Goal: Task Accomplishment & Management: Complete application form

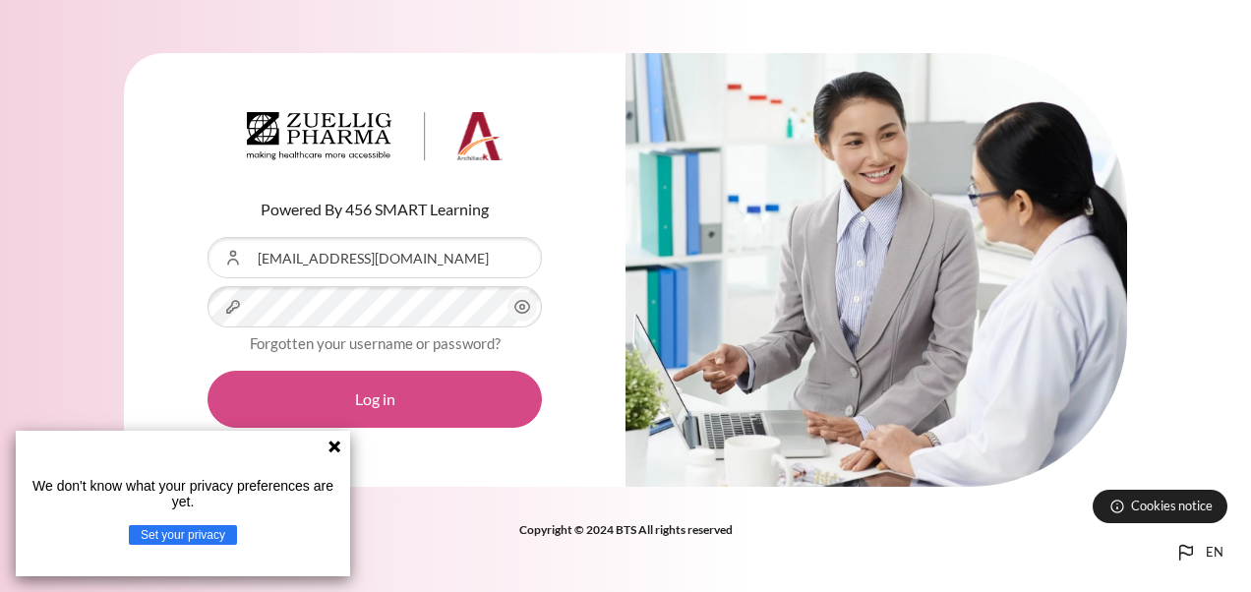
click at [463, 421] on button "Log in" at bounding box center [375, 399] width 334 height 57
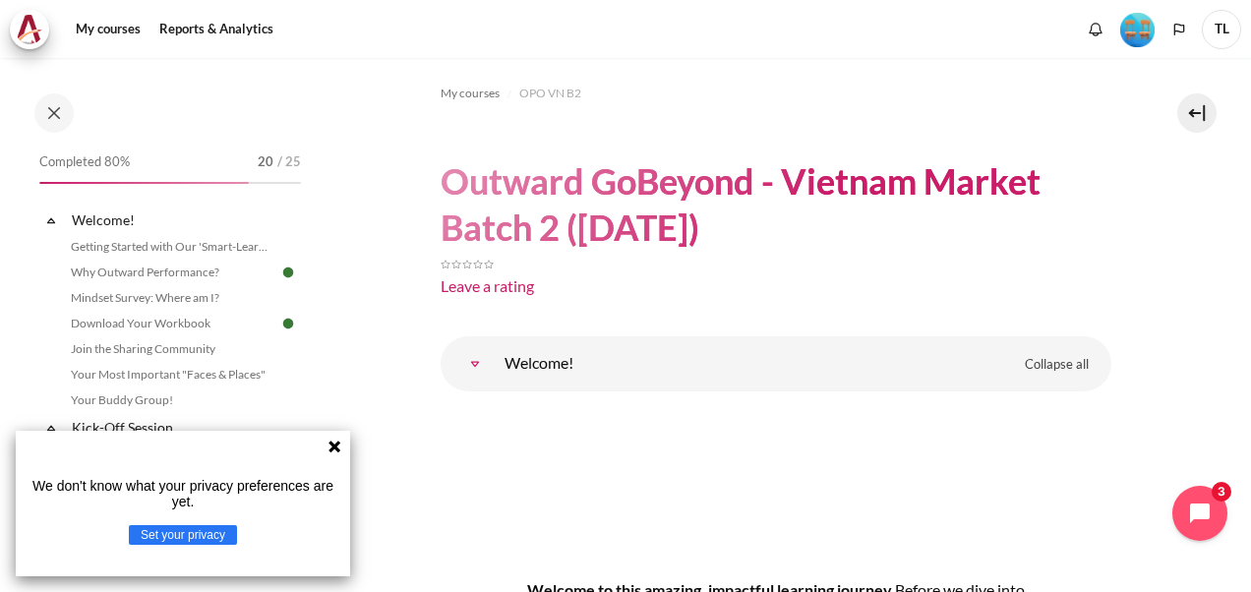
click at [331, 451] on icon at bounding box center [335, 447] width 12 height 12
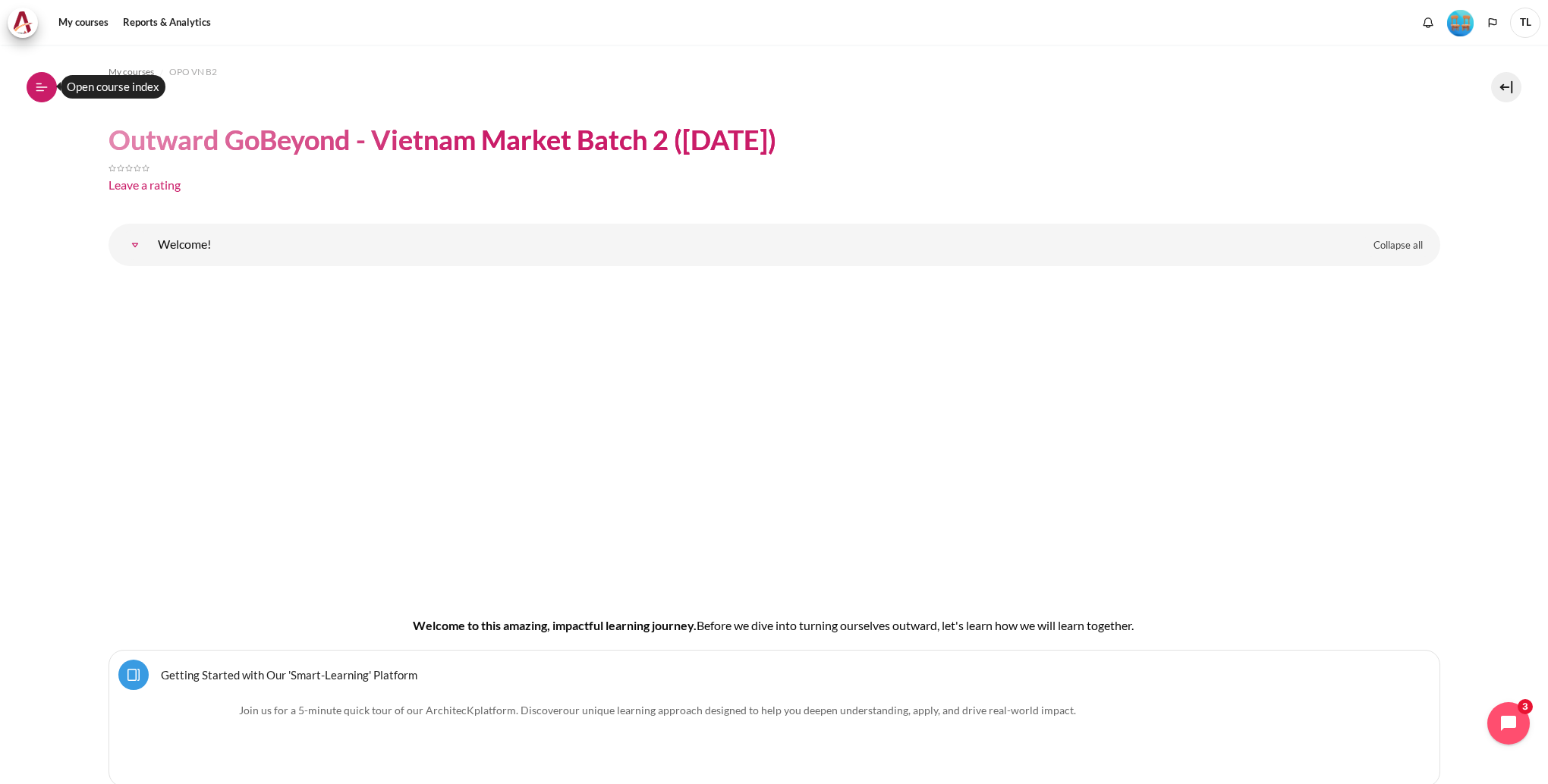
click at [53, 92] on button "Open course index" at bounding box center [41, 86] width 30 height 30
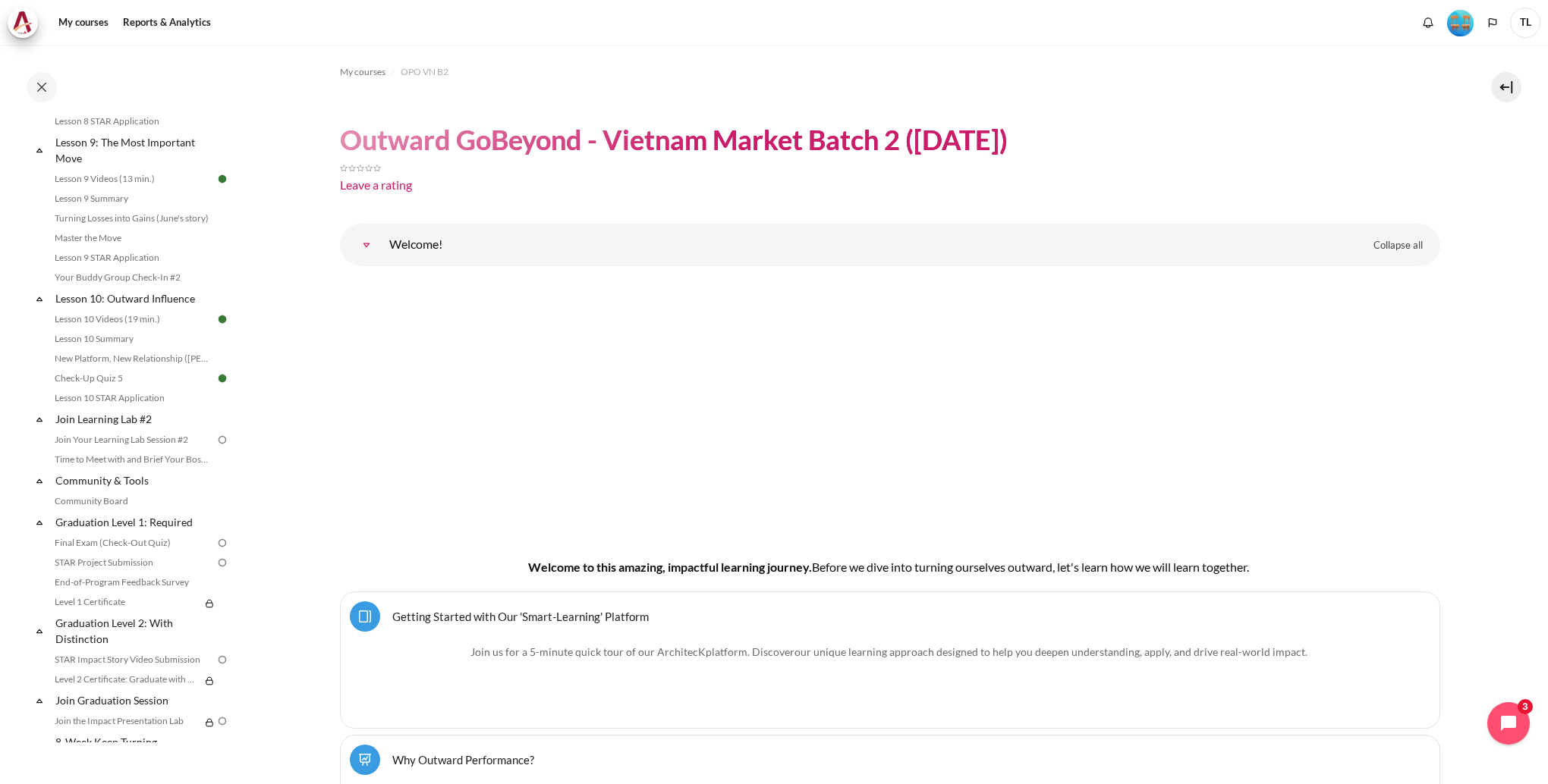
scroll to position [1314, 0]
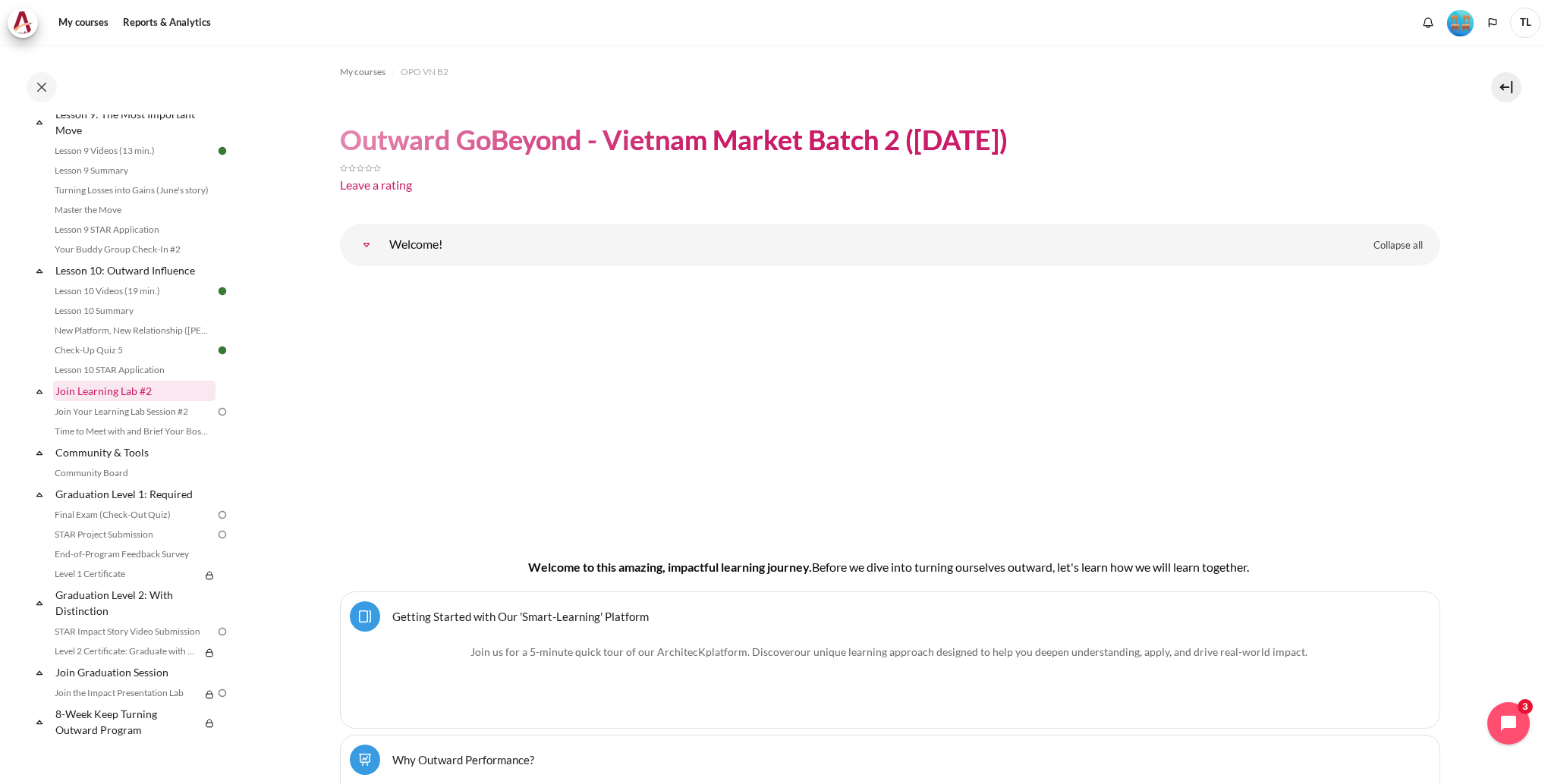
click at [134, 392] on link "Join Learning Lab #2" at bounding box center [134, 391] width 163 height 21
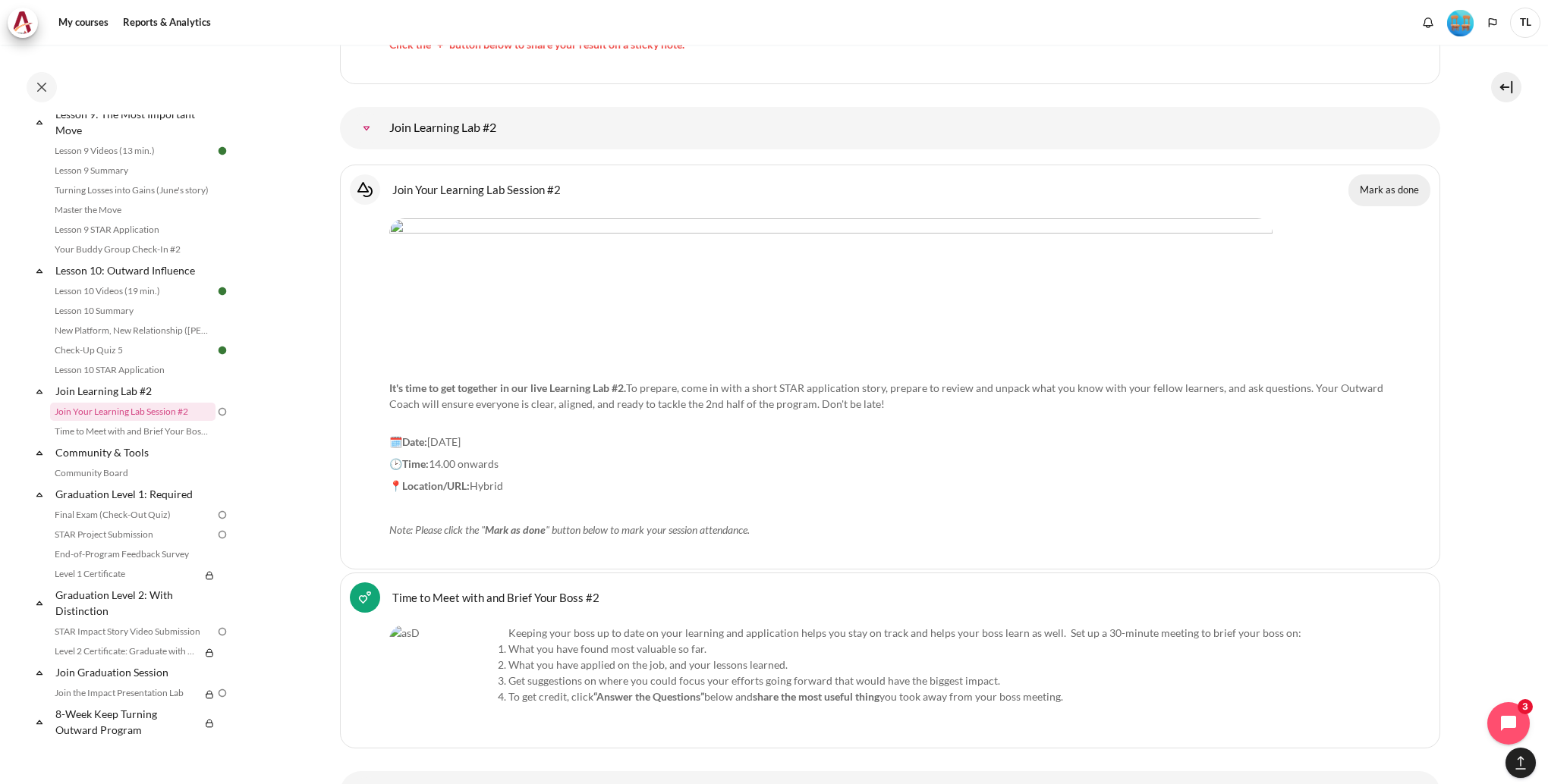
click at [964, 174] on button "Mark as done" at bounding box center [1389, 190] width 82 height 32
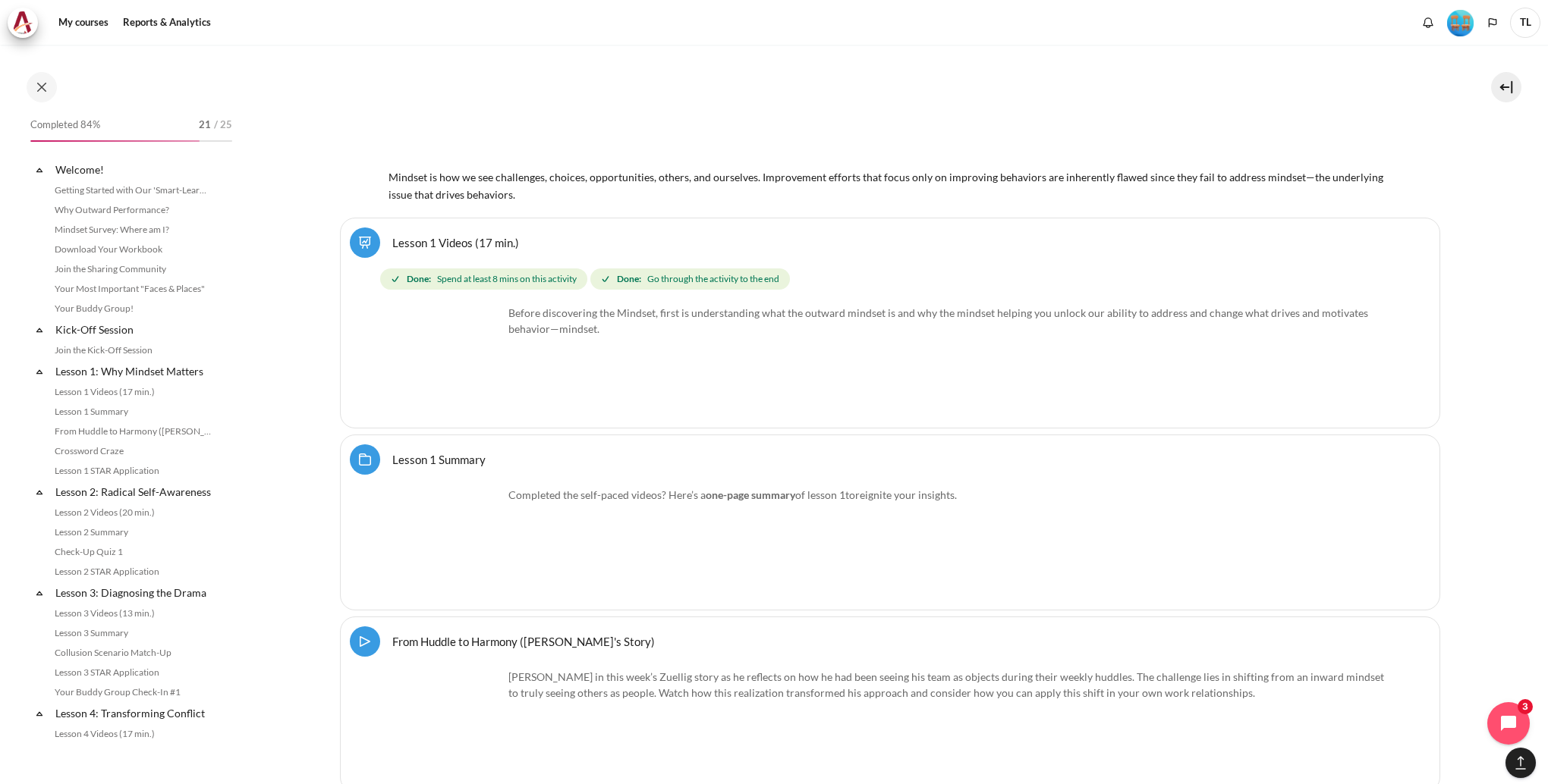
scroll to position [1314, 0]
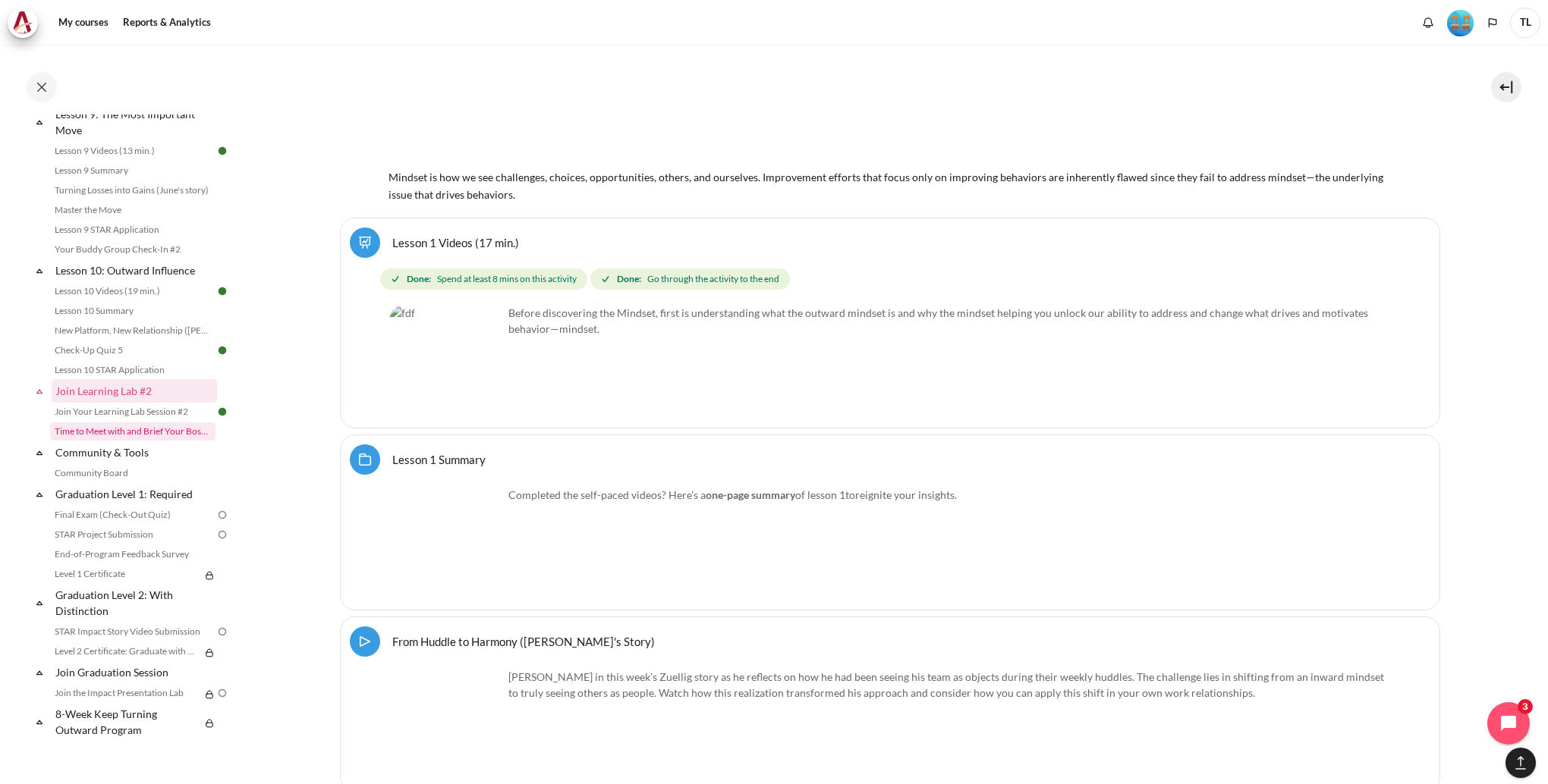
click at [177, 436] on link "Time to Meet with and Brief Your Boss #2" at bounding box center [133, 432] width 165 height 19
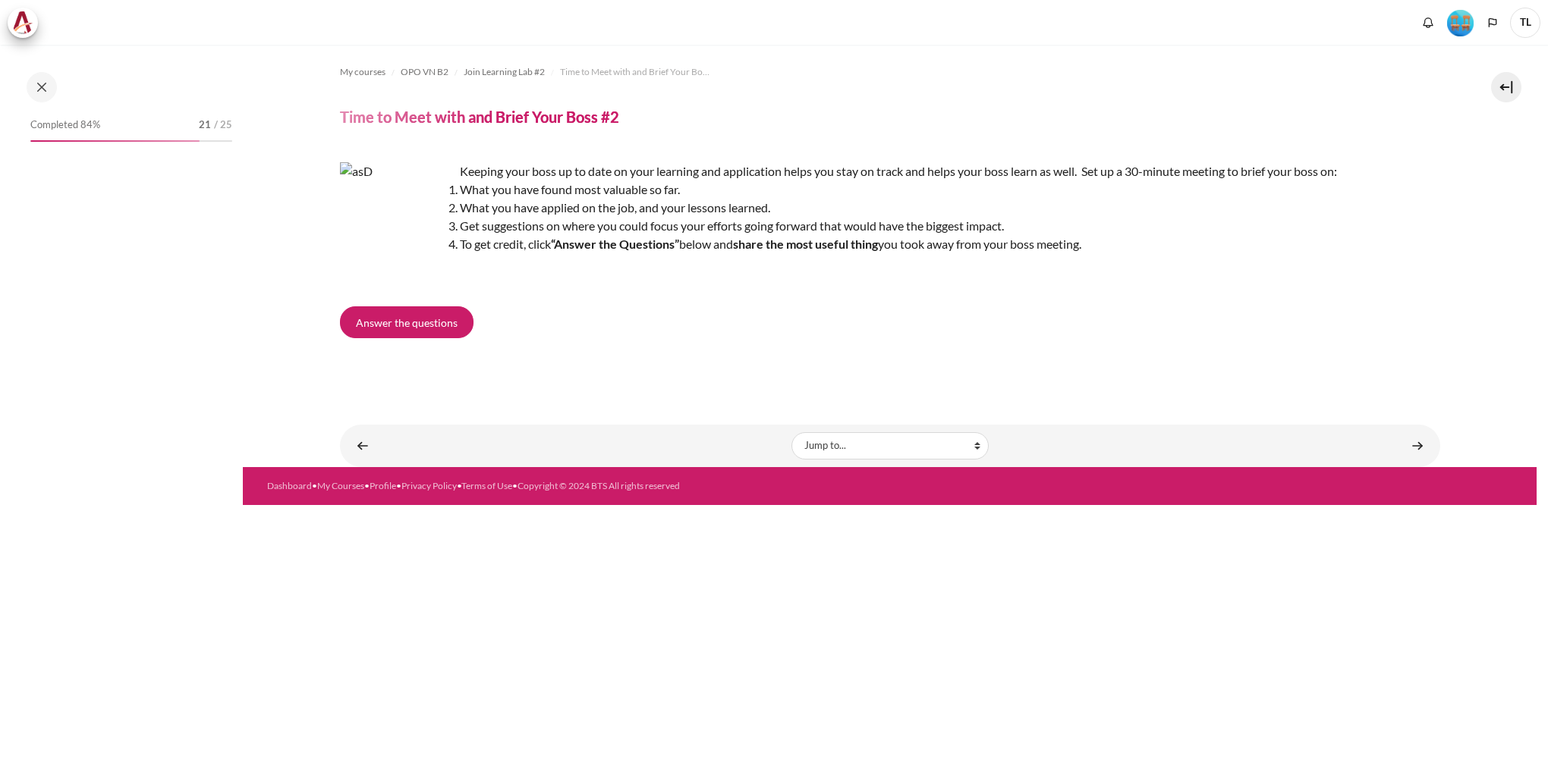
scroll to position [1314, 0]
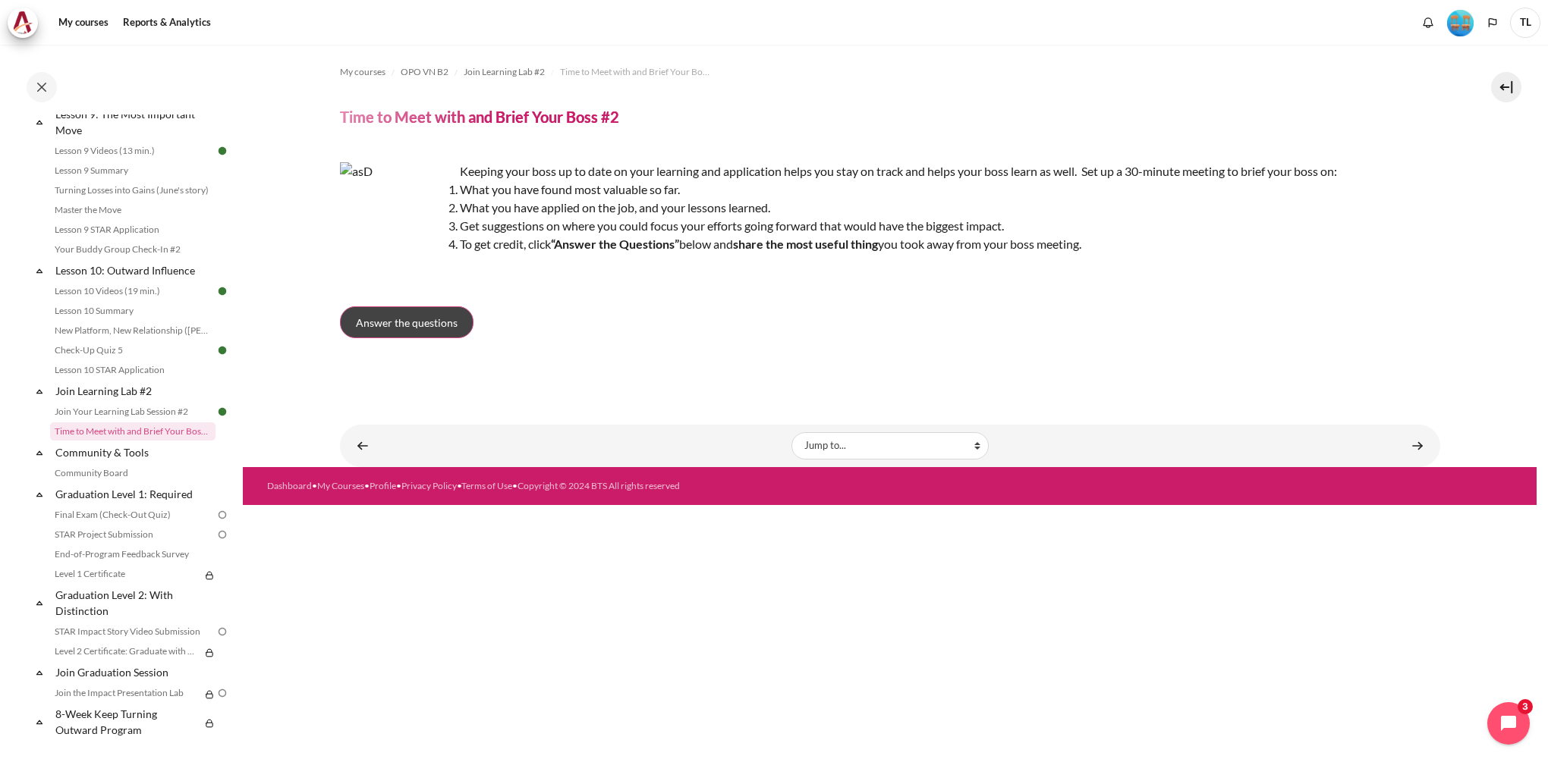
click at [416, 327] on span "Answer the questions" at bounding box center [406, 322] width 102 height 16
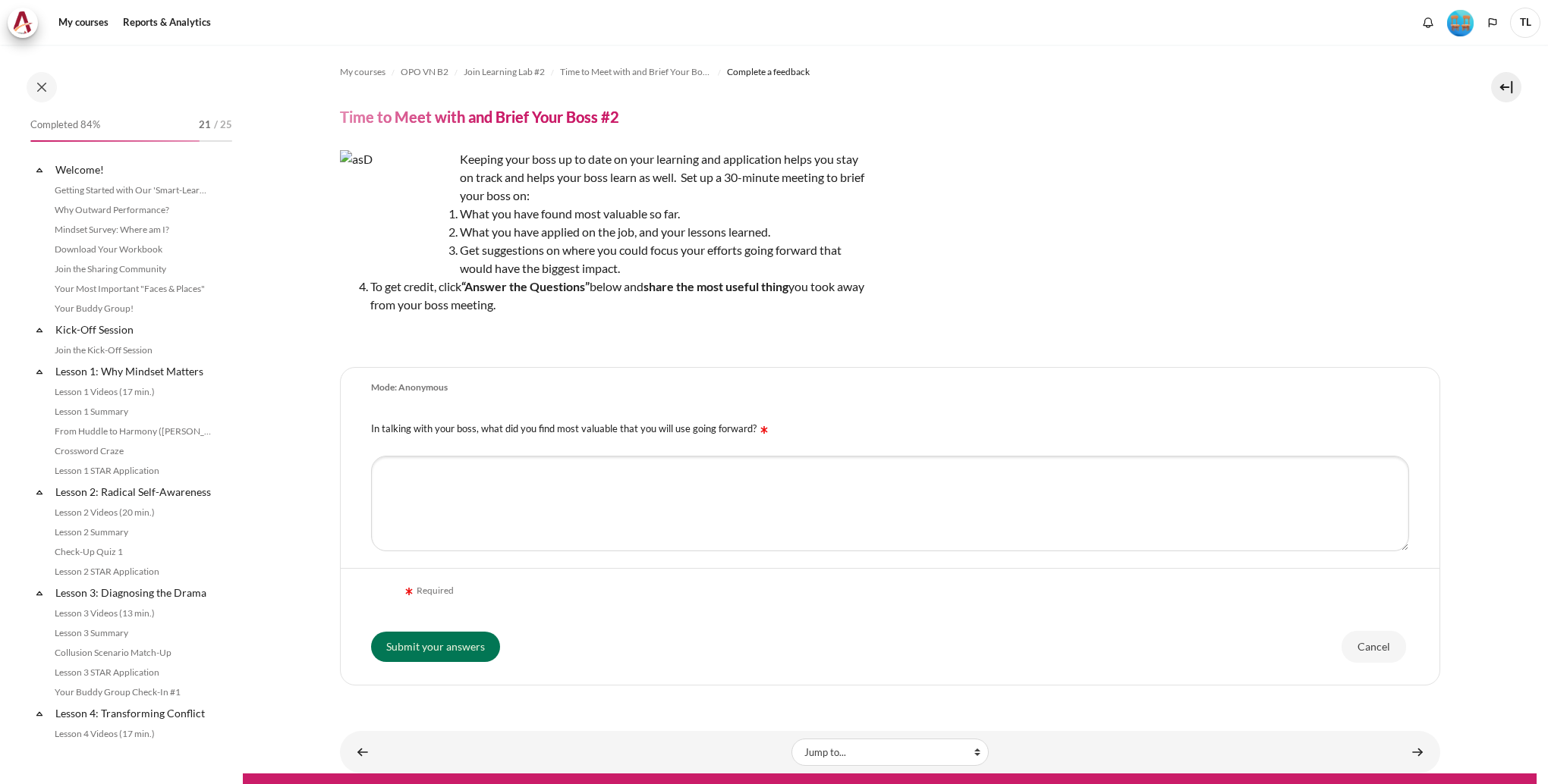
scroll to position [1314, 0]
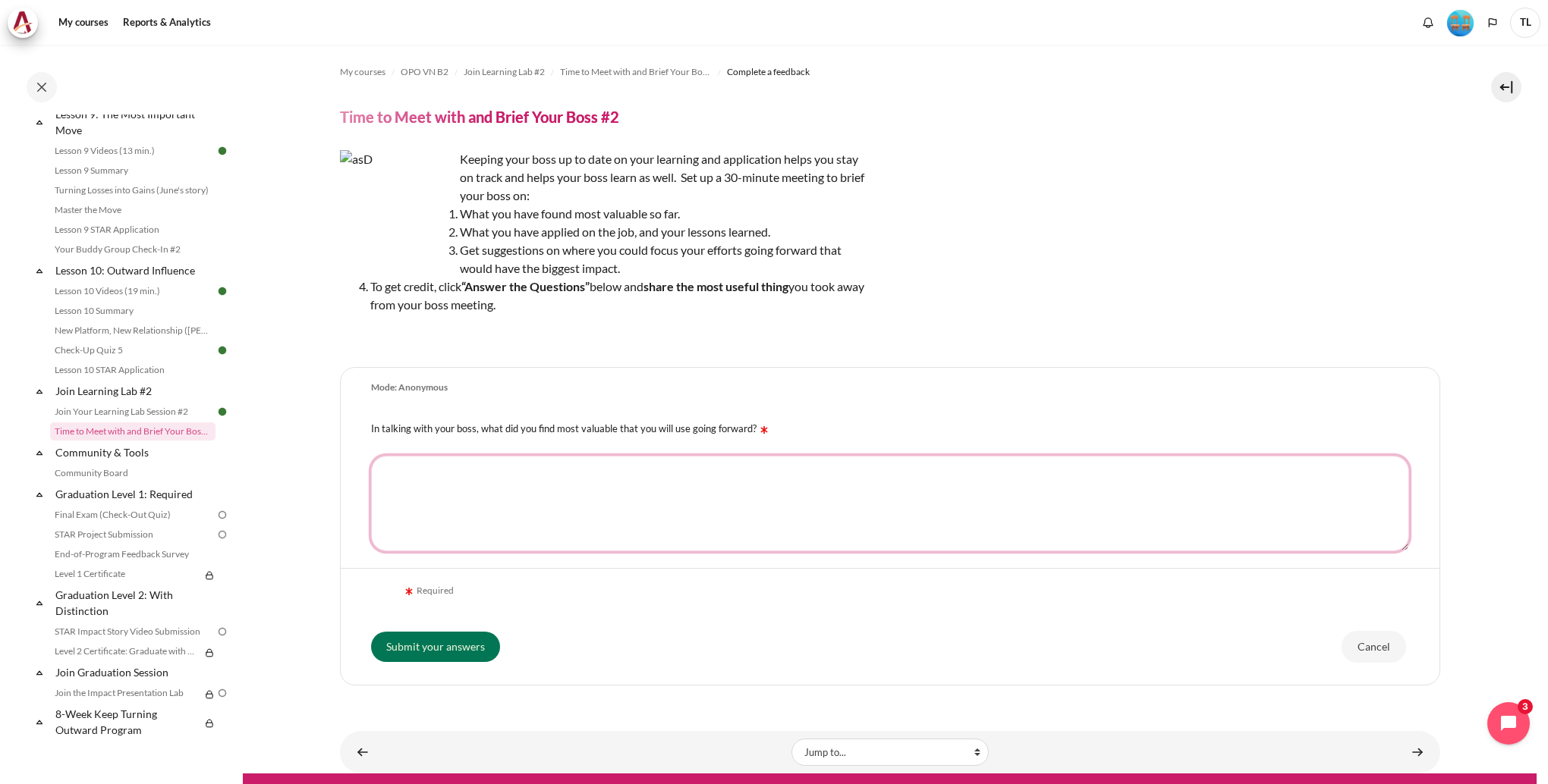
click at [590, 485] on textarea "In talking with your boss, what did you find most valuable that you will use go…" at bounding box center [890, 503] width 1038 height 96
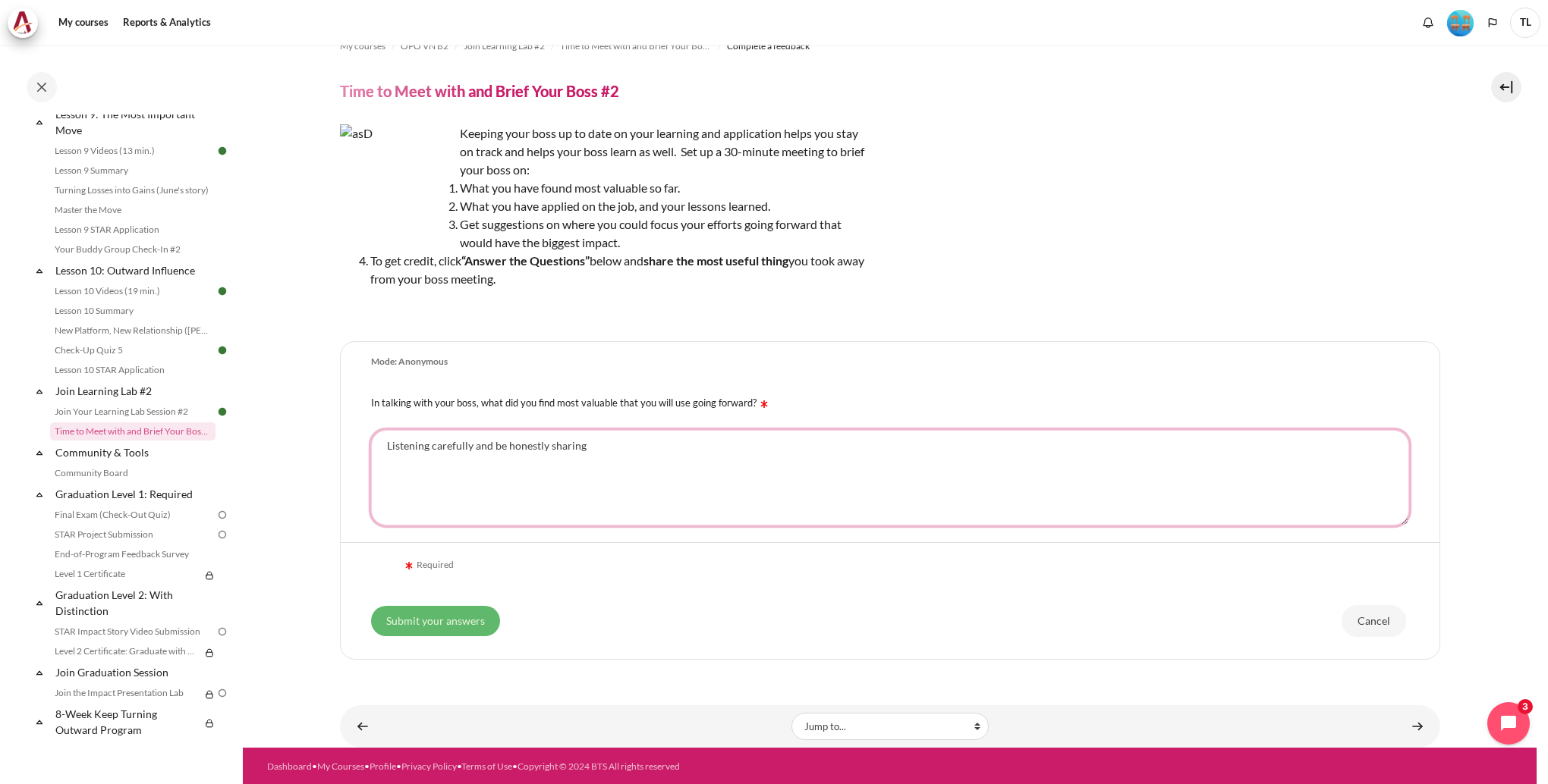
type textarea "Listening carefully and be honestly sharing"
click at [481, 618] on input "Submit your answers" at bounding box center [435, 621] width 129 height 30
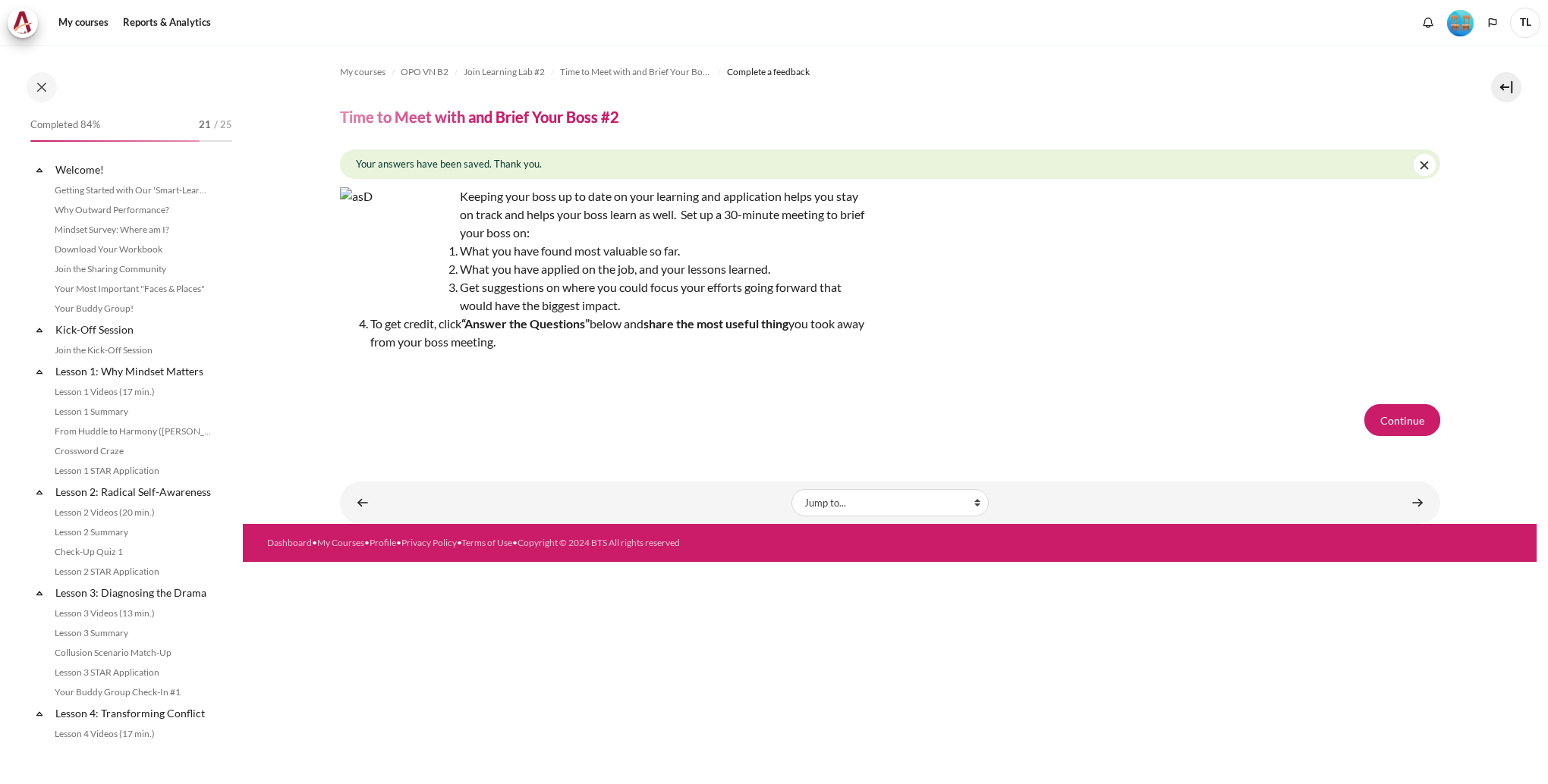
scroll to position [1314, 0]
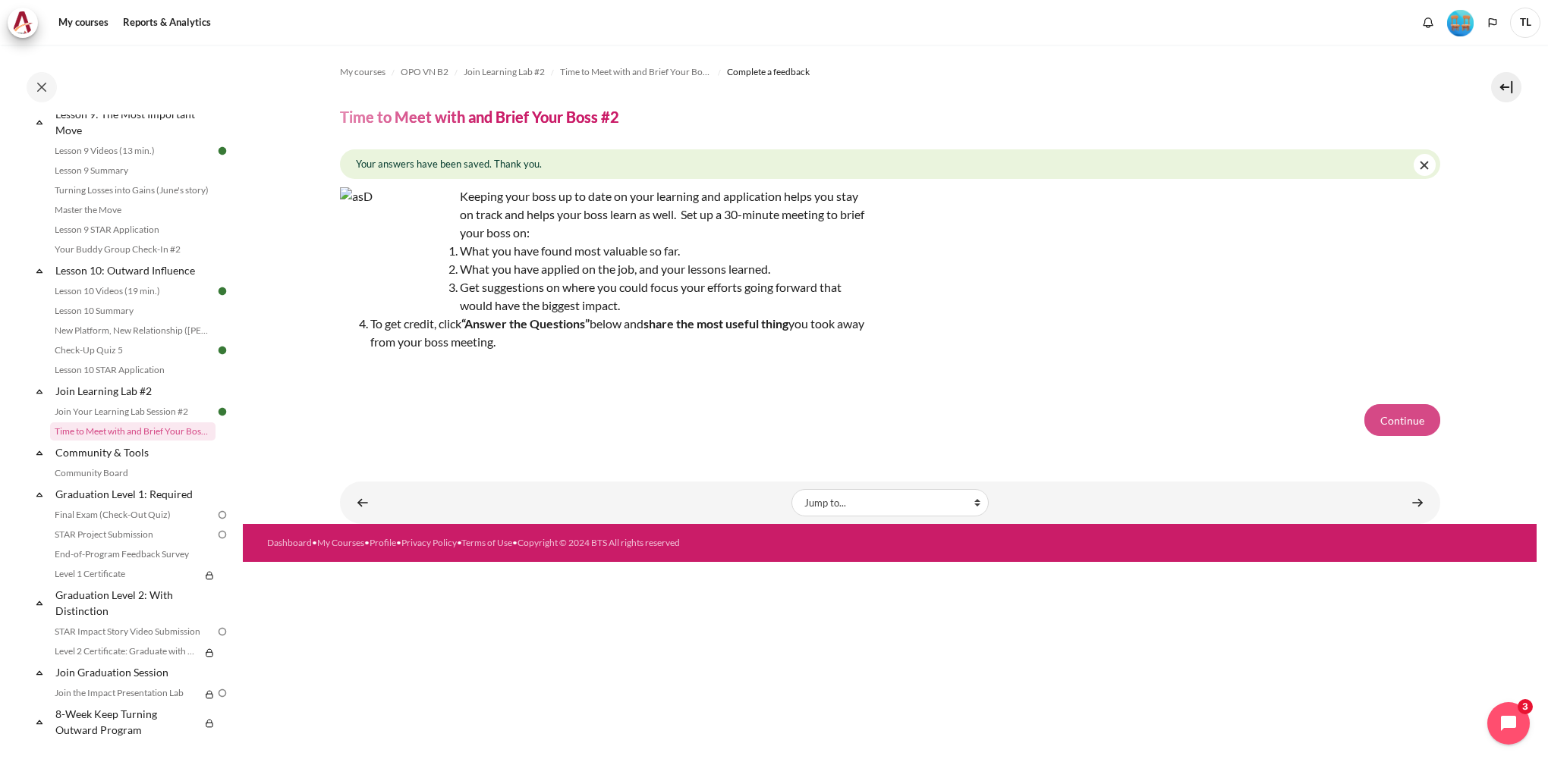
click at [1394, 428] on button "Continue" at bounding box center [1402, 419] width 76 height 32
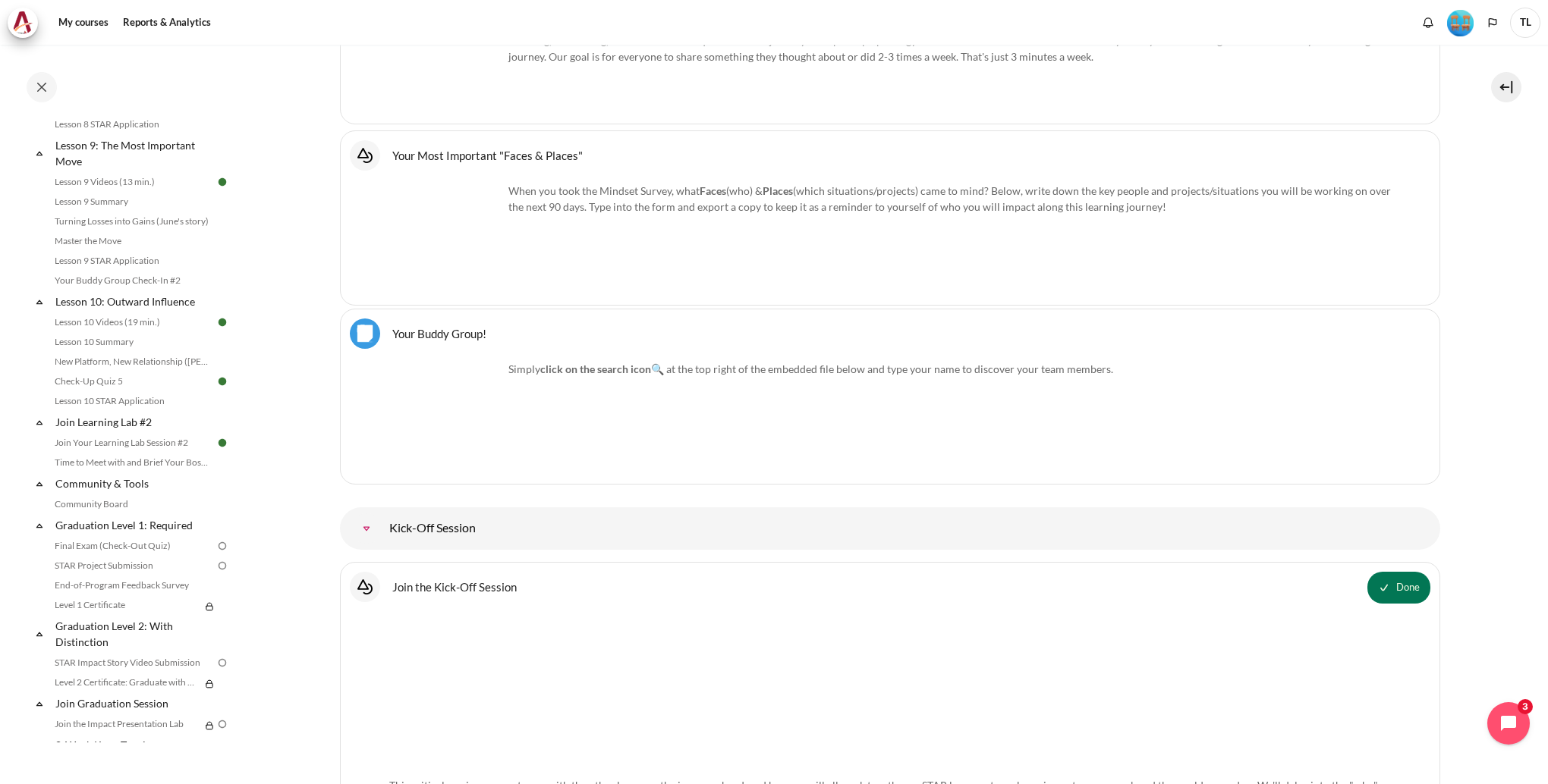
scroll to position [1314, 0]
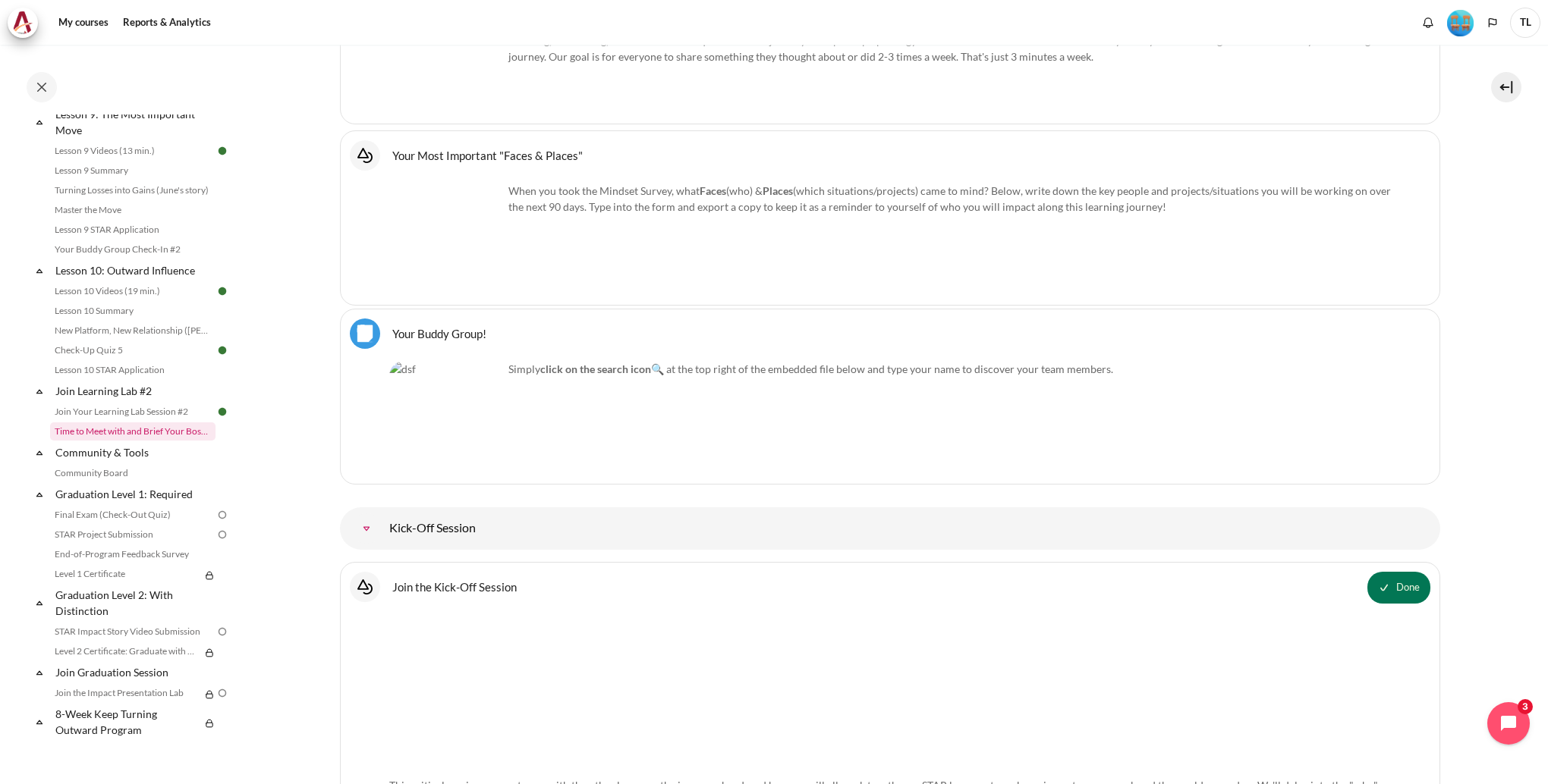
click at [171, 436] on link "Time to Meet with and Brief Your Boss #2" at bounding box center [133, 432] width 165 height 19
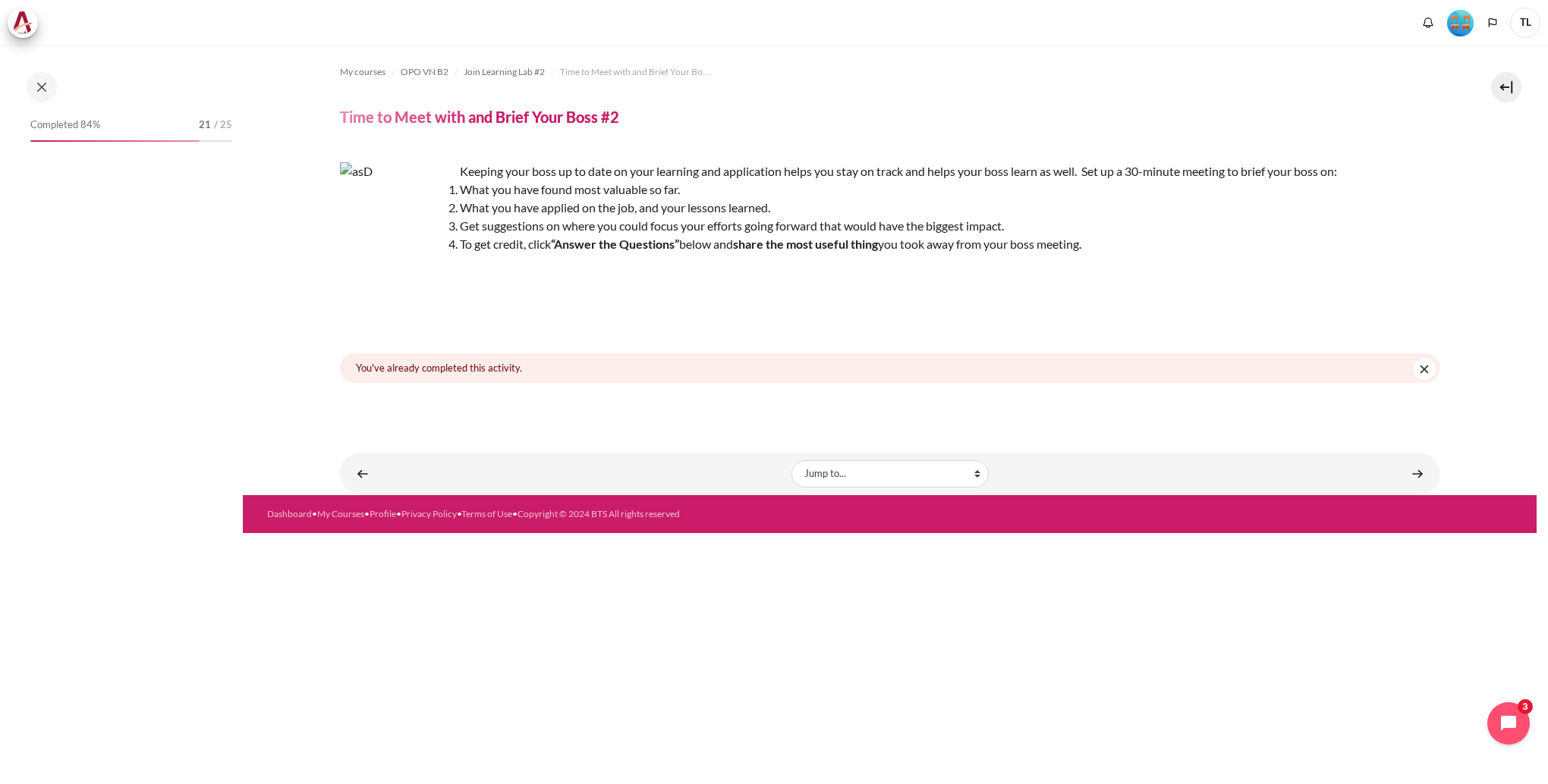
scroll to position [1314, 0]
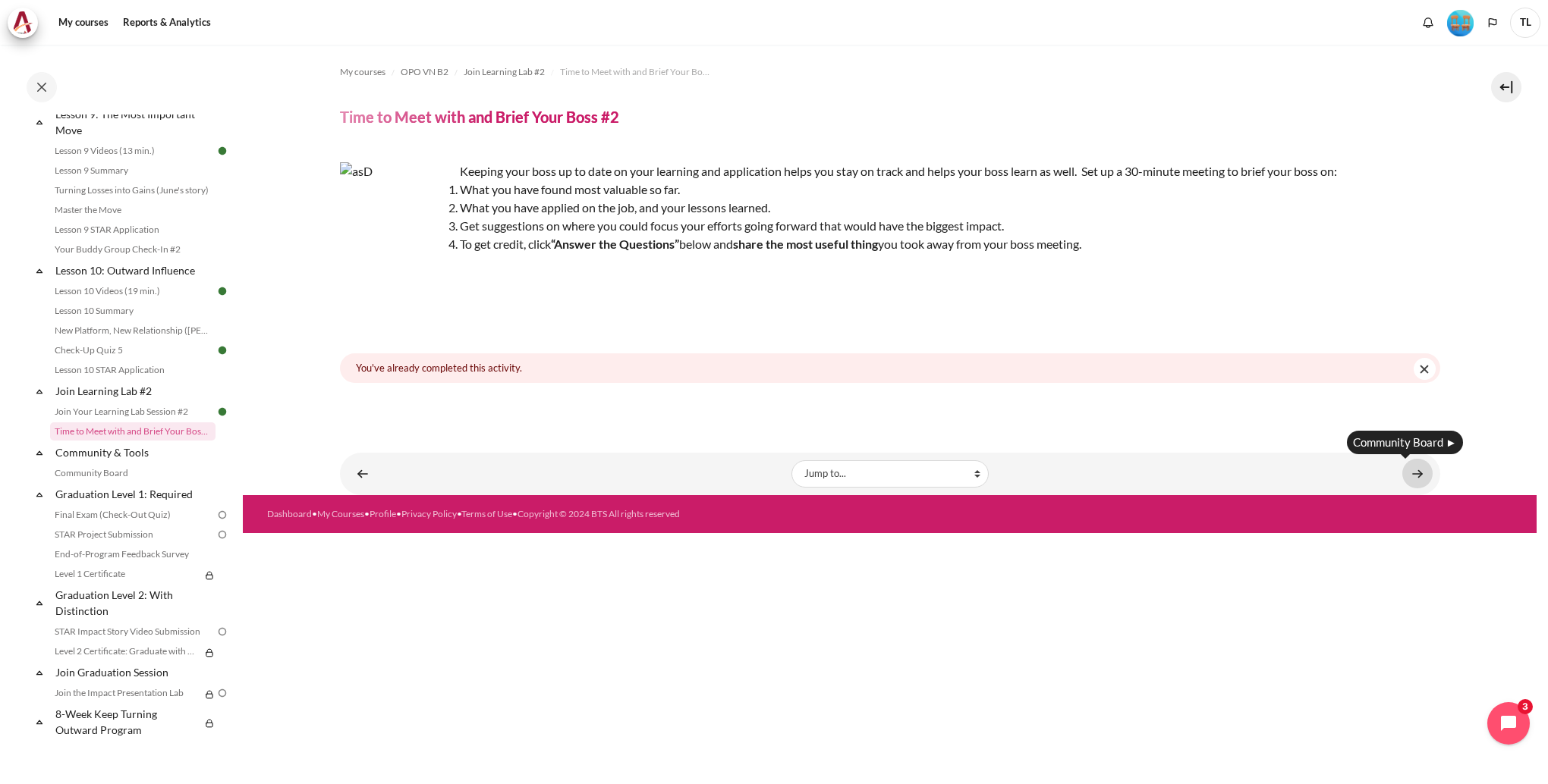
click at [1426, 475] on link "Content" at bounding box center [1417, 473] width 30 height 29
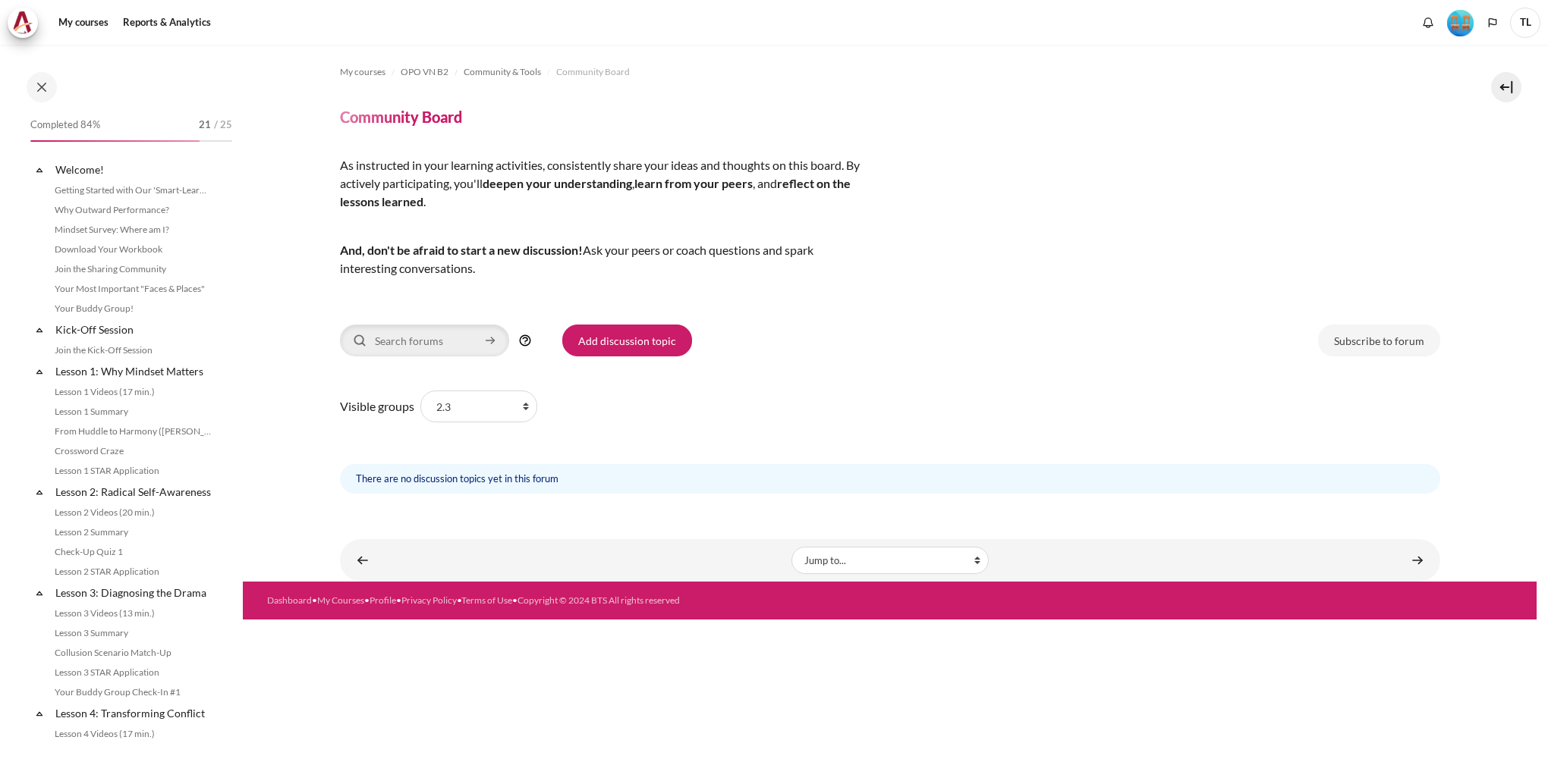
scroll to position [1314, 0]
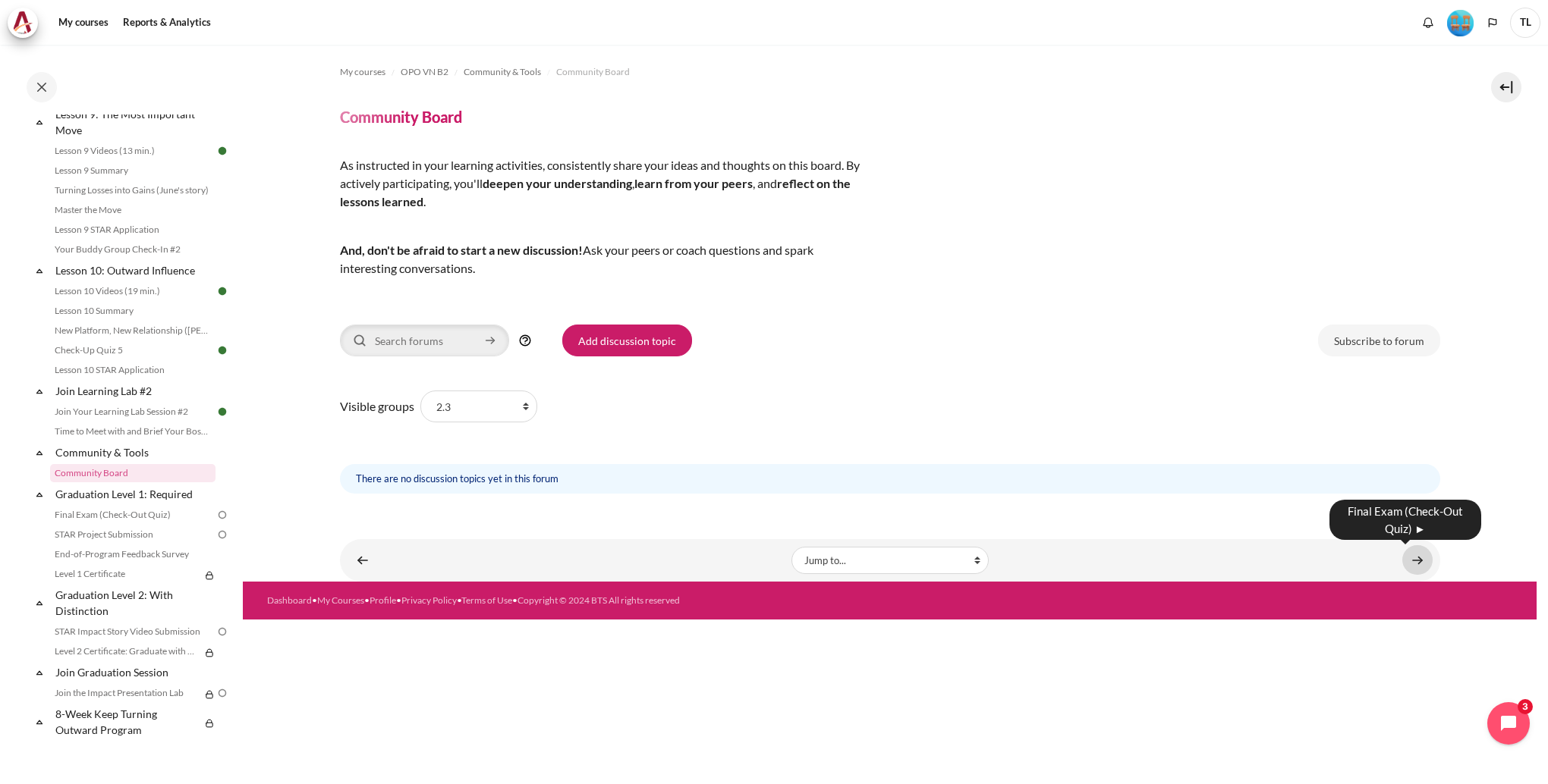
click at [1424, 560] on link "Content" at bounding box center [1417, 560] width 30 height 29
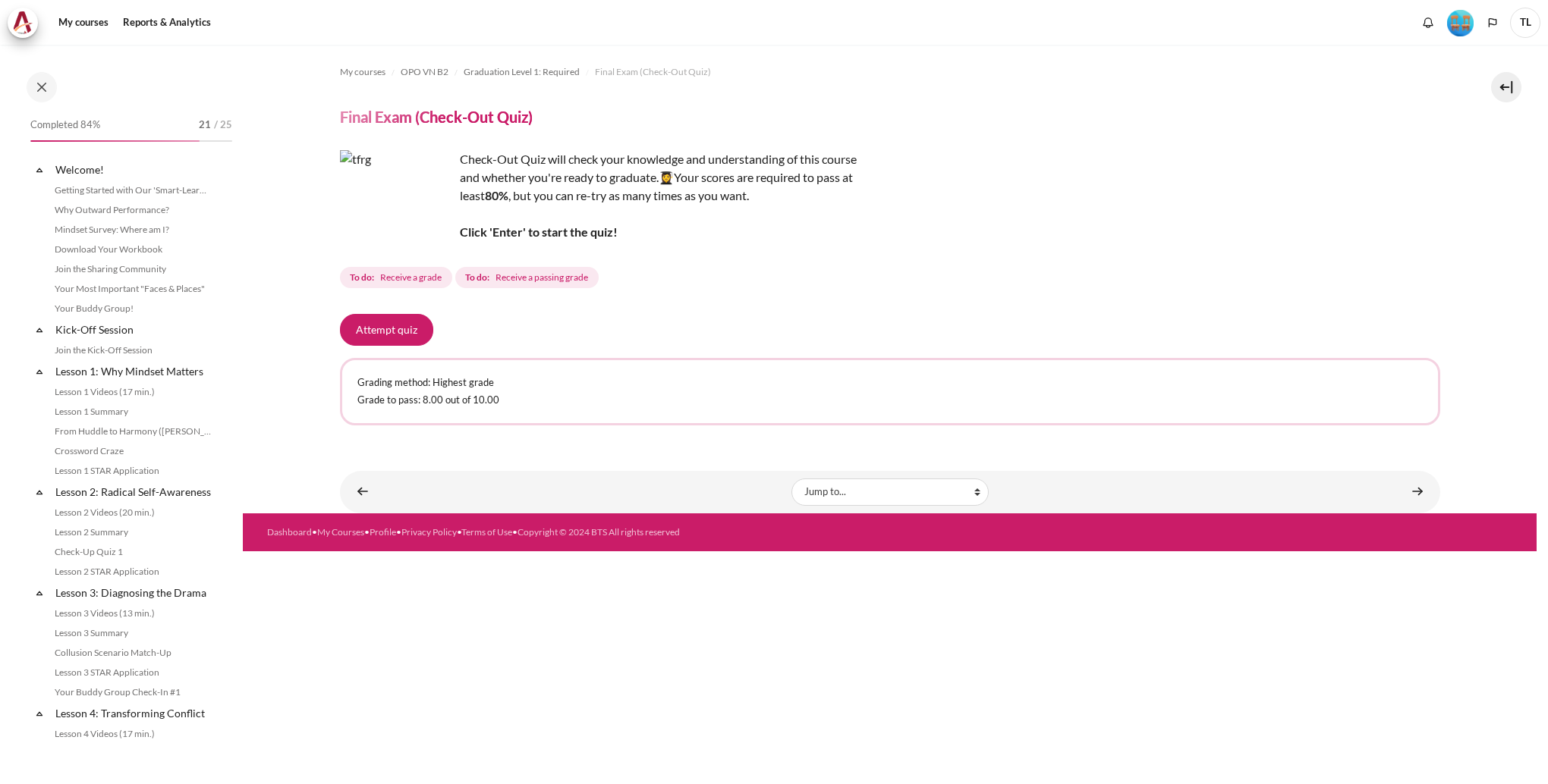
scroll to position [1314, 0]
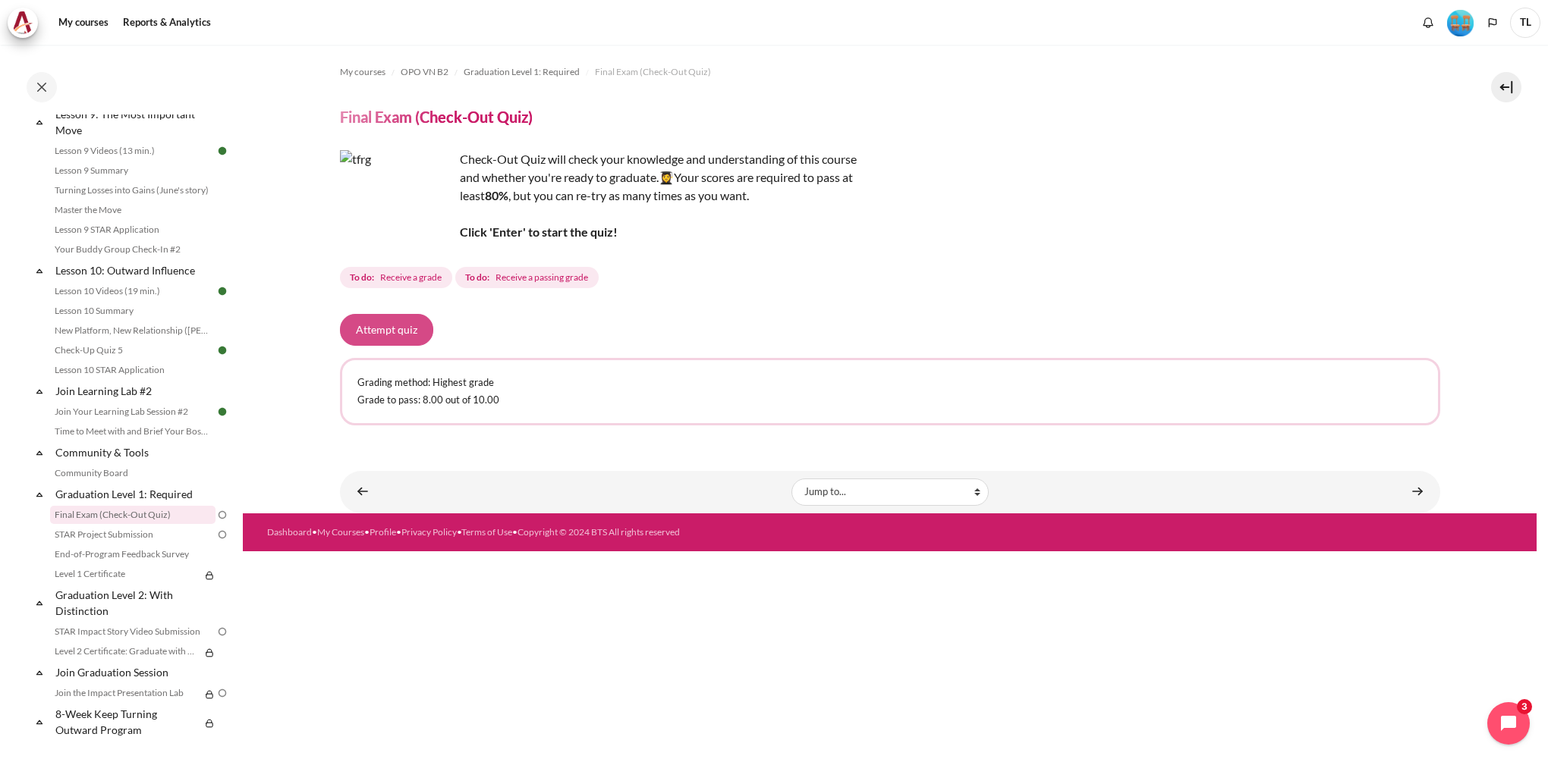
click at [395, 328] on button "Attempt quiz" at bounding box center [386, 329] width 93 height 32
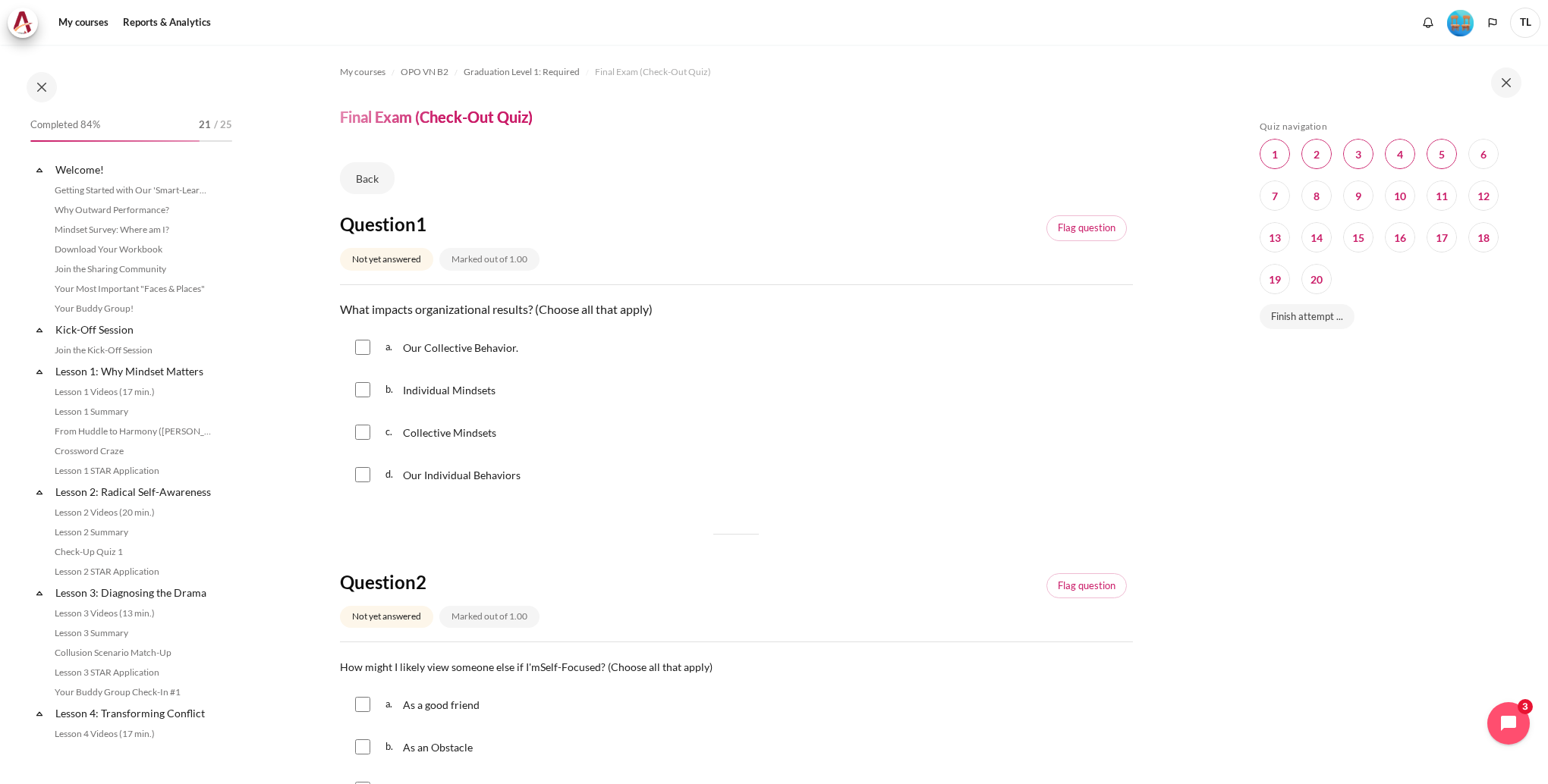
scroll to position [1314, 0]
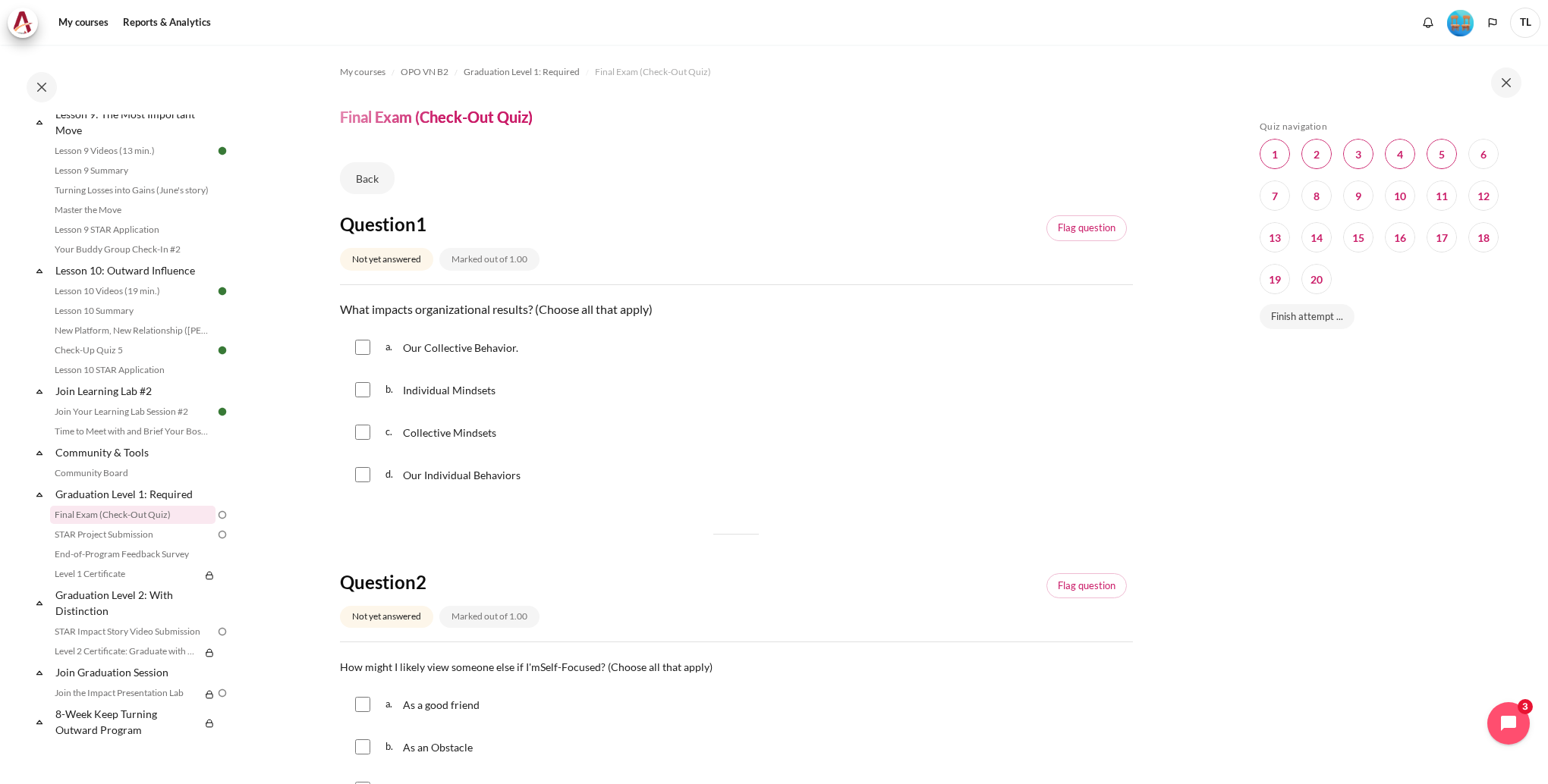
click at [485, 391] on span "Individual Mindsets" at bounding box center [449, 390] width 93 height 13
checkbox input "true"
click at [449, 434] on span "Collective Mindsets" at bounding box center [449, 432] width 93 height 13
checkbox input "true"
click at [446, 346] on span "Our Collective Behavior." at bounding box center [460, 348] width 116 height 13
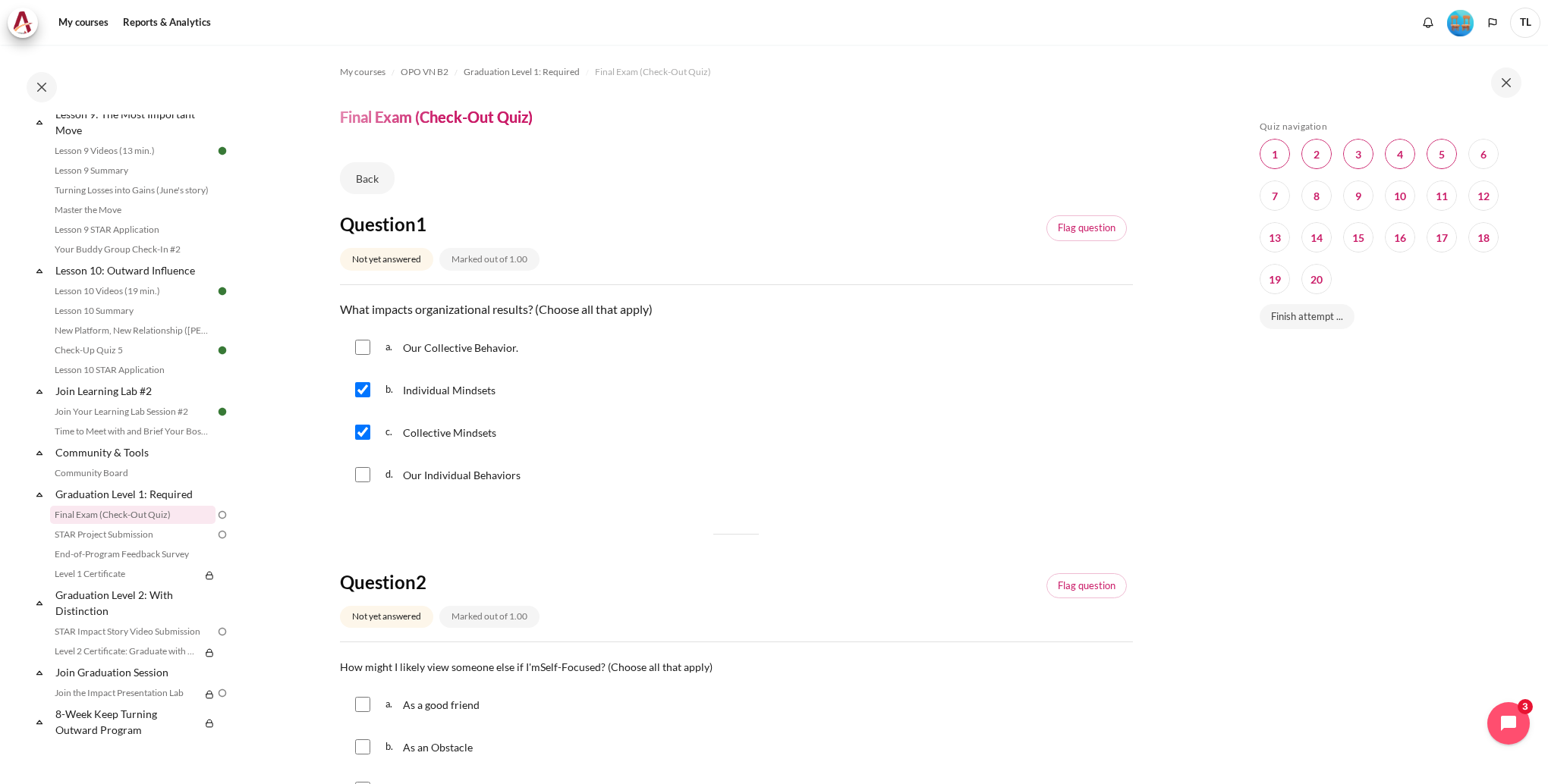
checkbox input "true"
click at [437, 473] on span "Our Individual Behaviors" at bounding box center [461, 475] width 117 height 13
checkbox input "true"
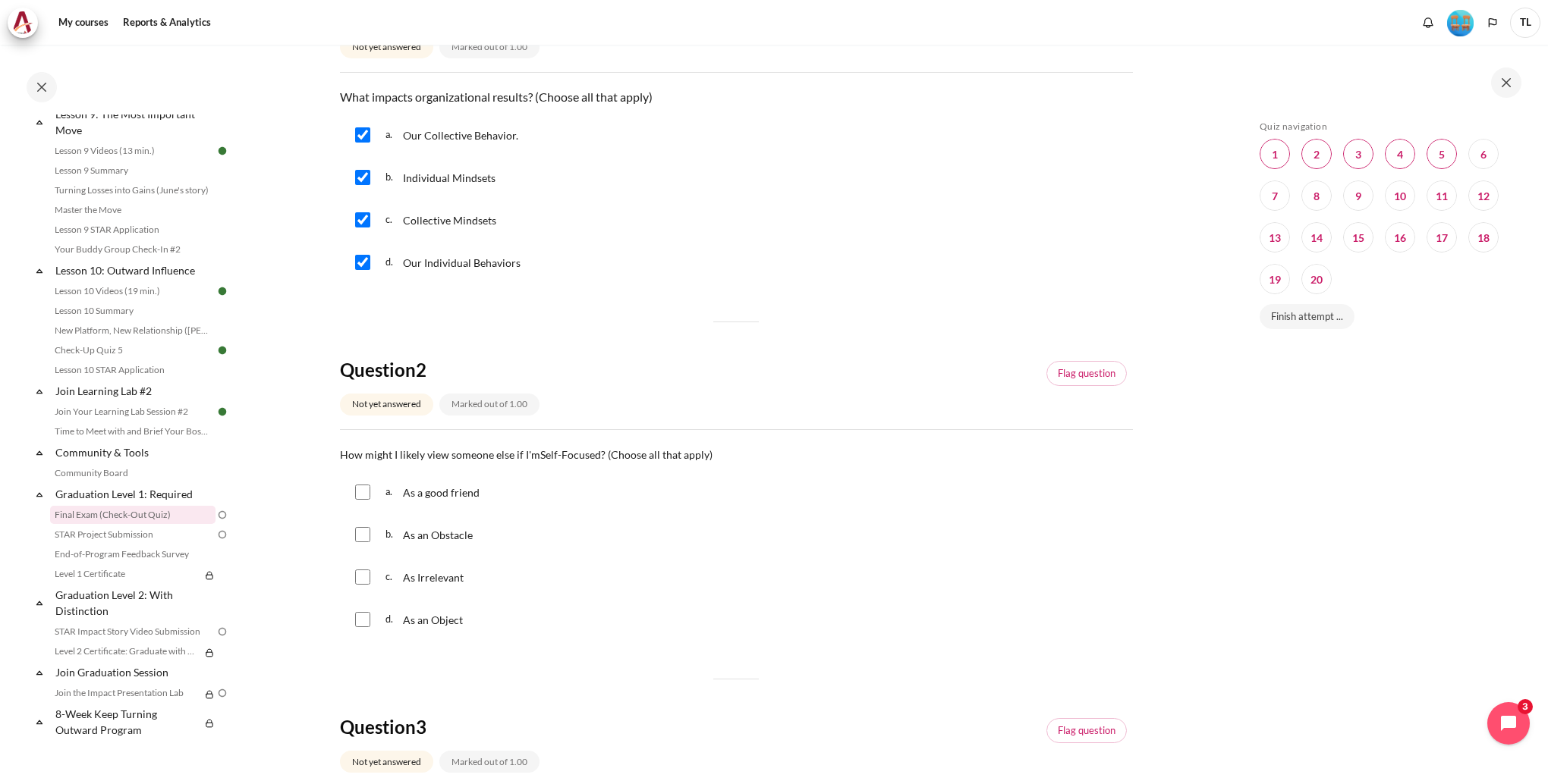
scroll to position [227, 0]
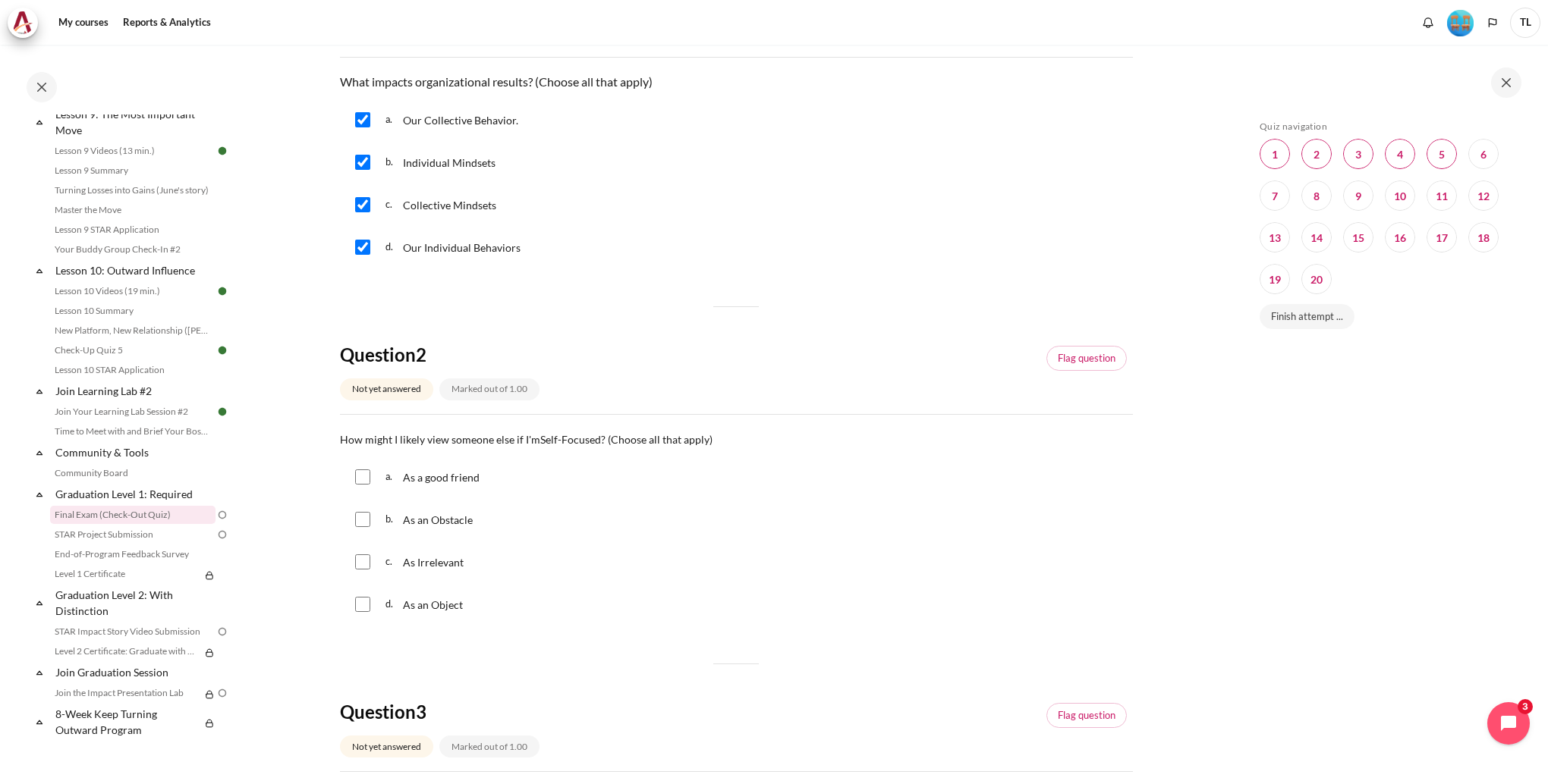
click at [437, 487] on div "As a good friend" at bounding box center [442, 476] width 79 height 24
checkbox input "true"
click at [470, 527] on p "As an Obstacle" at bounding box center [438, 520] width 72 height 19
checkbox input "true"
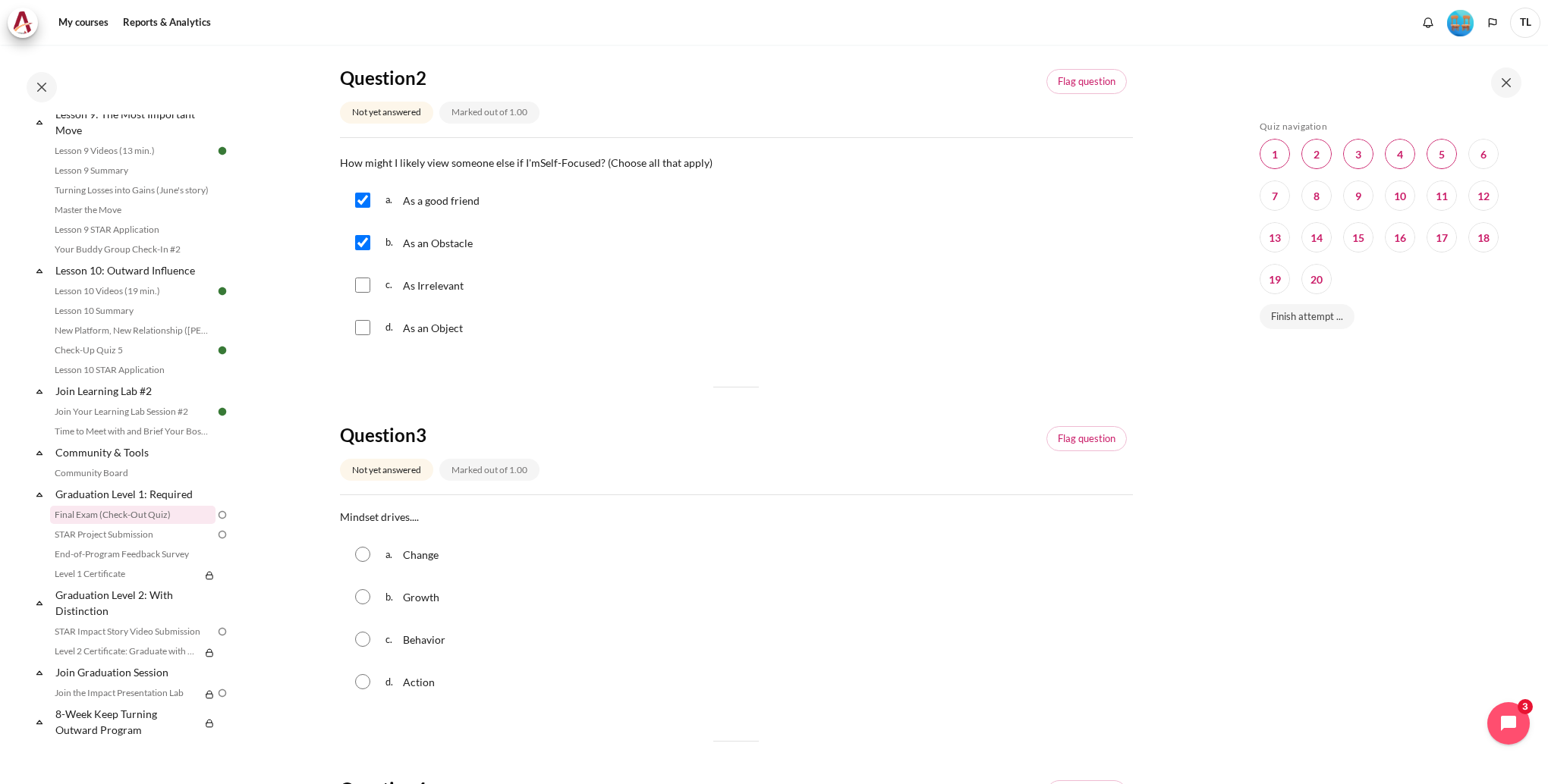
scroll to position [531, 0]
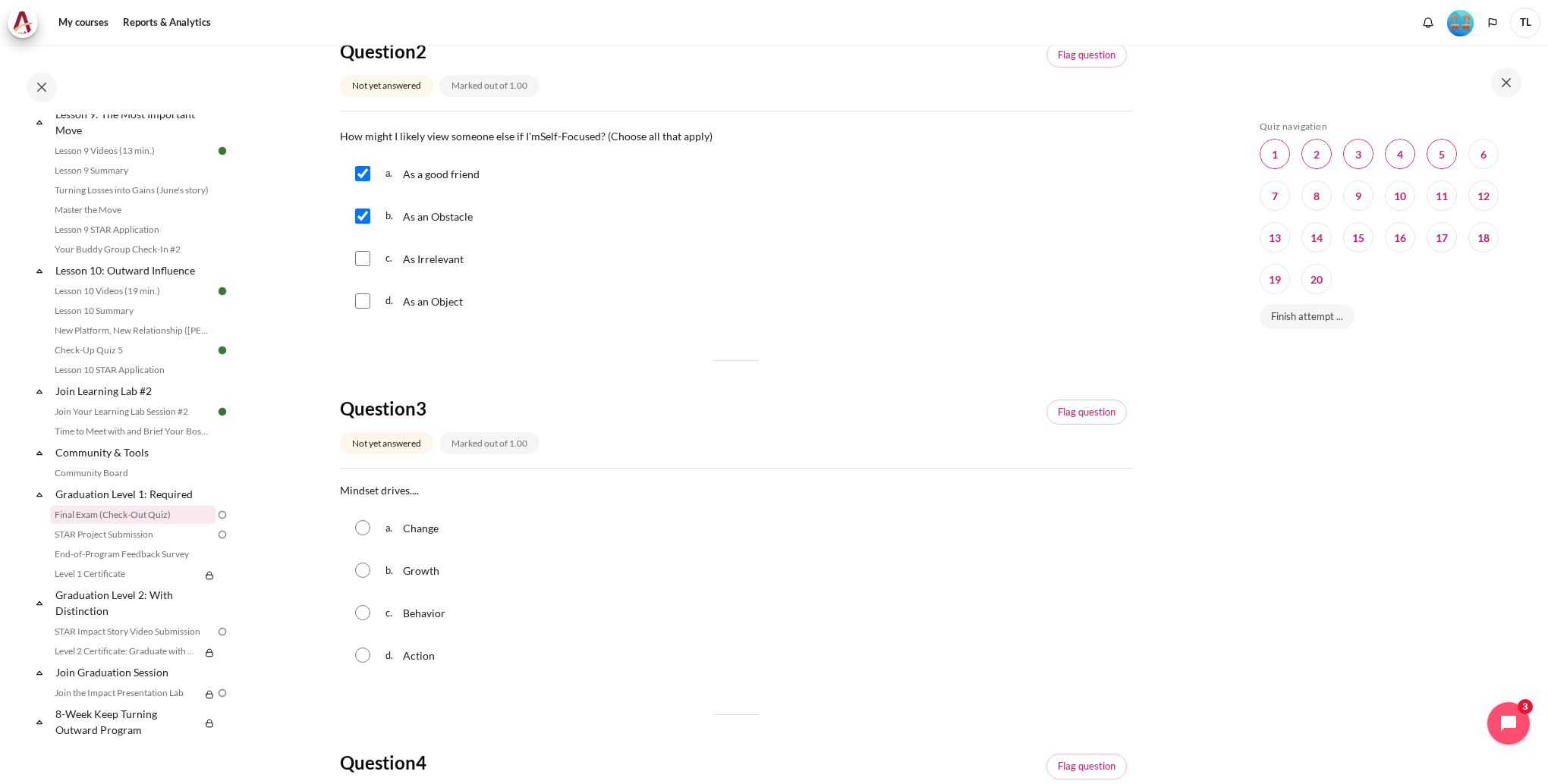
click at [352, 573] on div "b. Growth" at bounding box center [737, 570] width 793 height 39
click at [361, 574] on input "Content" at bounding box center [363, 570] width 15 height 15
radio input "true"
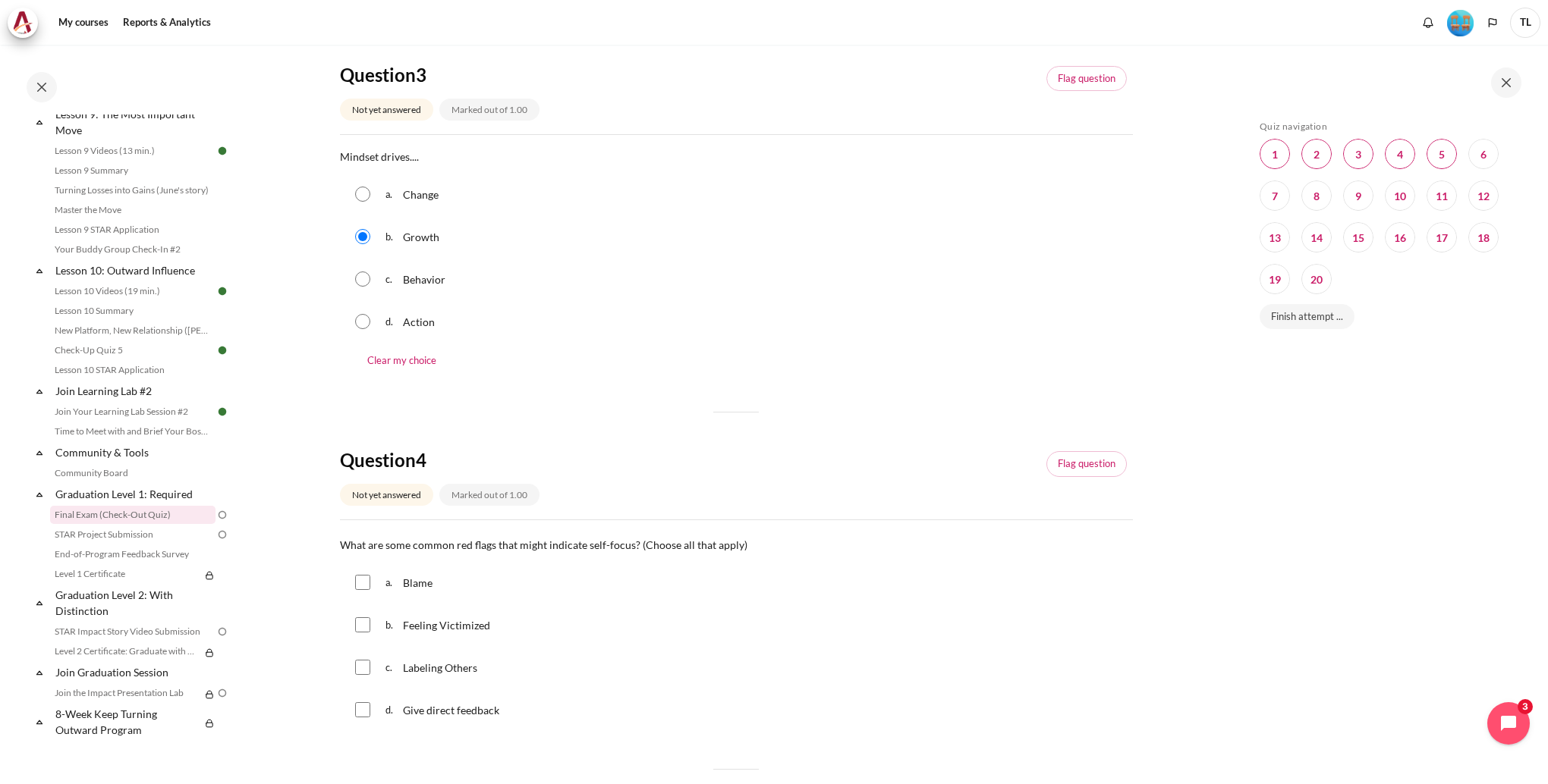
scroll to position [910, 0]
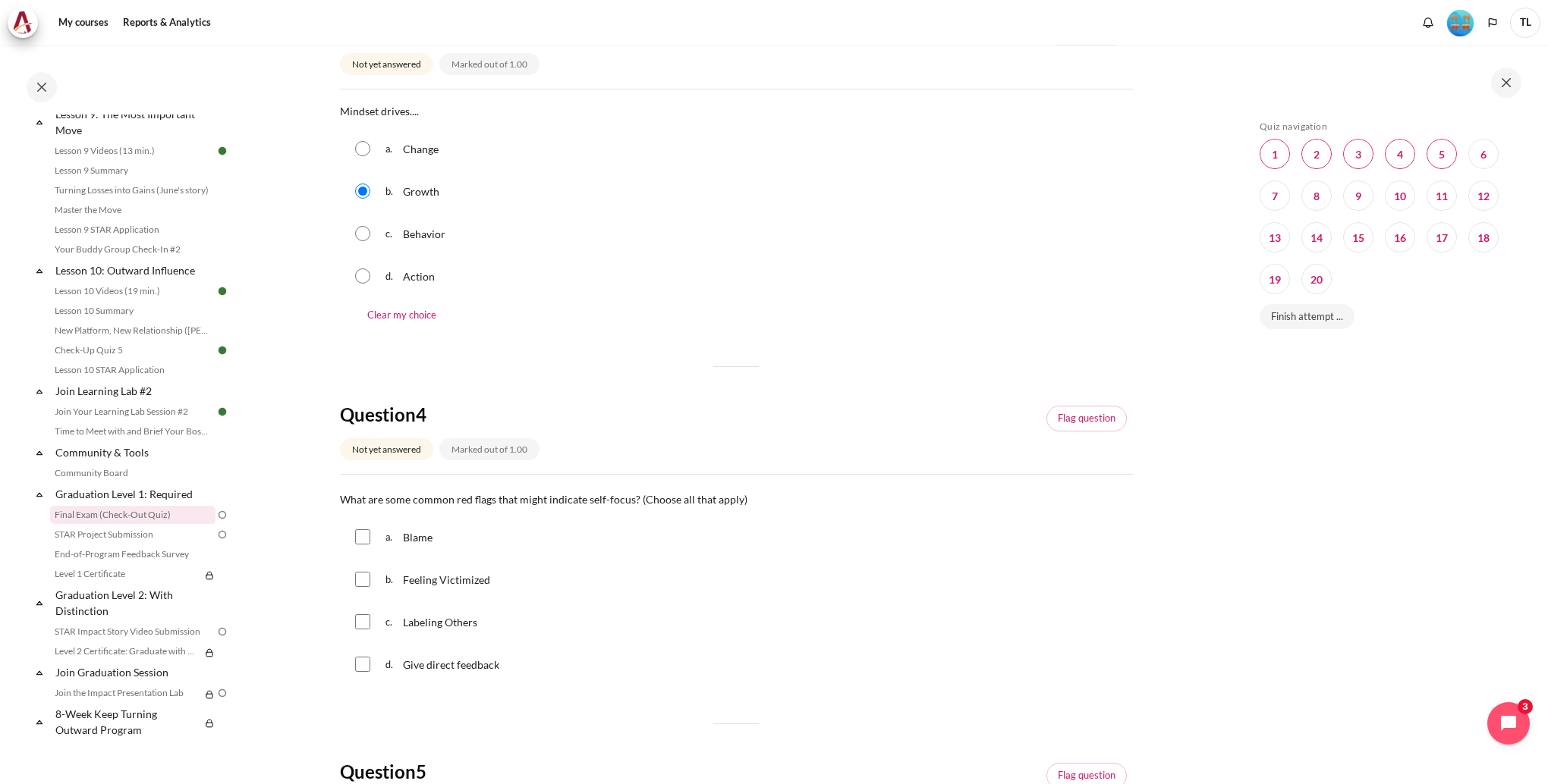
click at [364, 584] on input "Content" at bounding box center [363, 580] width 15 height 15
checkbox input "true"
click at [361, 543] on input "Content" at bounding box center [363, 537] width 15 height 15
checkbox input "true"
click at [361, 608] on div "c. Labeling Others" at bounding box center [737, 621] width 793 height 39
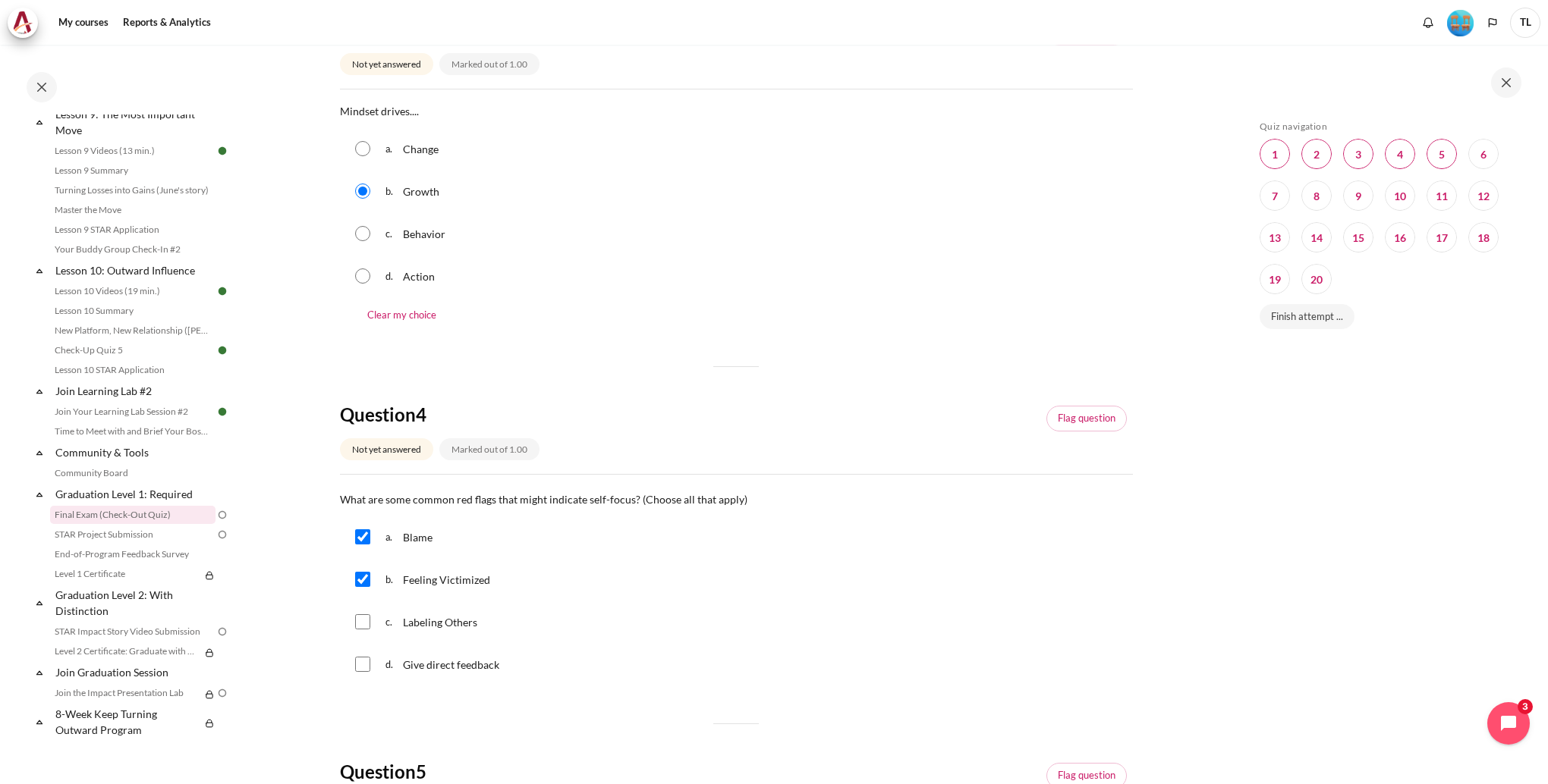
click at [366, 626] on input "Content" at bounding box center [363, 622] width 15 height 15
checkbox input "true"
click at [367, 671] on input "Content" at bounding box center [363, 665] width 15 height 15
checkbox input "true"
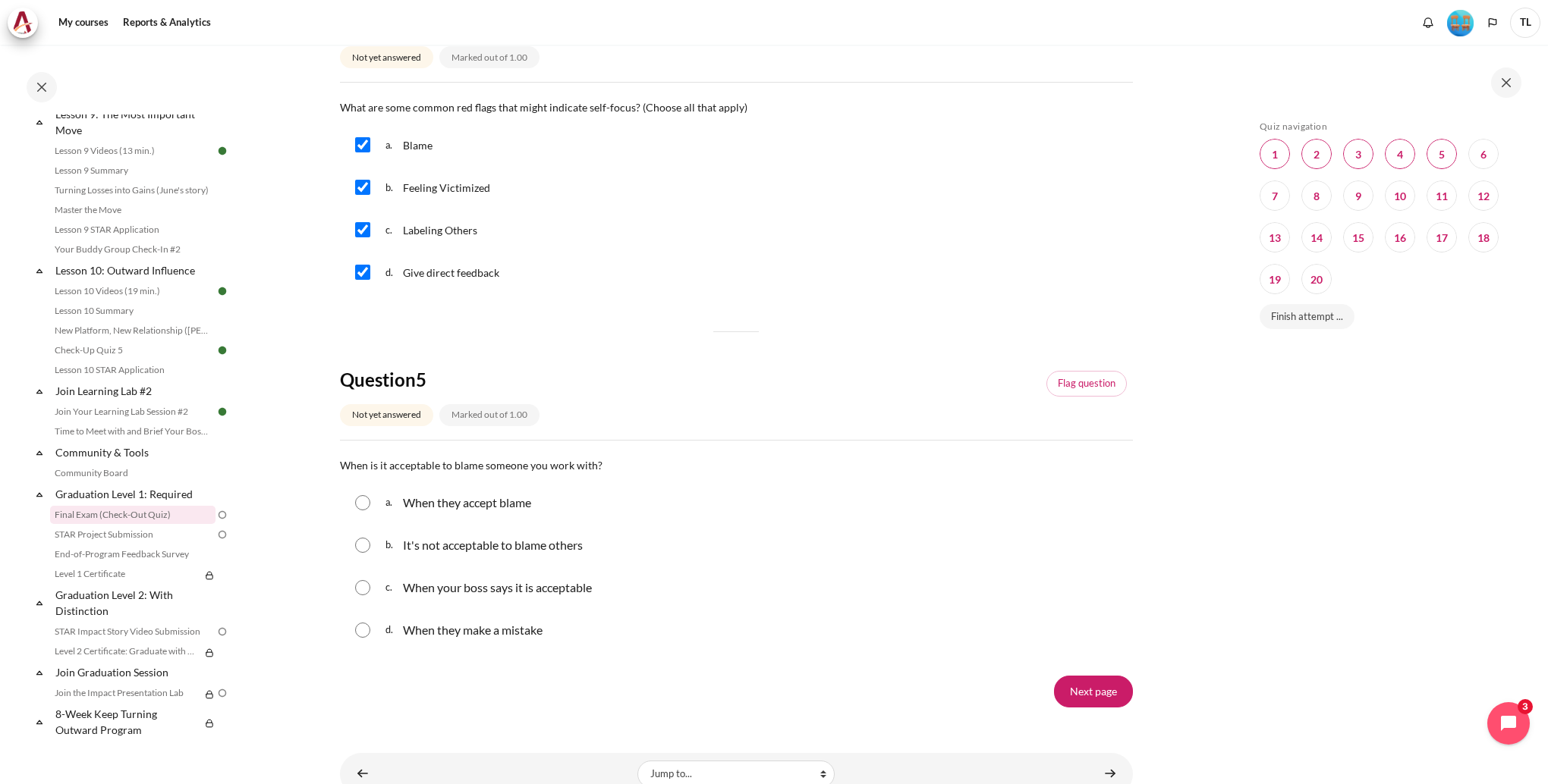
scroll to position [1352, 0]
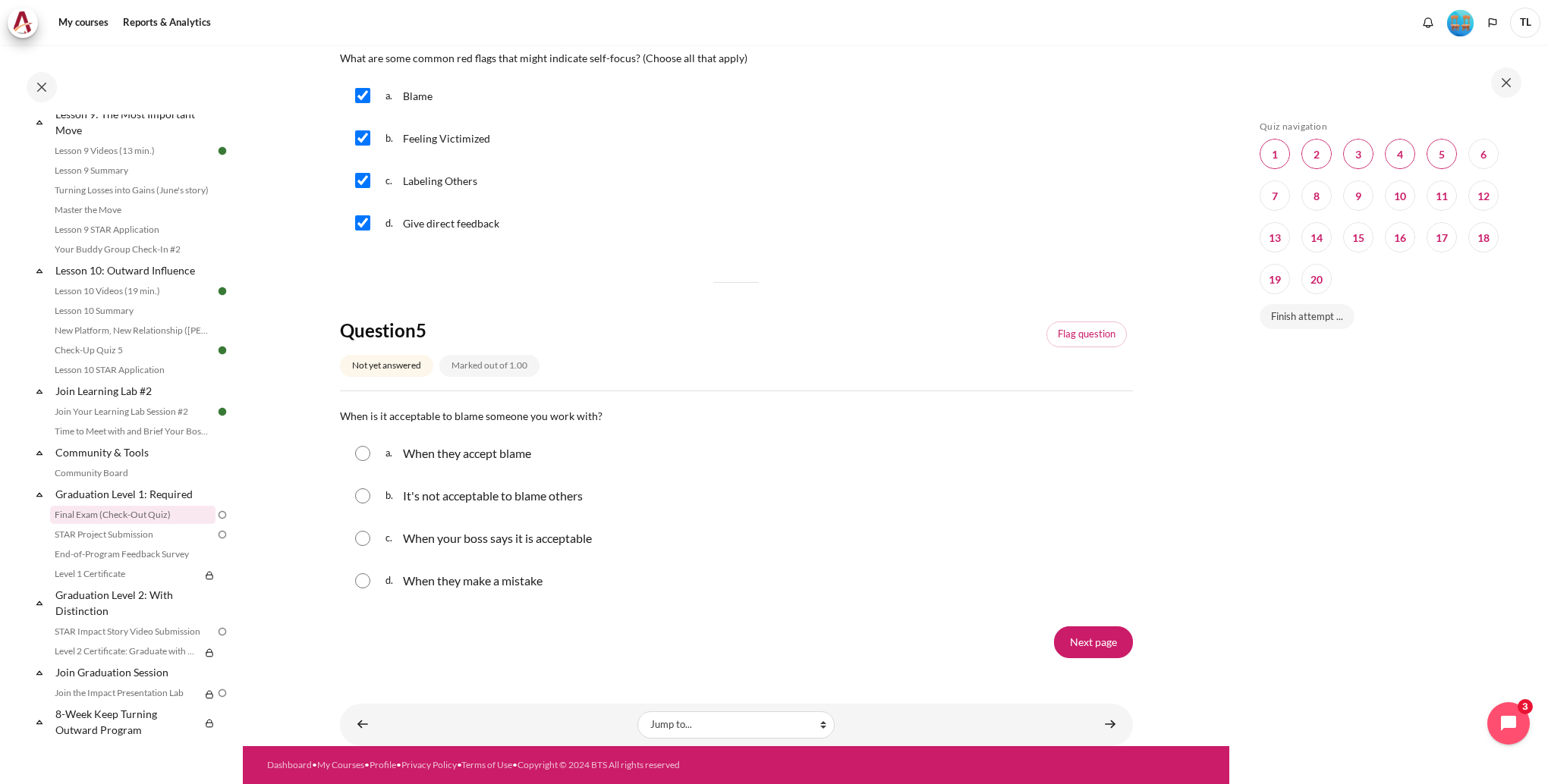
click at [356, 447] on input "Content" at bounding box center [363, 453] width 15 height 15
radio input "true"
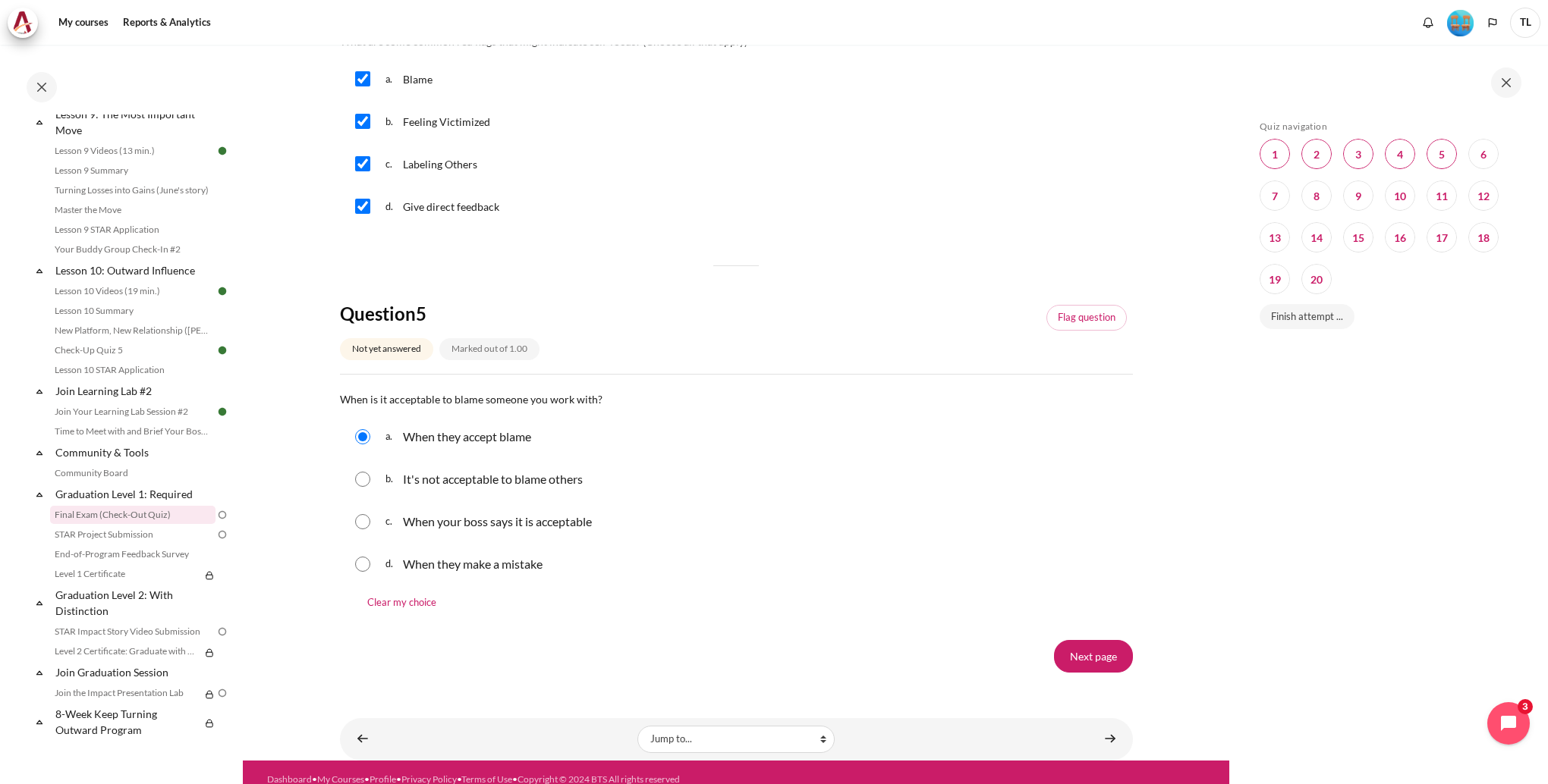
scroll to position [1383, 0]
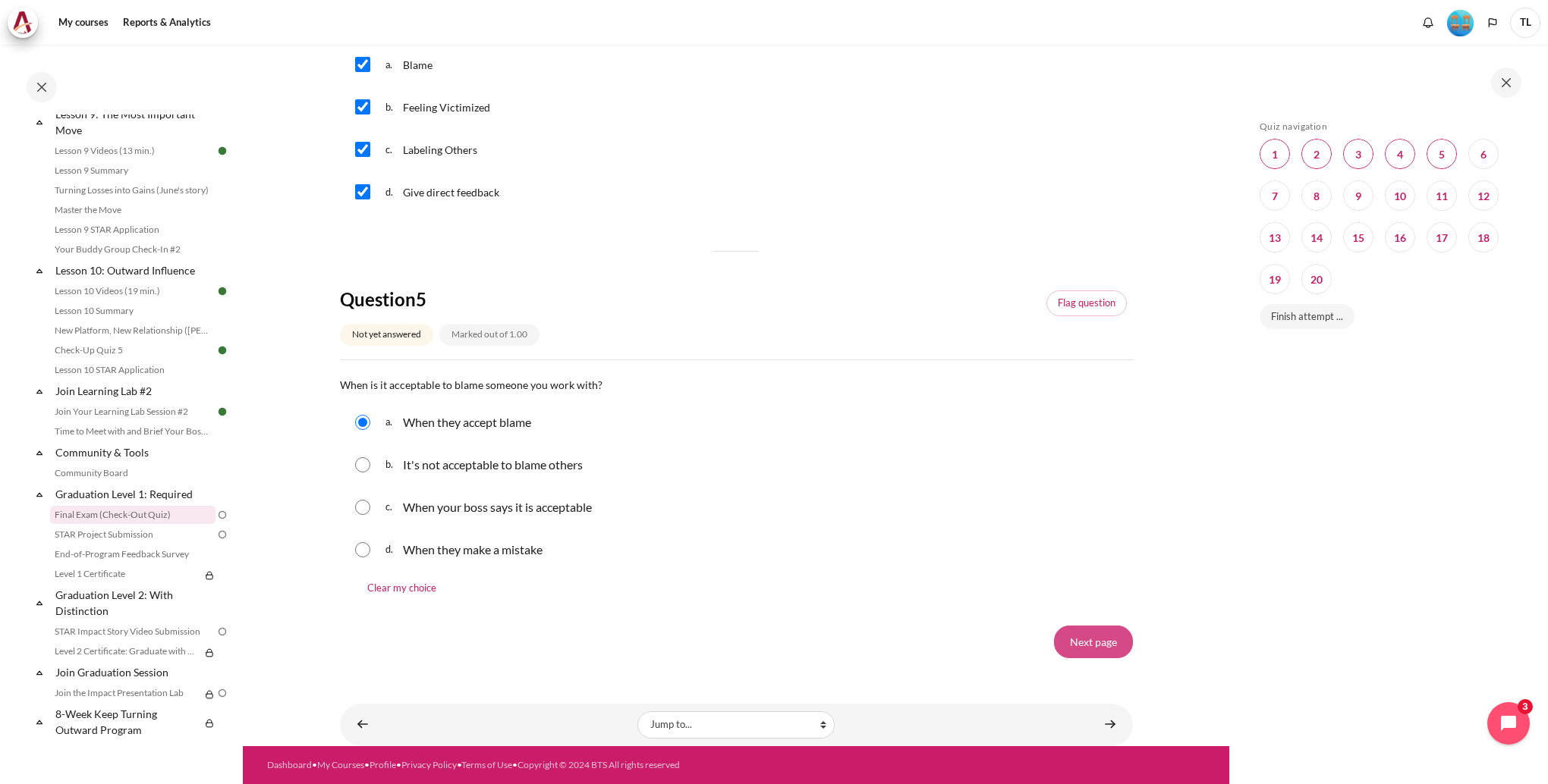
click at [1064, 647] on input "Next page" at bounding box center [1093, 641] width 79 height 32
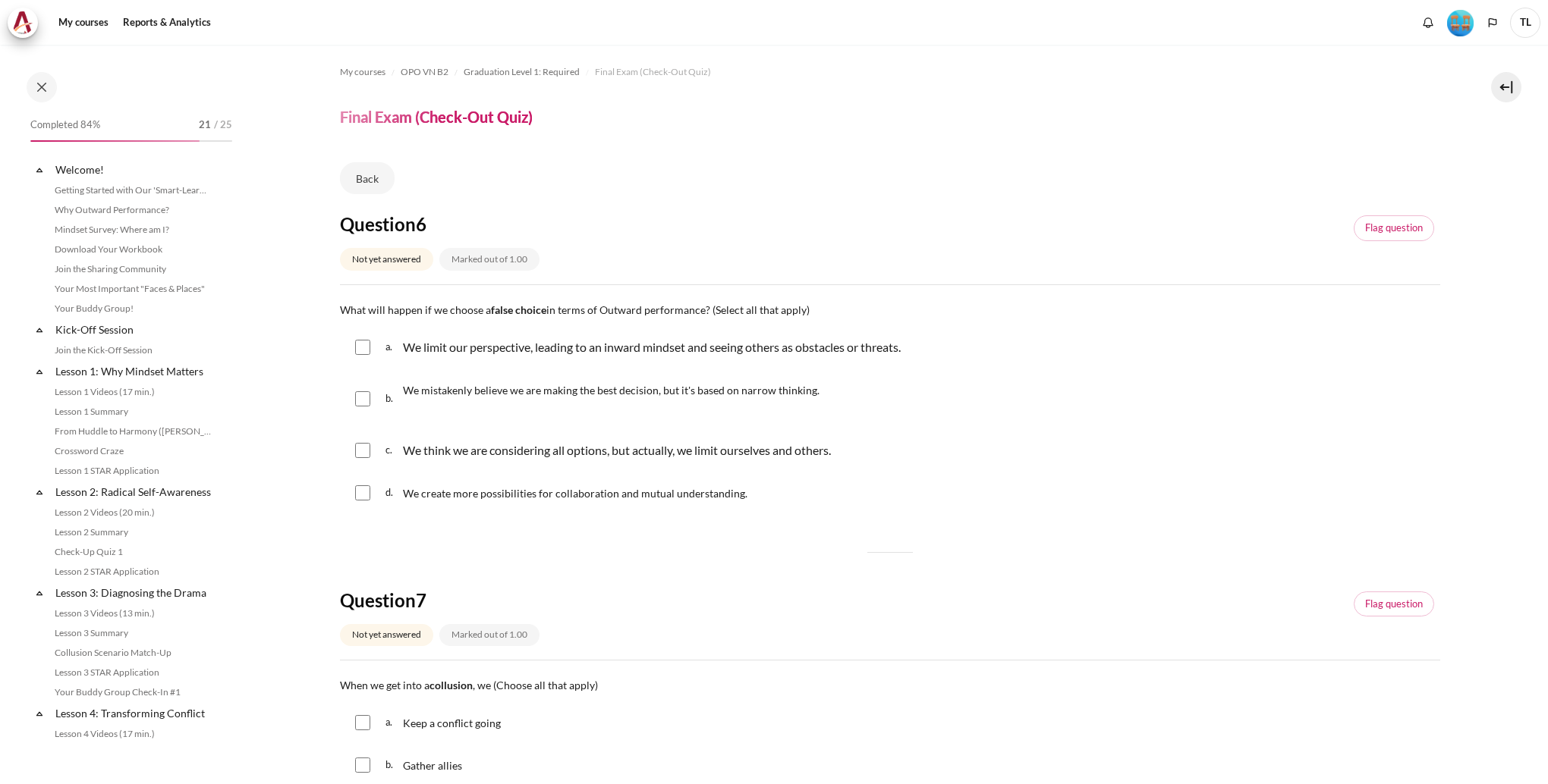
scroll to position [1314, 0]
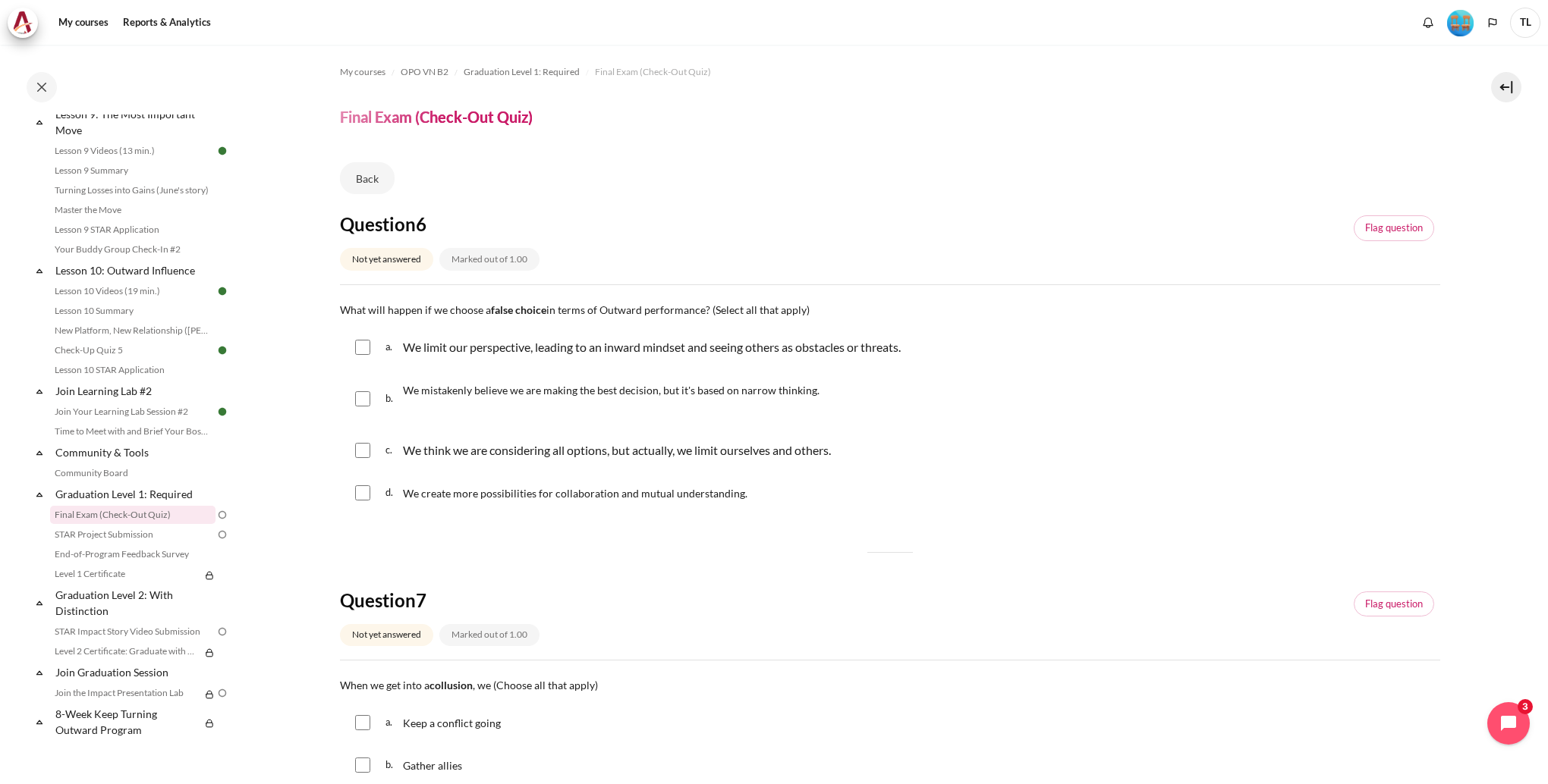
click at [674, 353] on p "We limit our perspective, leading to an inward mindset and seeing others as obs…" at bounding box center [651, 348] width 497 height 19
checkbox input "true"
click at [658, 389] on span "We mistakenly believe we are making the best decision, but it's based on narrow…" at bounding box center [611, 390] width 417 height 13
checkbox input "true"
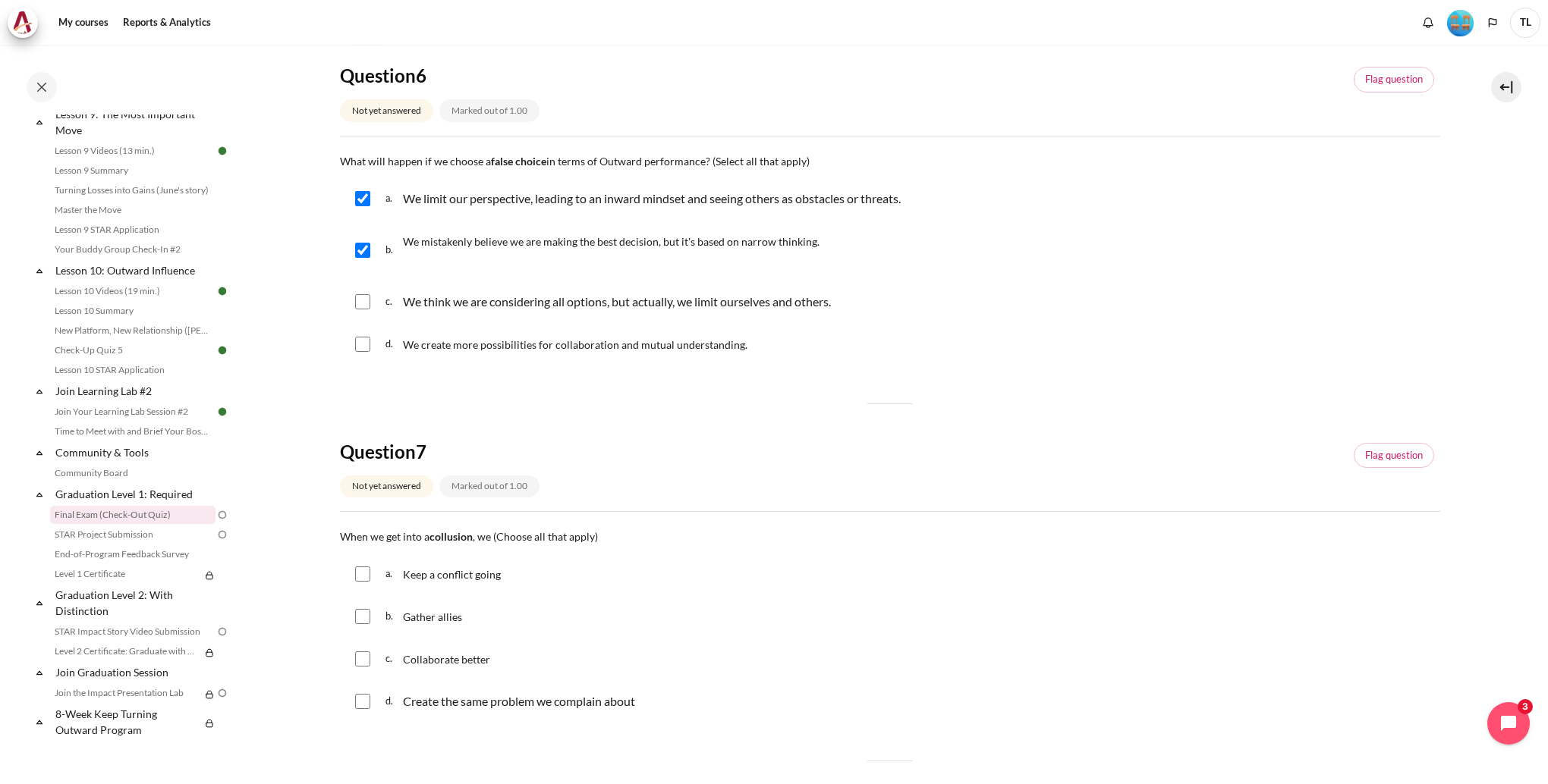
scroll to position [152, 0]
click at [507, 579] on div "a. Keep a conflict going" at bounding box center [890, 570] width 1100 height 39
click at [497, 578] on span "Keep a conflict going" at bounding box center [451, 571] width 98 height 13
click at [362, 569] on input "Content" at bounding box center [363, 571] width 15 height 15
checkbox input "false"
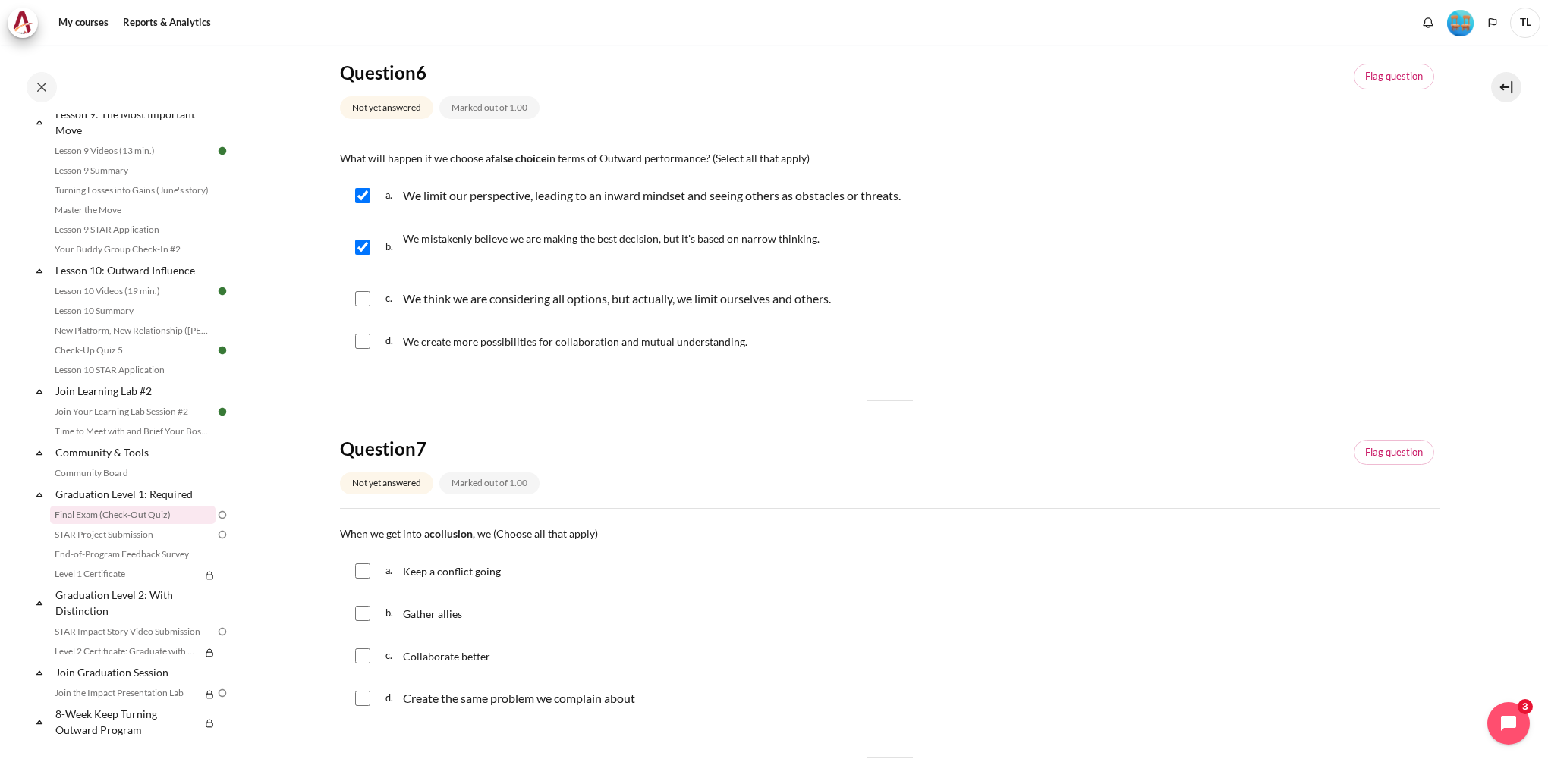
click at [452, 622] on p "Gather allies" at bounding box center [433, 614] width 62 height 19
checkbox input "true"
click at [480, 656] on span "Collaborate better" at bounding box center [446, 656] width 87 height 13
checkbox input "true"
click at [369, 617] on input "Content" at bounding box center [363, 614] width 15 height 15
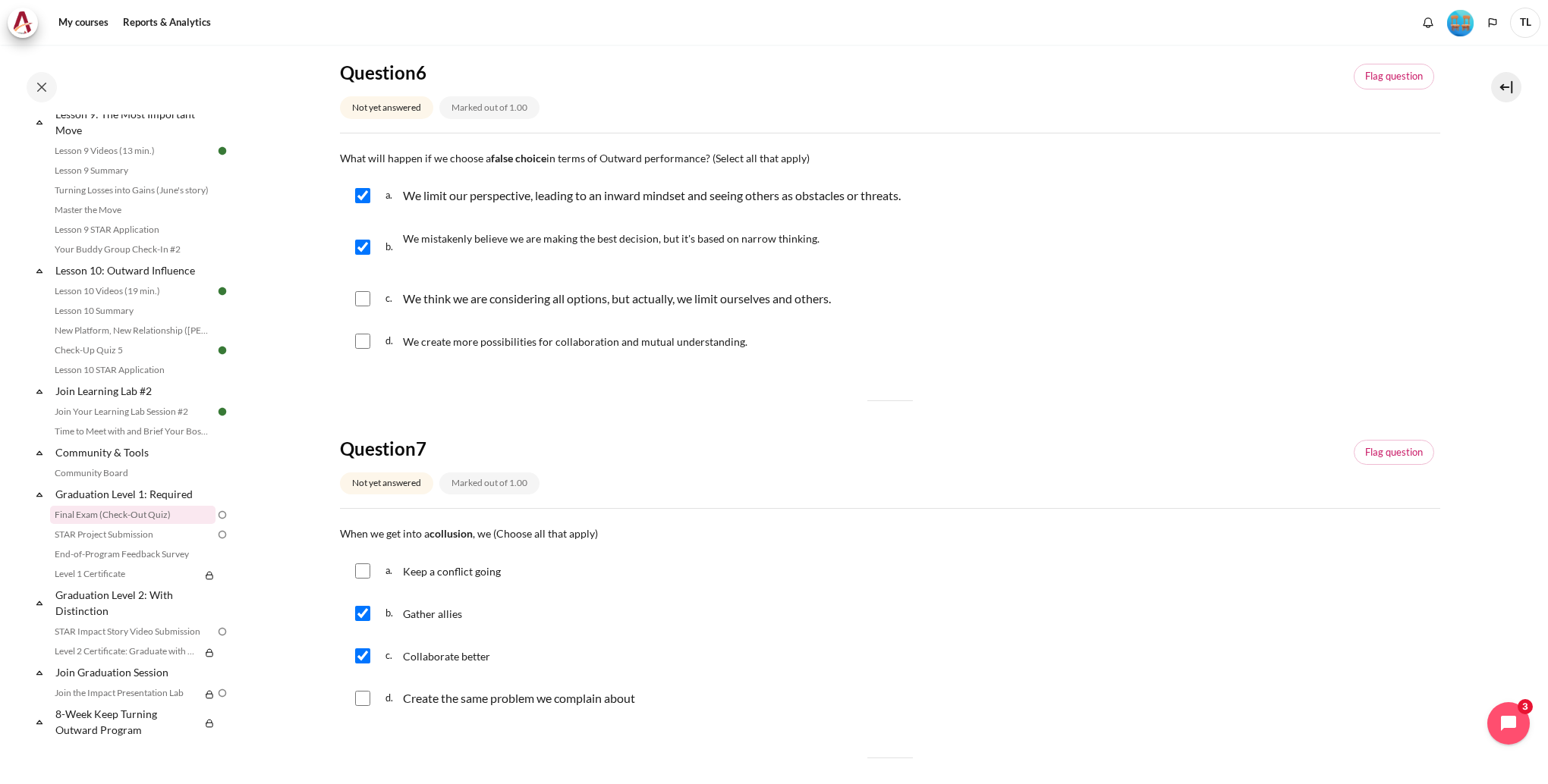
checkbox input "false"
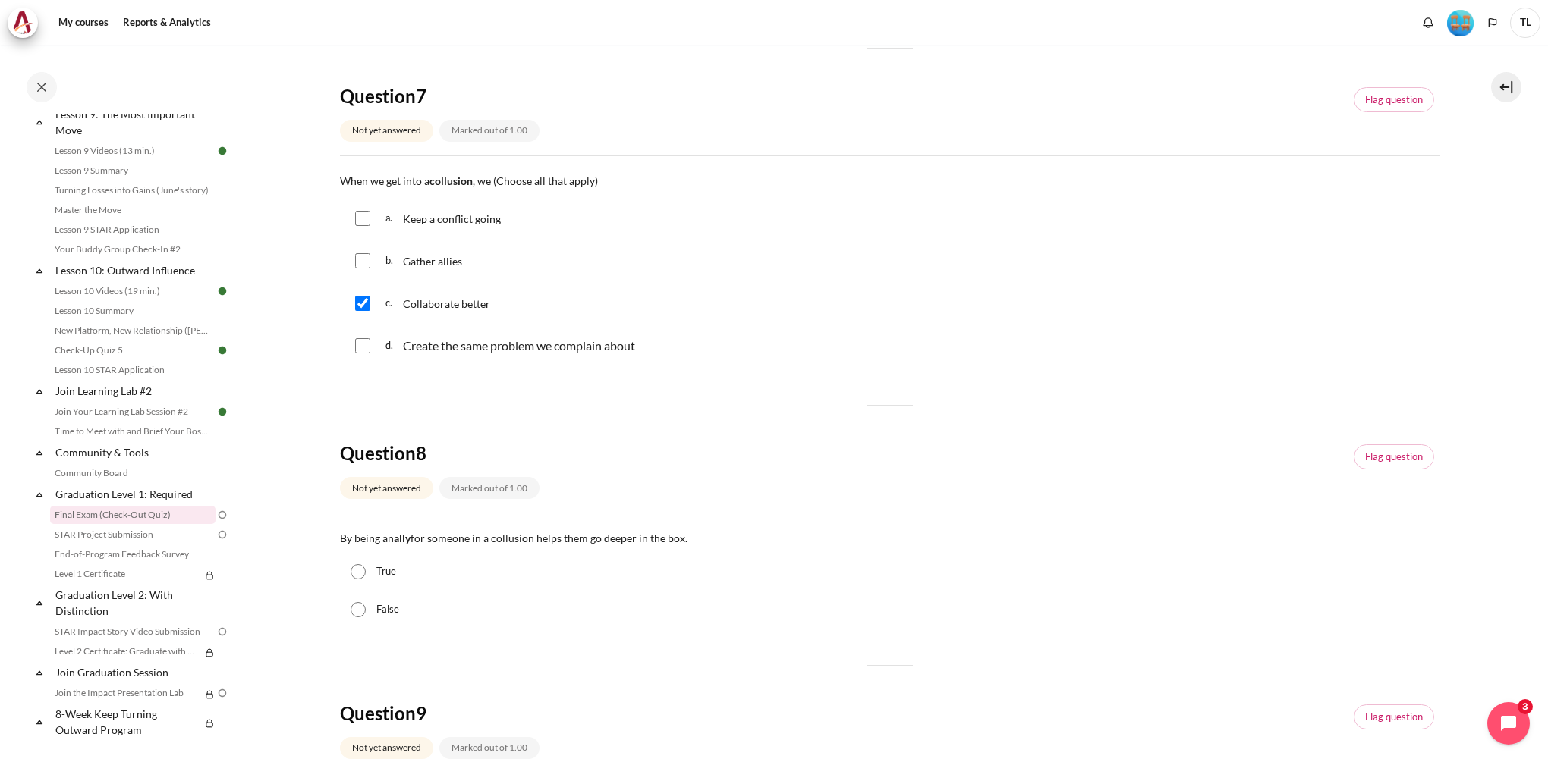
scroll to position [531, 0]
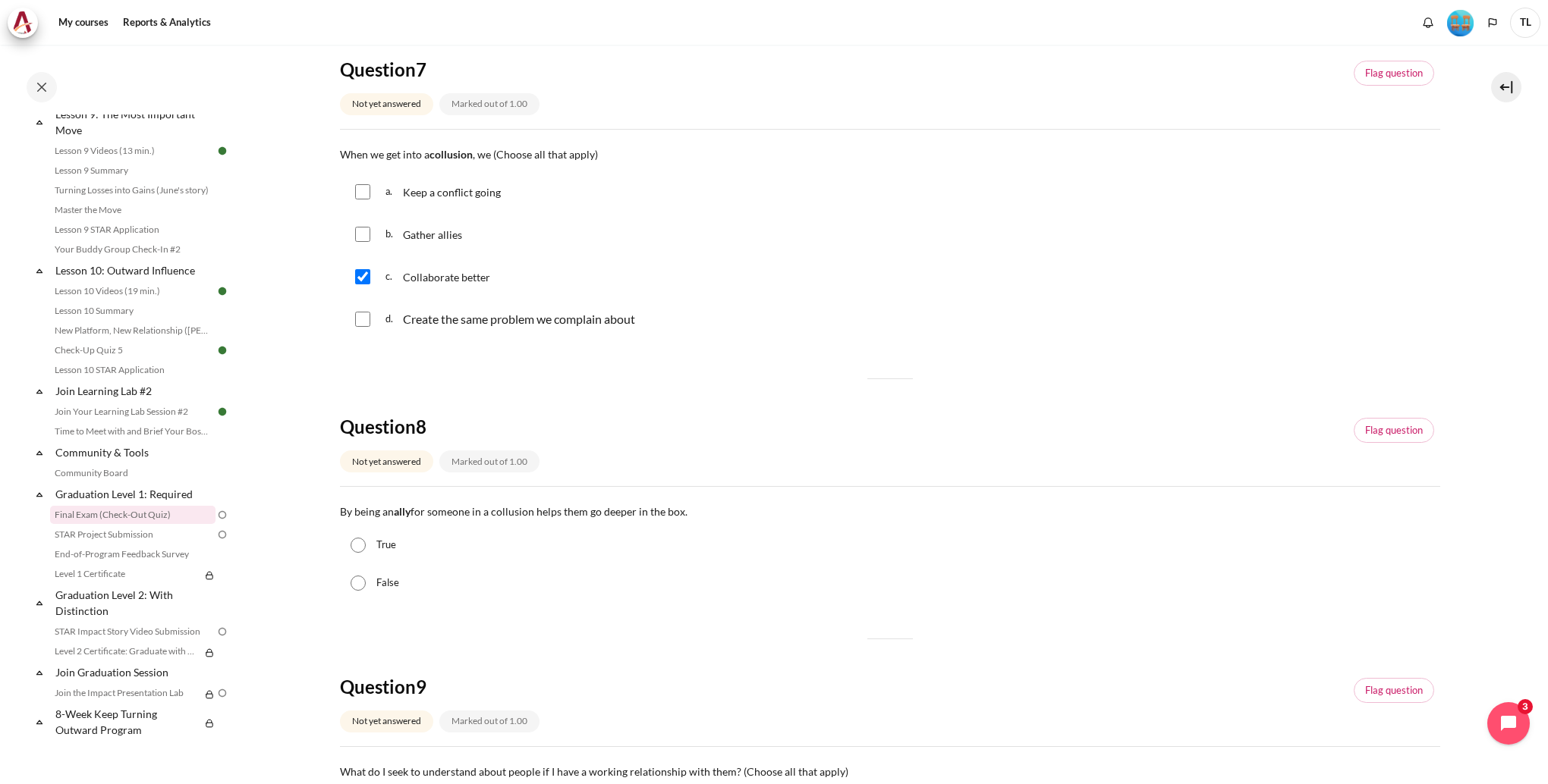
click at [379, 548] on label "True" at bounding box center [386, 545] width 20 height 15
click at [366, 548] on input "True" at bounding box center [358, 545] width 15 height 15
radio input "true"
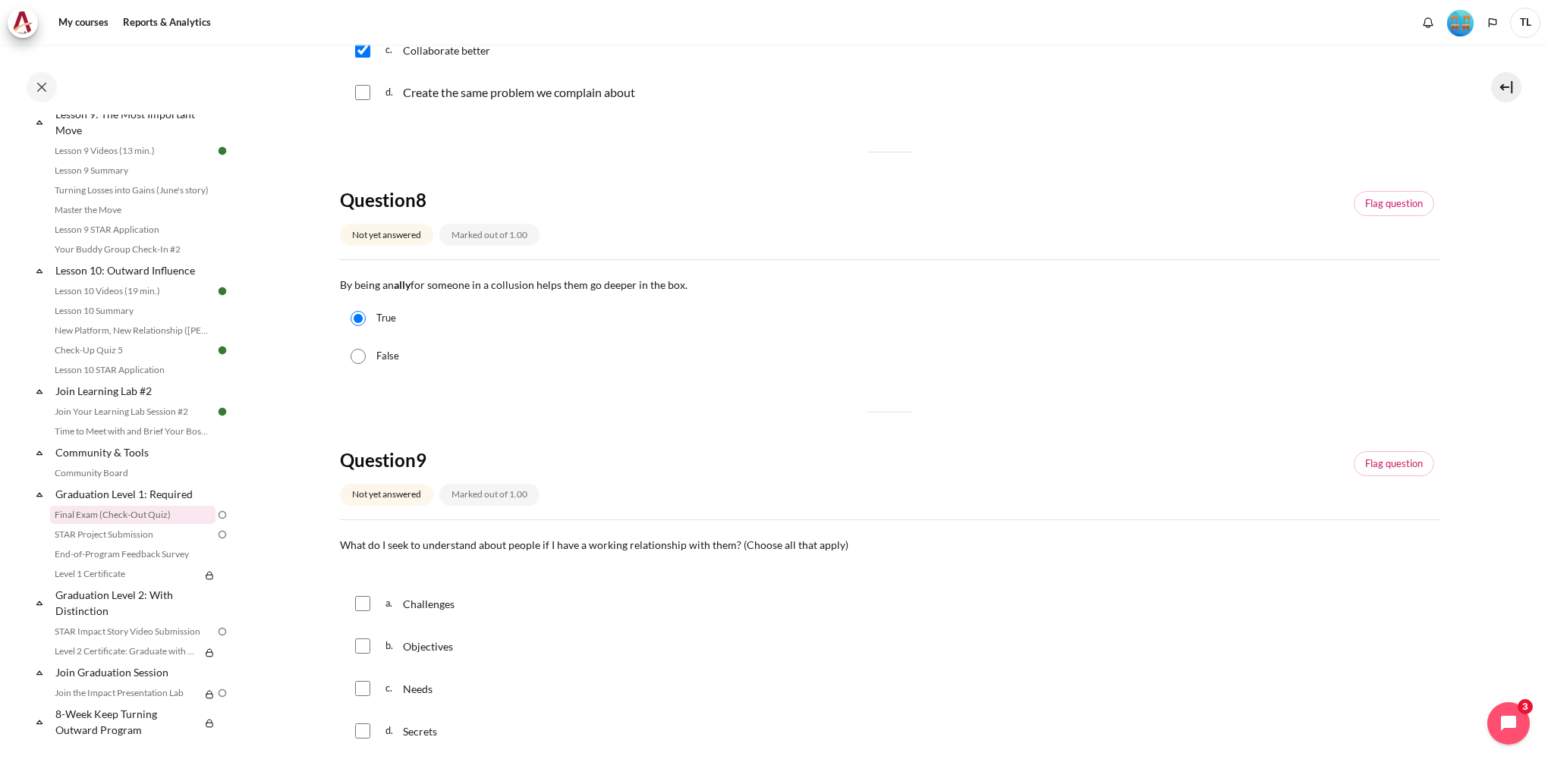
scroll to position [759, 0]
click at [439, 606] on span "Challenges" at bounding box center [428, 603] width 52 height 13
checkbox input "true"
click at [436, 651] on span "Objectives" at bounding box center [427, 645] width 50 height 13
checkbox input "true"
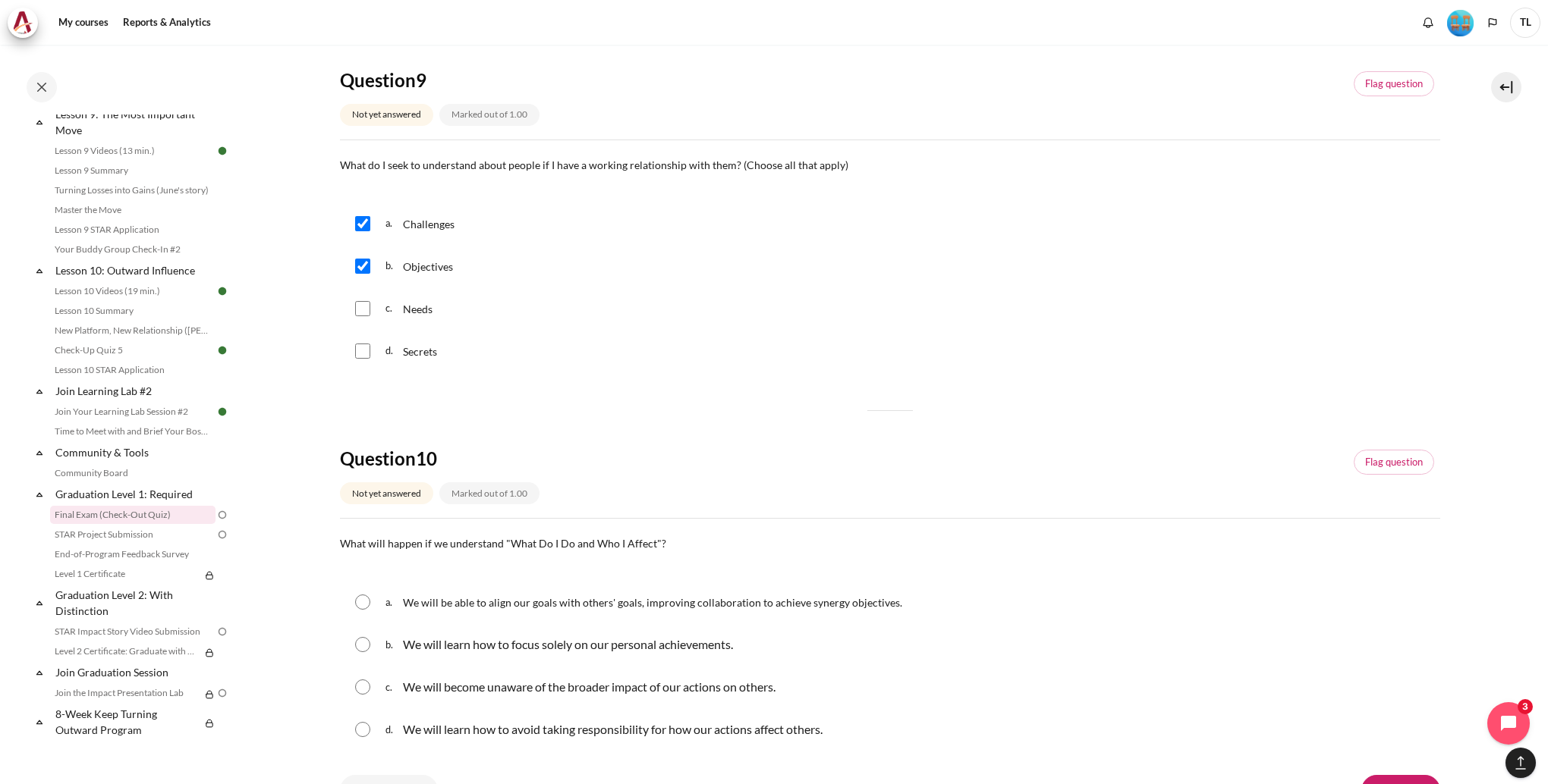
scroll to position [1287, 0]
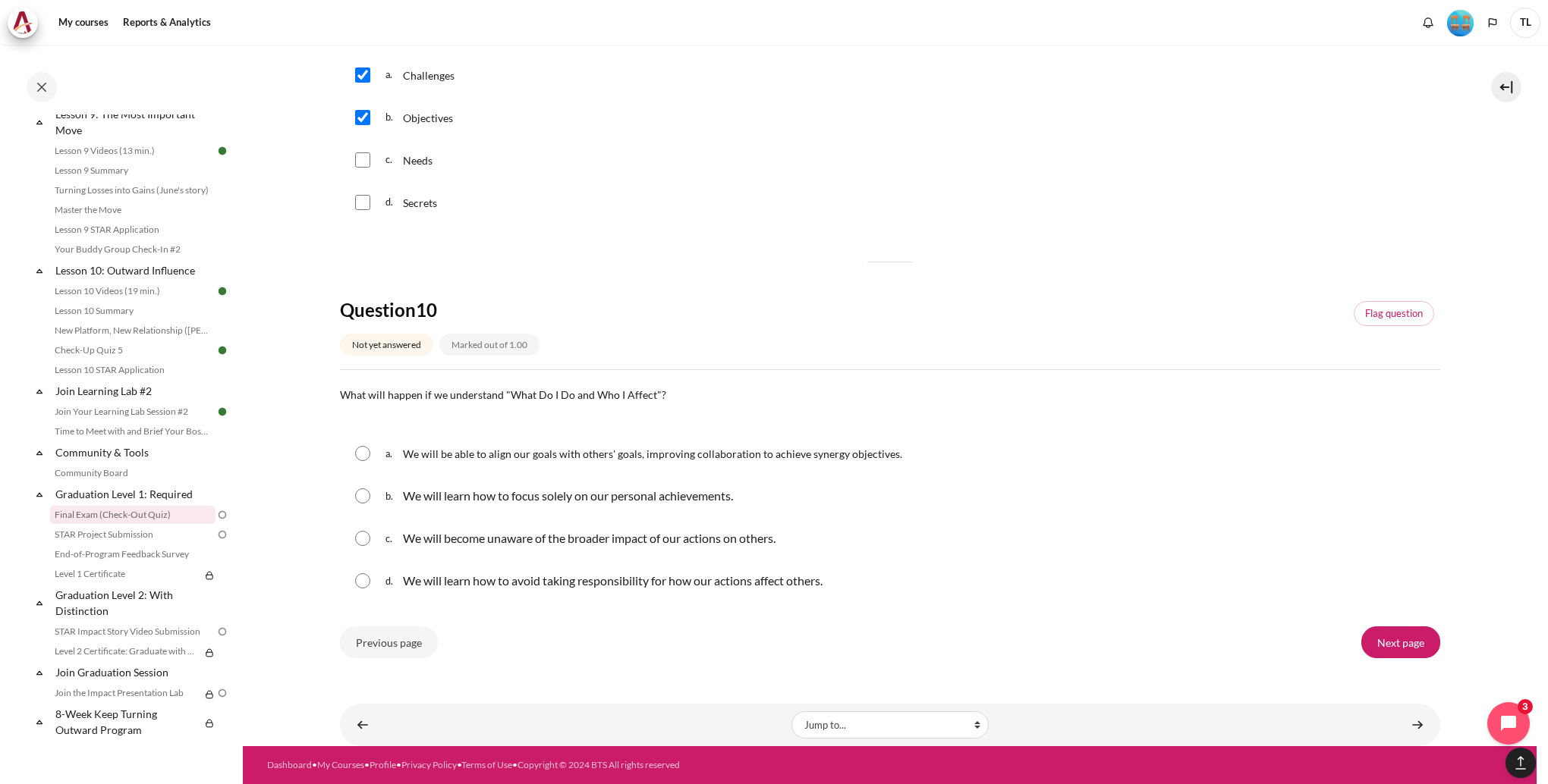
click at [364, 544] on input "Content" at bounding box center [363, 539] width 15 height 15
radio input "true"
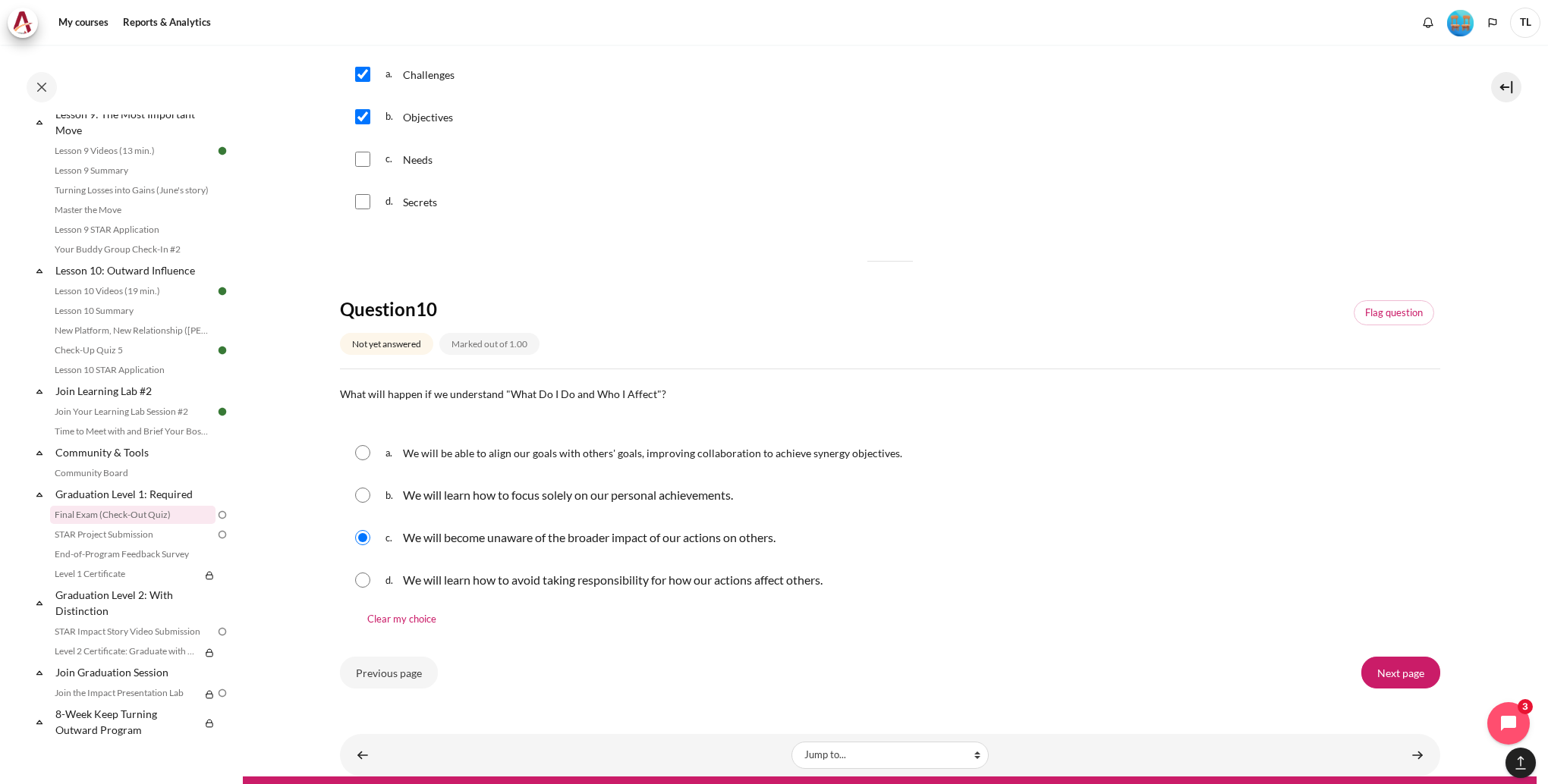
click at [359, 586] on input "Content" at bounding box center [363, 580] width 15 height 15
radio input "true"
click at [364, 535] on input "Content" at bounding box center [363, 538] width 15 height 15
radio input "true"
click at [1401, 672] on input "Next page" at bounding box center [1401, 672] width 79 height 32
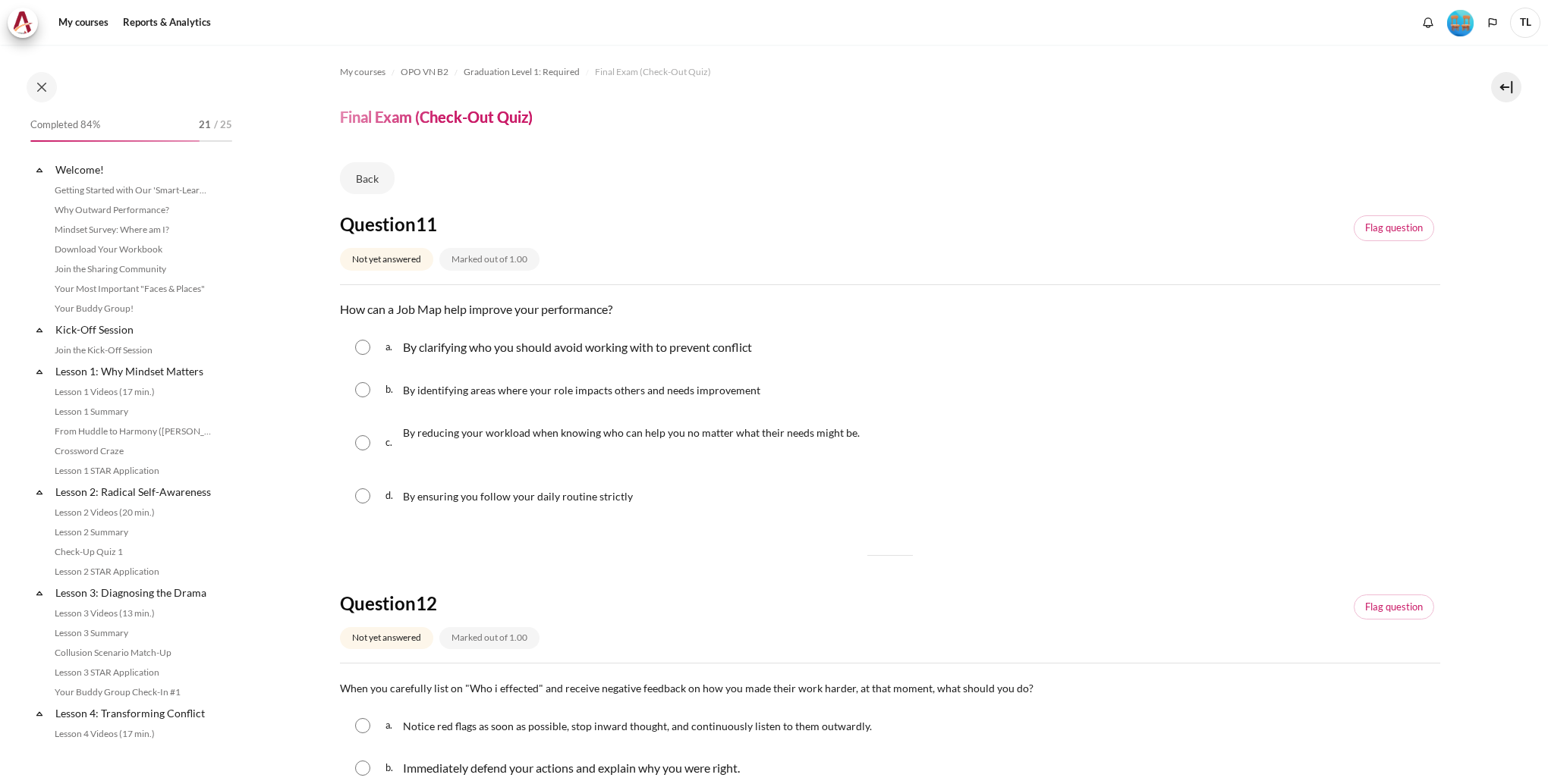
scroll to position [1314, 0]
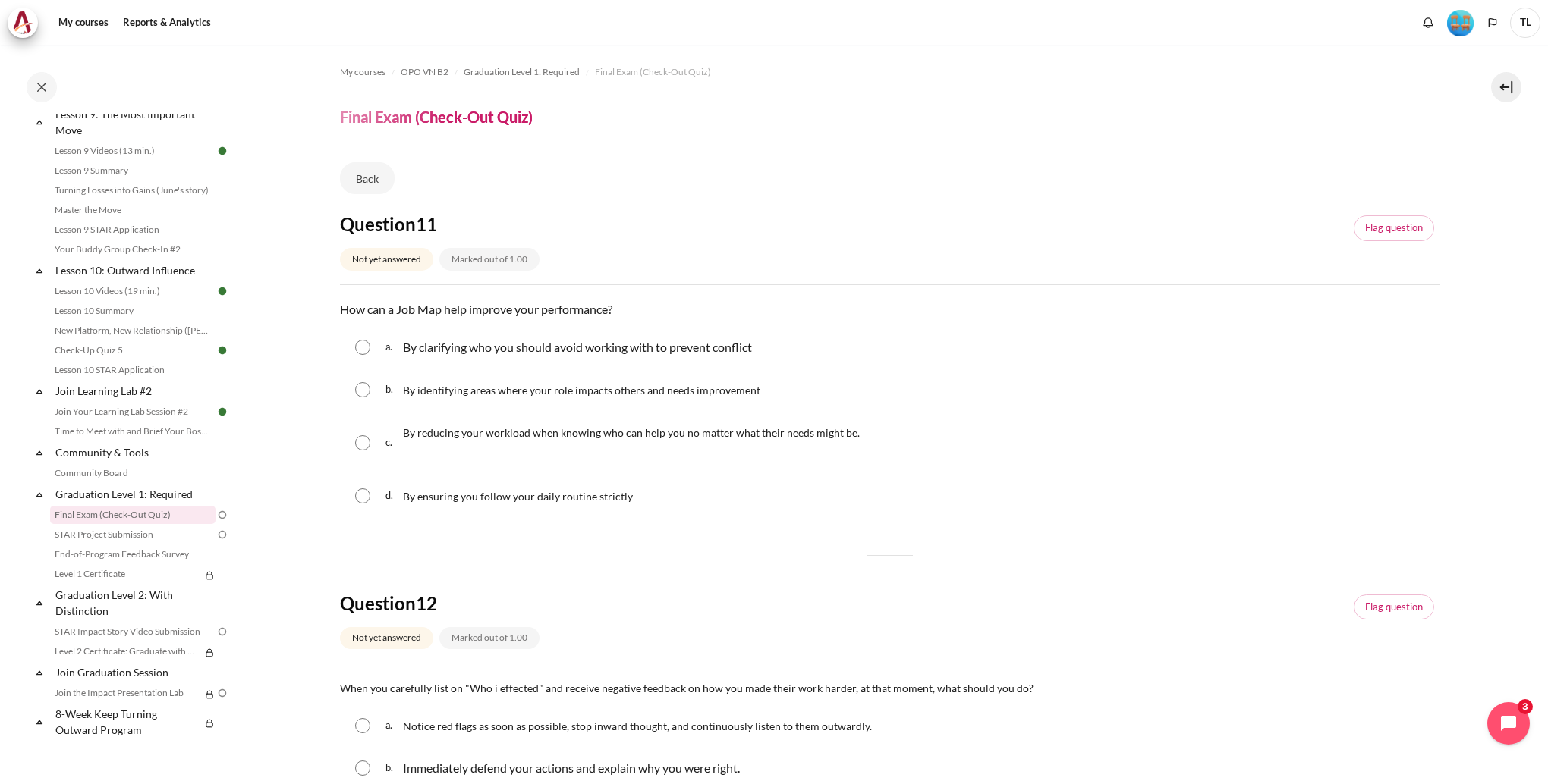
click at [581, 393] on span "By identifying areas where your role impacts others and needs improvement" at bounding box center [581, 390] width 357 height 13
radio input "true"
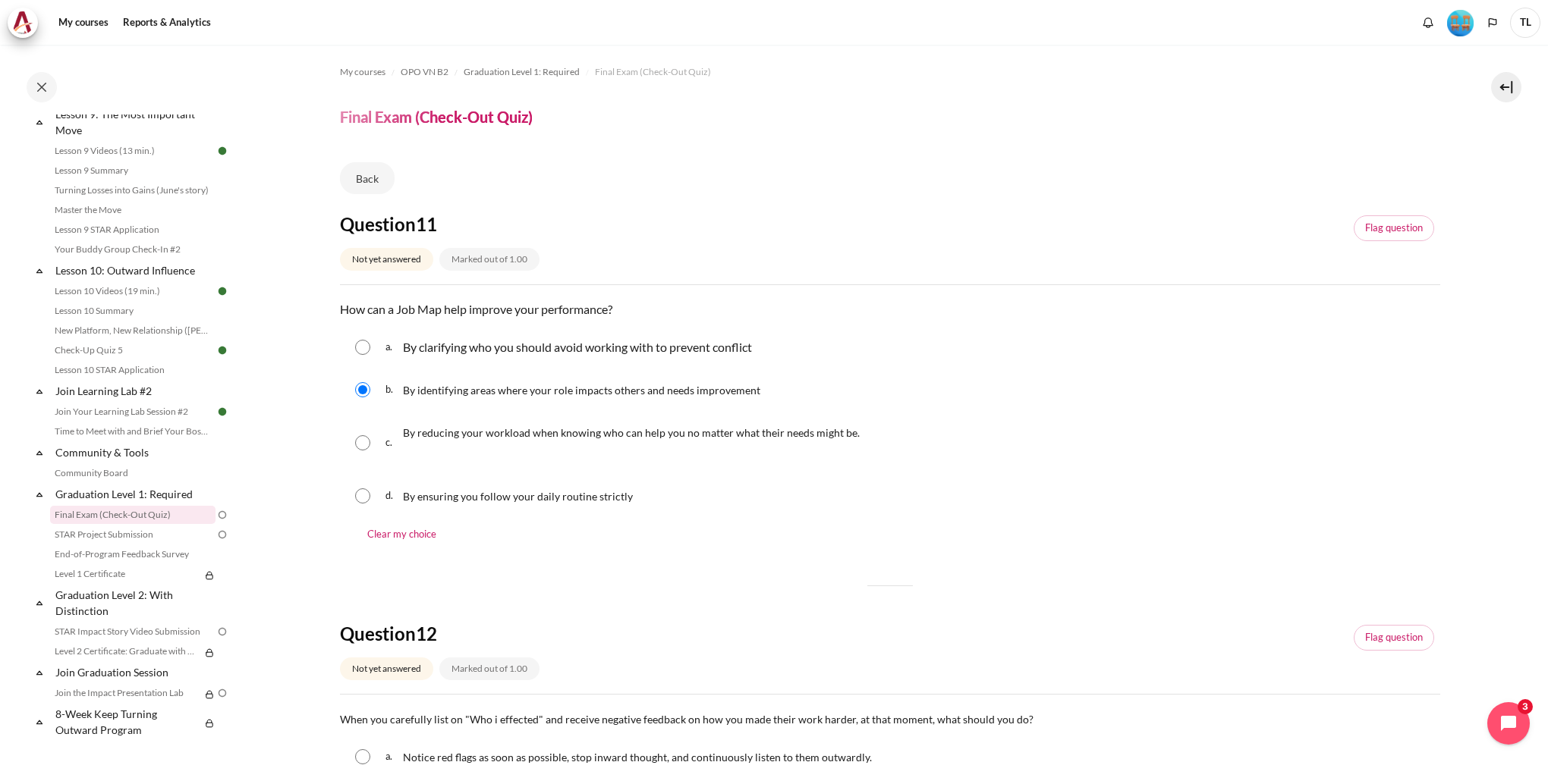
click at [608, 349] on p "By clarifying who you should avoid working with to prevent conflict" at bounding box center [577, 348] width 349 height 19
radio input "true"
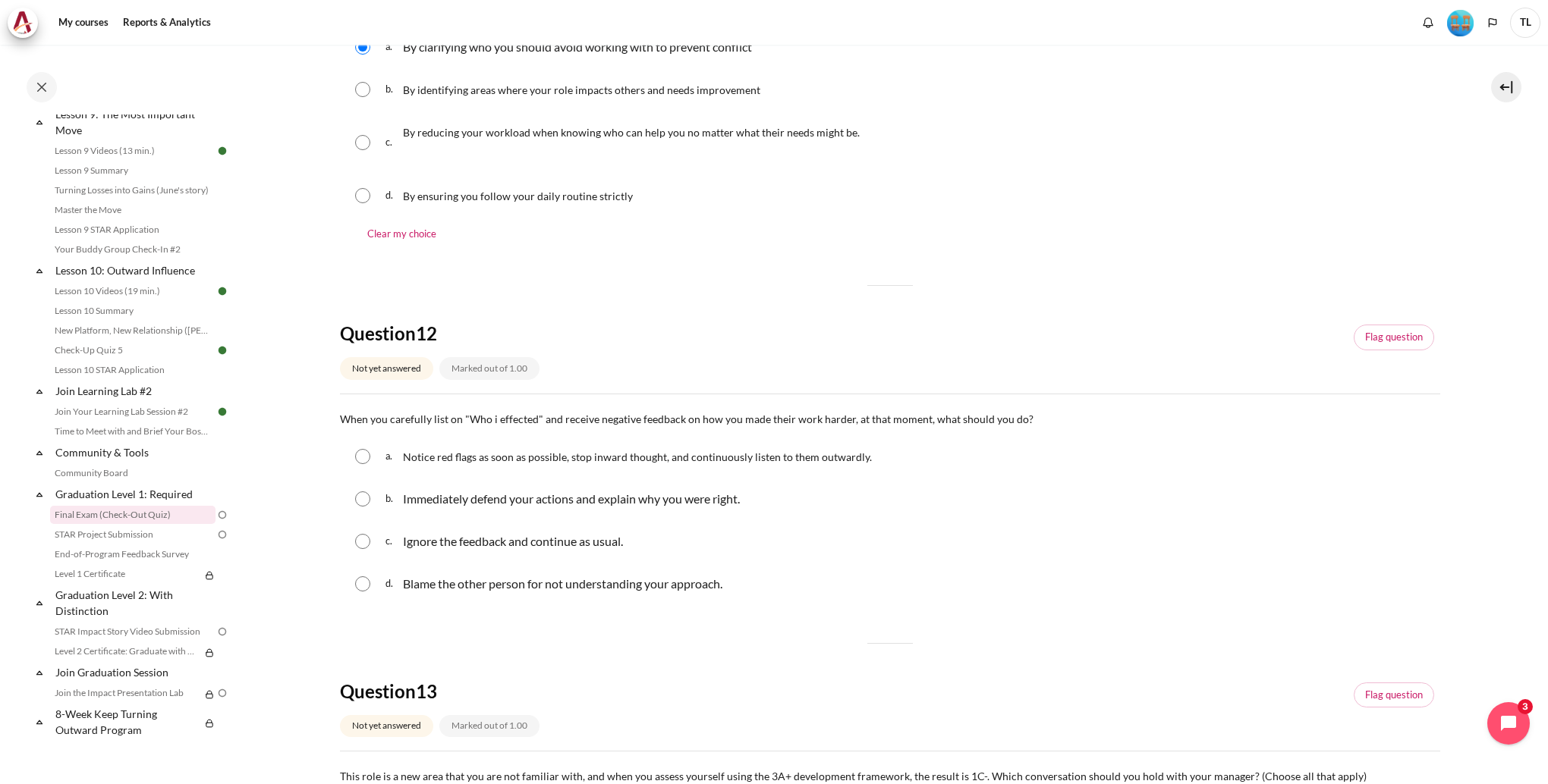
scroll to position [304, 0]
click at [582, 465] on div "Notice red flags as soon as possible, stop inward thought, and continuously lis…" at bounding box center [637, 453] width 469 height 24
radio input "true"
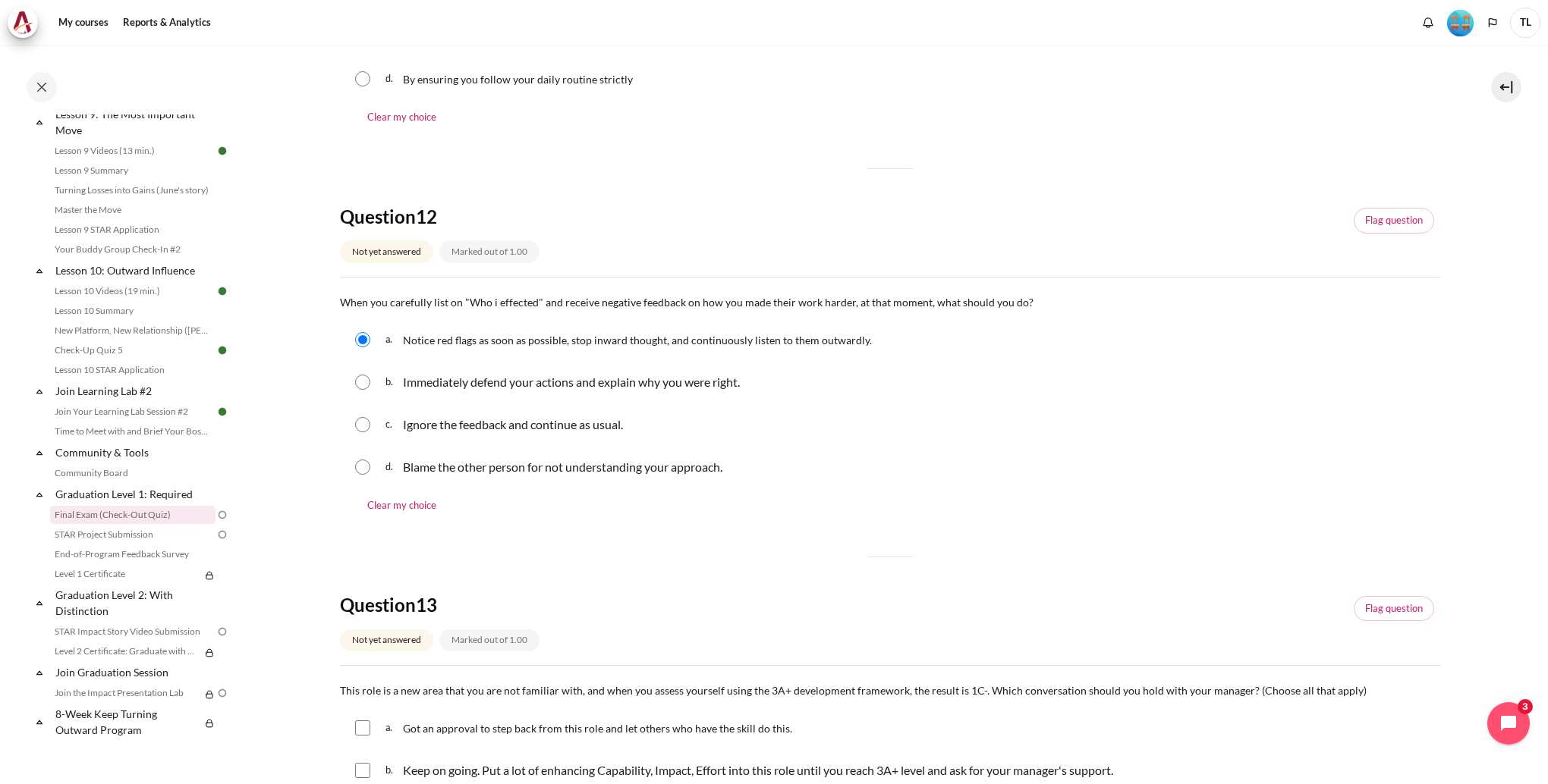
scroll to position [607, 0]
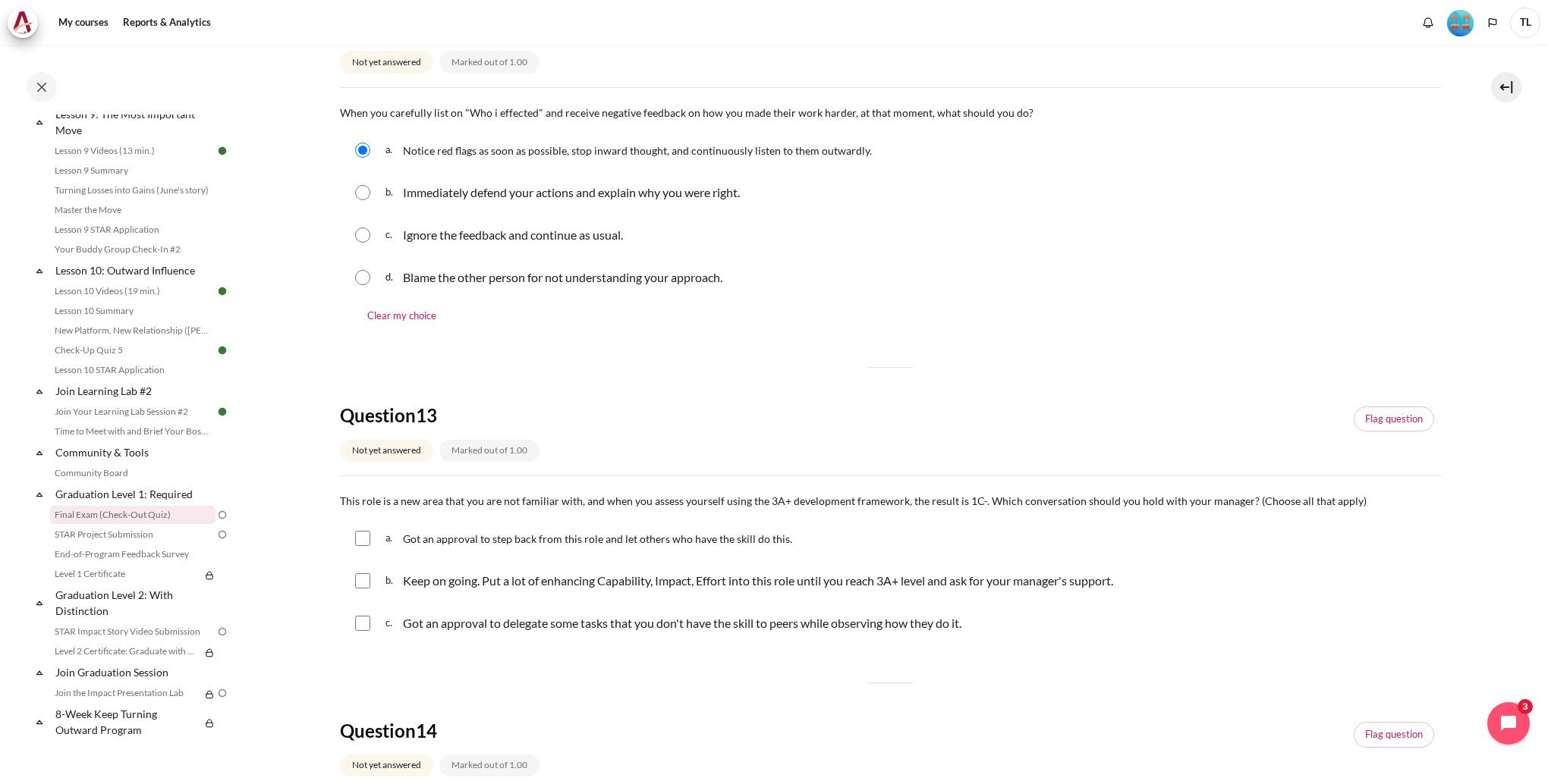
click at [548, 537] on span "Got an approval to step back from this role and let others who have the skill d…" at bounding box center [597, 539] width 390 height 13
checkbox input "true"
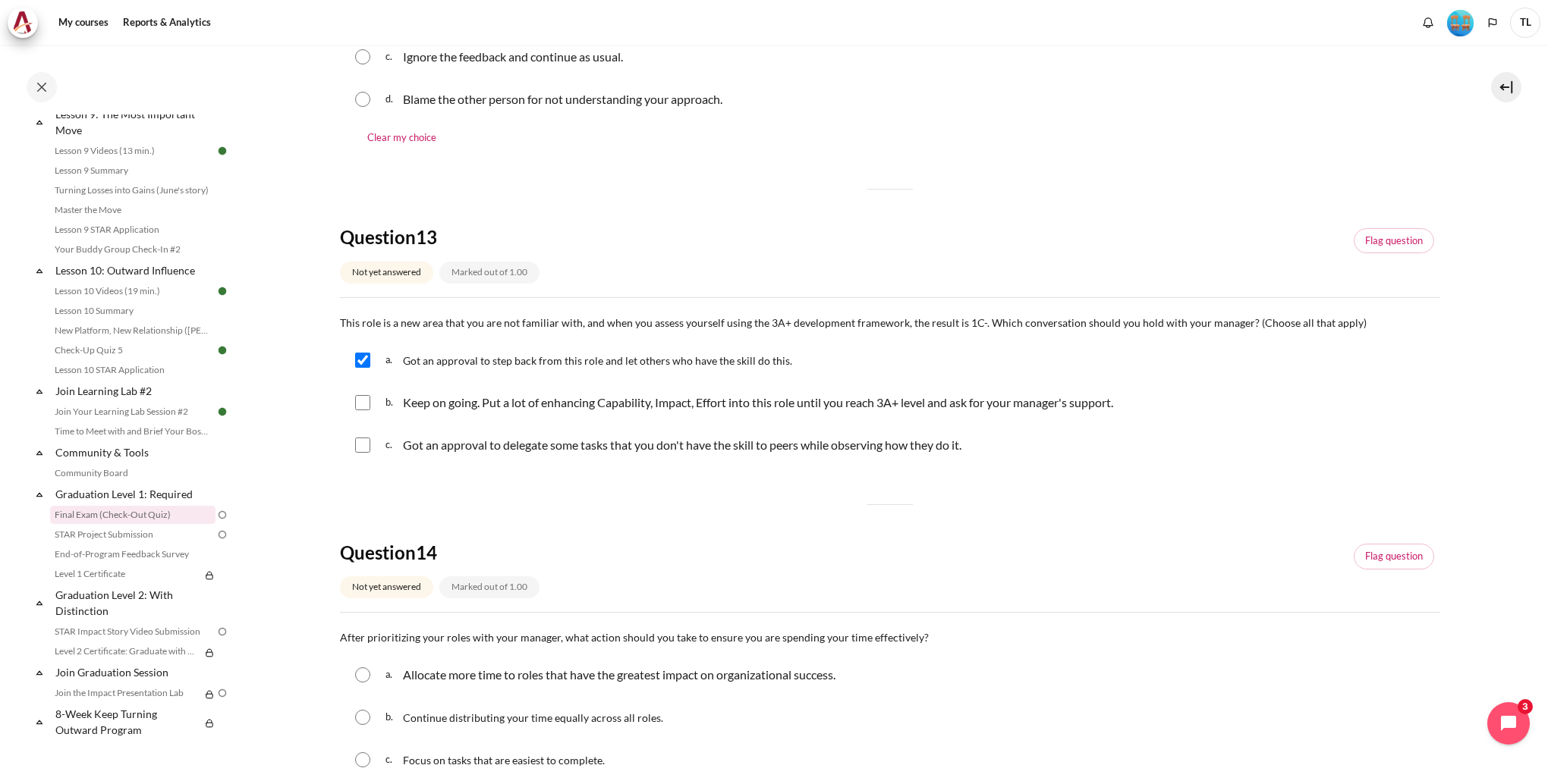
scroll to position [910, 0]
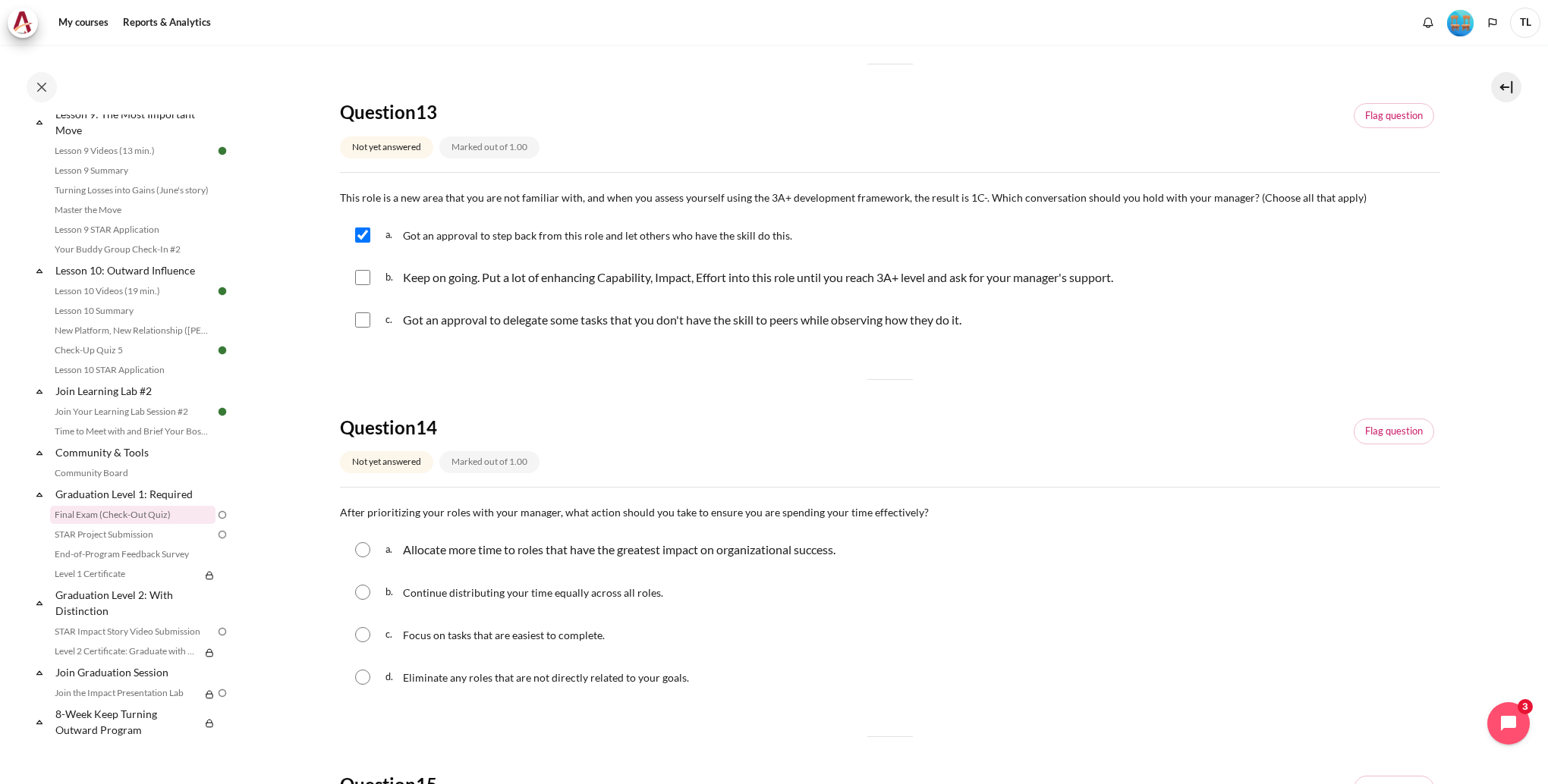
click at [363, 326] on input "Content" at bounding box center [363, 320] width 15 height 15
checkbox input "true"
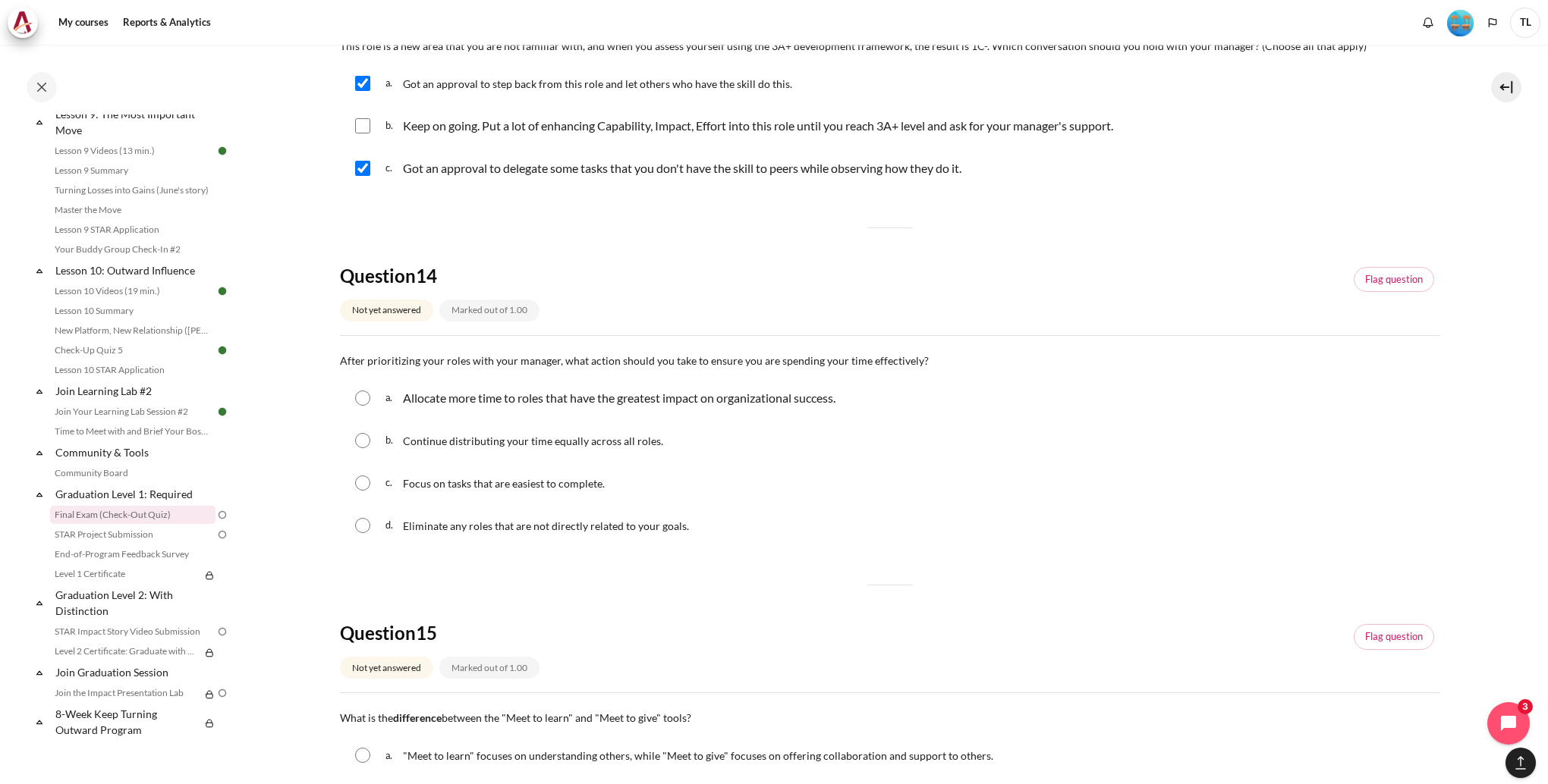
click at [567, 402] on p "Allocate more time to roles that have the greatest impact on organizational suc…" at bounding box center [619, 399] width 433 height 19
radio input "true"
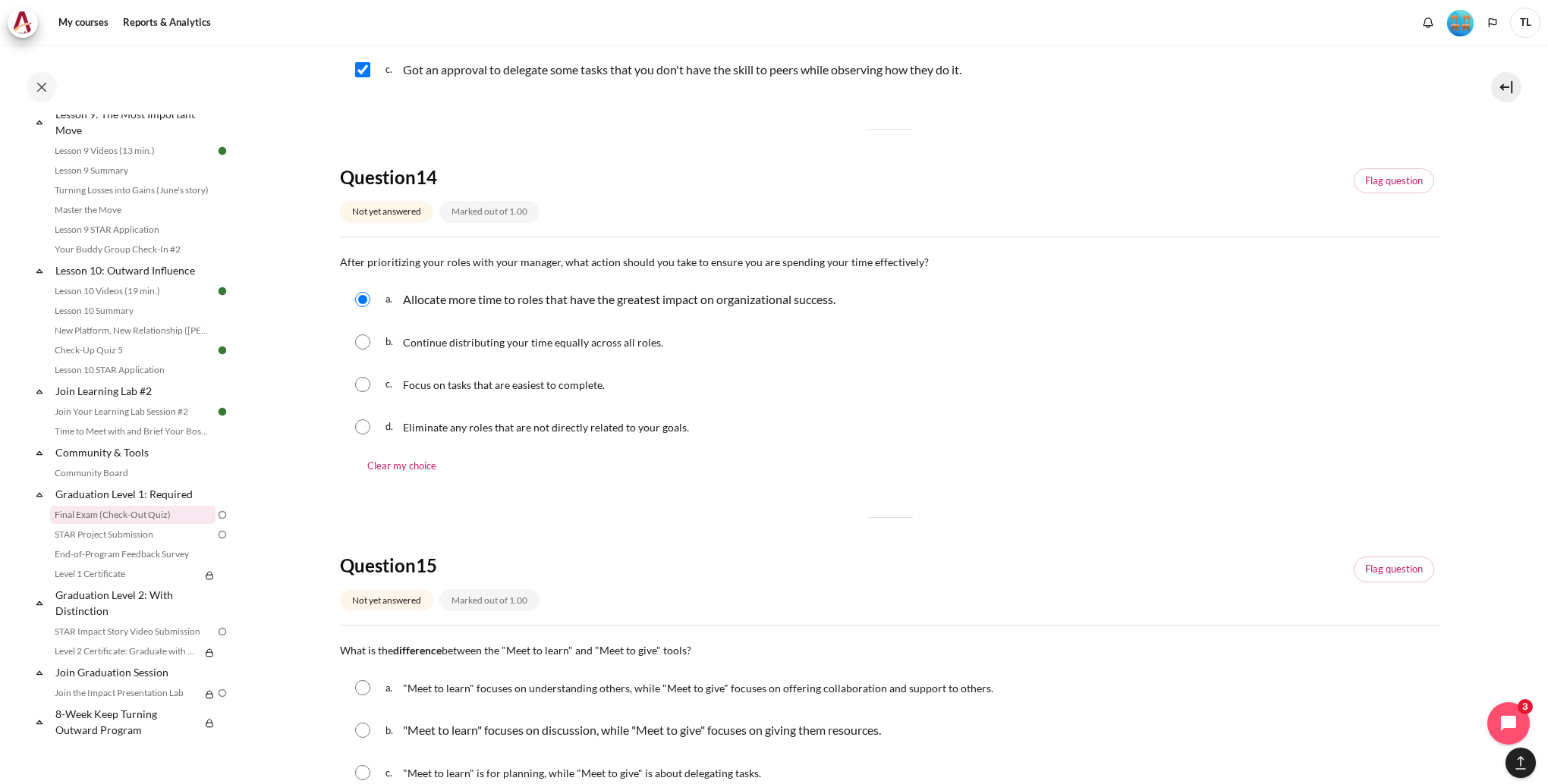
scroll to position [1365, 0]
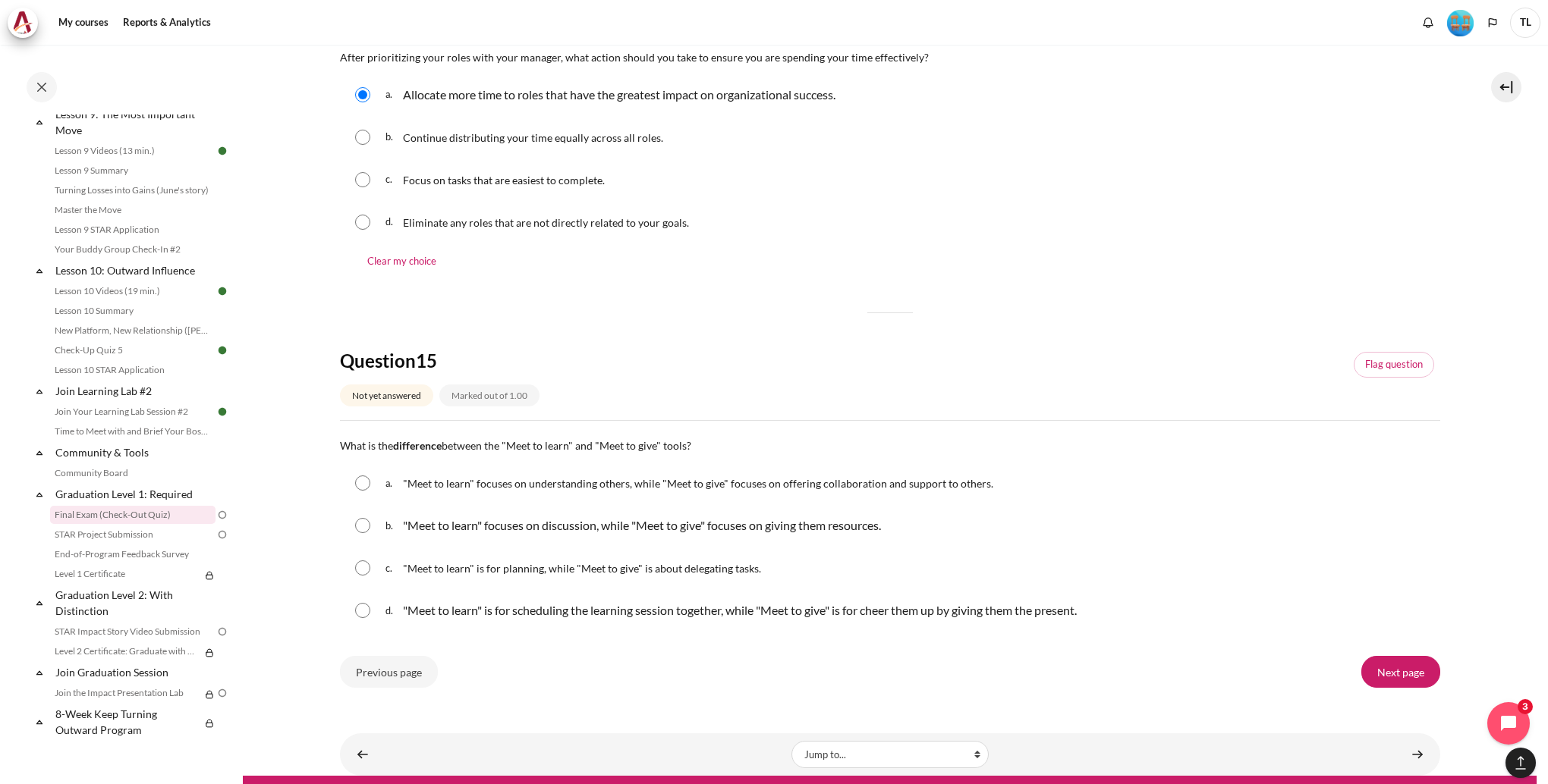
click at [545, 498] on div "a. "Meet to learn" focuses on understanding others, while "Meet to give" focuse…" at bounding box center [890, 483] width 1100 height 39
click at [538, 520] on p ""Meet to learn" focuses on discussion, while "Meet to give" focuses on giving t…" at bounding box center [642, 526] width 478 height 19
radio input "true"
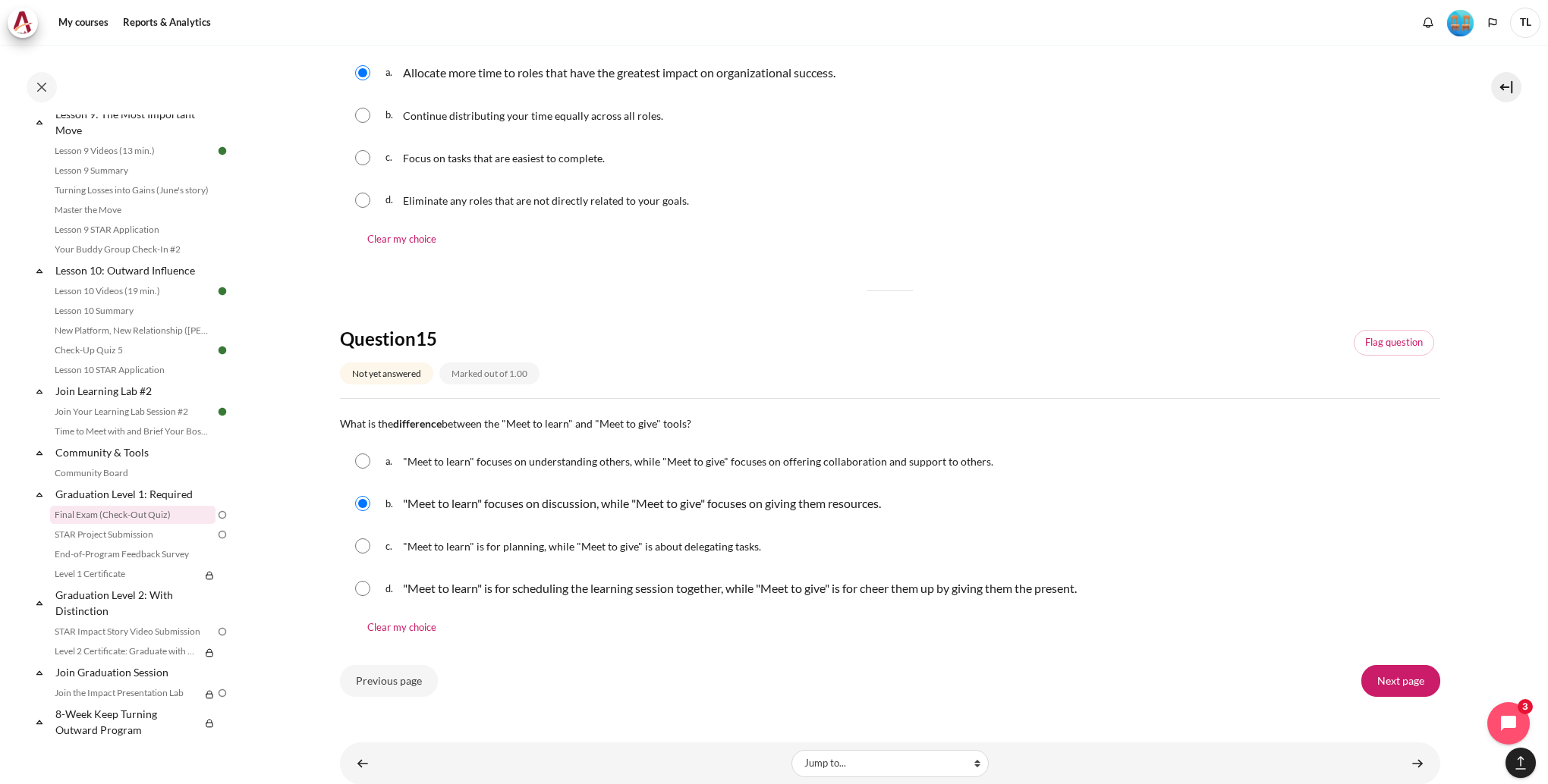
scroll to position [1425, 0]
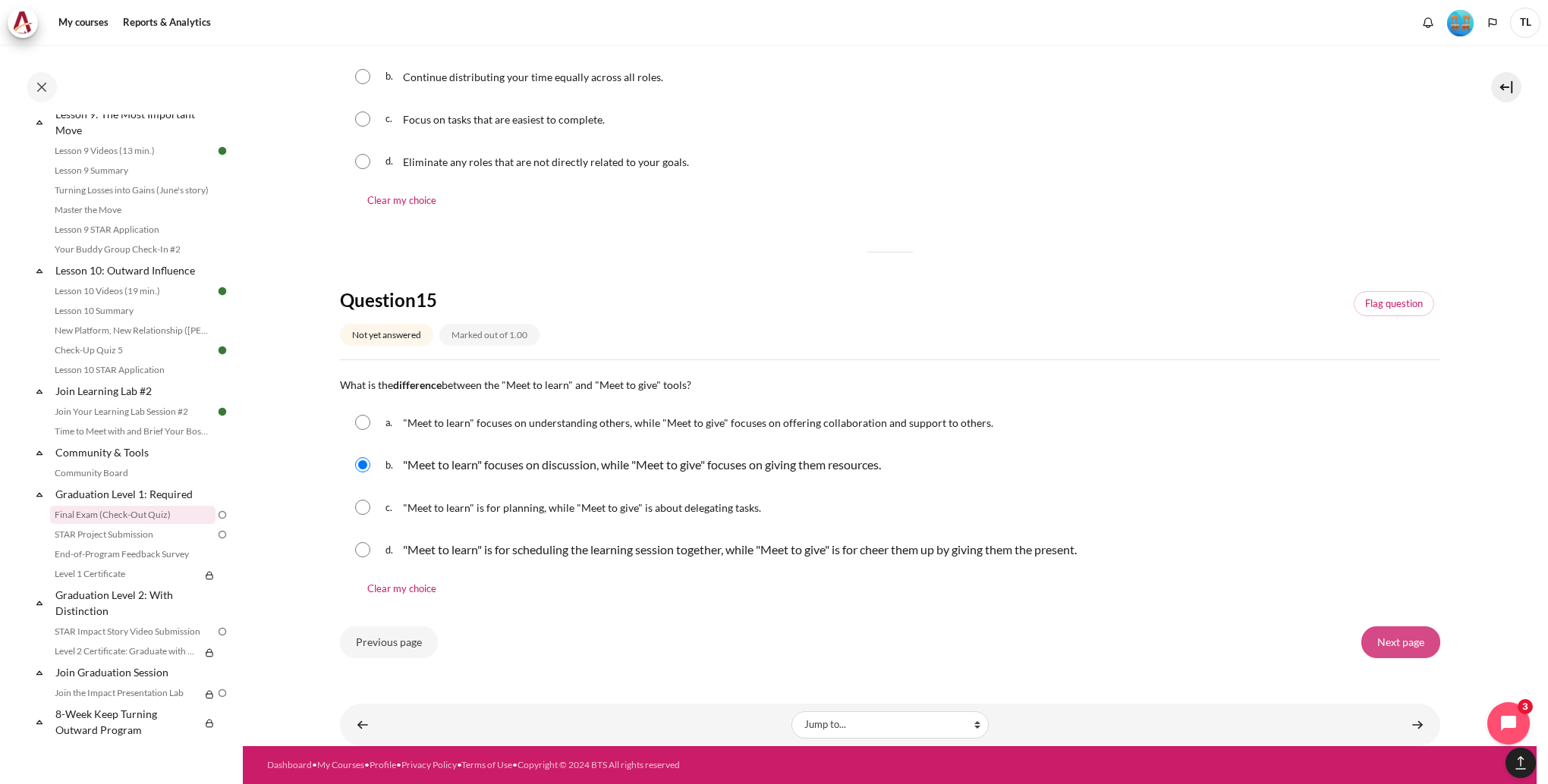
click at [1392, 644] on input "Next page" at bounding box center [1401, 642] width 79 height 32
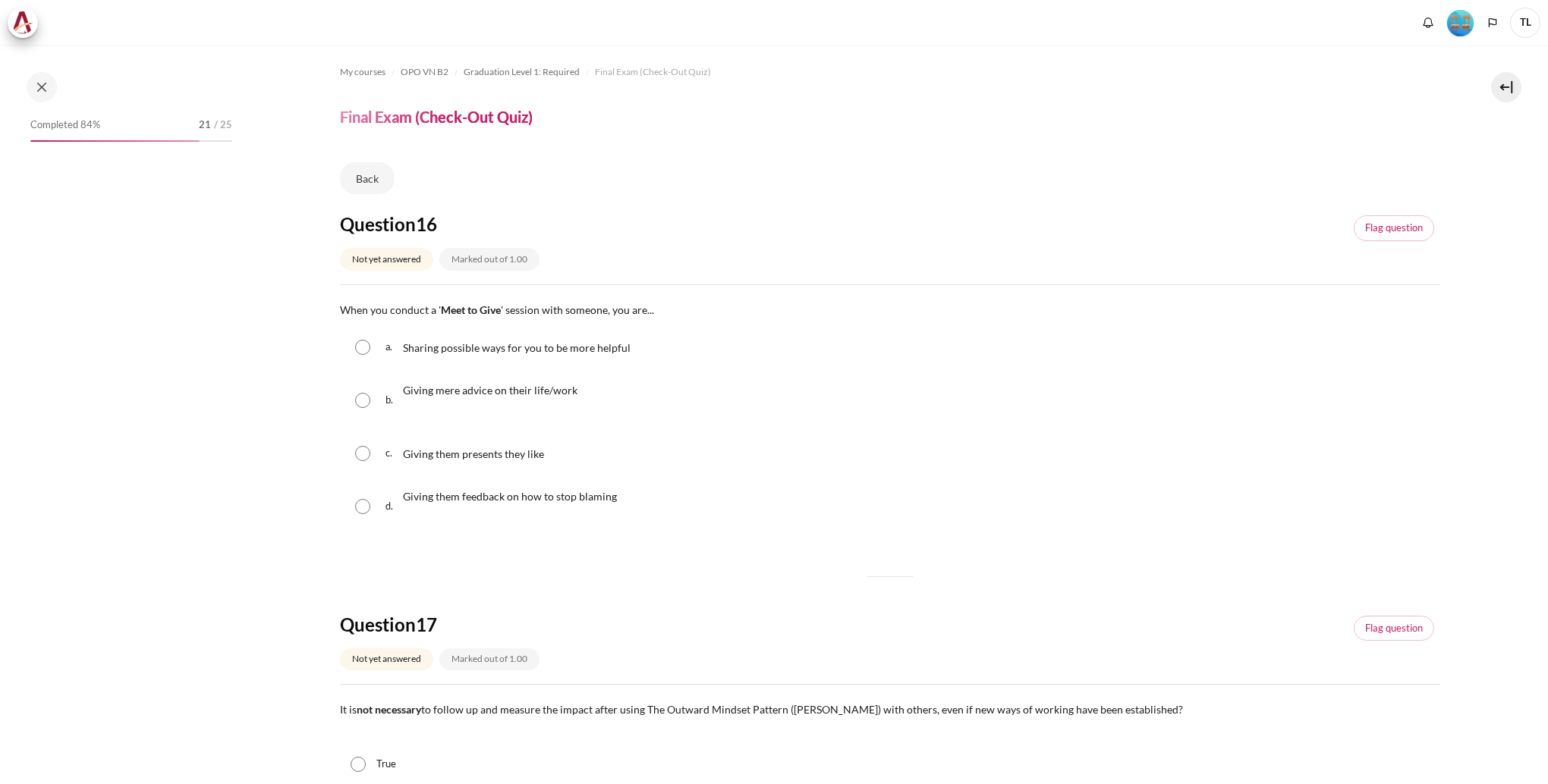
scroll to position [1314, 0]
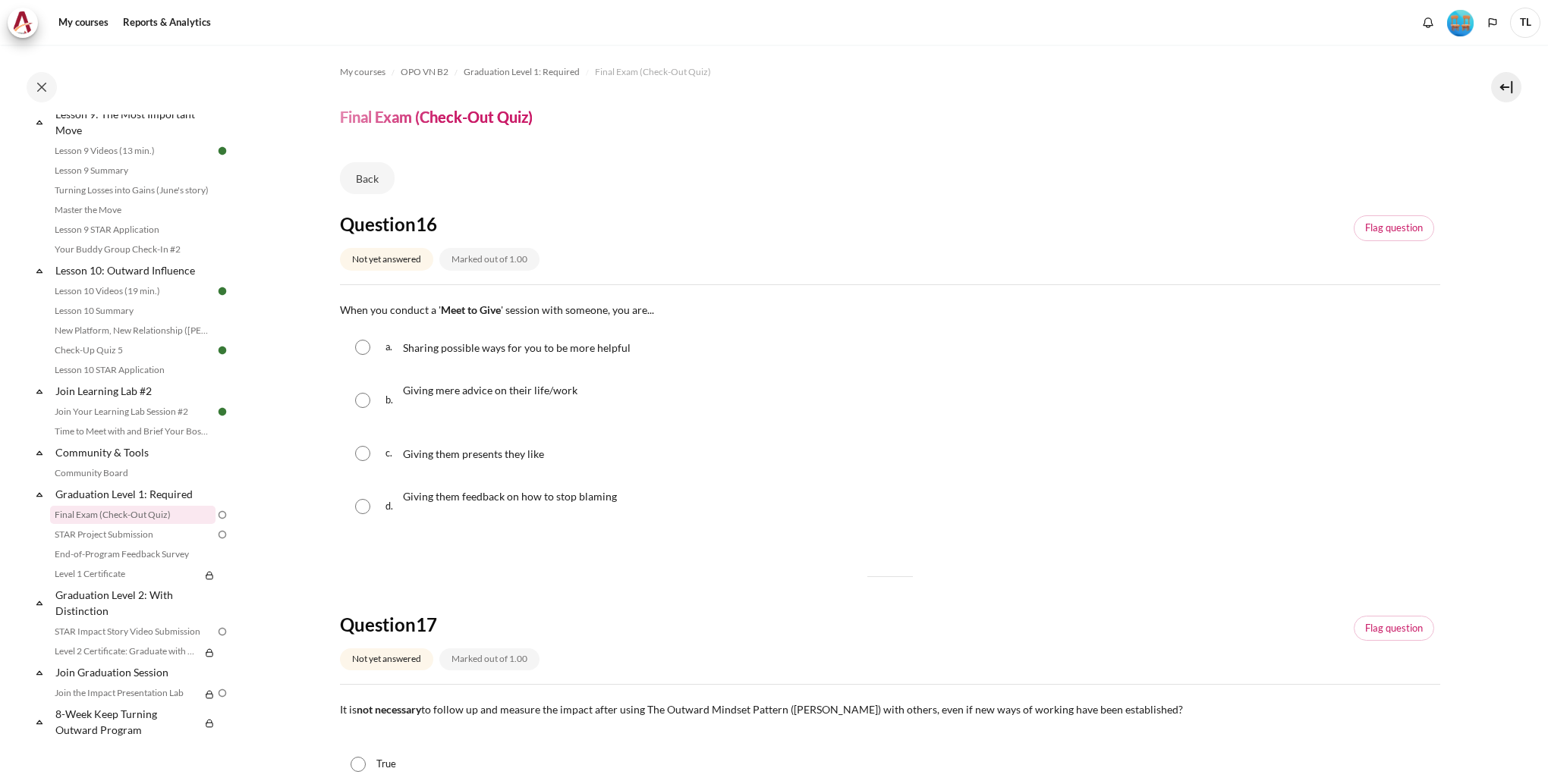
click at [616, 356] on div "Sharing possible ways for you to be more helpful" at bounding box center [516, 347] width 228 height 24
radio input "true"
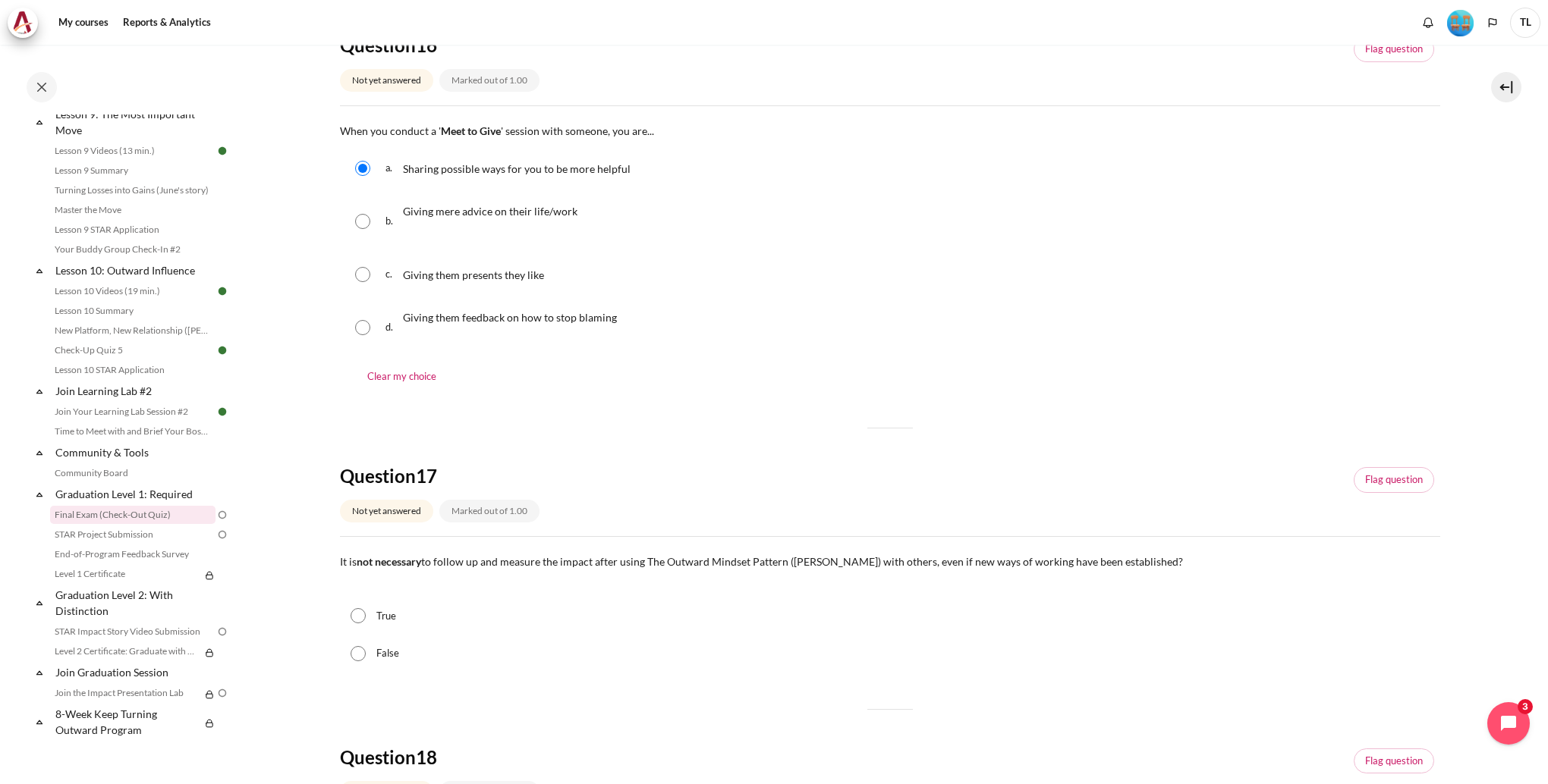
scroll to position [304, 0]
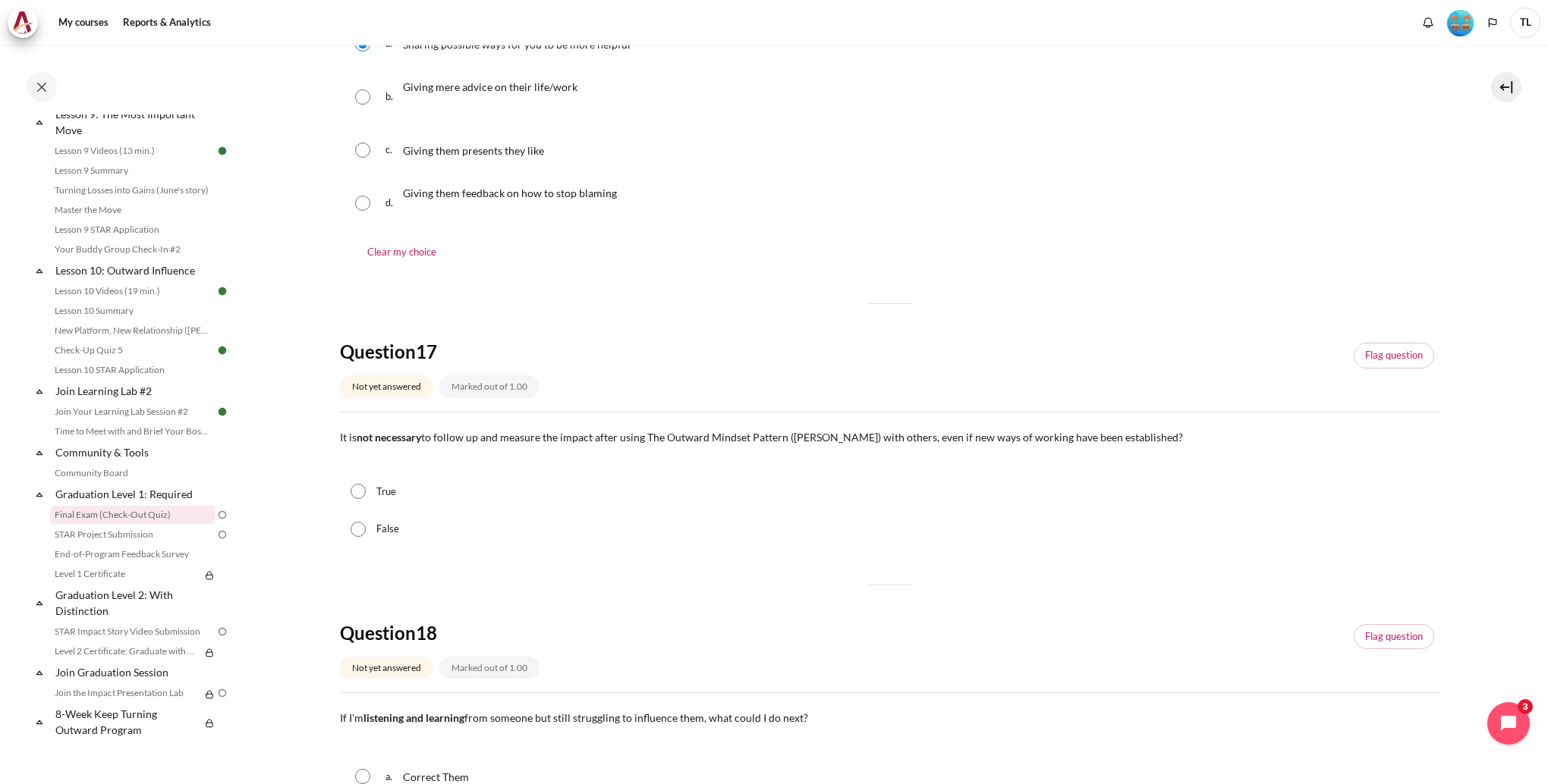
click at [361, 536] on input "False" at bounding box center [358, 530] width 15 height 15
radio input "true"
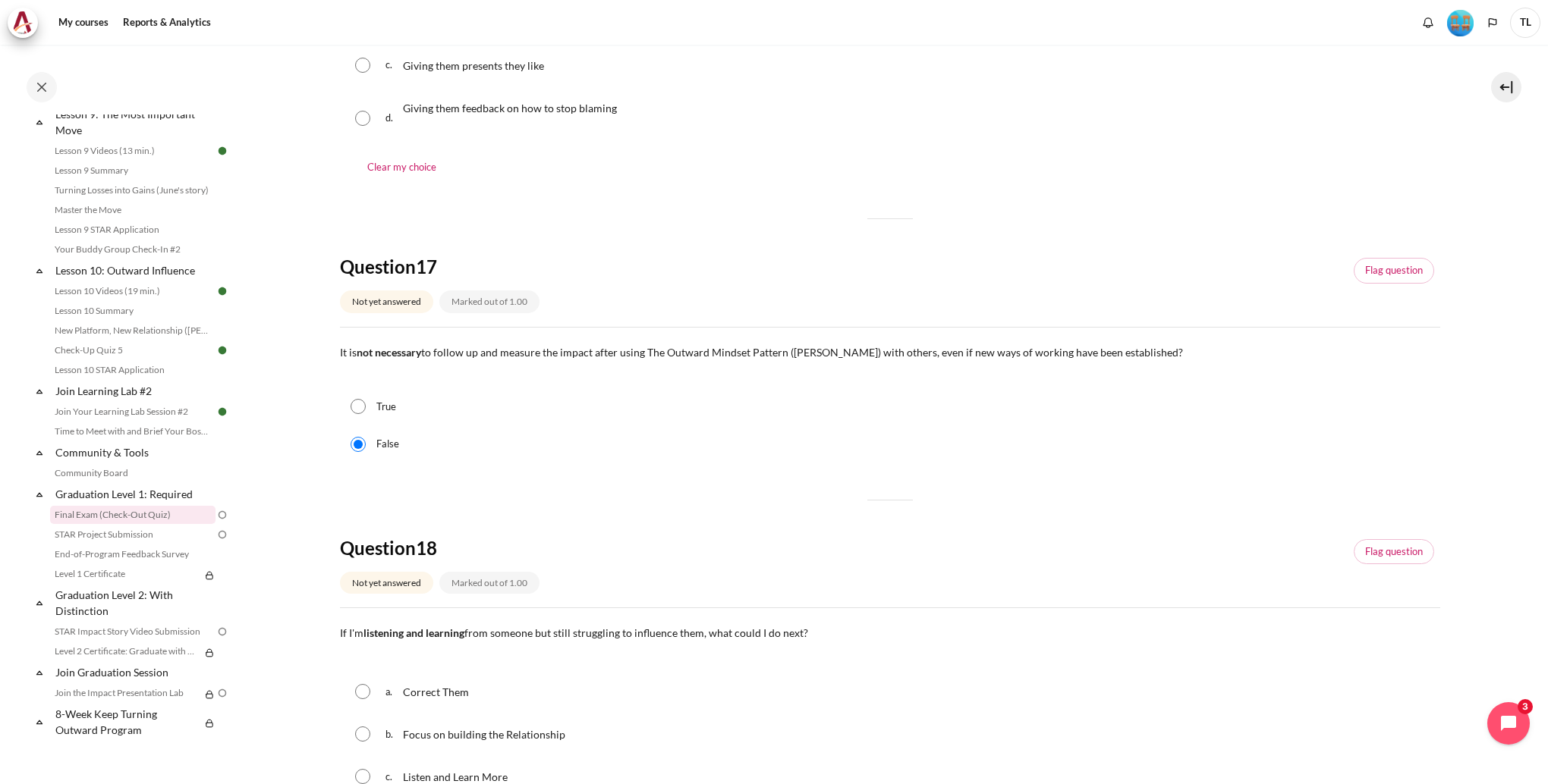
scroll to position [531, 0]
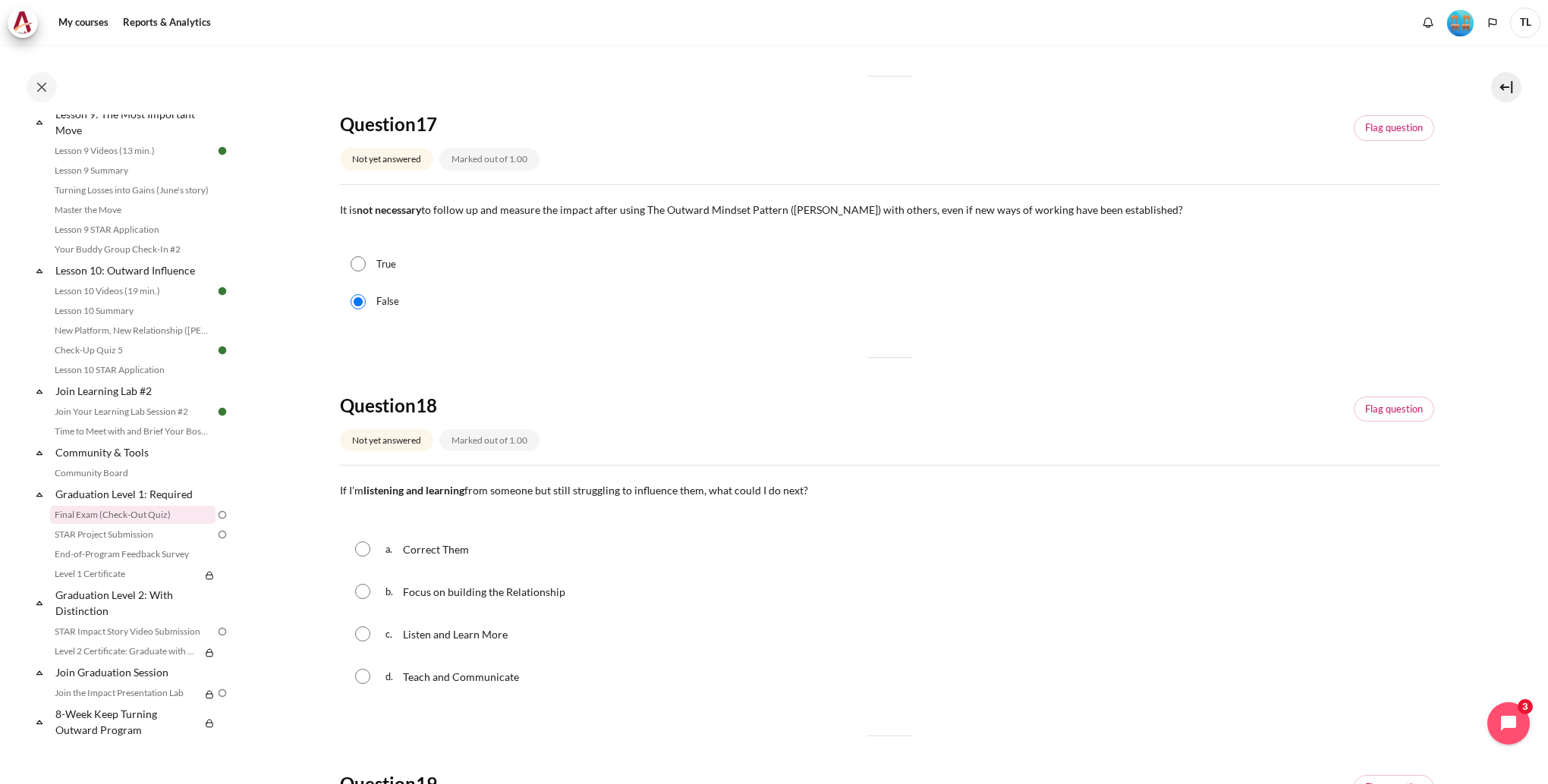
click at [445, 554] on span "Correct Them" at bounding box center [436, 549] width 66 height 13
radio input "true"
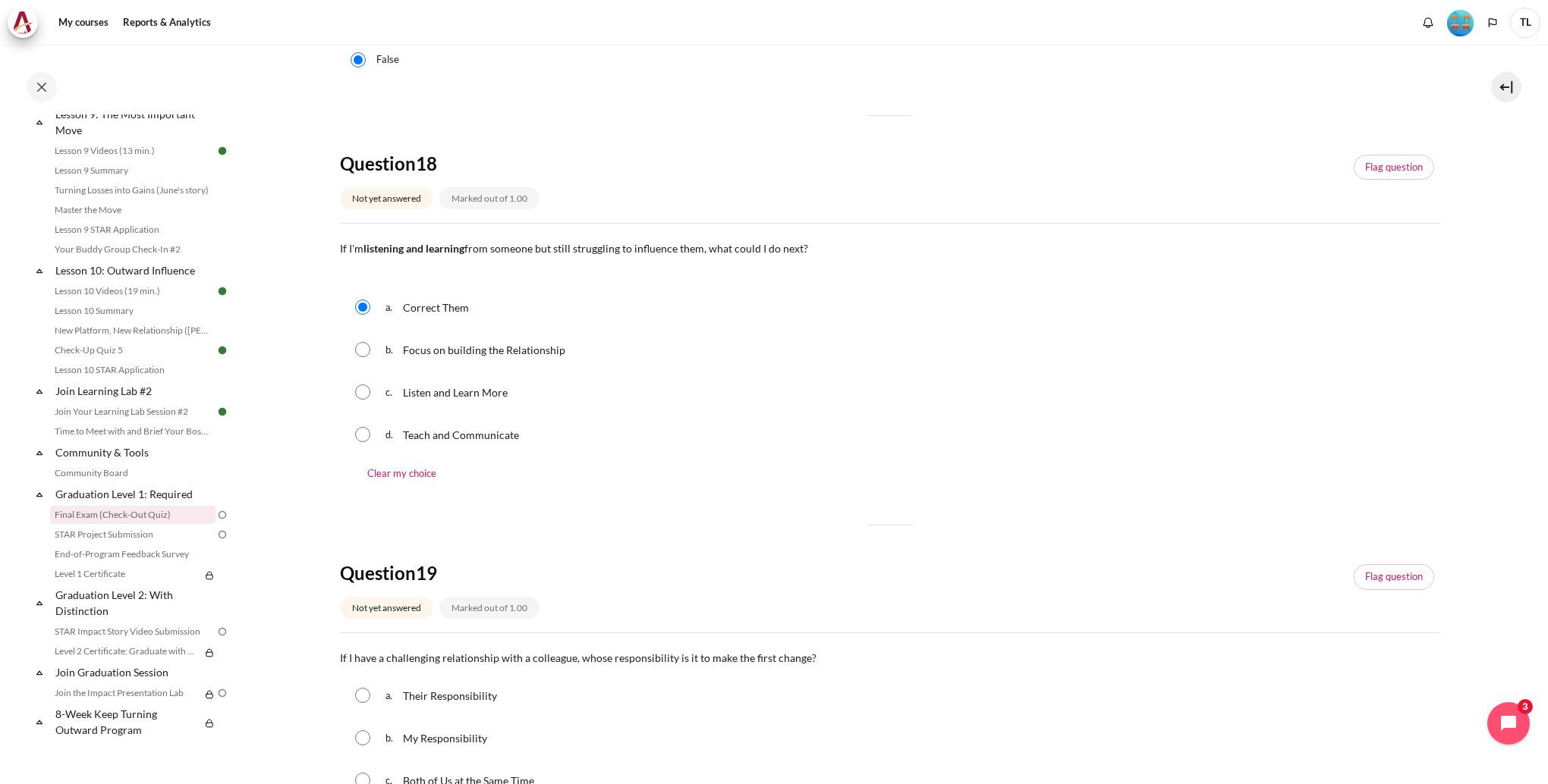
scroll to position [834, 0]
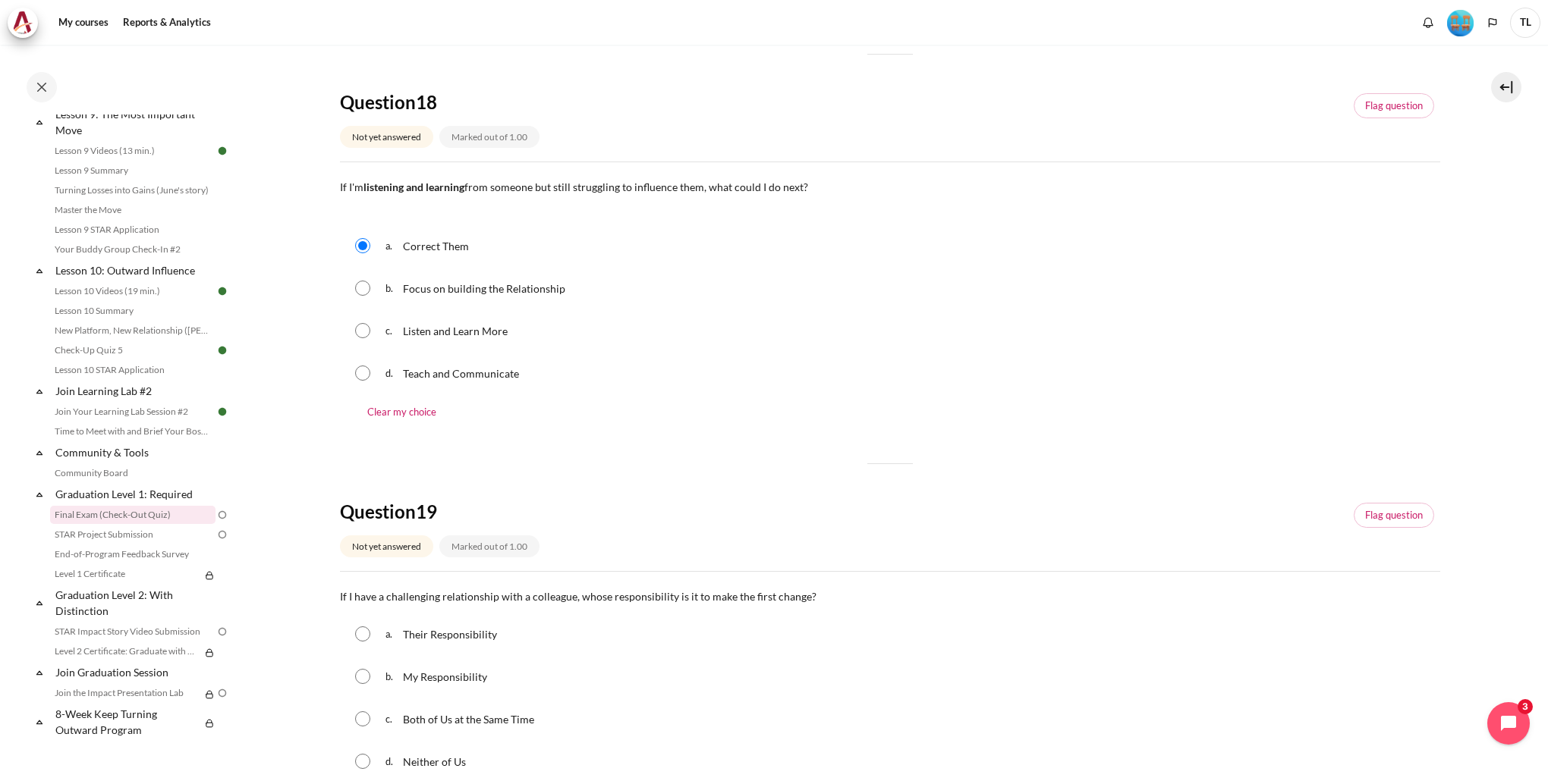
click at [455, 683] on span "My Responsibility" at bounding box center [444, 677] width 84 height 13
radio input "true"
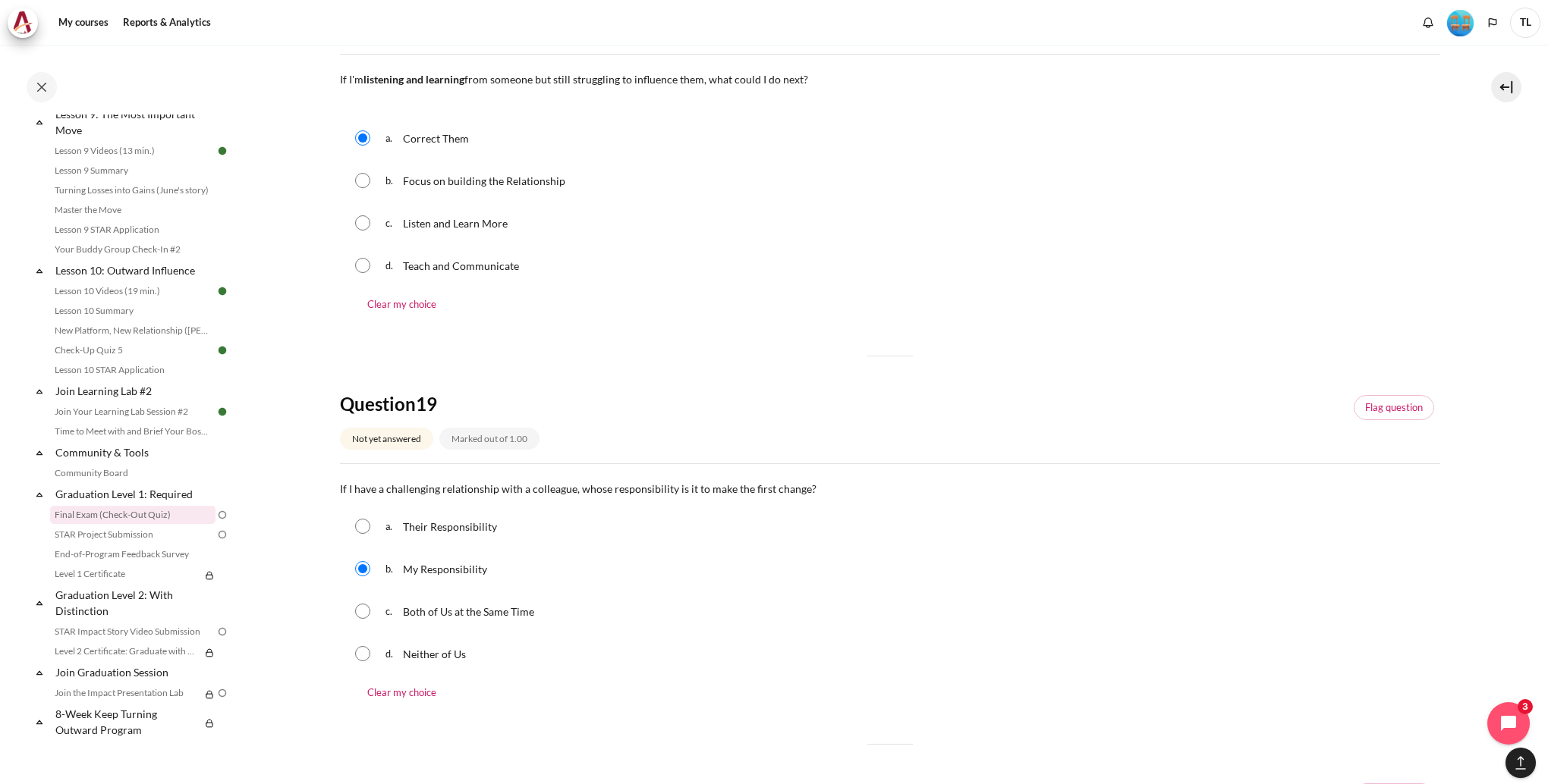
scroll to position [1138, 0]
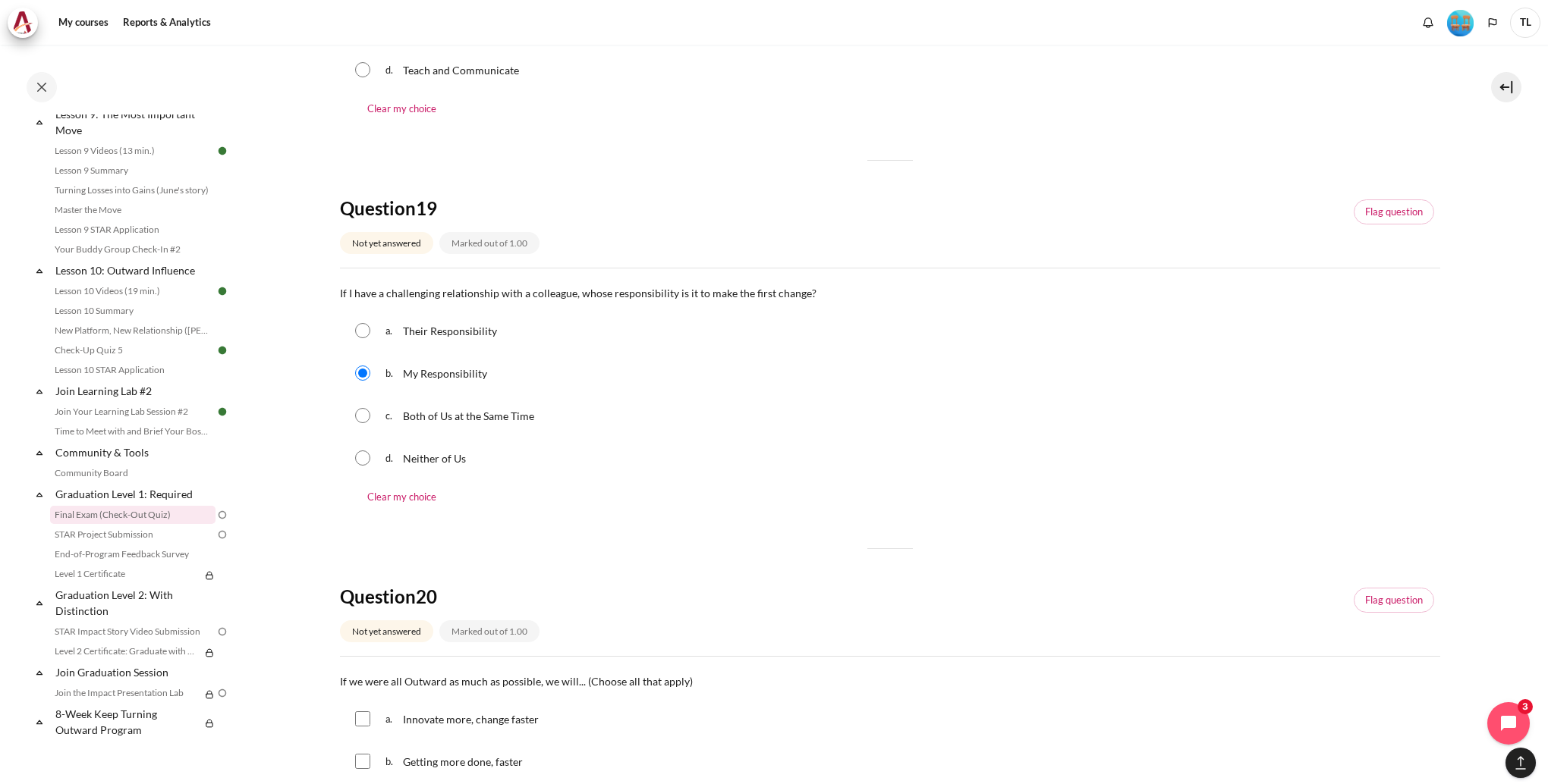
click at [507, 728] on p "Innovate more, change faster" at bounding box center [471, 719] width 138 height 19
checkbox input "true"
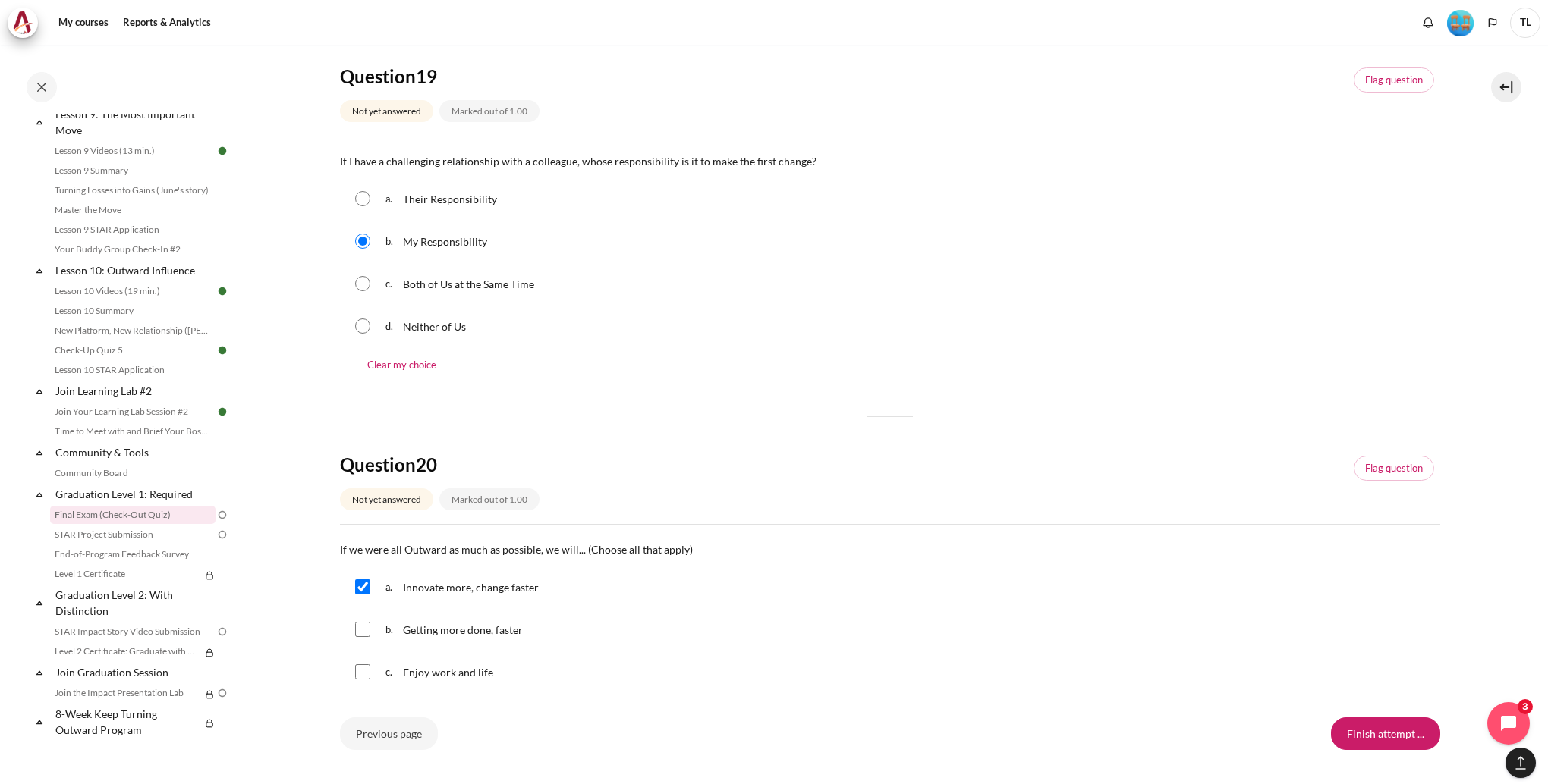
scroll to position [1362, 0]
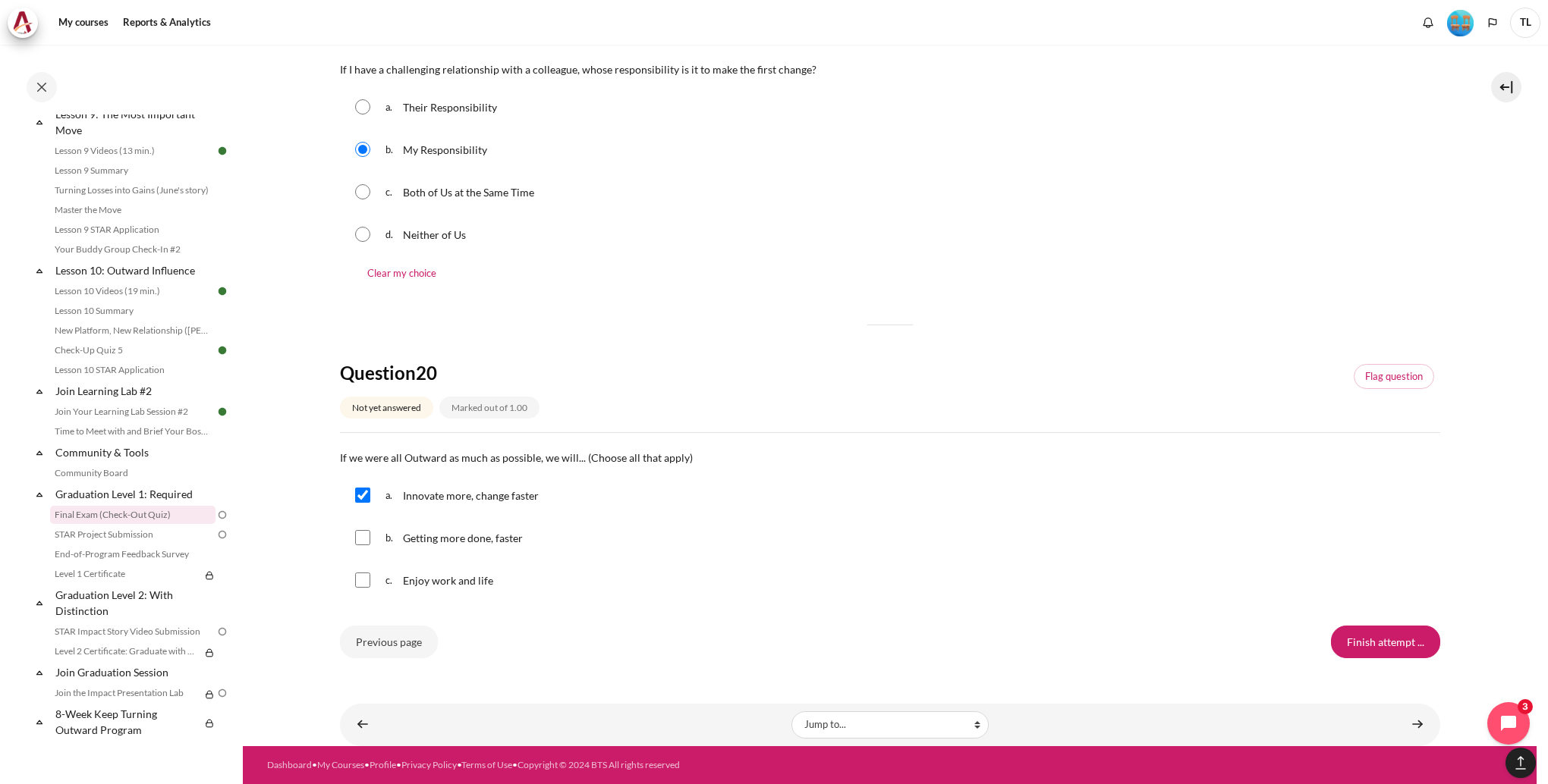
click at [367, 584] on input "Content" at bounding box center [363, 580] width 15 height 15
checkbox input "true"
click at [1334, 651] on input "Finish attempt ..." at bounding box center [1386, 641] width 110 height 32
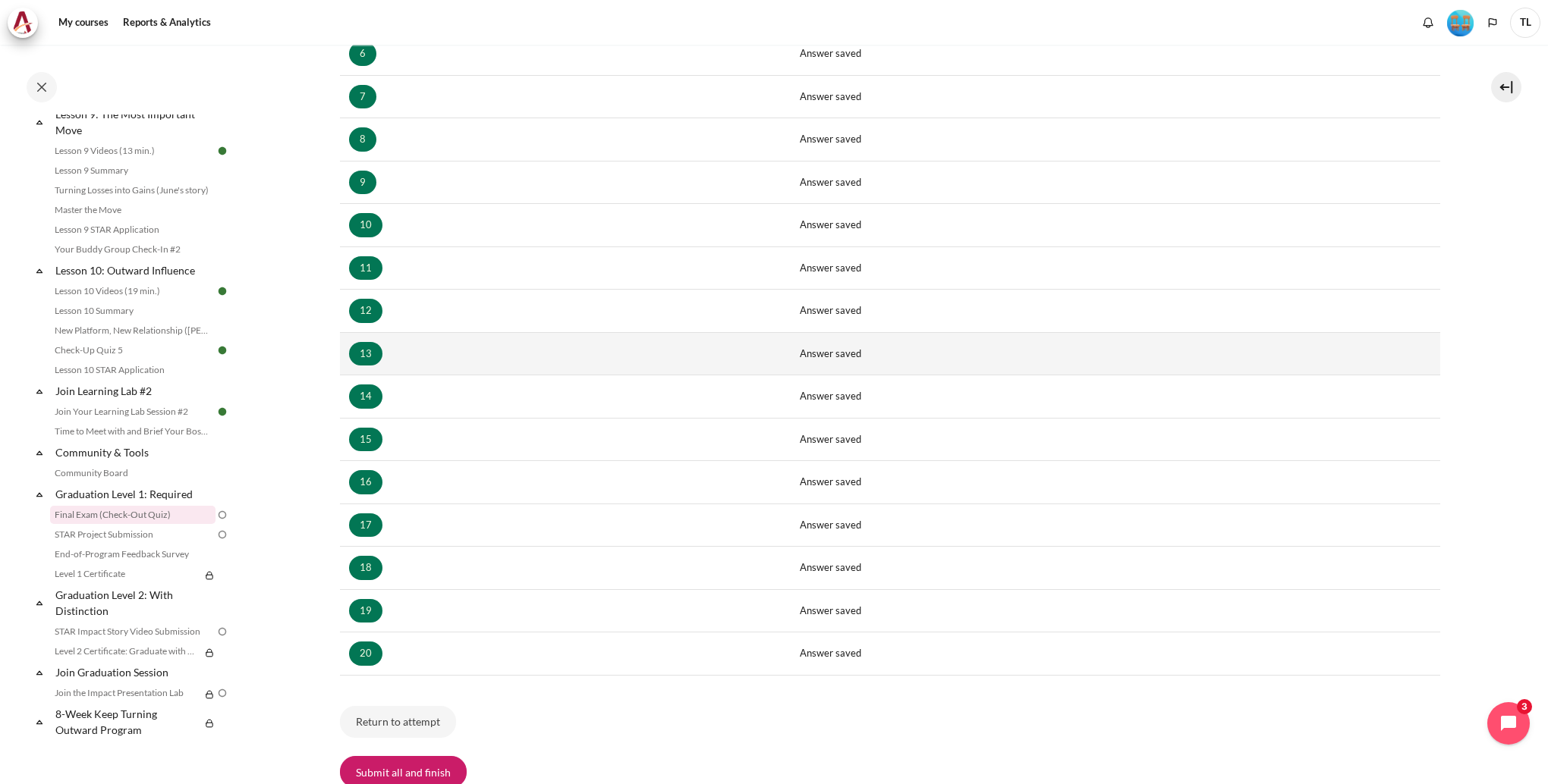
scroll to position [634, 0]
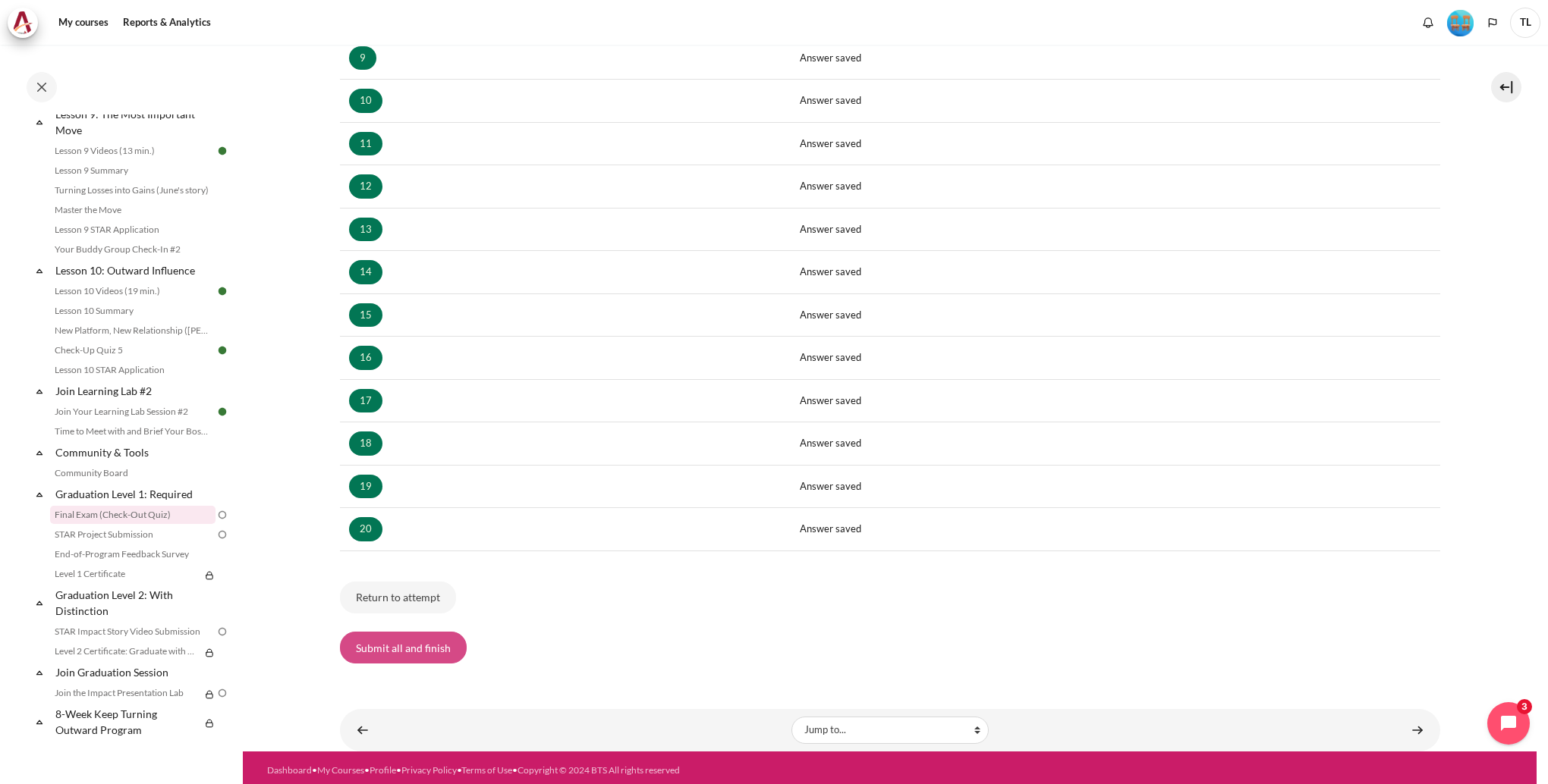
click at [404, 641] on button "Submit all and finish" at bounding box center [403, 647] width 126 height 32
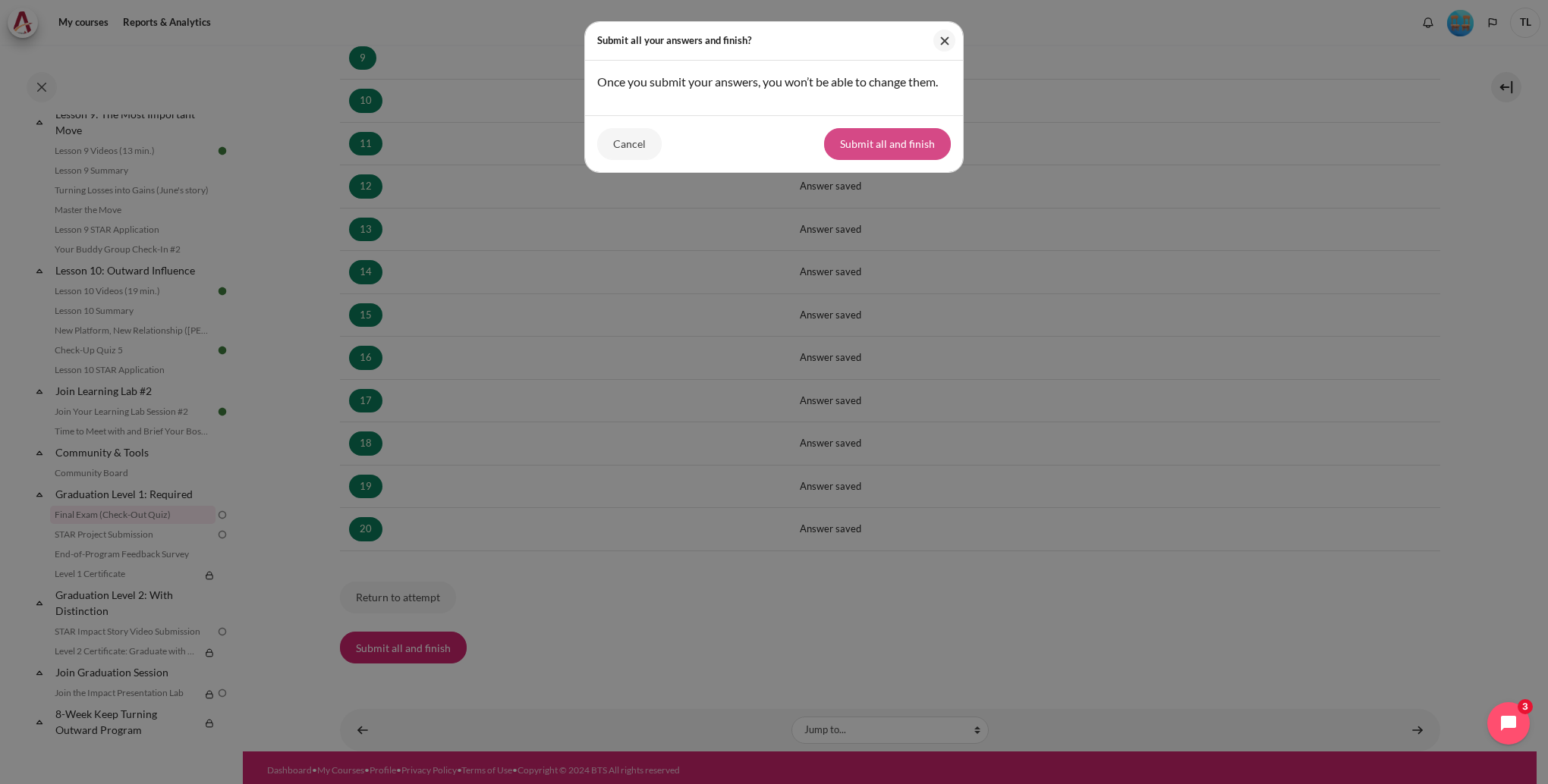
click at [913, 141] on button "Submit all and finish" at bounding box center [887, 143] width 126 height 32
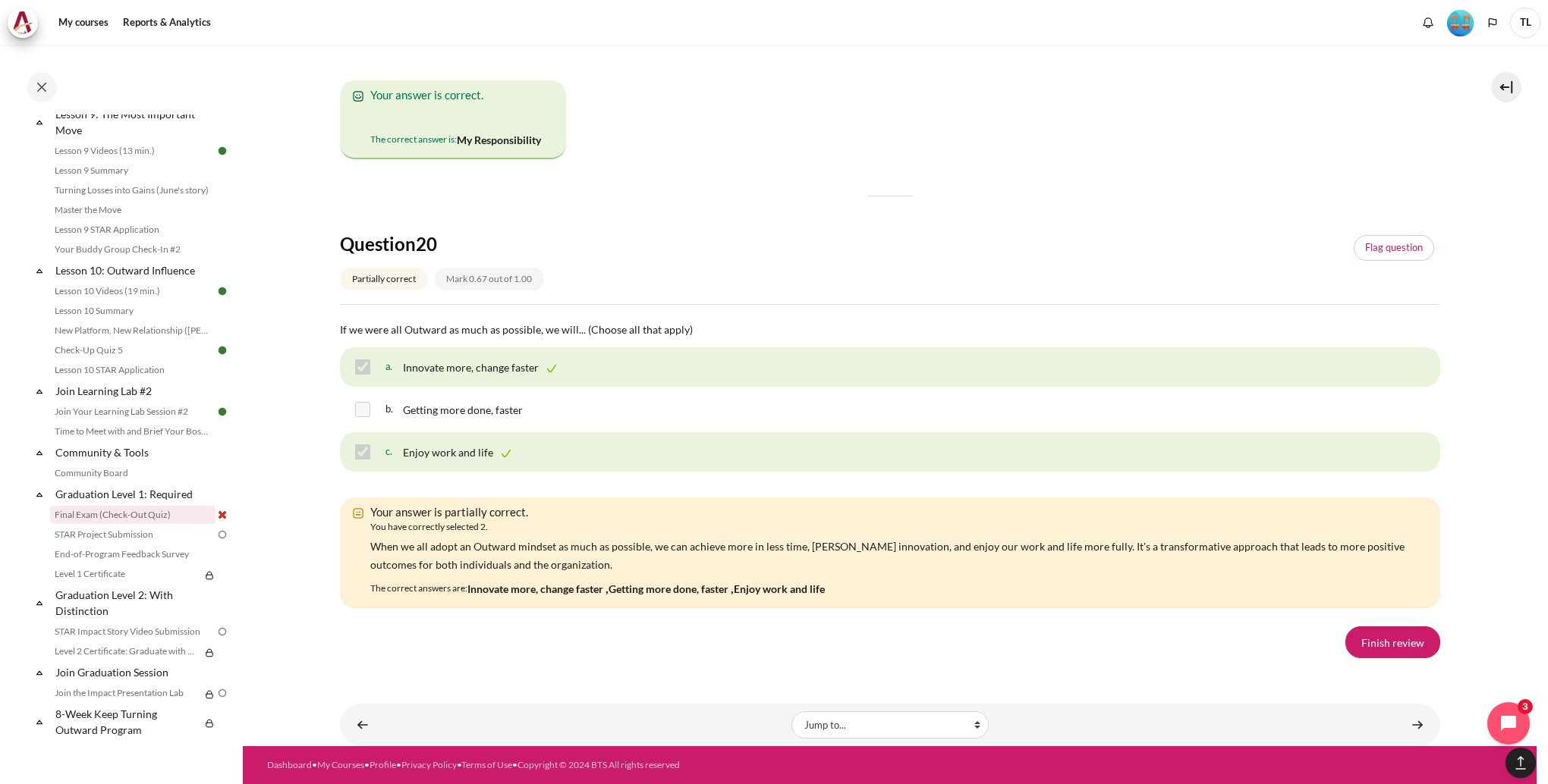
scroll to position [10514, 0]
click at [1378, 644] on link "Finish review" at bounding box center [1392, 642] width 95 height 32
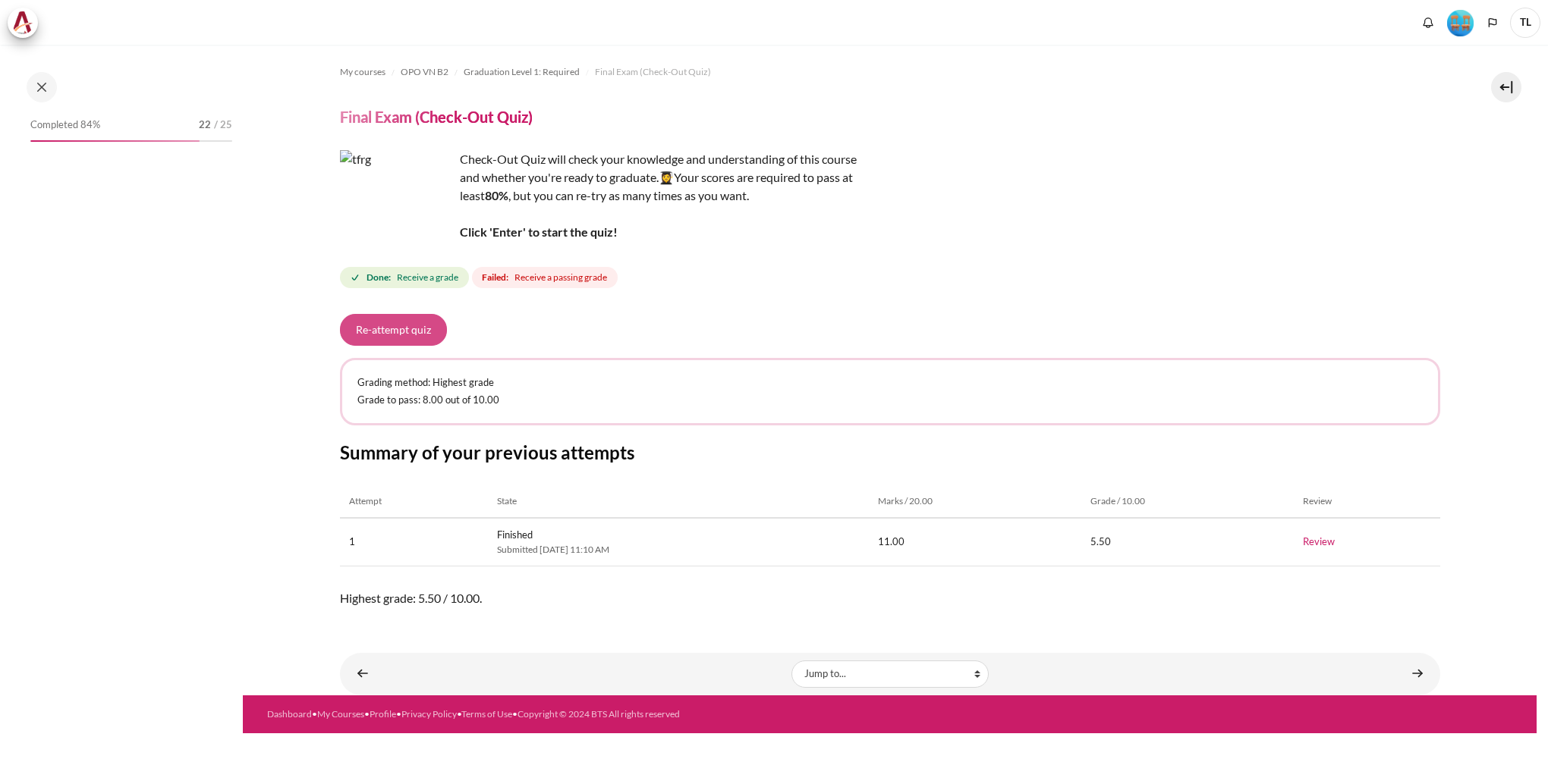
click at [416, 331] on button "Re-attempt quiz" at bounding box center [393, 329] width 107 height 32
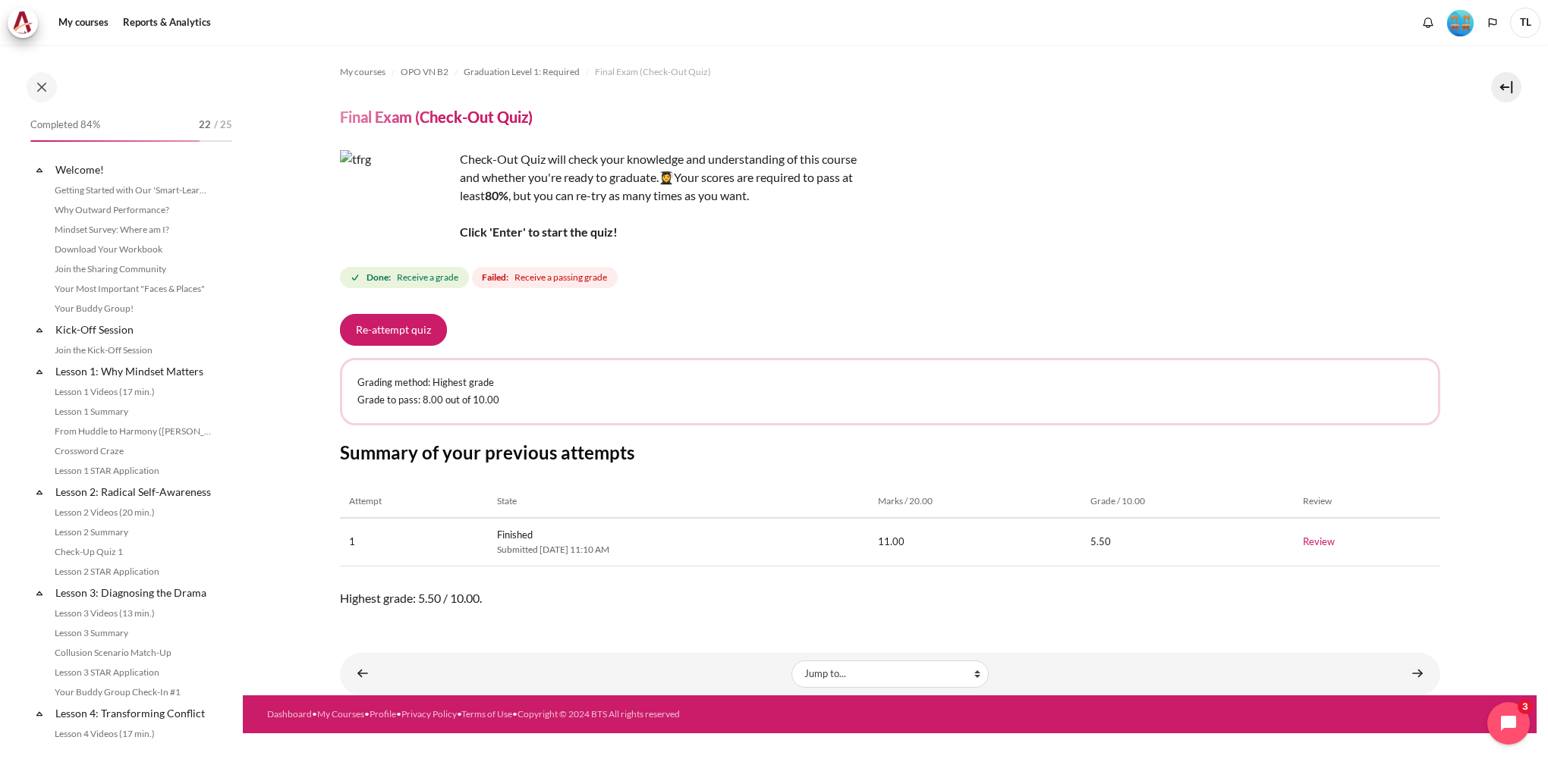
scroll to position [1314, 0]
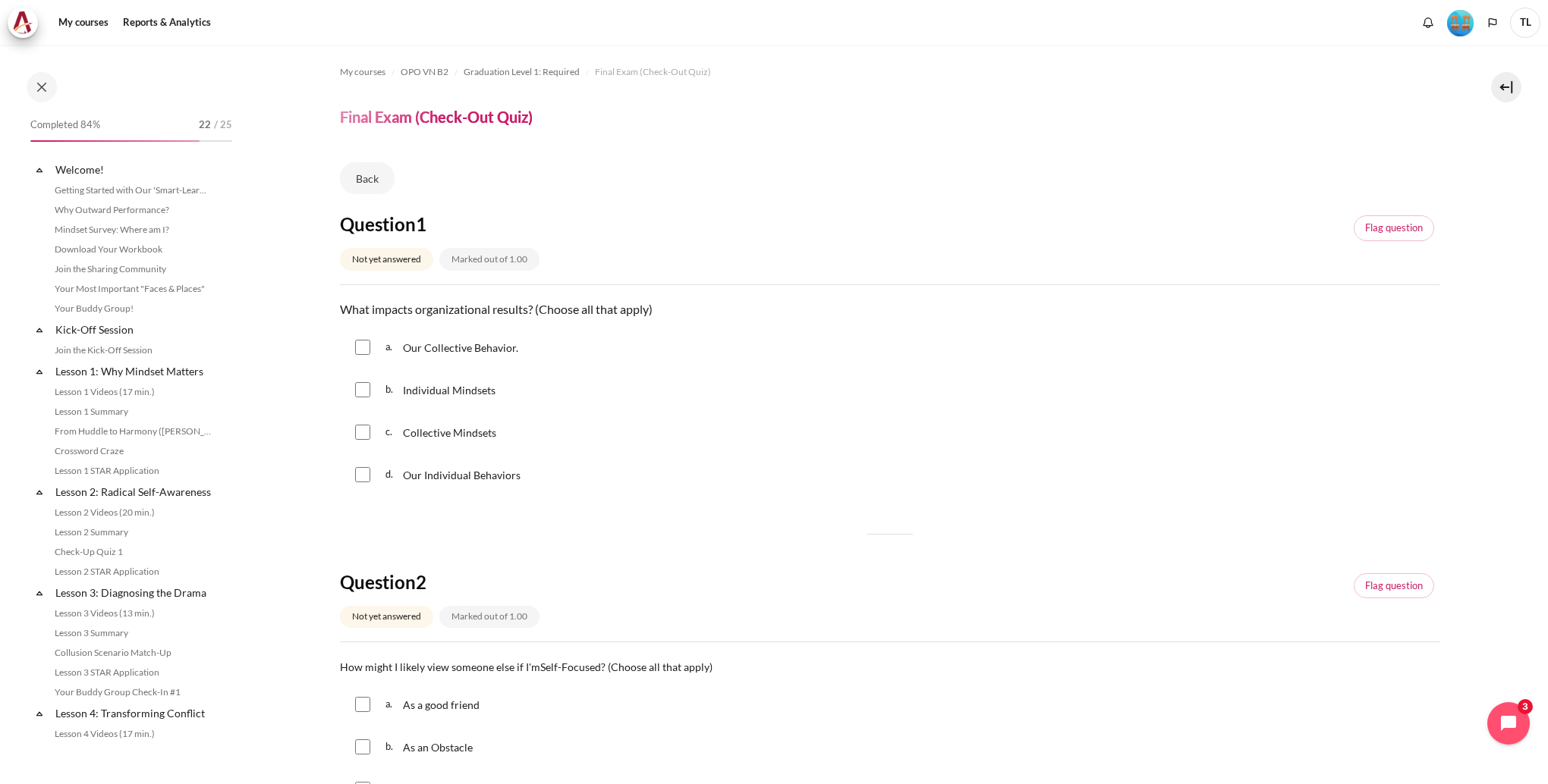
scroll to position [1314, 0]
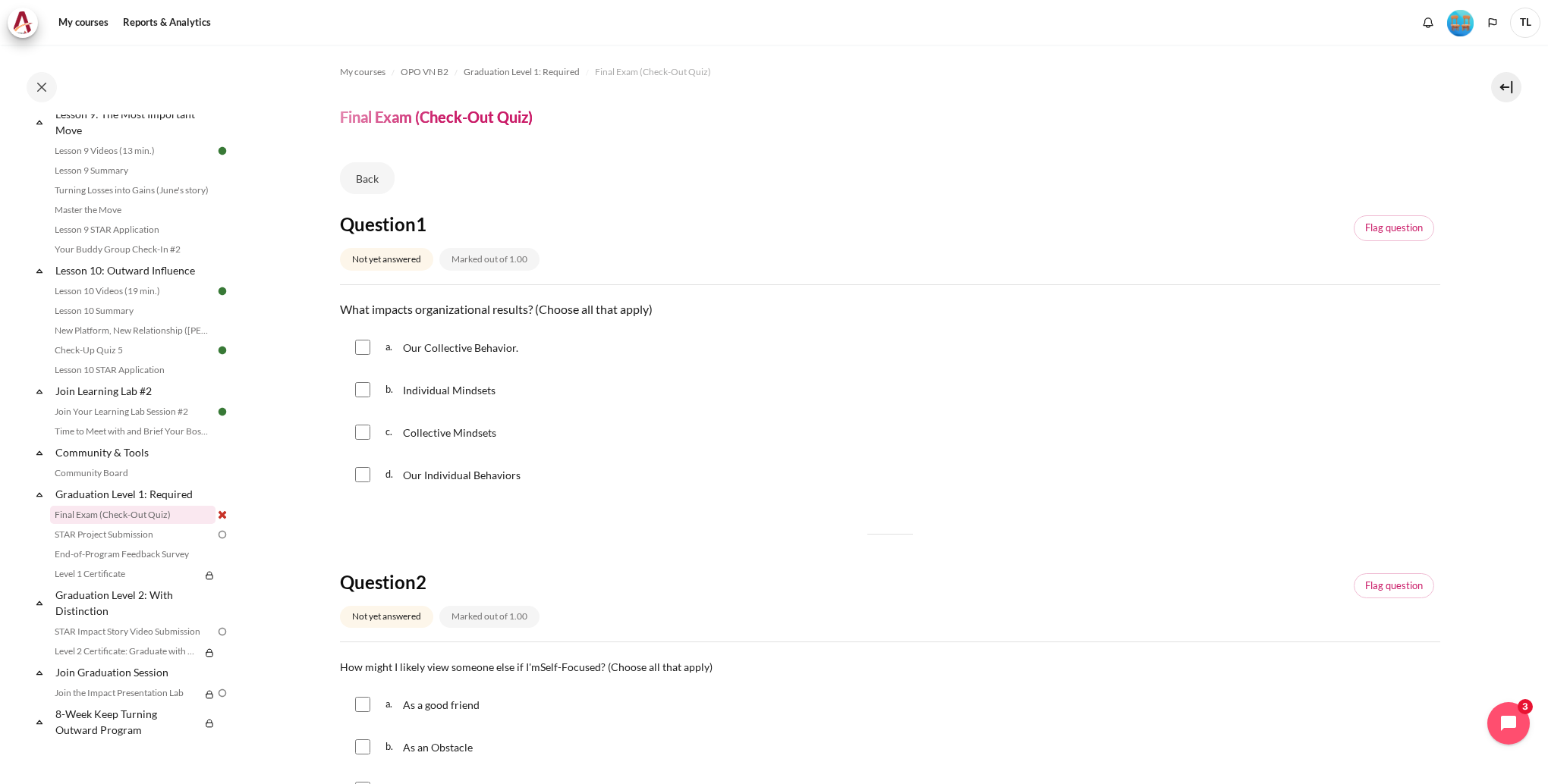
click at [368, 349] on input "Content" at bounding box center [363, 348] width 15 height 15
checkbox input "true"
click at [365, 384] on input "Content" at bounding box center [363, 390] width 15 height 15
checkbox input "true"
drag, startPoint x: 361, startPoint y: 426, endPoint x: 364, endPoint y: 450, distance: 24.2
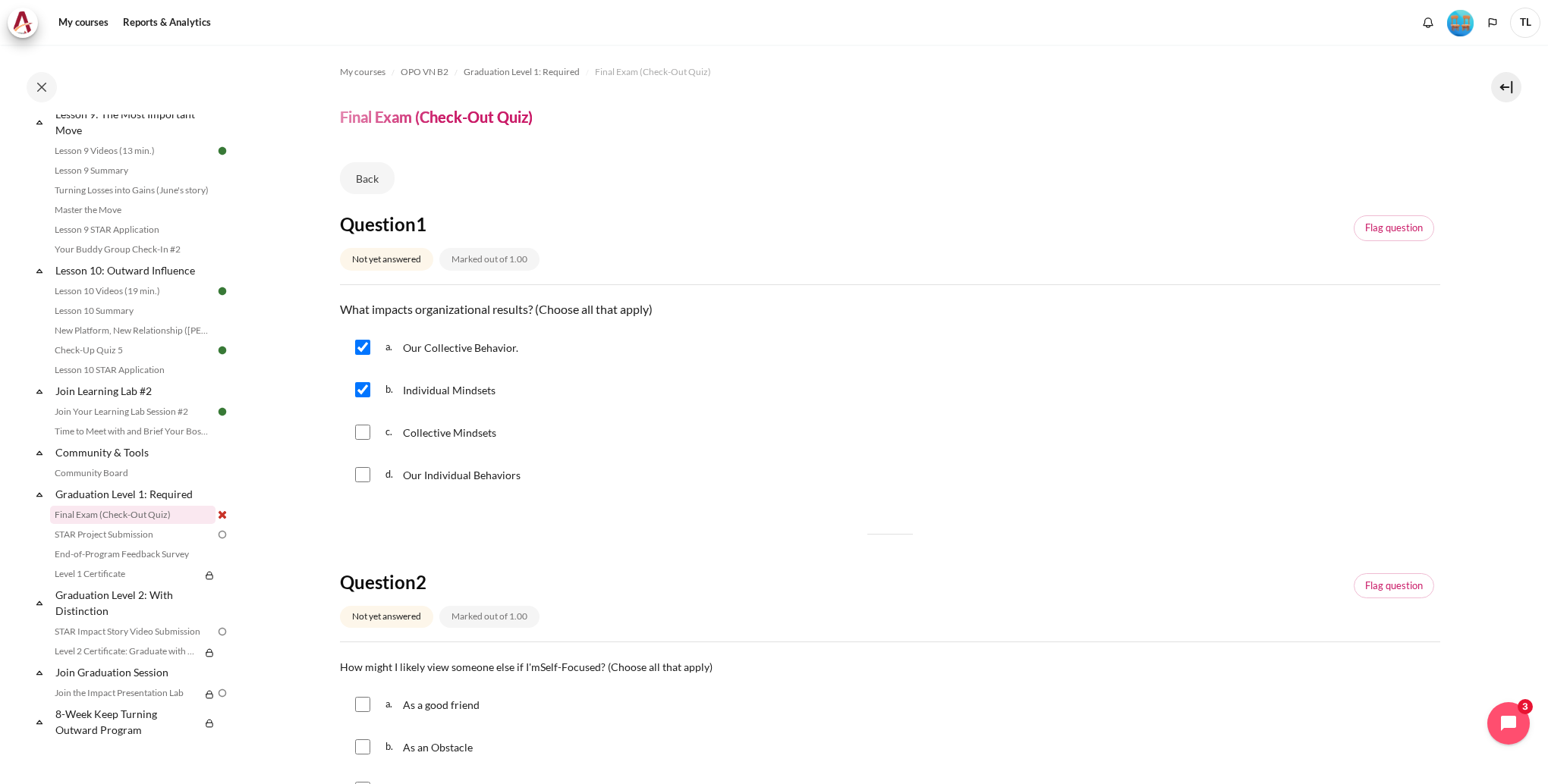
click at [361, 426] on input "Content" at bounding box center [363, 432] width 15 height 15
checkbox input "true"
click at [365, 467] on input "Content" at bounding box center [363, 475] width 15 height 15
checkbox input "true"
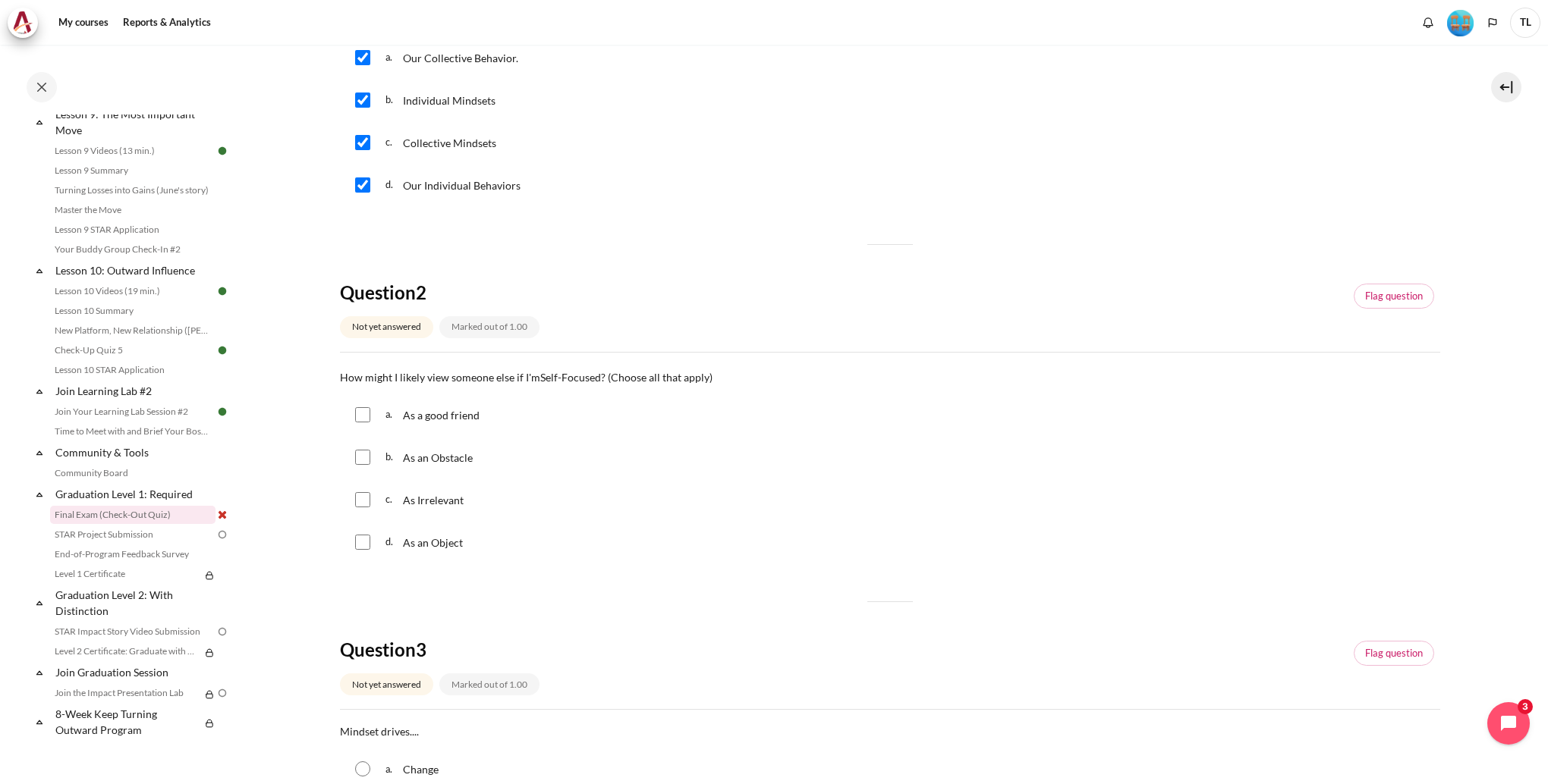
scroll to position [304, 0]
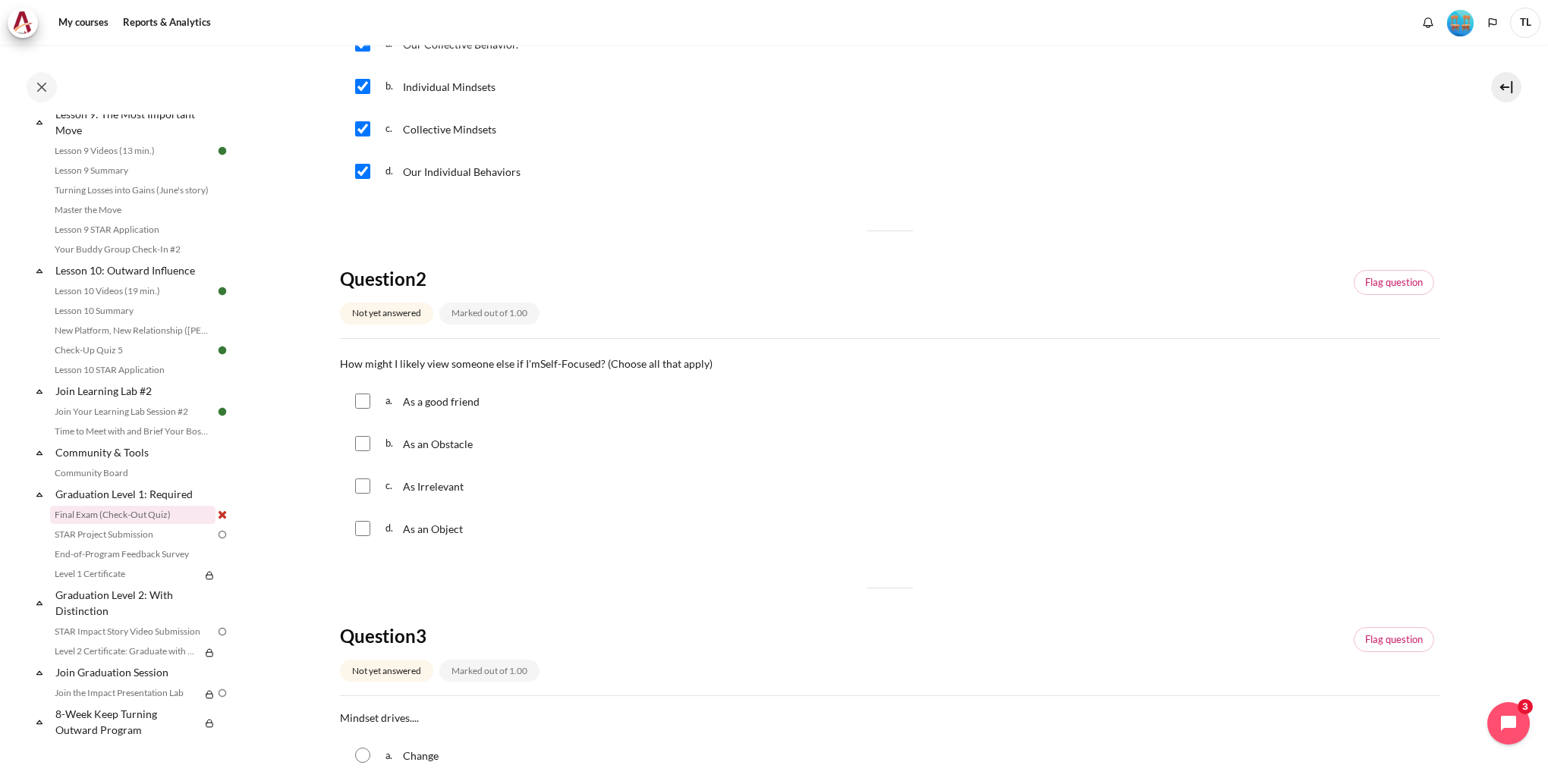
click at [364, 447] on input "Content" at bounding box center [363, 444] width 15 height 15
checkbox input "true"
click at [355, 483] on input "Content" at bounding box center [363, 486] width 15 height 15
checkbox input "true"
click at [356, 538] on div "d. As an Object" at bounding box center [890, 528] width 1100 height 39
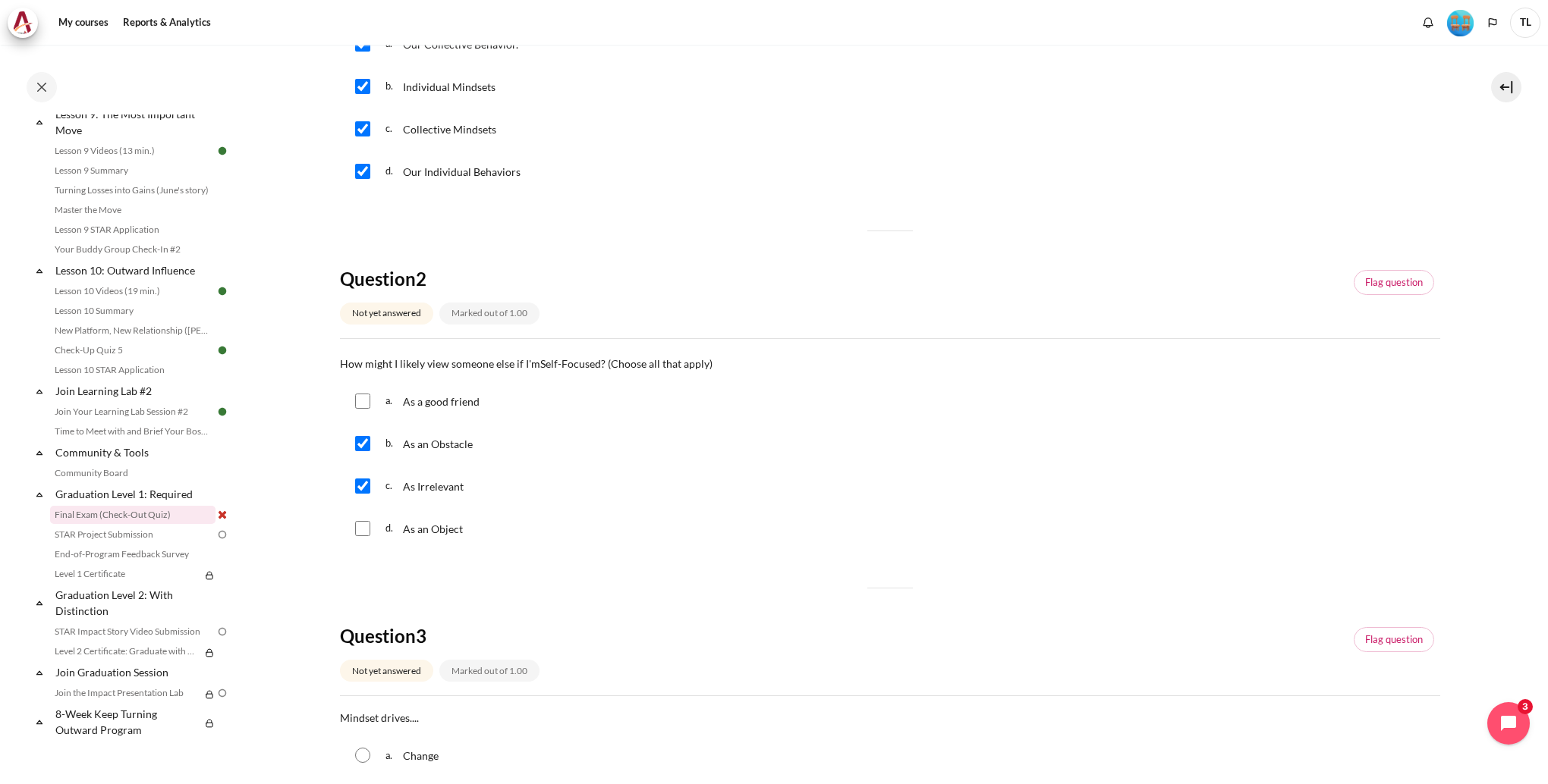
click at [367, 531] on input "Content" at bounding box center [363, 529] width 15 height 15
checkbox input "true"
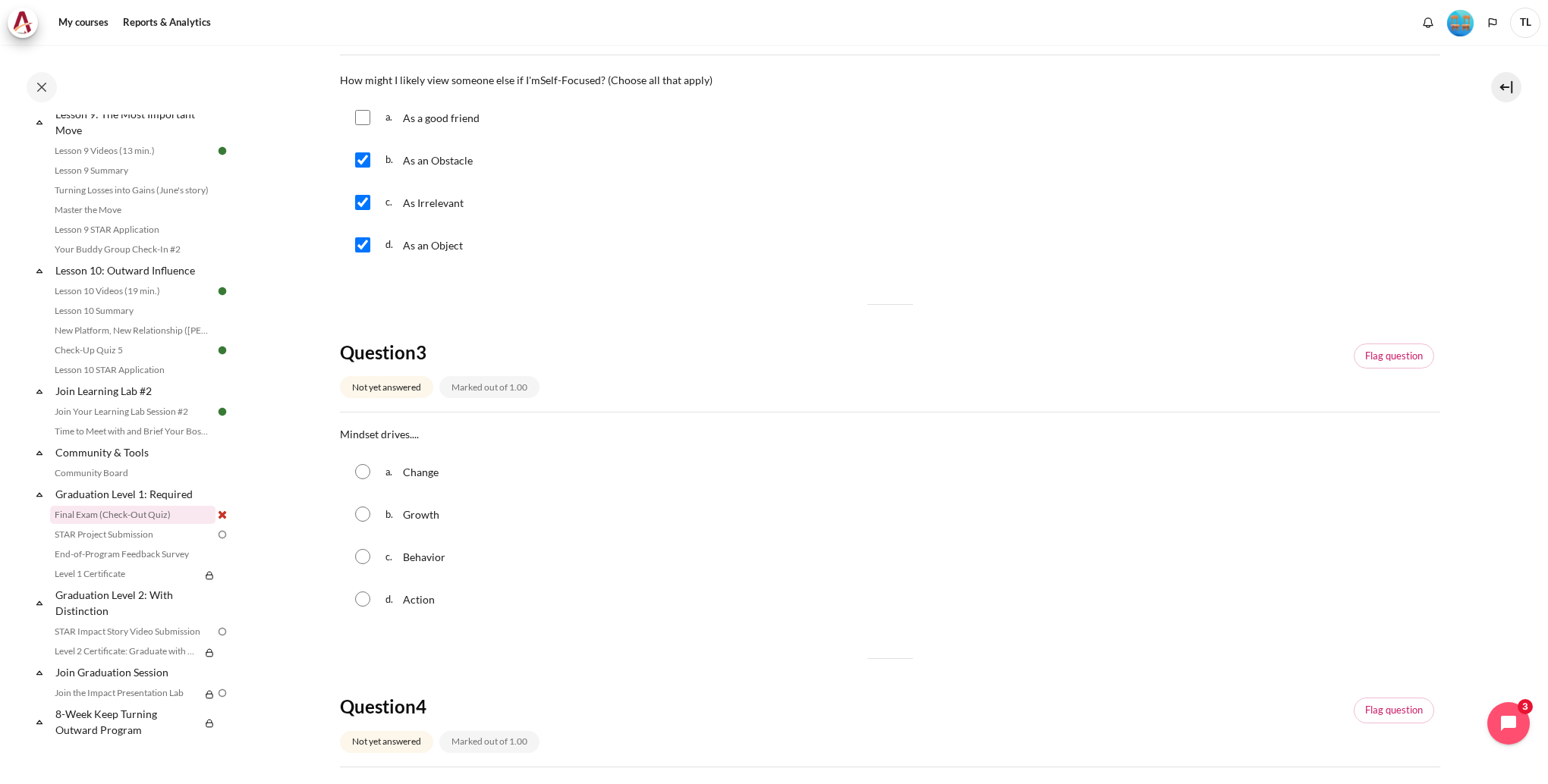
scroll to position [607, 0]
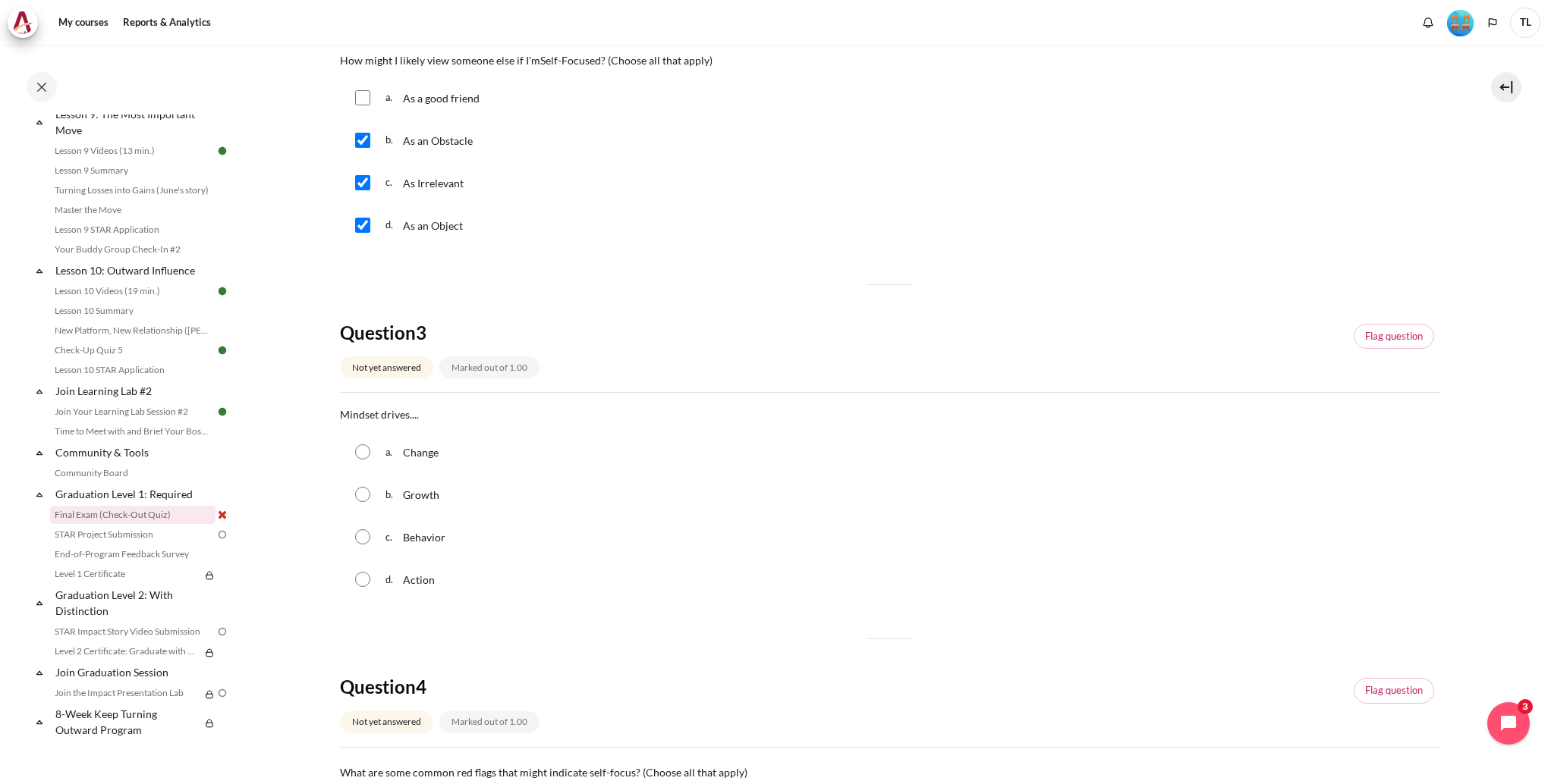
click at [366, 538] on input "Content" at bounding box center [363, 537] width 15 height 15
radio input "true"
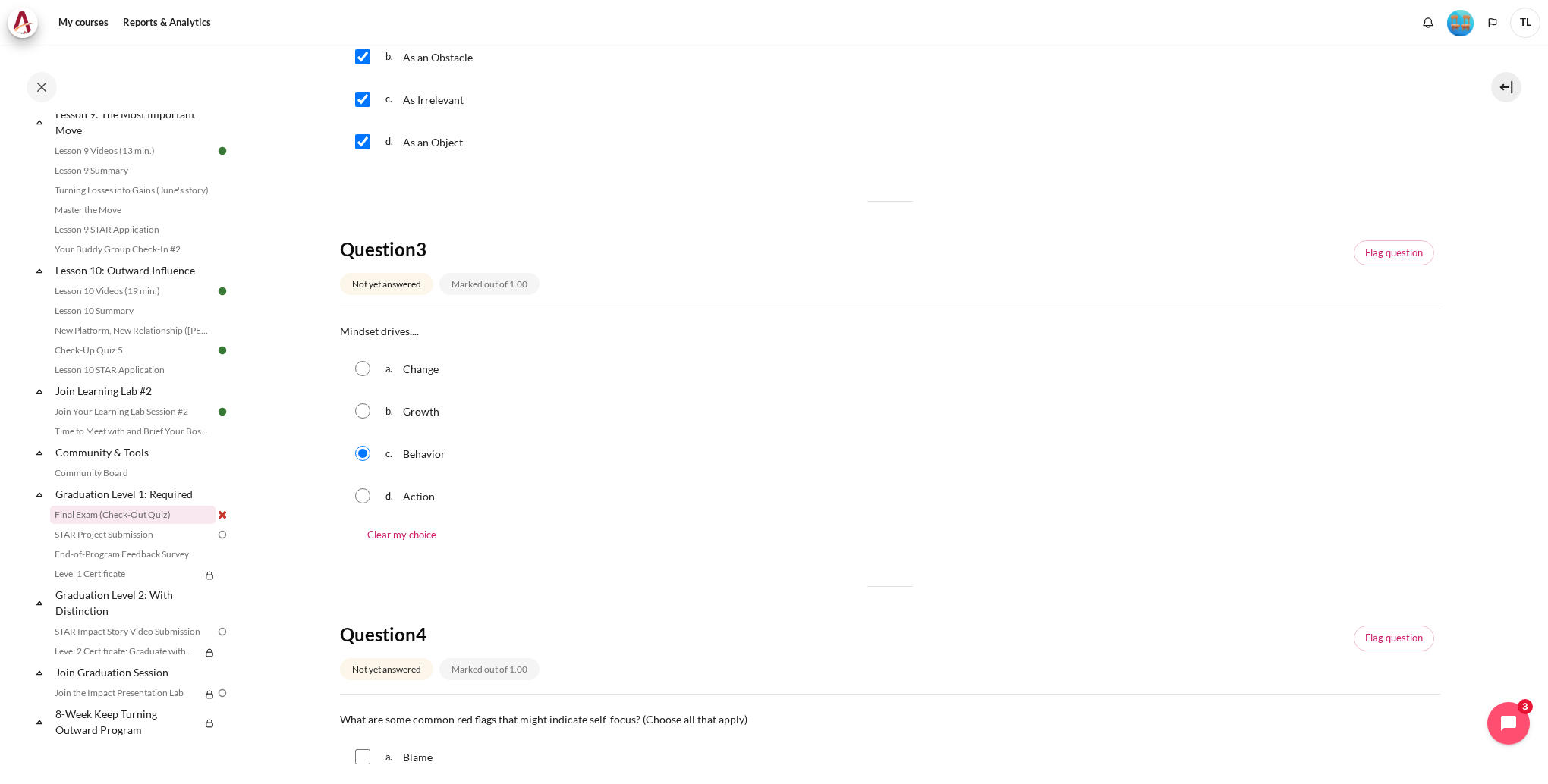
scroll to position [834, 0]
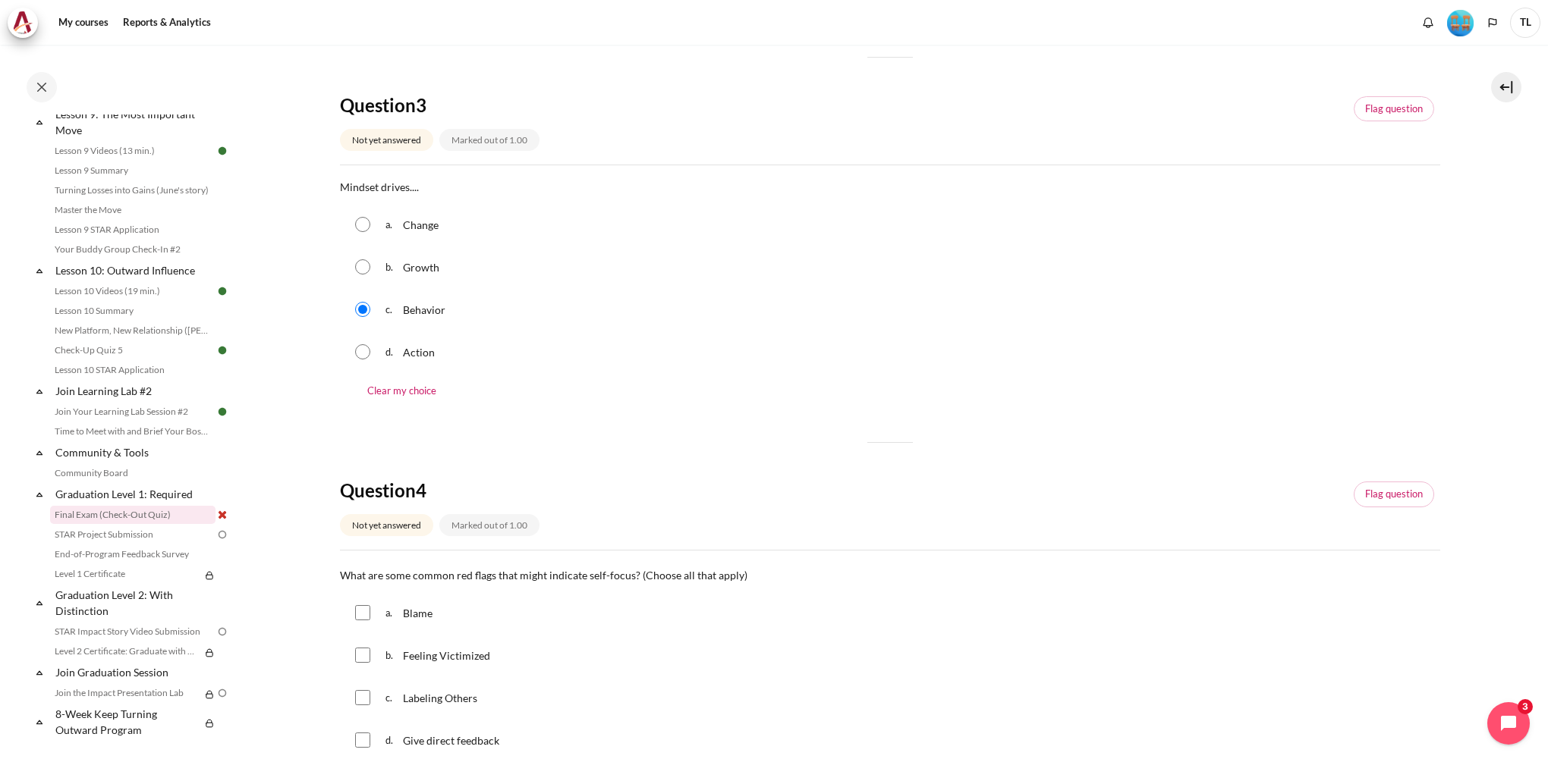
click at [363, 619] on input "Content" at bounding box center [363, 613] width 15 height 15
checkbox input "true"
click at [366, 663] on input "Content" at bounding box center [363, 655] width 15 height 15
checkbox input "true"
click at [364, 705] on input "Content" at bounding box center [363, 698] width 15 height 15
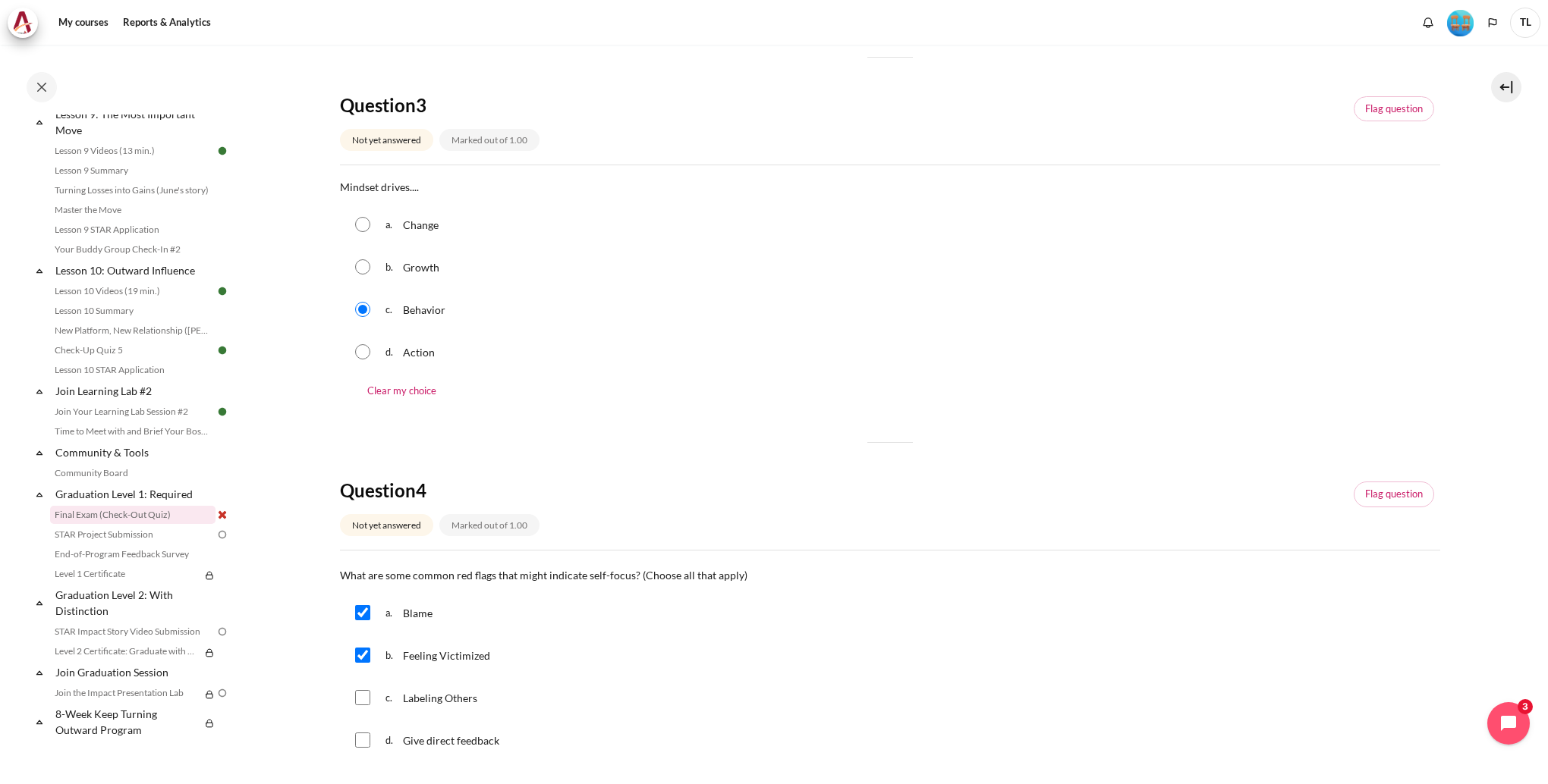
checkbox input "true"
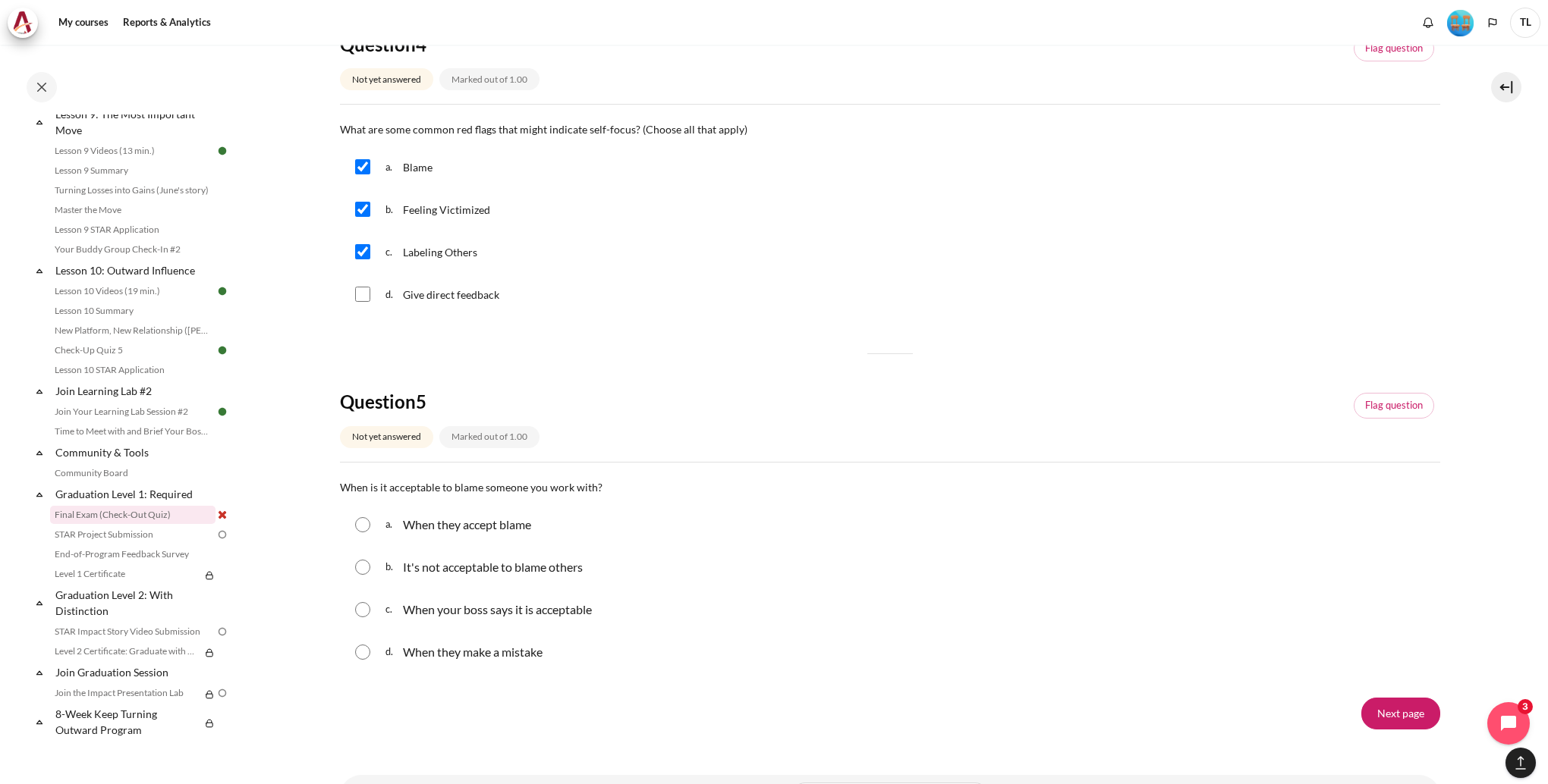
scroll to position [1289, 0]
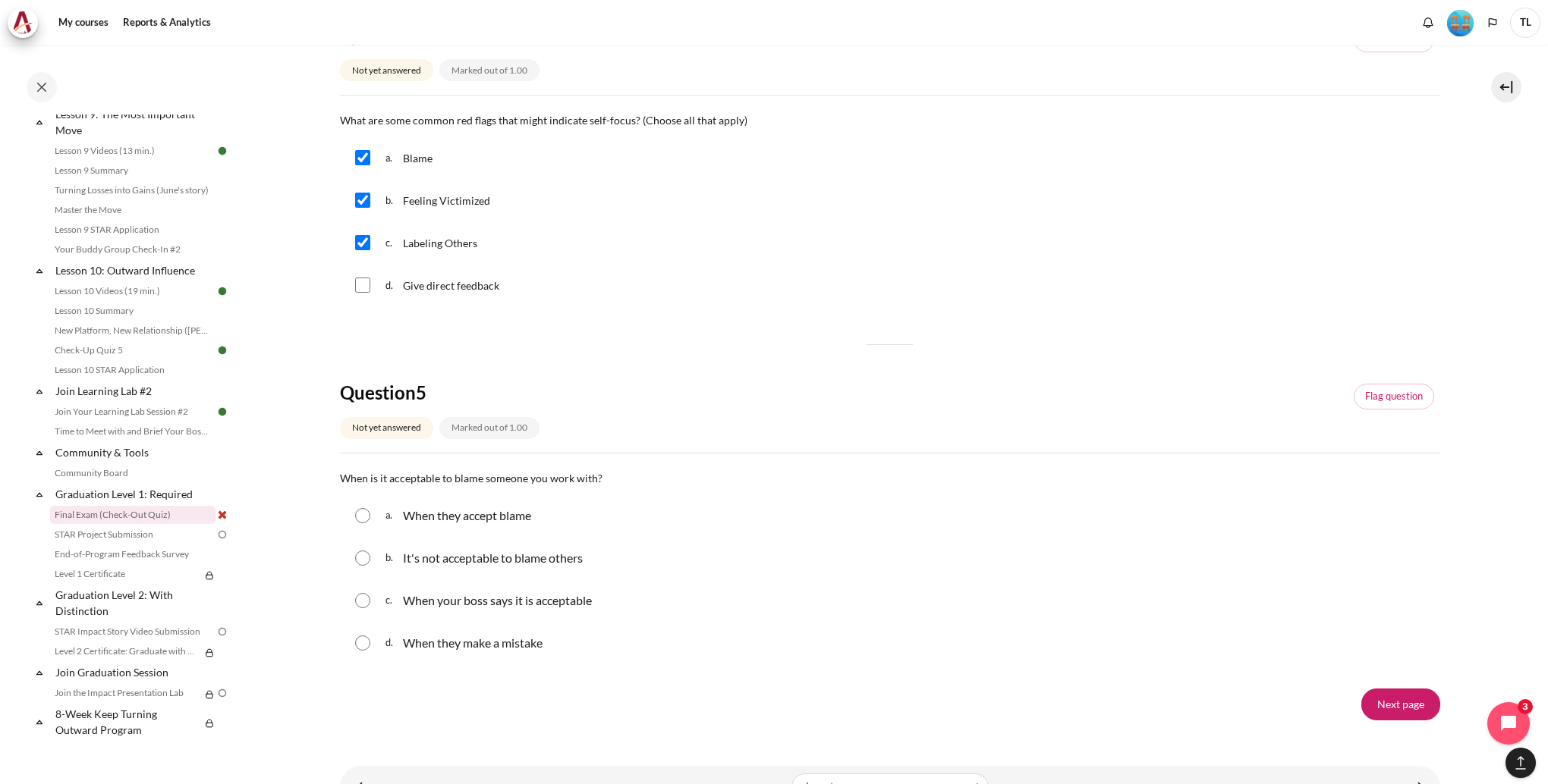
click at [363, 566] on input "Content" at bounding box center [363, 558] width 15 height 15
radio input "true"
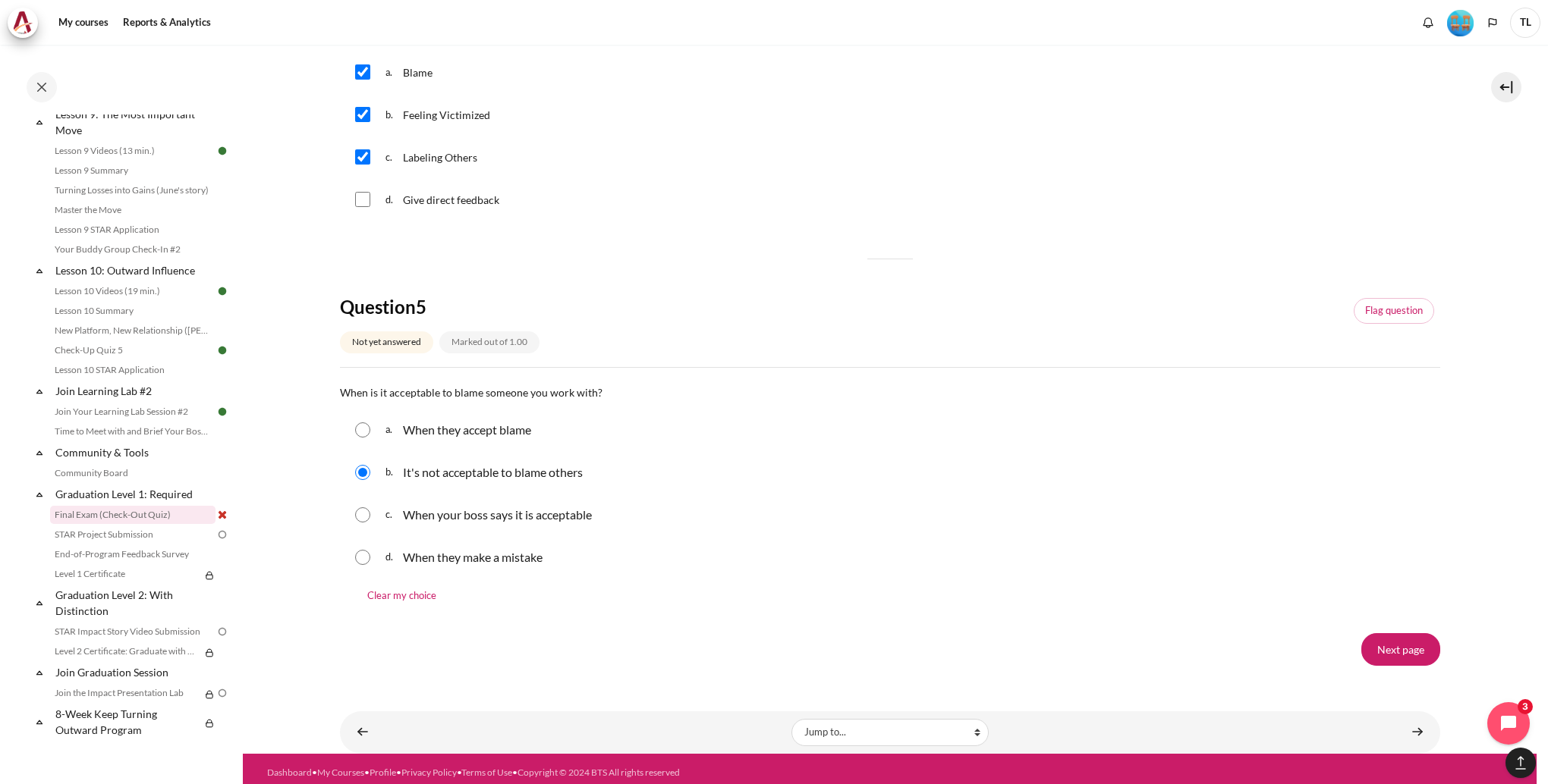
scroll to position [1383, 0]
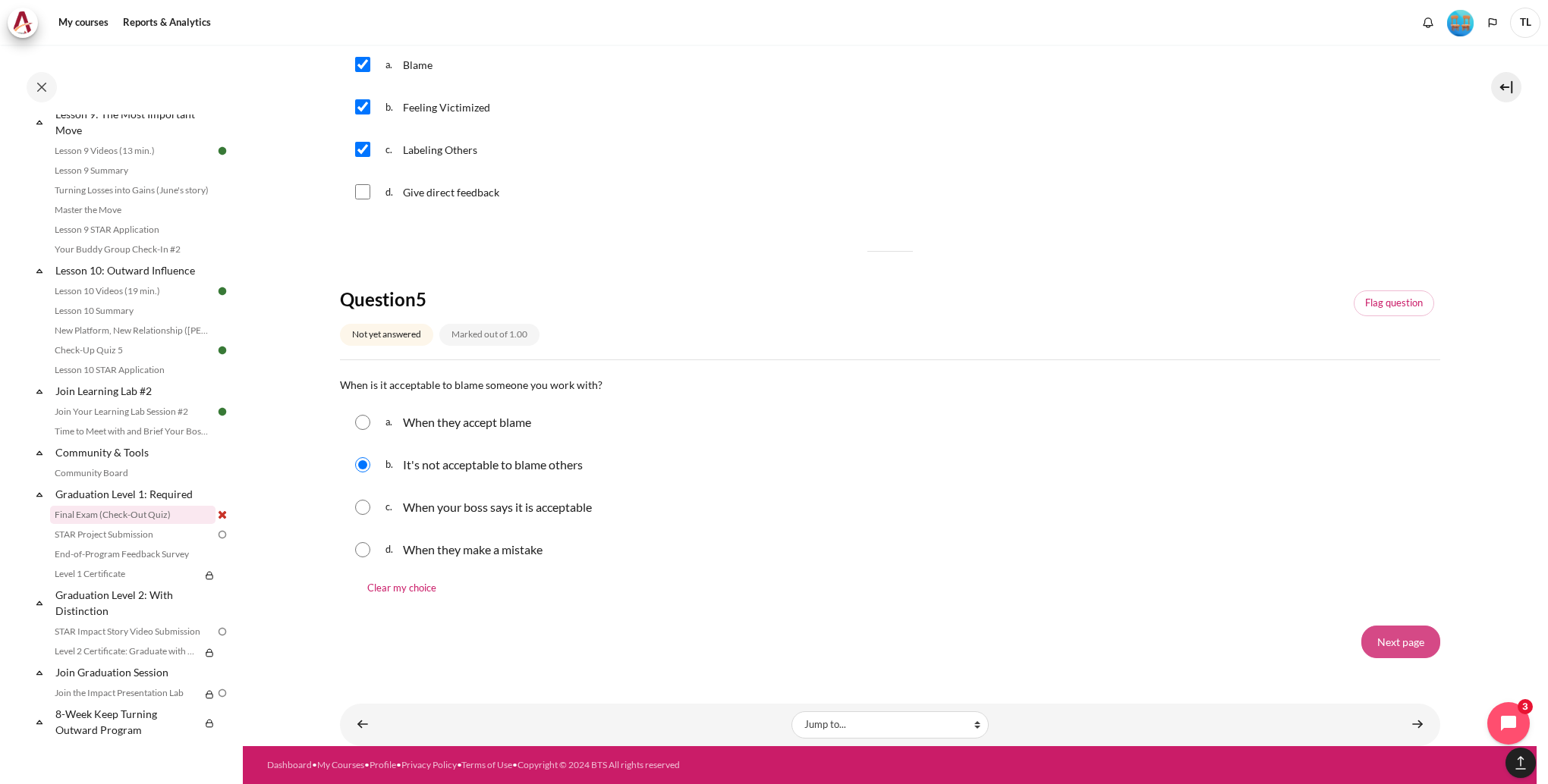
click at [1387, 648] on input "Next page" at bounding box center [1401, 641] width 79 height 32
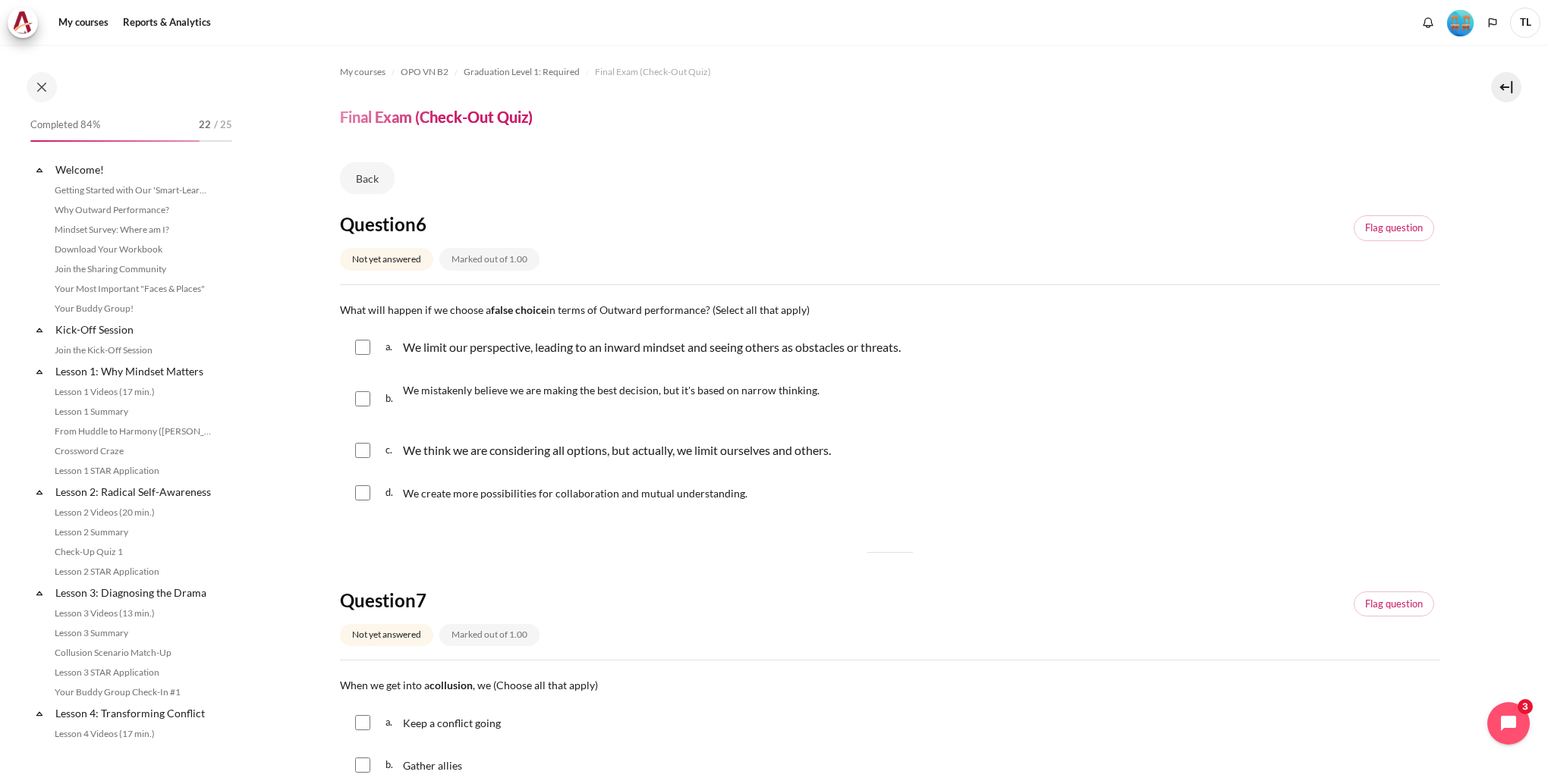
scroll to position [1314, 0]
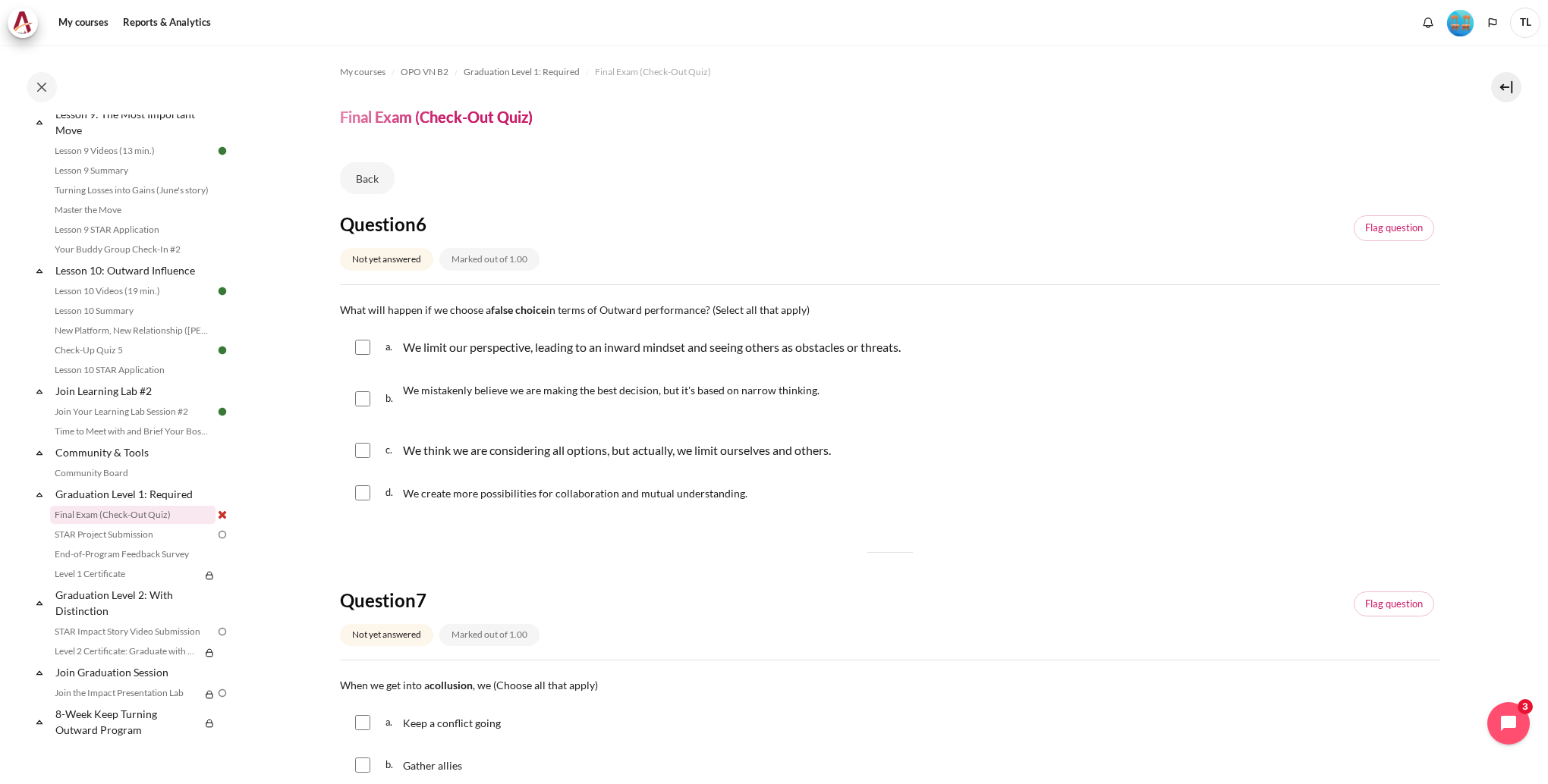
click at [359, 350] on input "Content" at bounding box center [363, 348] width 15 height 15
checkbox input "true"
click at [359, 396] on input "Content" at bounding box center [363, 399] width 15 height 15
checkbox input "true"
click at [364, 450] on input "Content" at bounding box center [363, 451] width 15 height 15
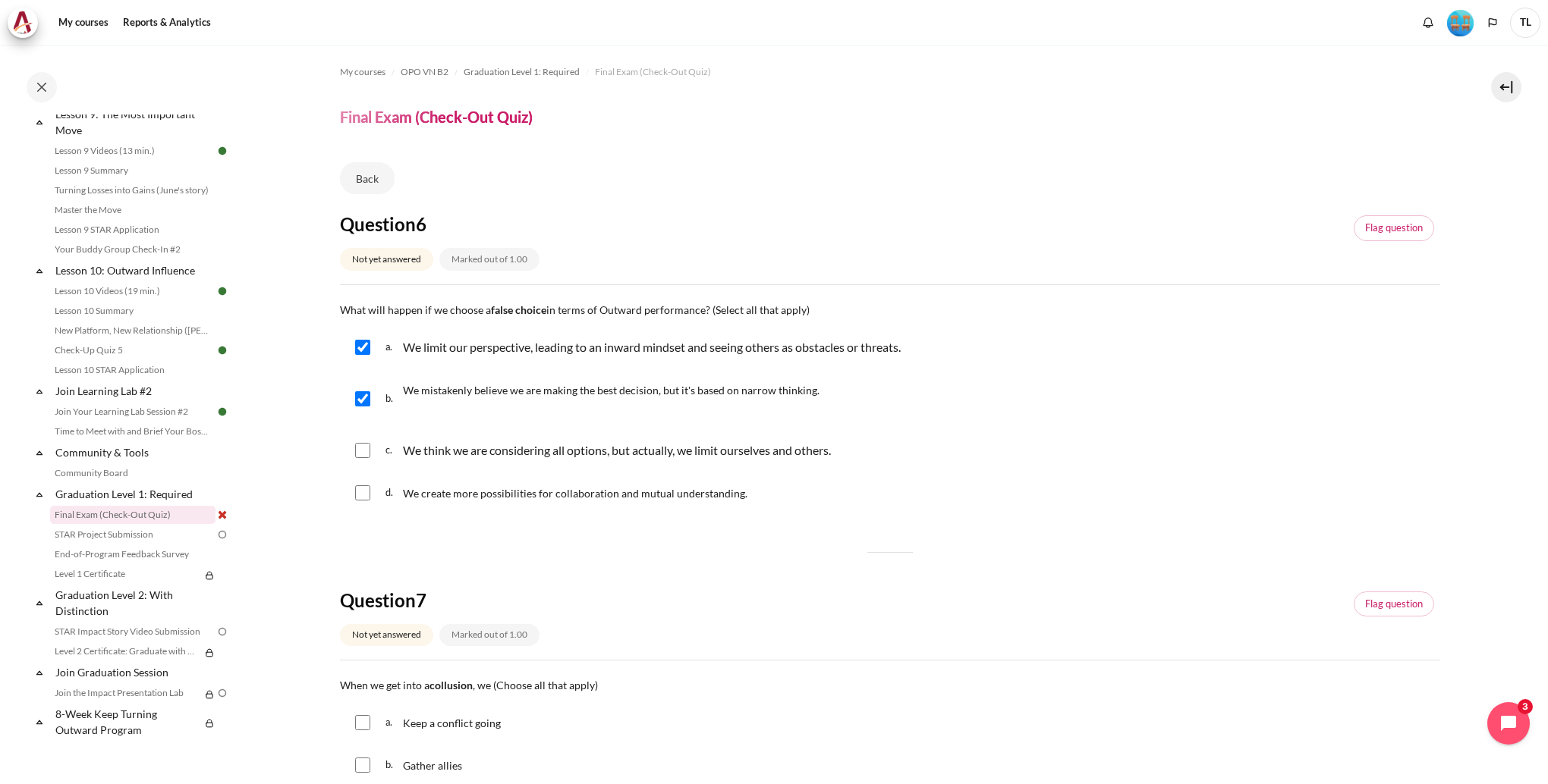
checkbox input "true"
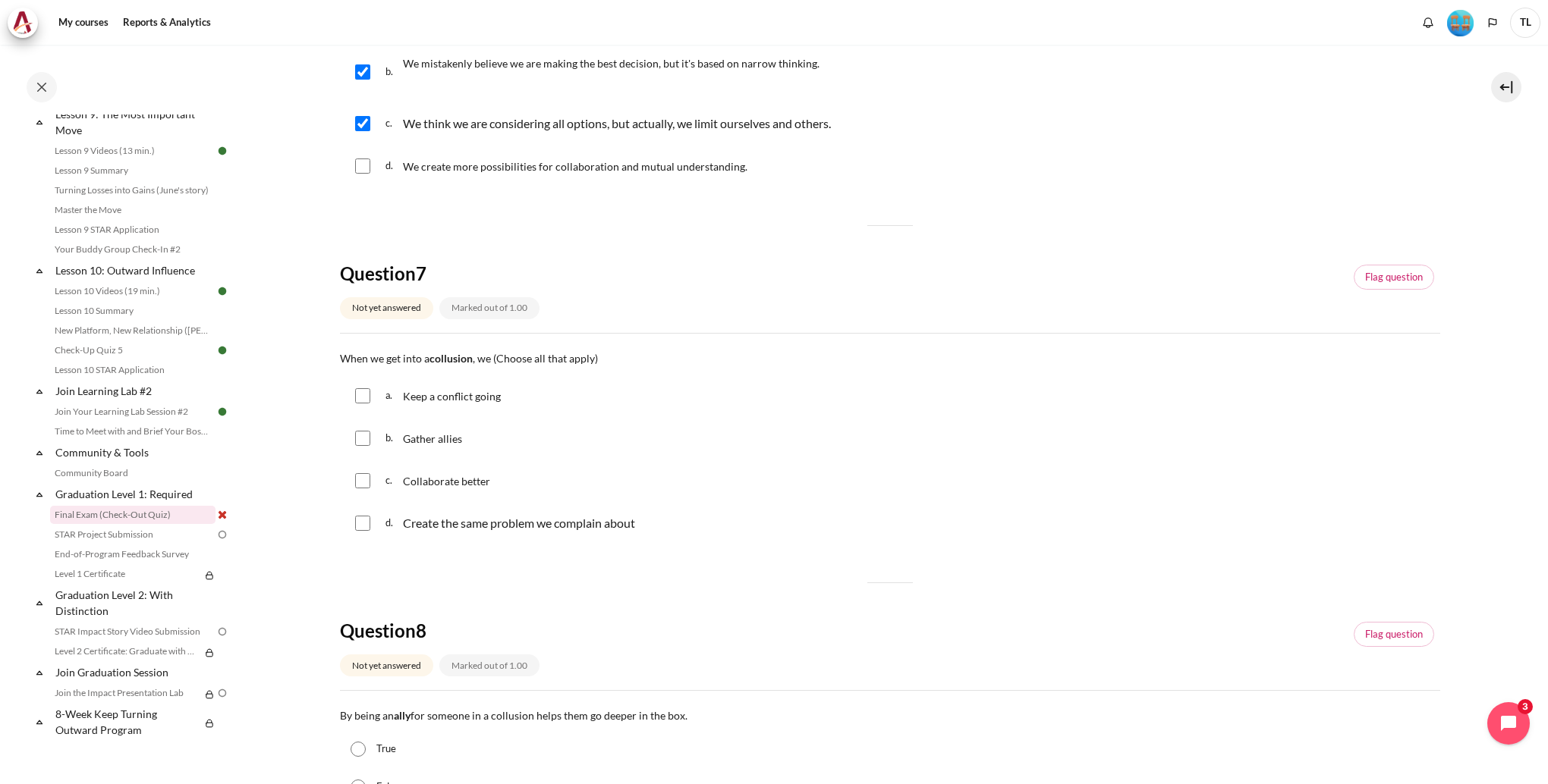
scroll to position [379, 0]
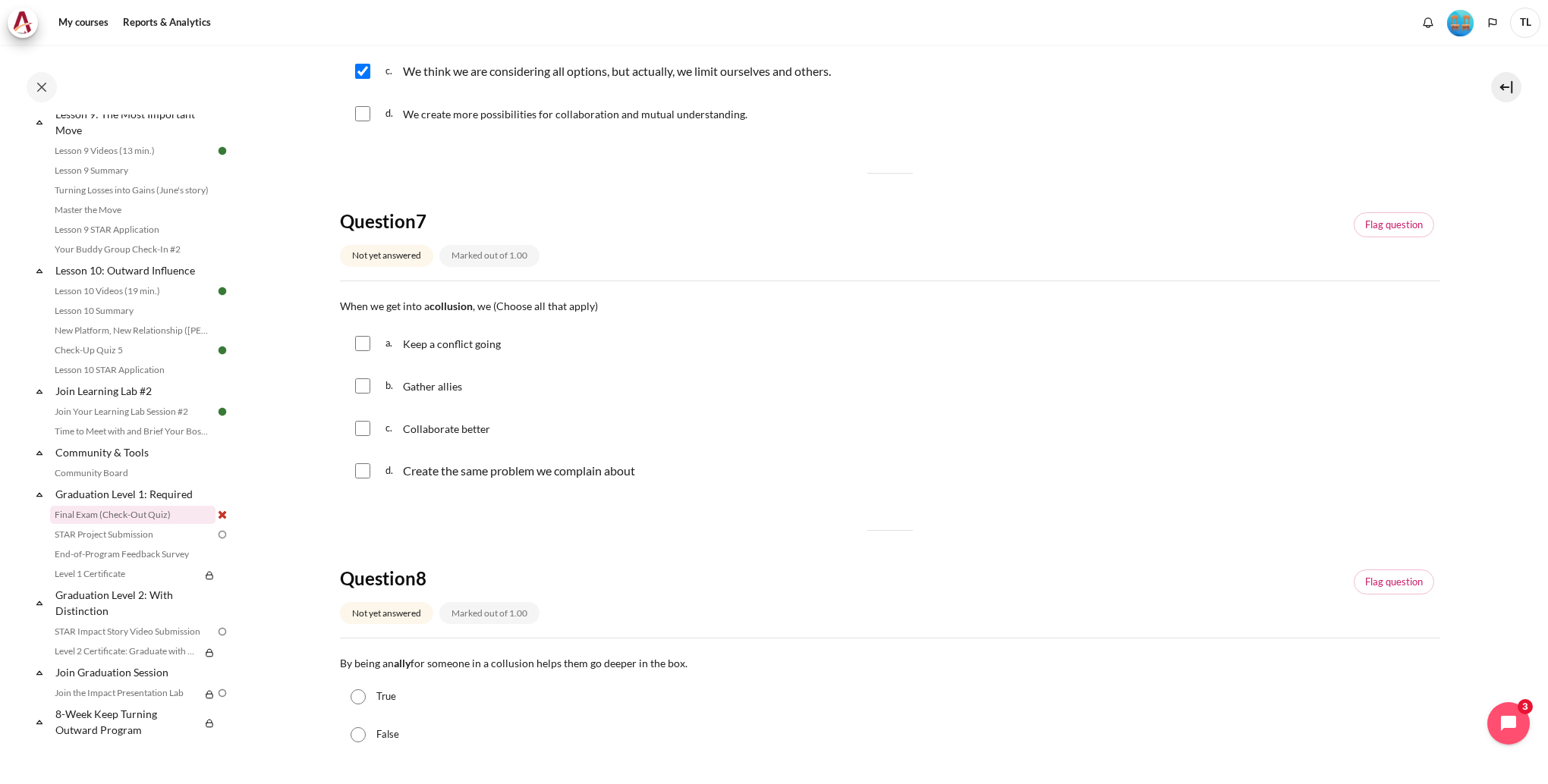
click at [364, 339] on input "Content" at bounding box center [363, 344] width 15 height 15
checkbox input "true"
click at [360, 391] on input "Content" at bounding box center [363, 386] width 15 height 15
checkbox input "true"
click at [367, 476] on input "Content" at bounding box center [363, 471] width 15 height 15
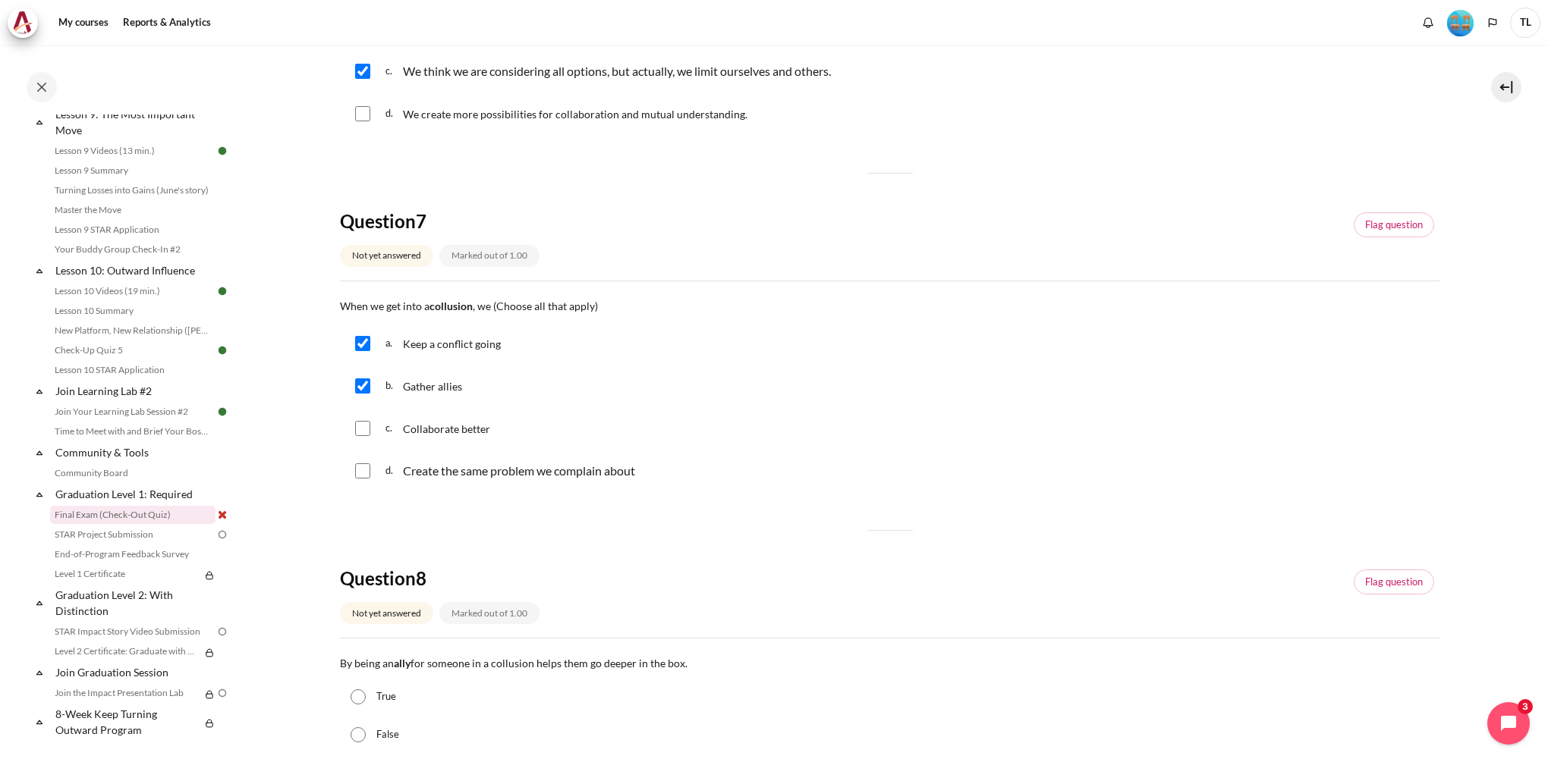
checkbox input "true"
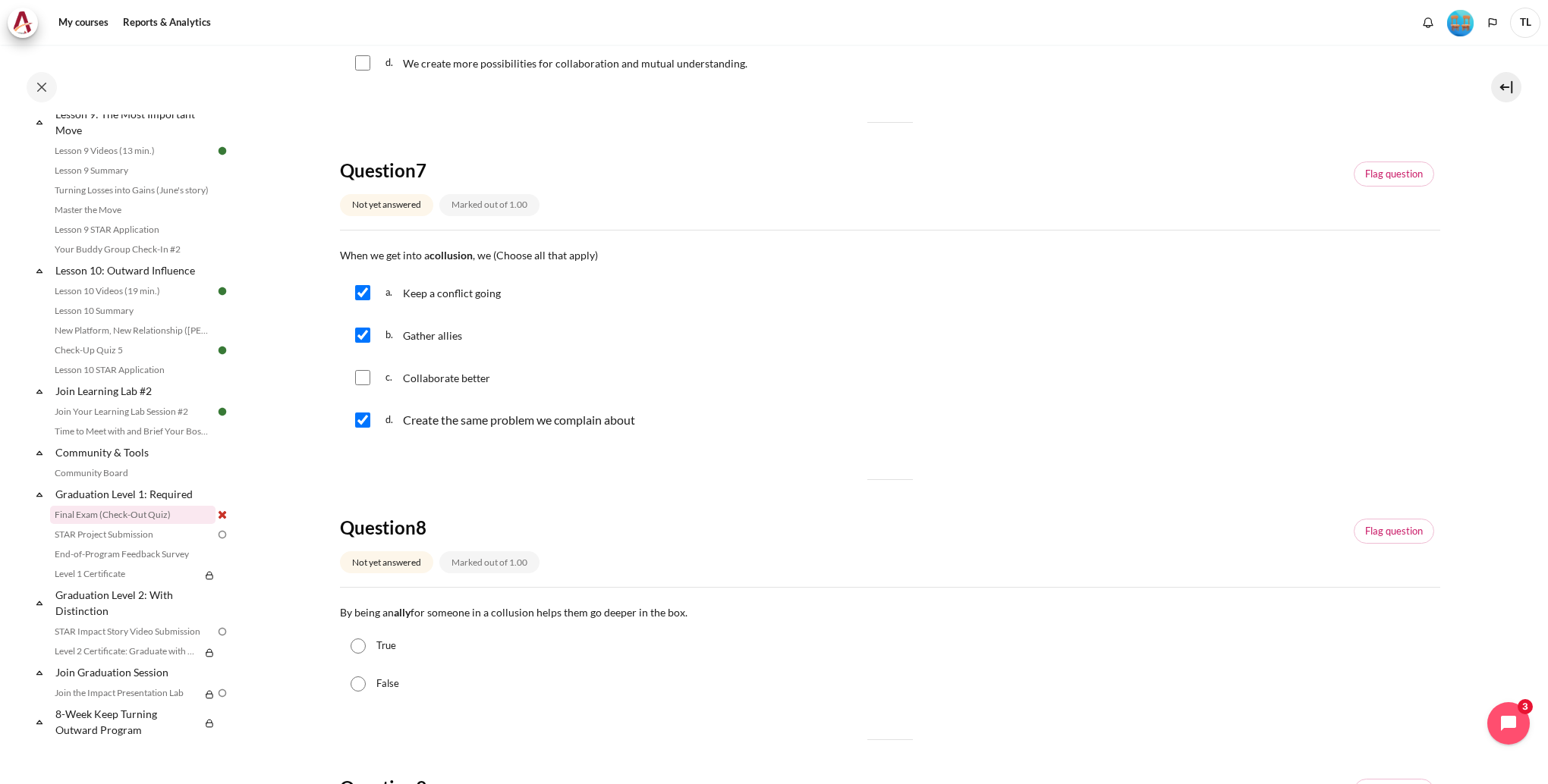
scroll to position [455, 0]
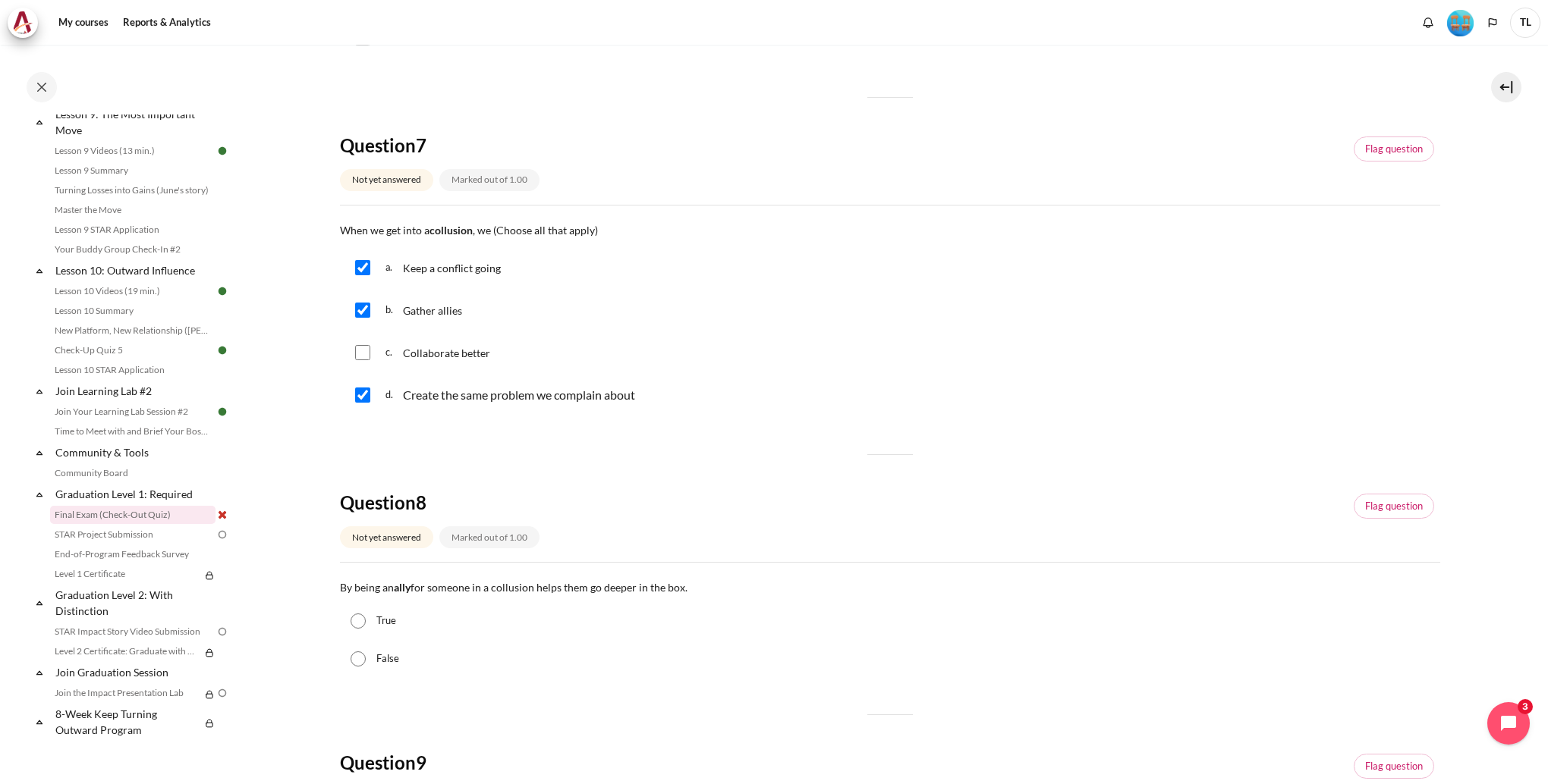
click at [362, 621] on input "True" at bounding box center [358, 621] width 15 height 15
radio input "true"
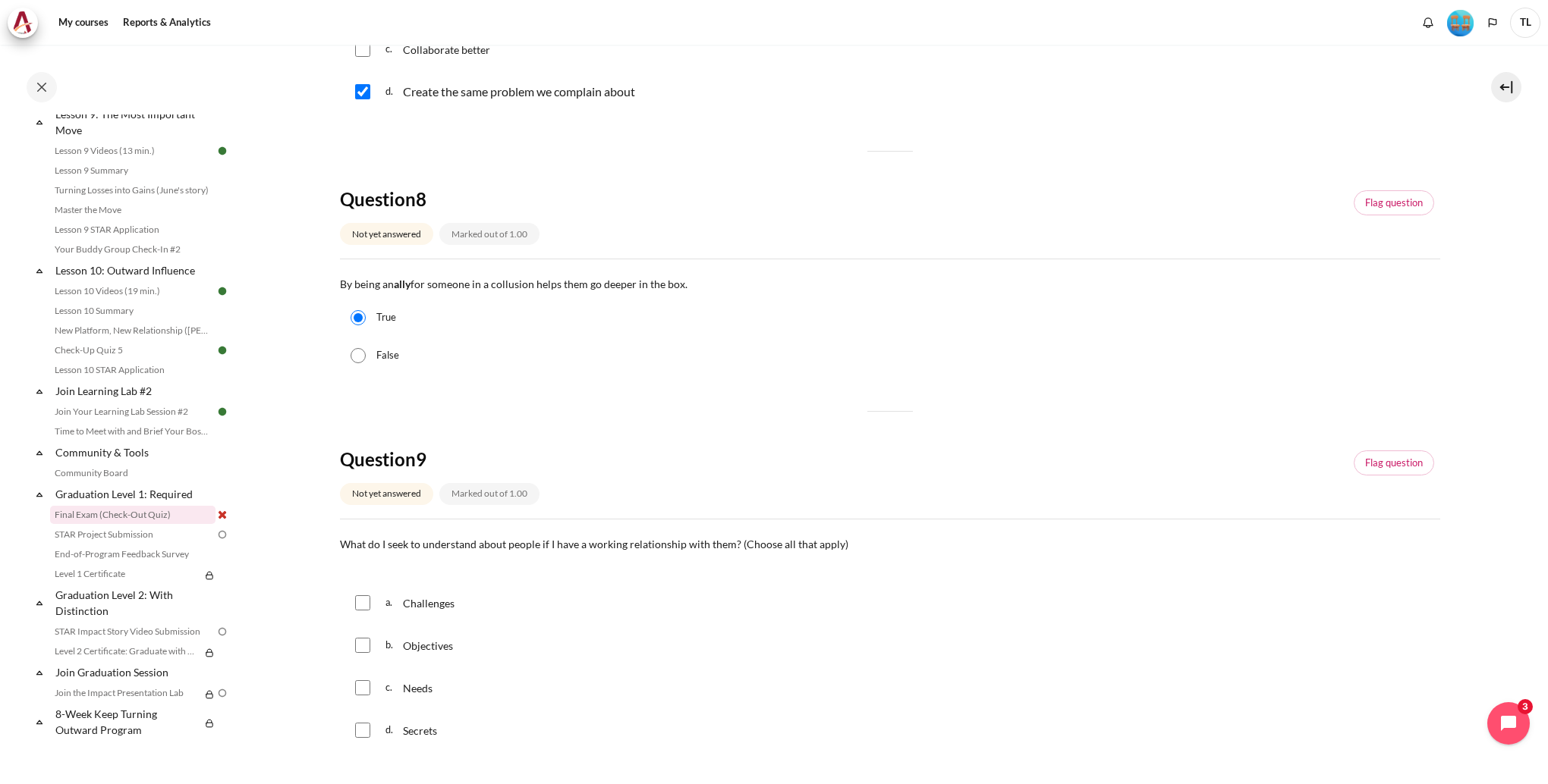
scroll to position [834, 0]
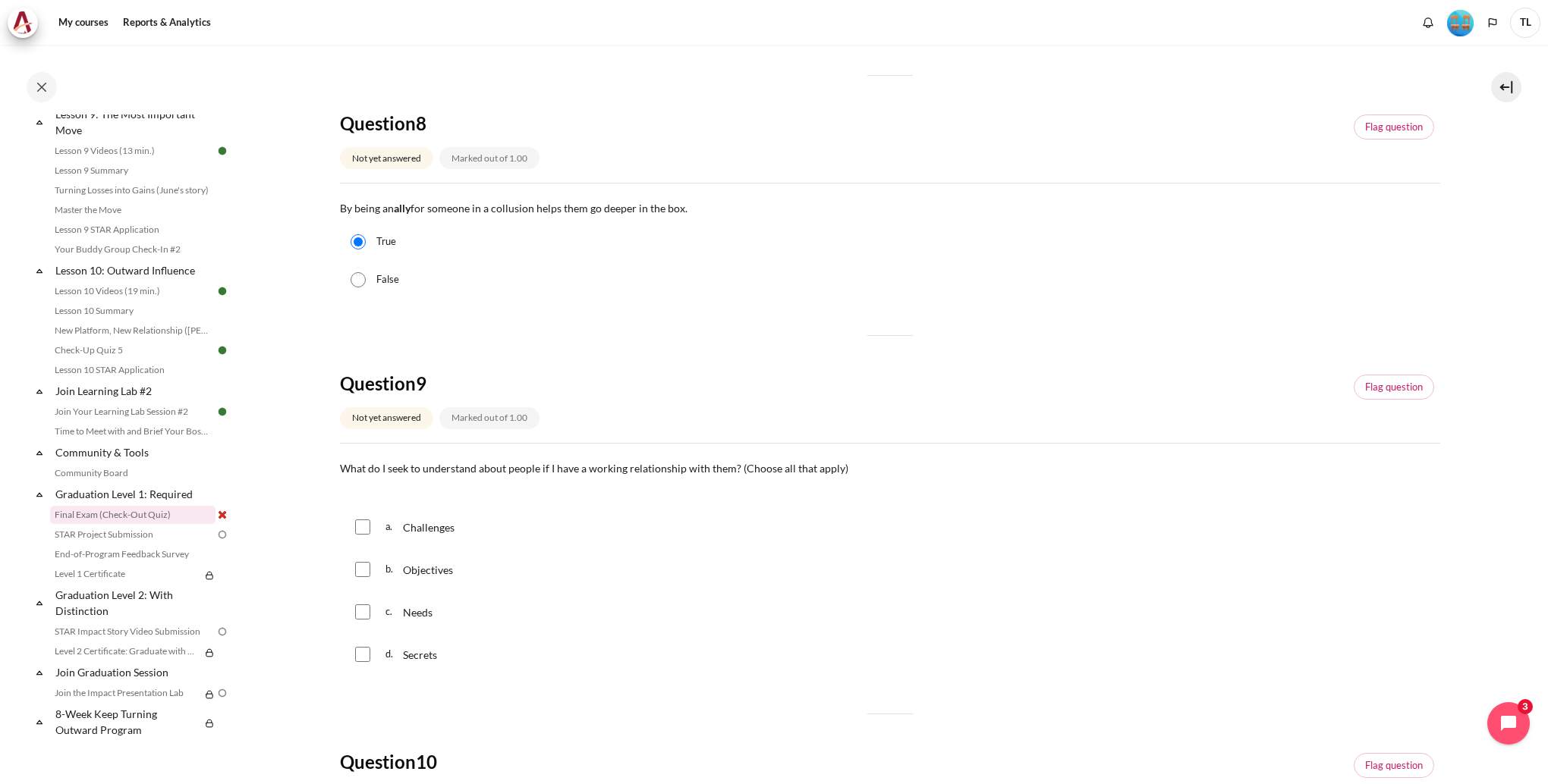
drag, startPoint x: 363, startPoint y: 523, endPoint x: 367, endPoint y: 541, distance: 18.4
click at [363, 523] on input "Content" at bounding box center [363, 527] width 15 height 15
checkbox input "true"
click at [369, 568] on input "Content" at bounding box center [363, 570] width 15 height 15
checkbox input "true"
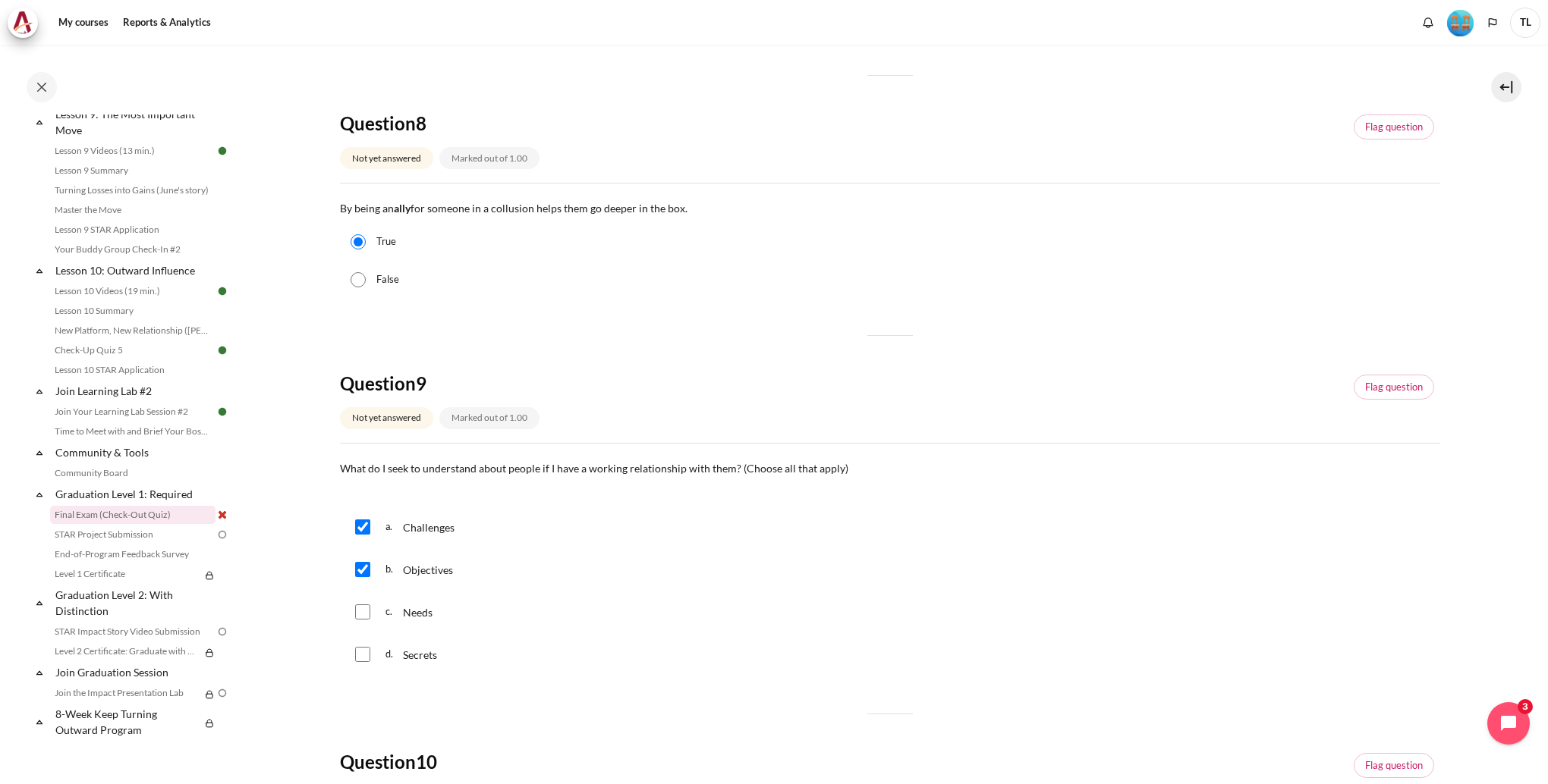
click at [367, 617] on input "Content" at bounding box center [363, 612] width 15 height 15
checkbox input "true"
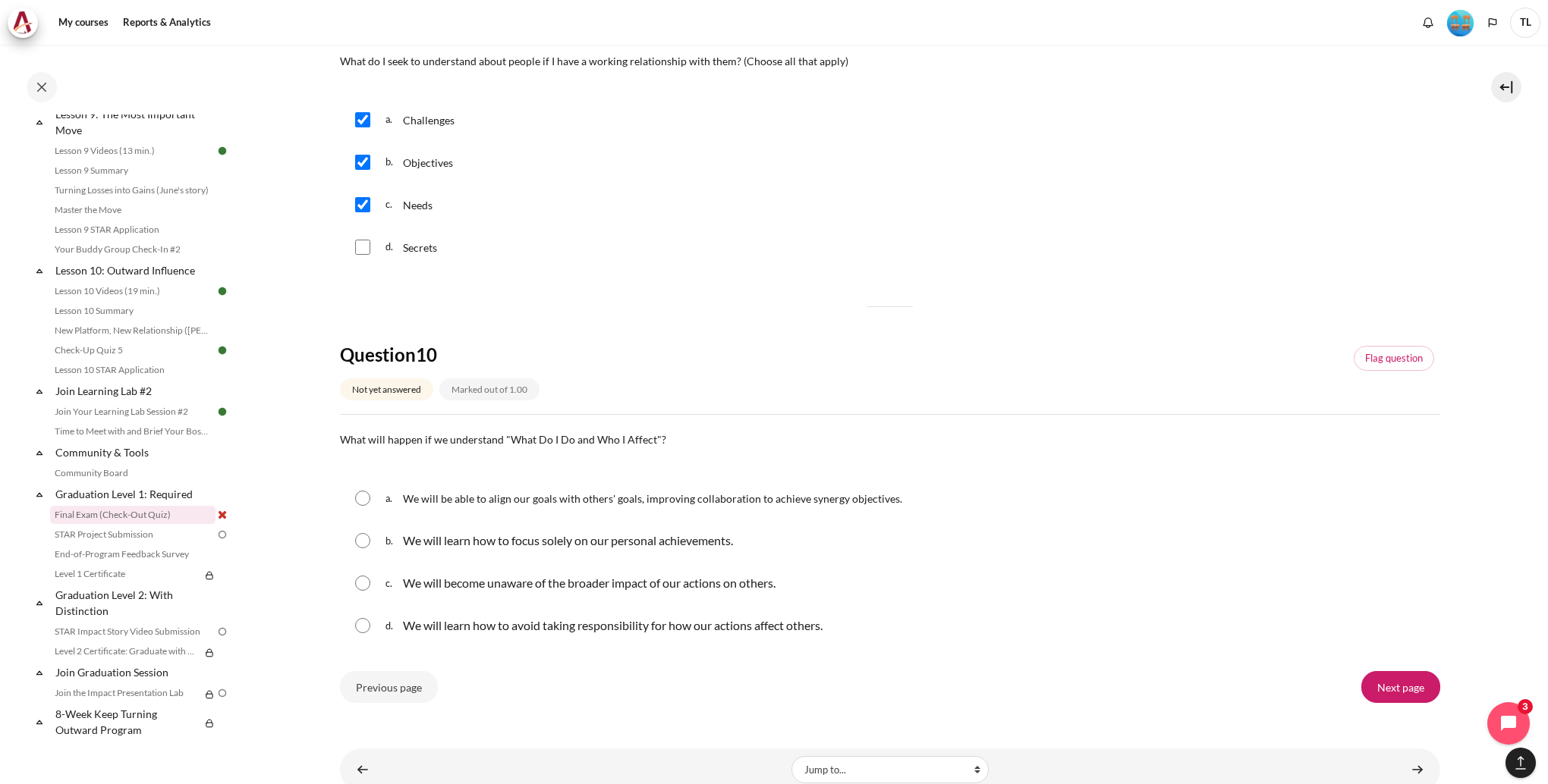
scroll to position [1287, 0]
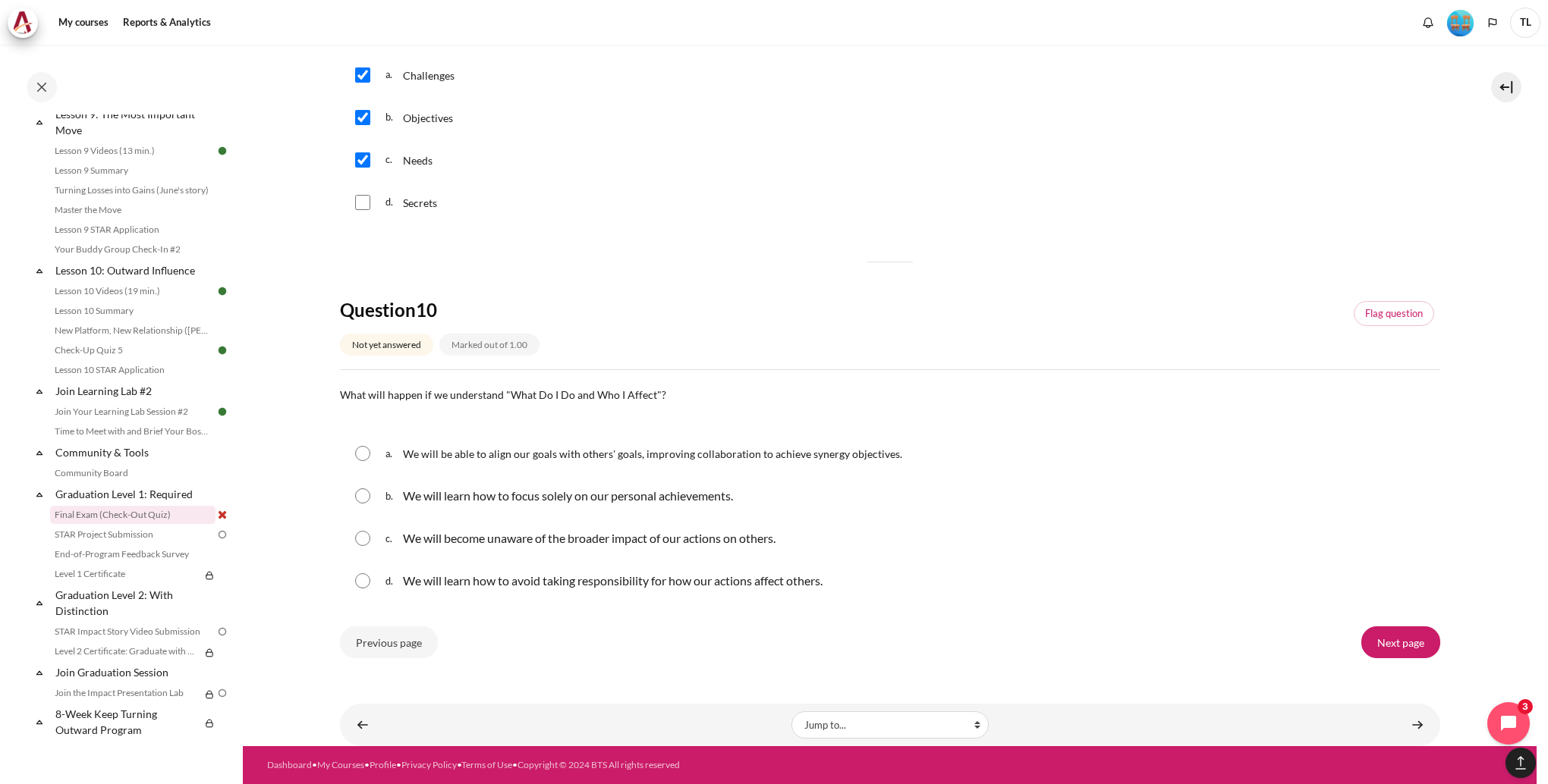
click at [360, 454] on input "Content" at bounding box center [363, 453] width 15 height 15
radio input "true"
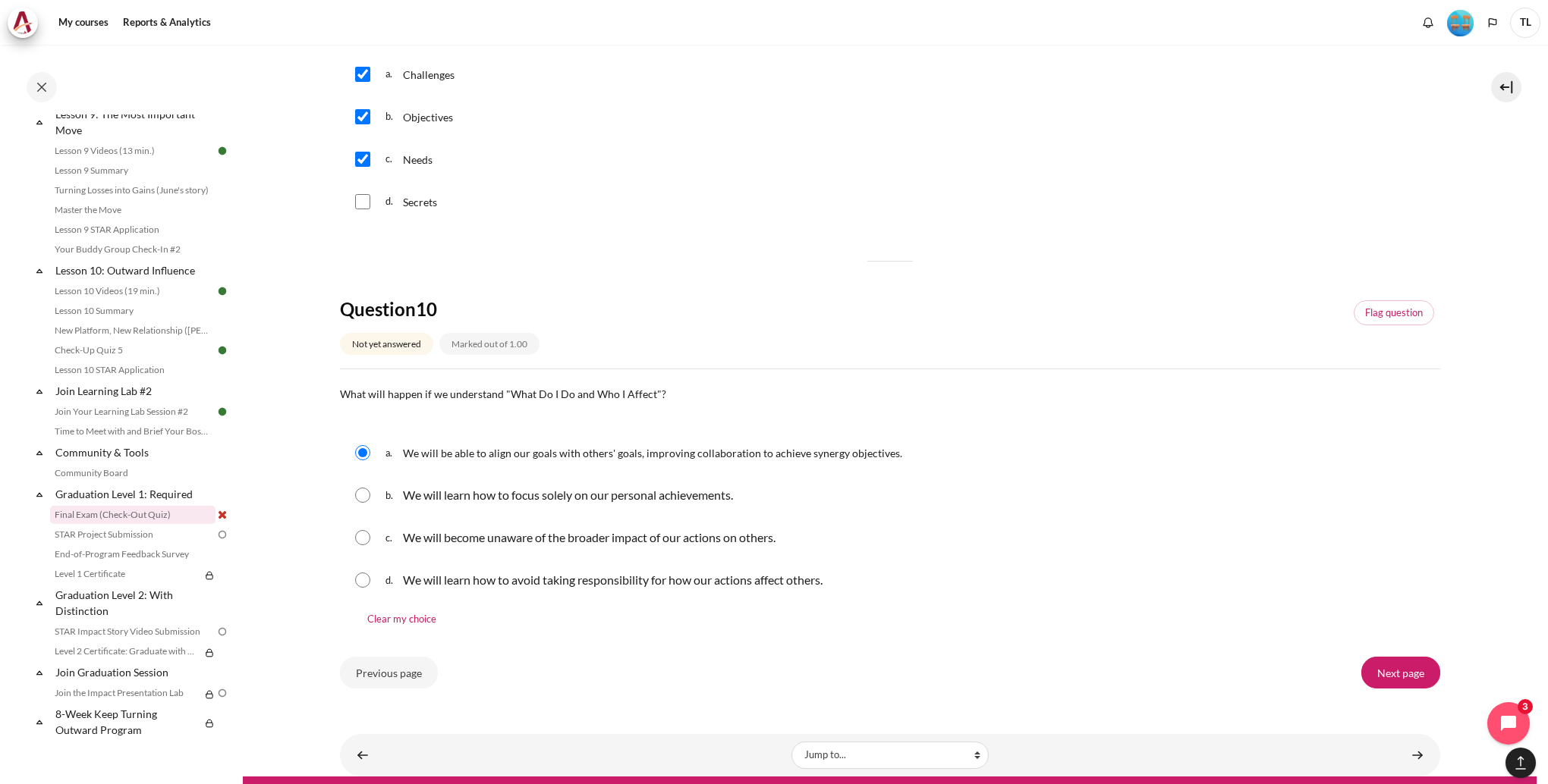
scroll to position [1318, 0]
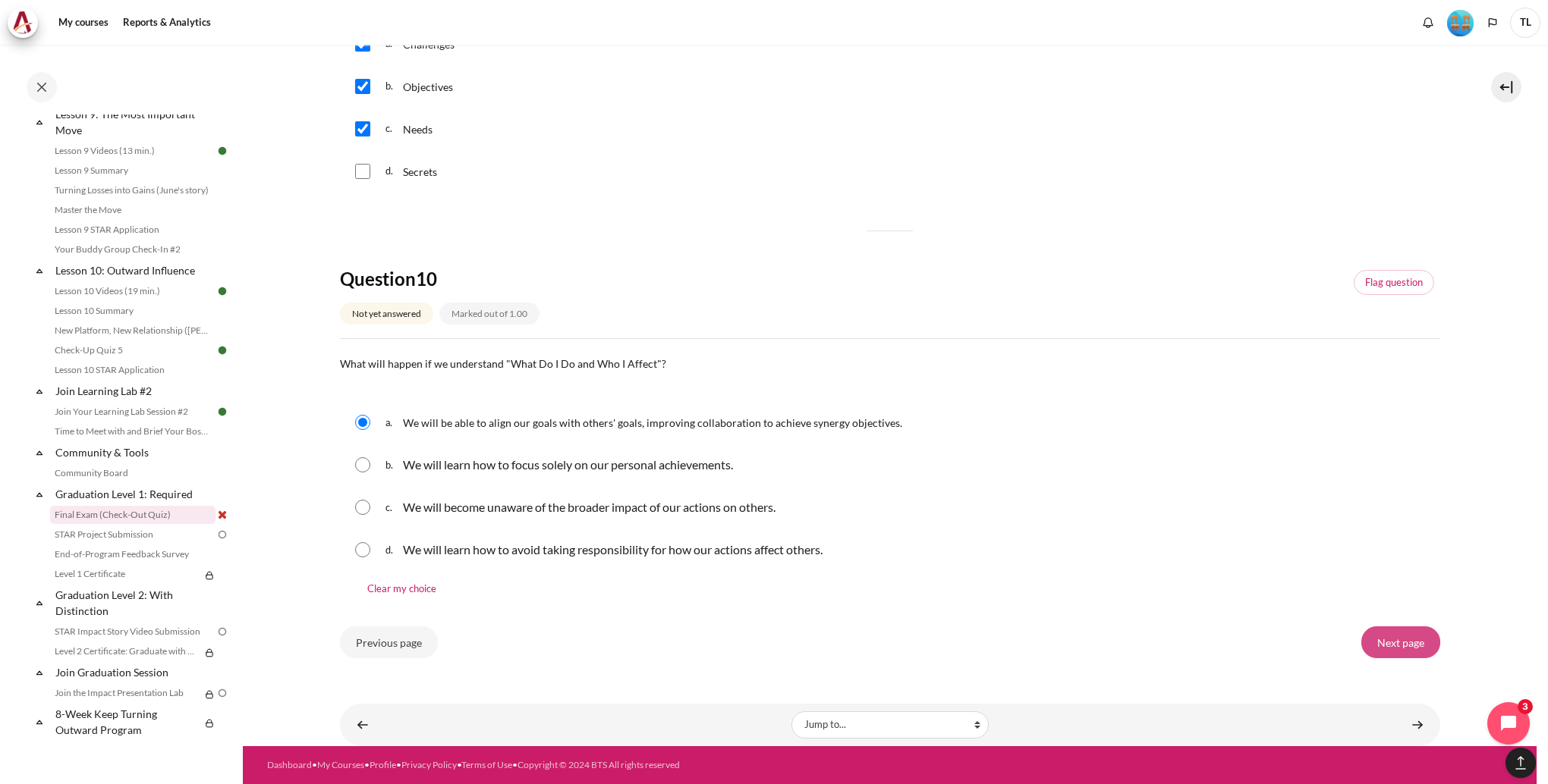
click at [1397, 634] on input "Next page" at bounding box center [1401, 642] width 79 height 32
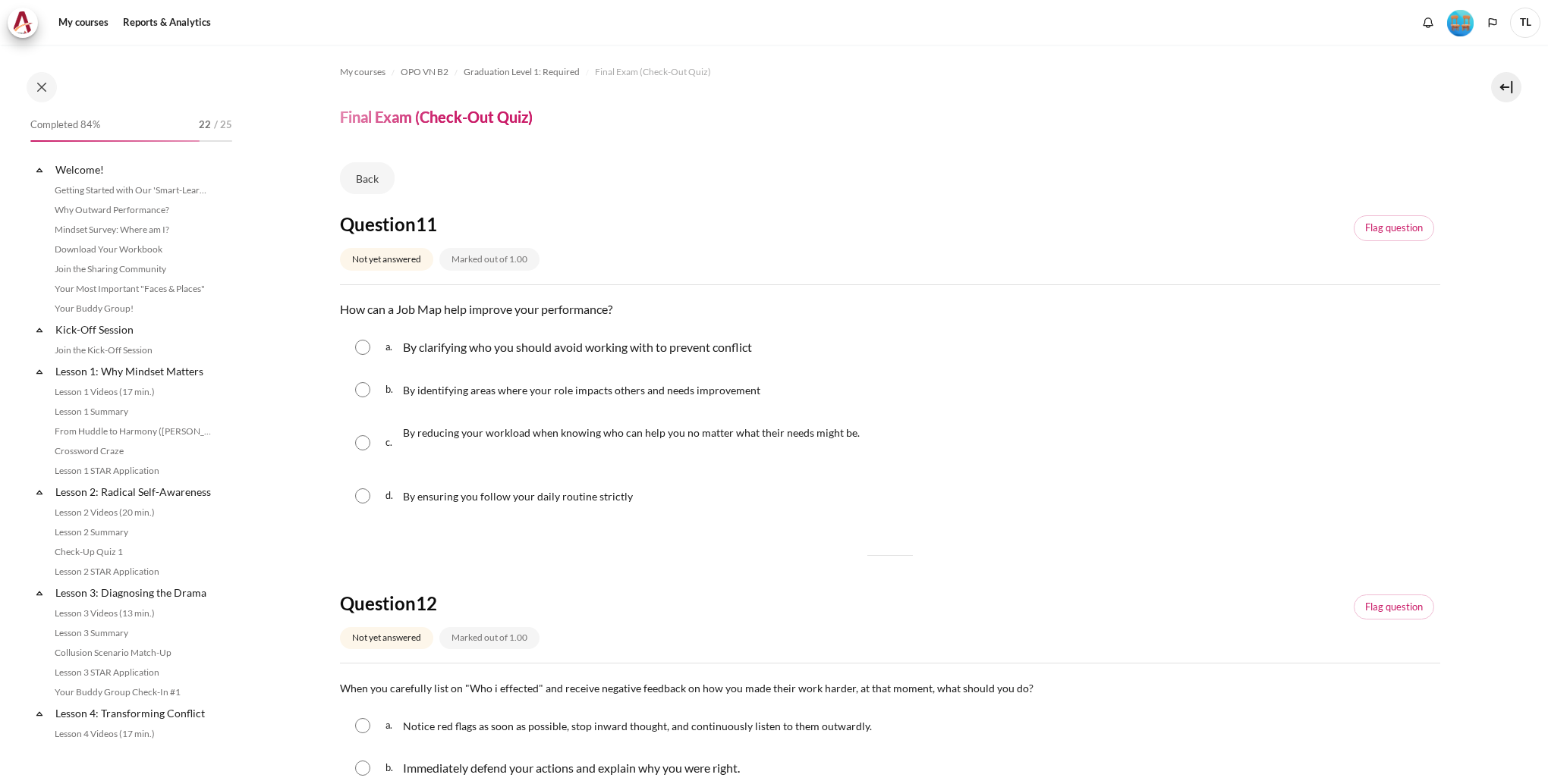
scroll to position [1314, 0]
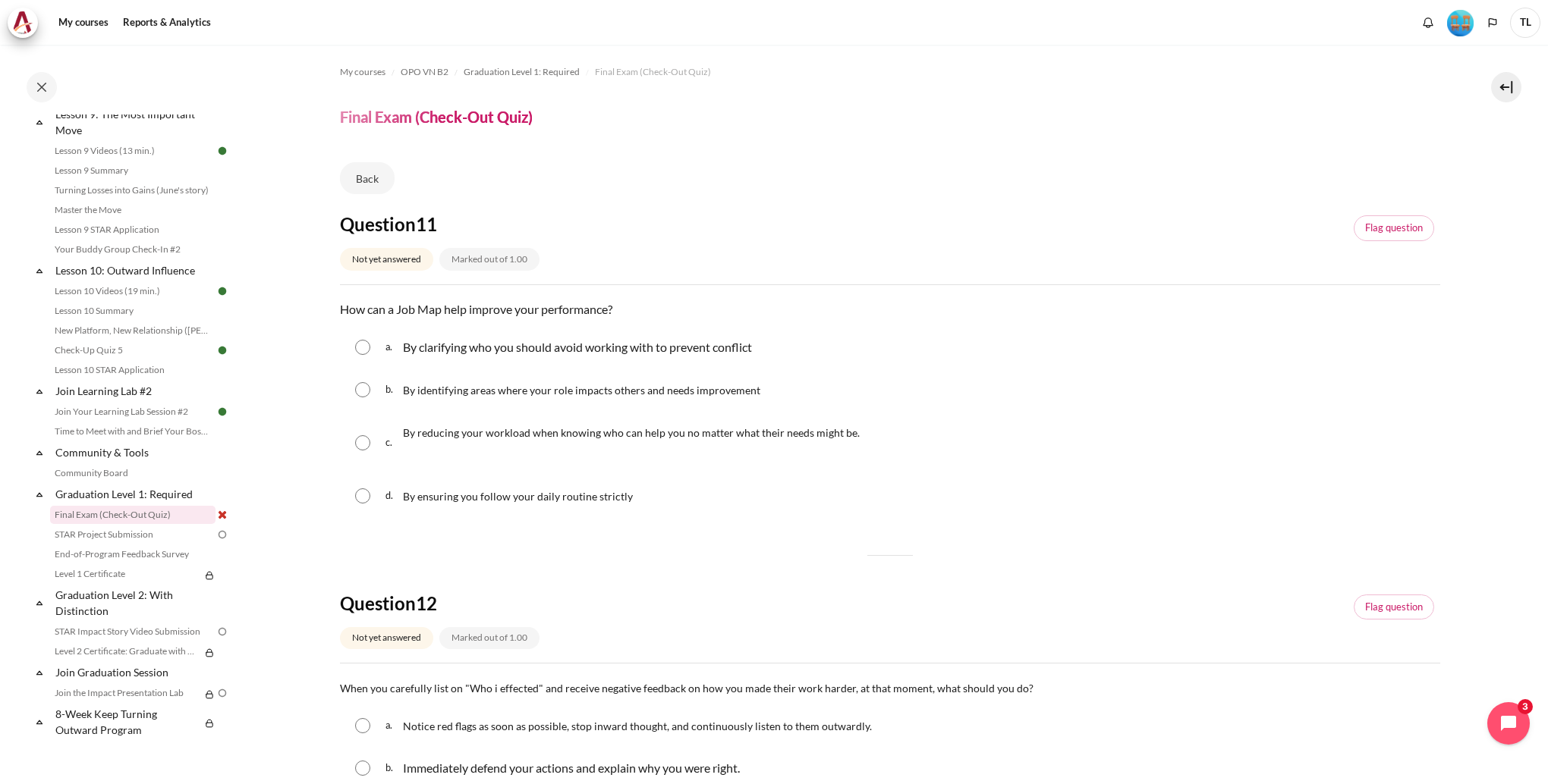
click at [361, 387] on input "Content" at bounding box center [363, 390] width 15 height 15
radio input "true"
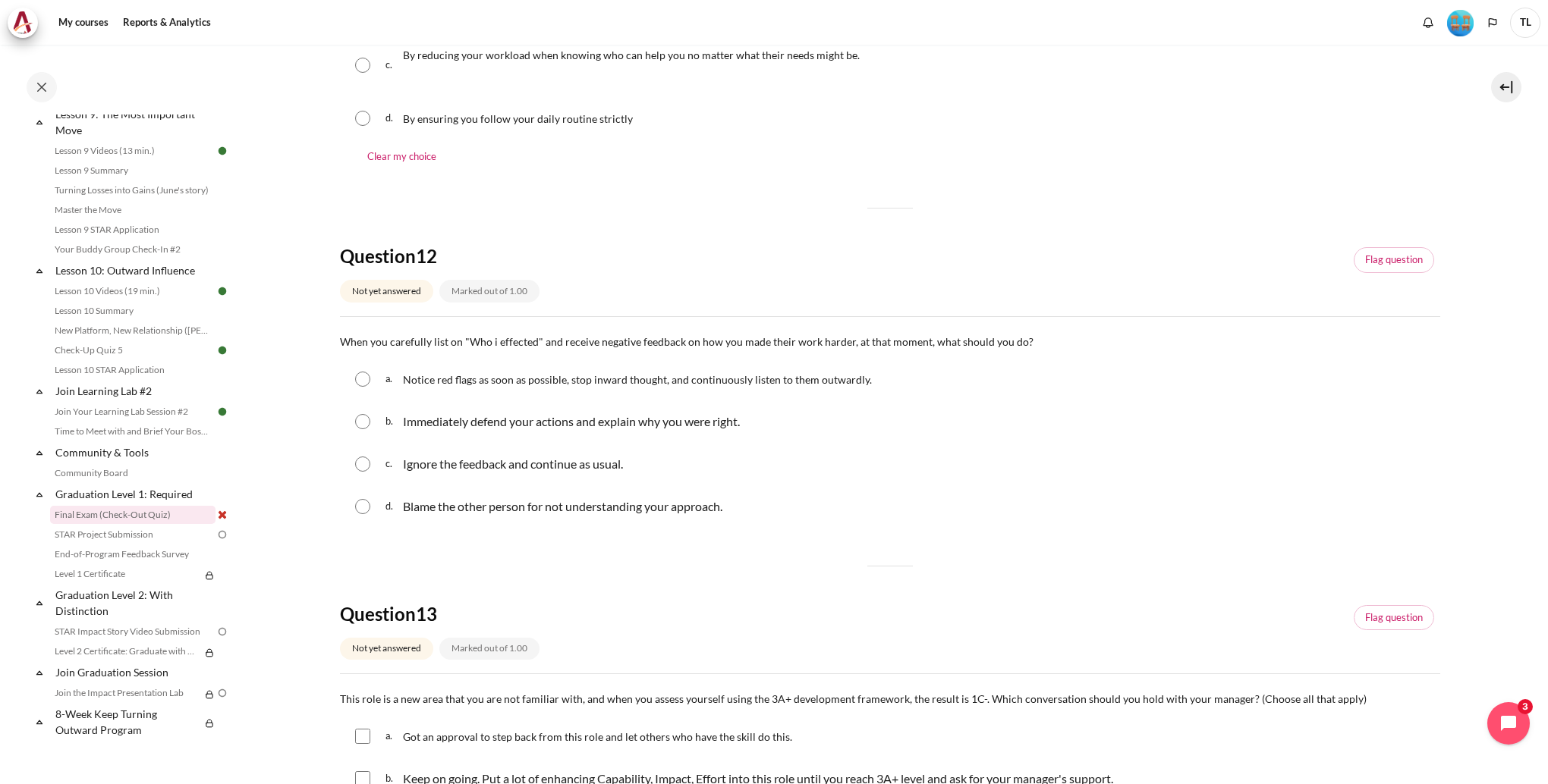
scroll to position [379, 0]
click at [359, 379] on input "Content" at bounding box center [363, 378] width 15 height 15
radio input "true"
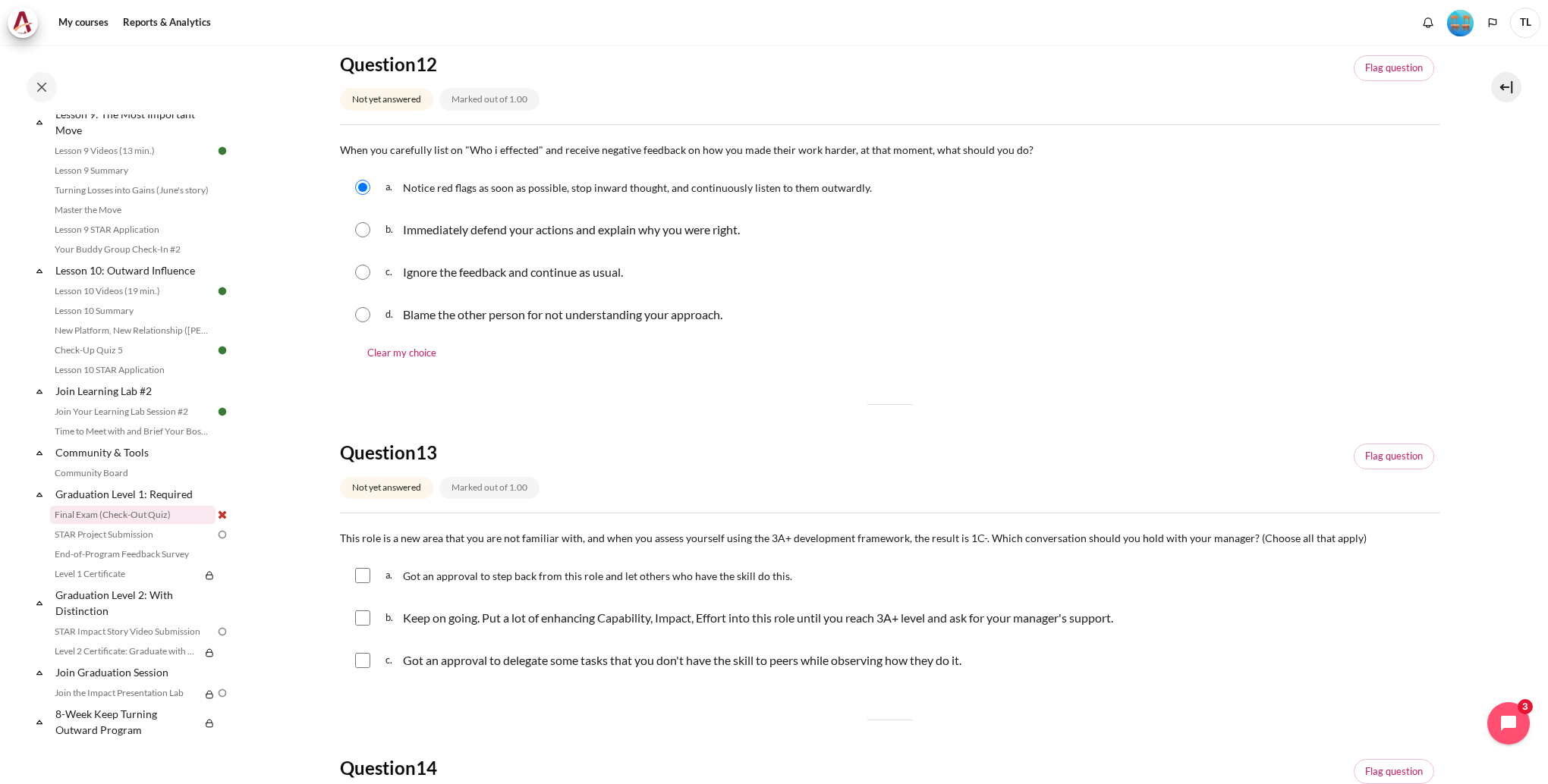
scroll to position [759, 0]
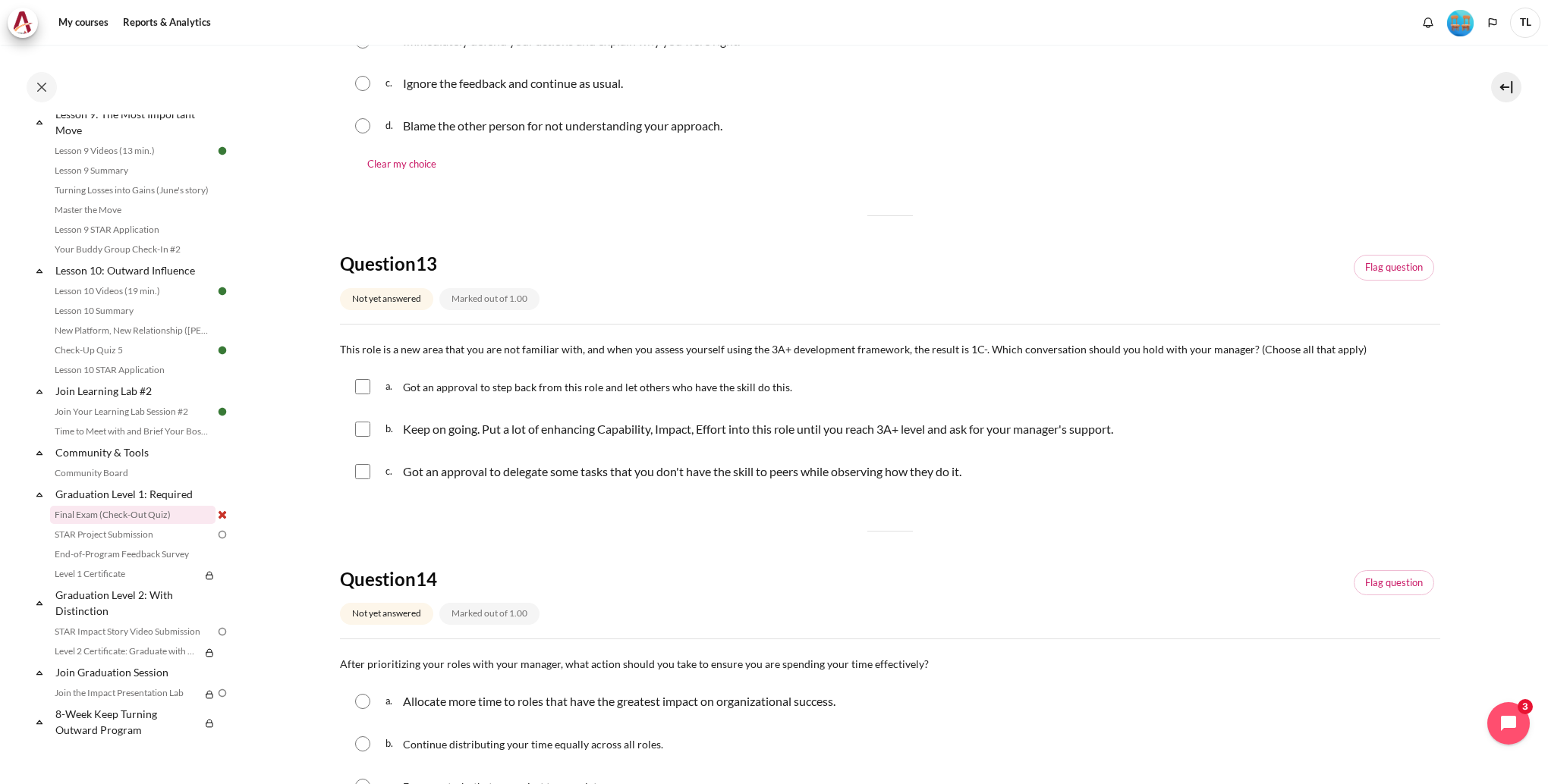
click at [364, 426] on input "Content" at bounding box center [363, 429] width 15 height 15
checkbox input "true"
click at [366, 469] on input "Content" at bounding box center [363, 472] width 15 height 15
checkbox input "true"
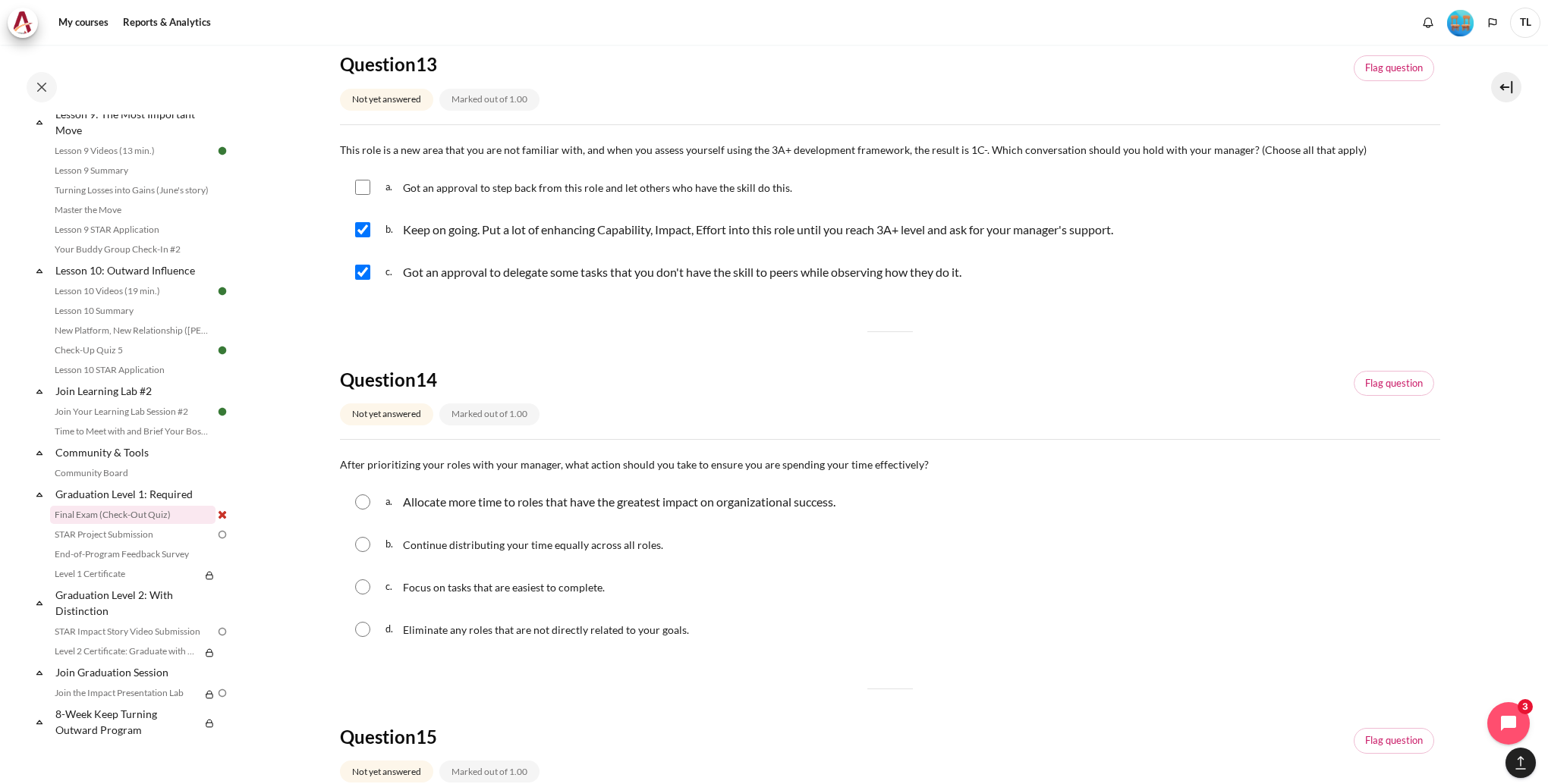
scroll to position [986, 0]
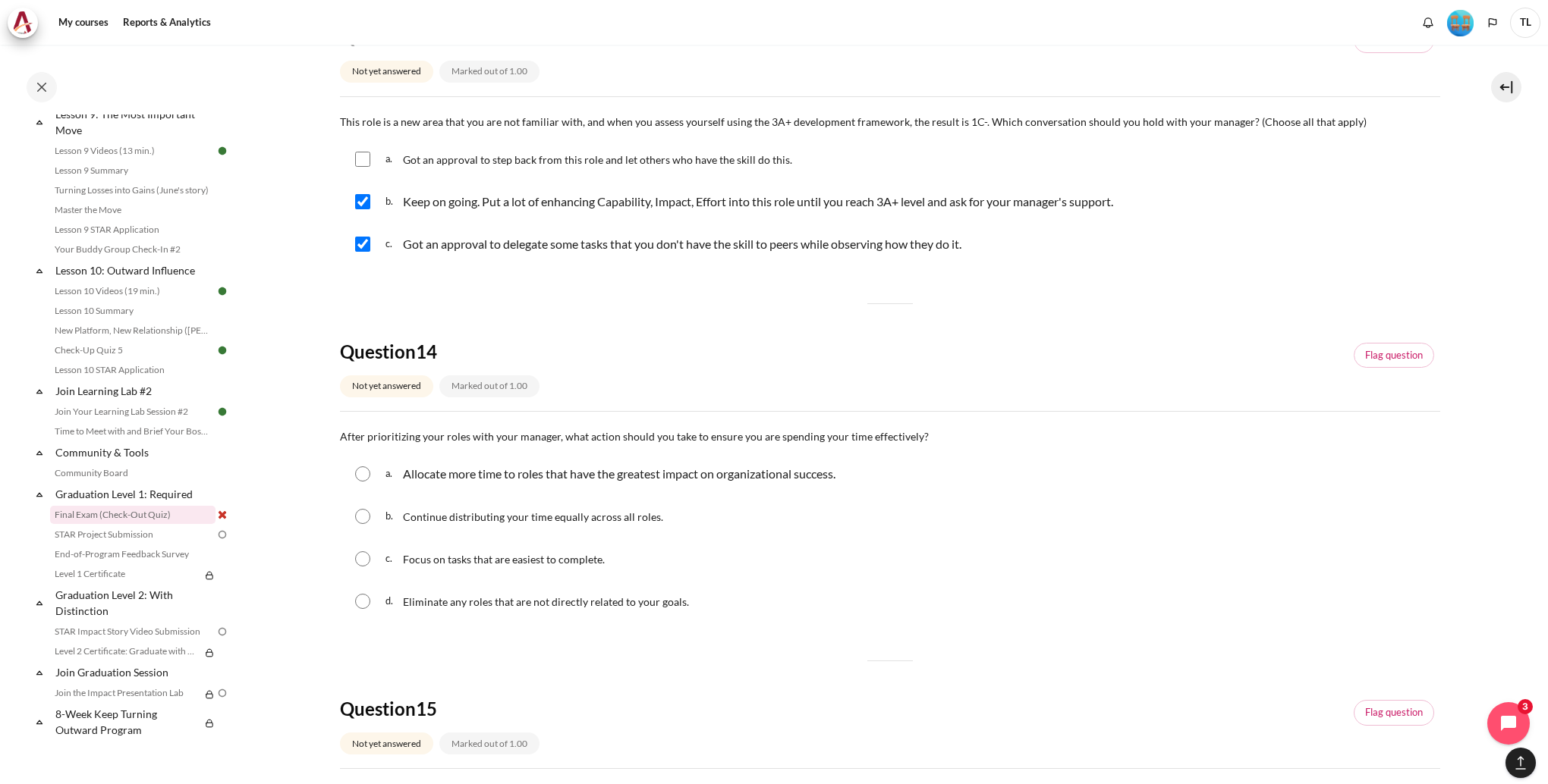
click at [364, 481] on input "Content" at bounding box center [363, 474] width 15 height 15
radio input "true"
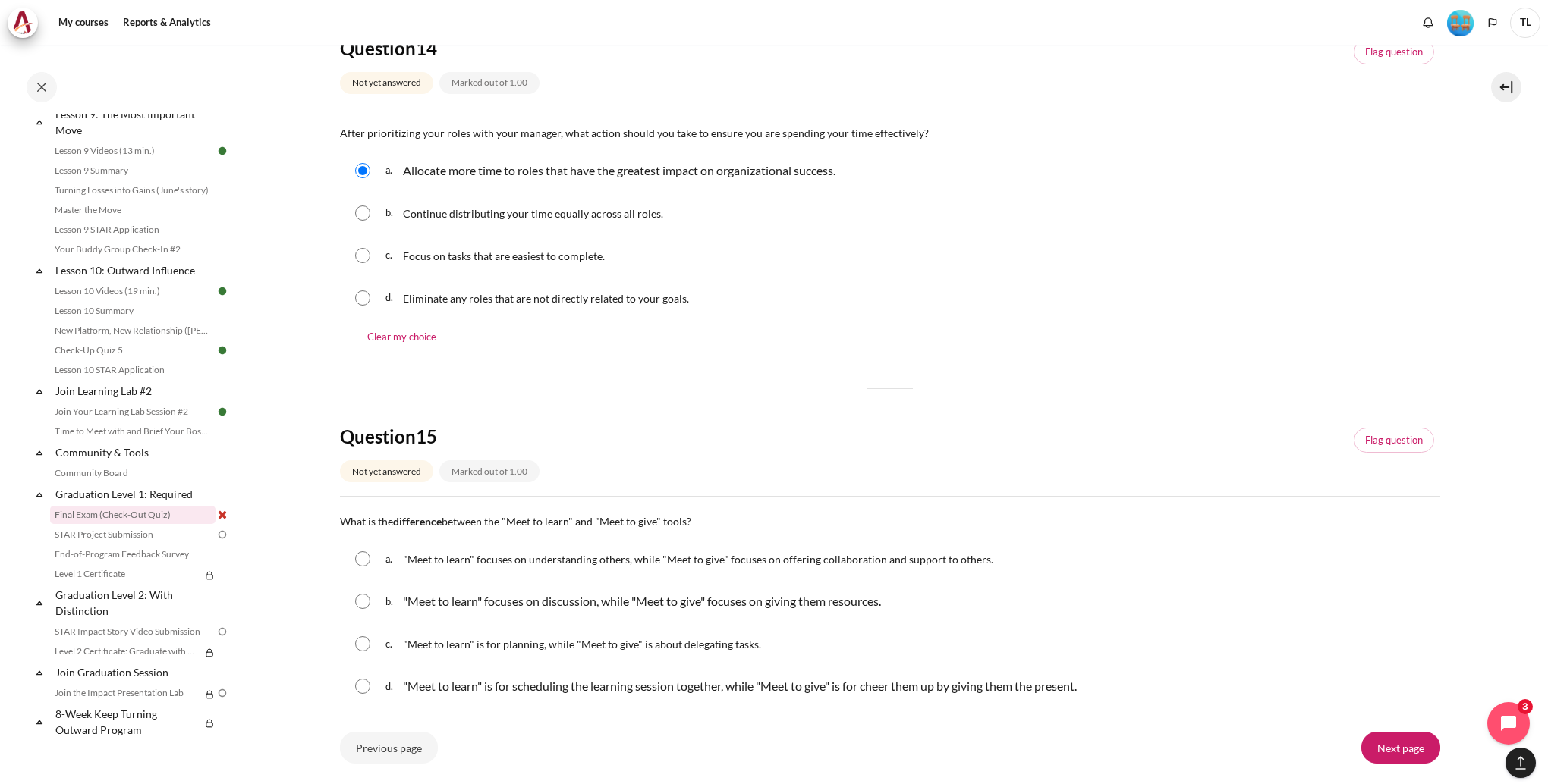
scroll to position [1395, 0]
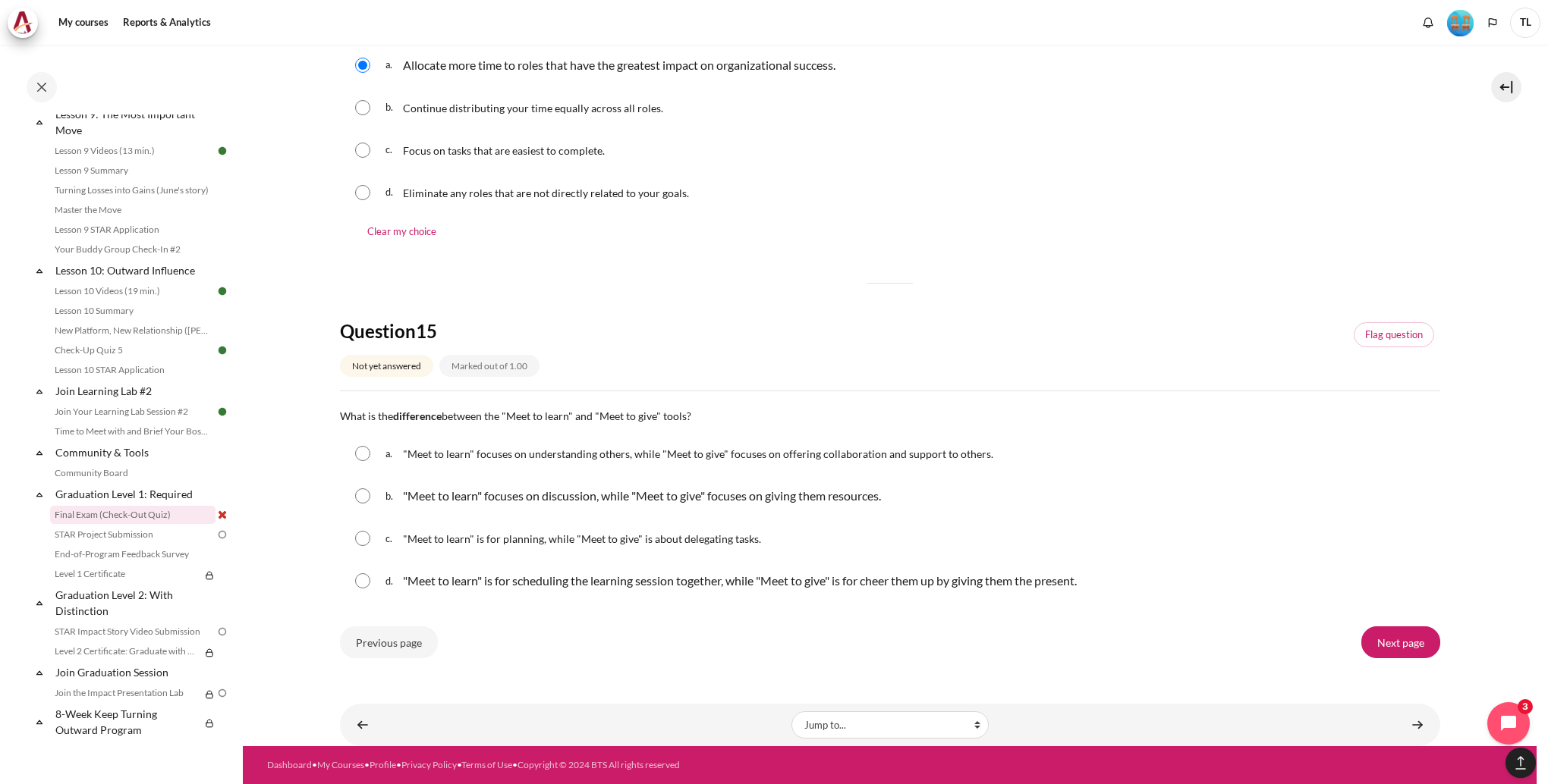
click at [363, 456] on input "Content" at bounding box center [363, 453] width 15 height 15
radio input "true"
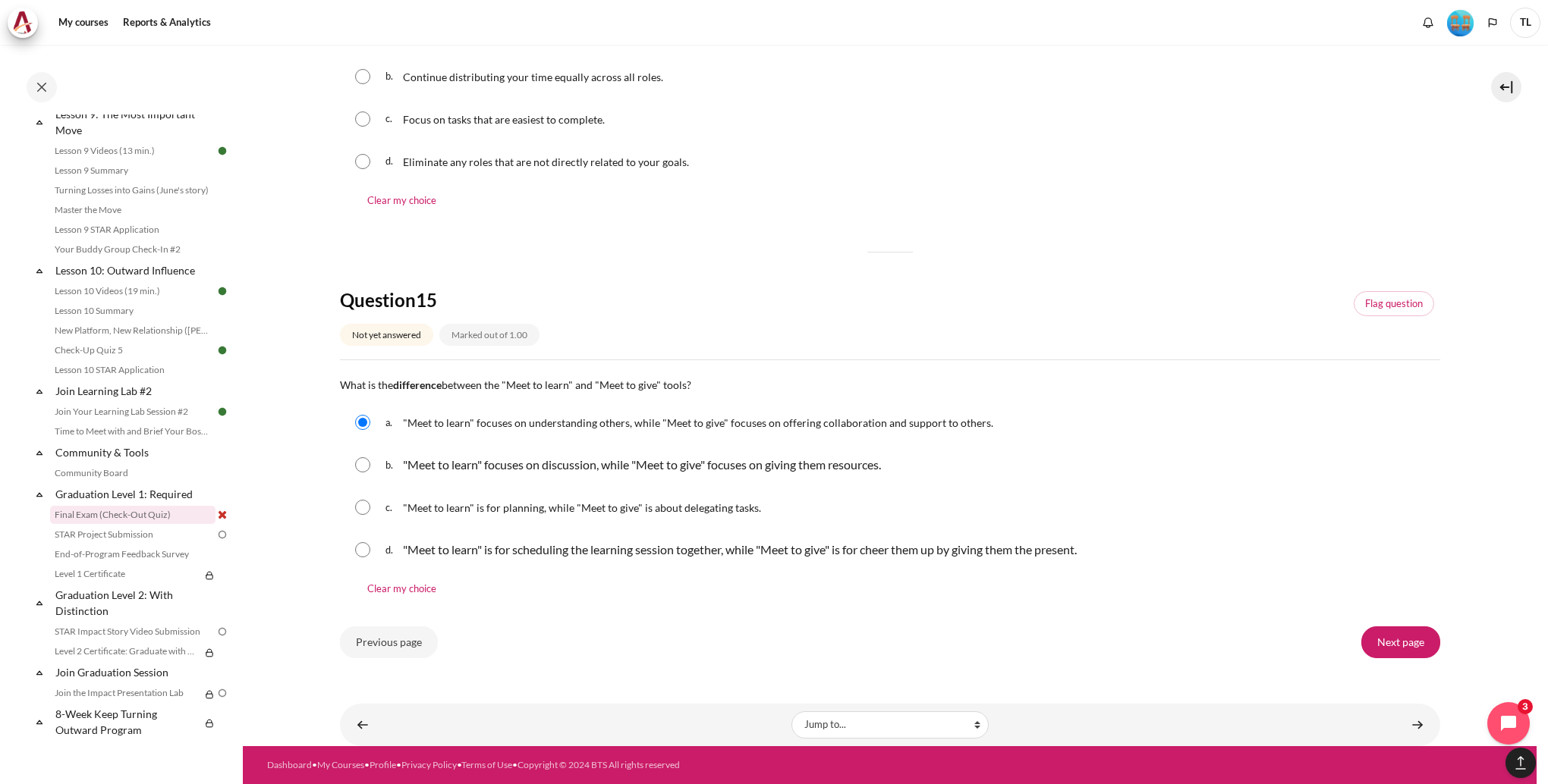
scroll to position [1425, 0]
click at [1381, 644] on input "Next page" at bounding box center [1401, 642] width 79 height 32
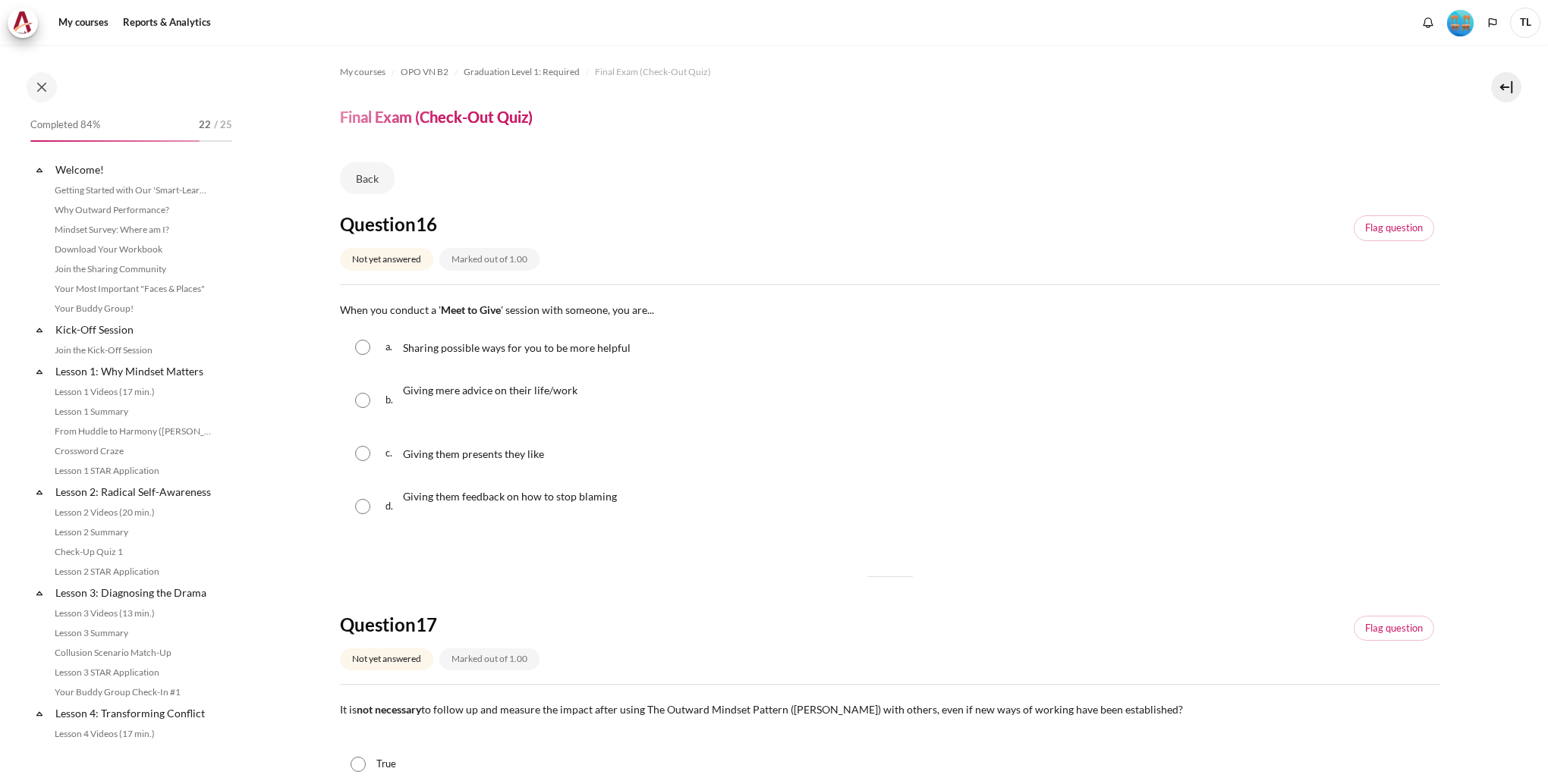
scroll to position [1314, 0]
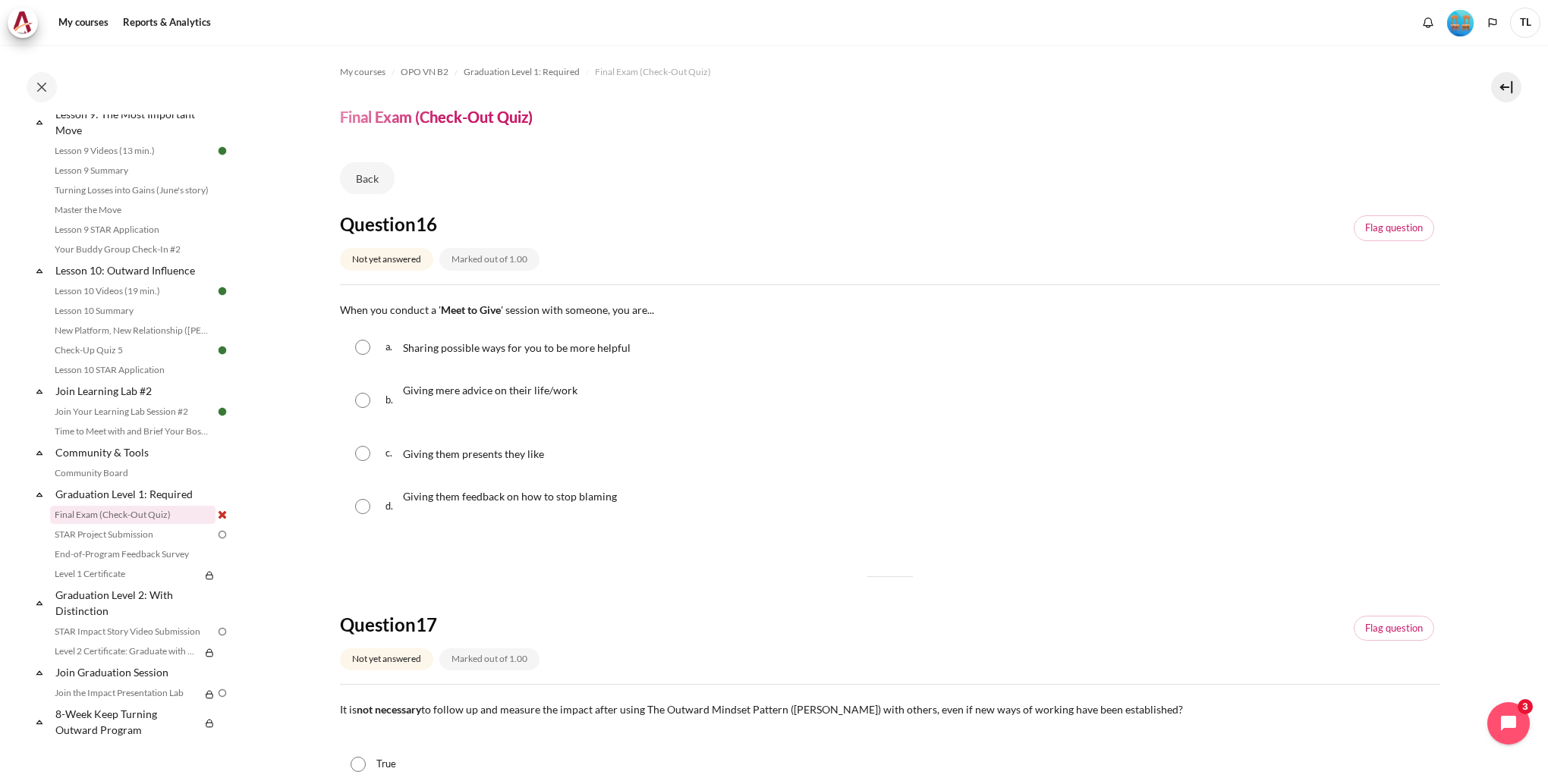
click at [363, 348] on input "Content" at bounding box center [363, 348] width 15 height 15
radio input "true"
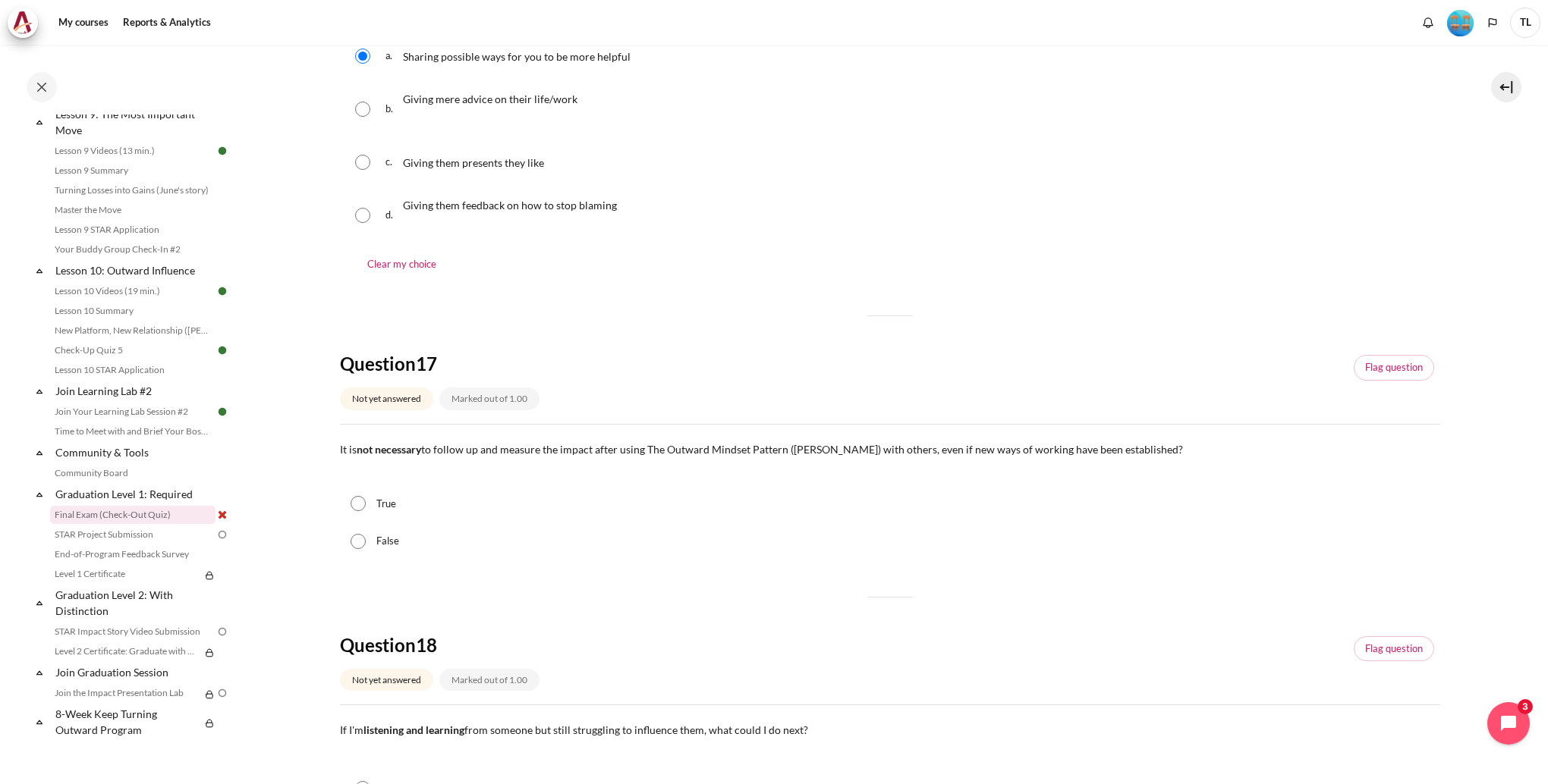
scroll to position [304, 0]
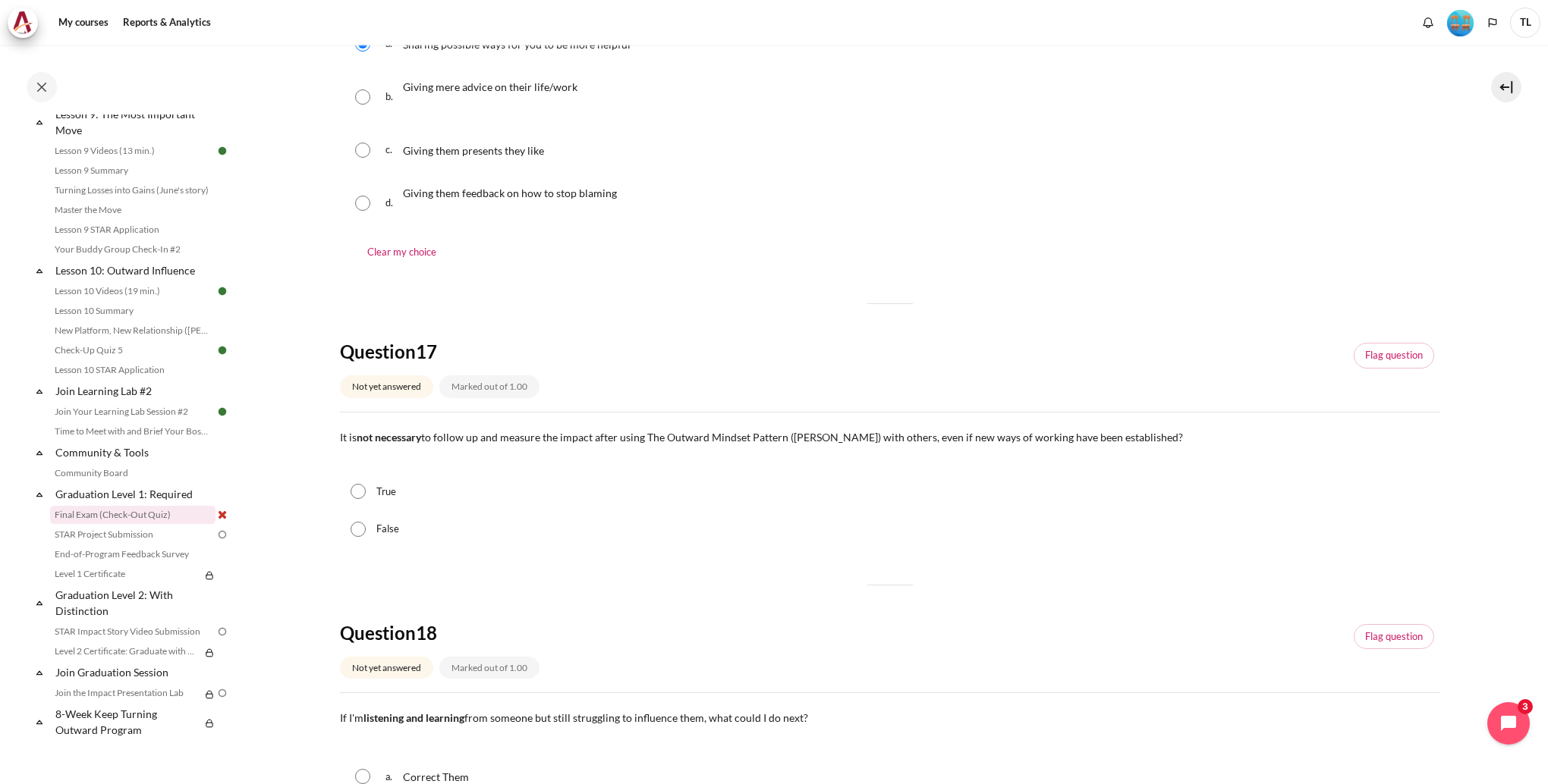
click at [360, 525] on input "False" at bounding box center [358, 530] width 15 height 15
radio input "true"
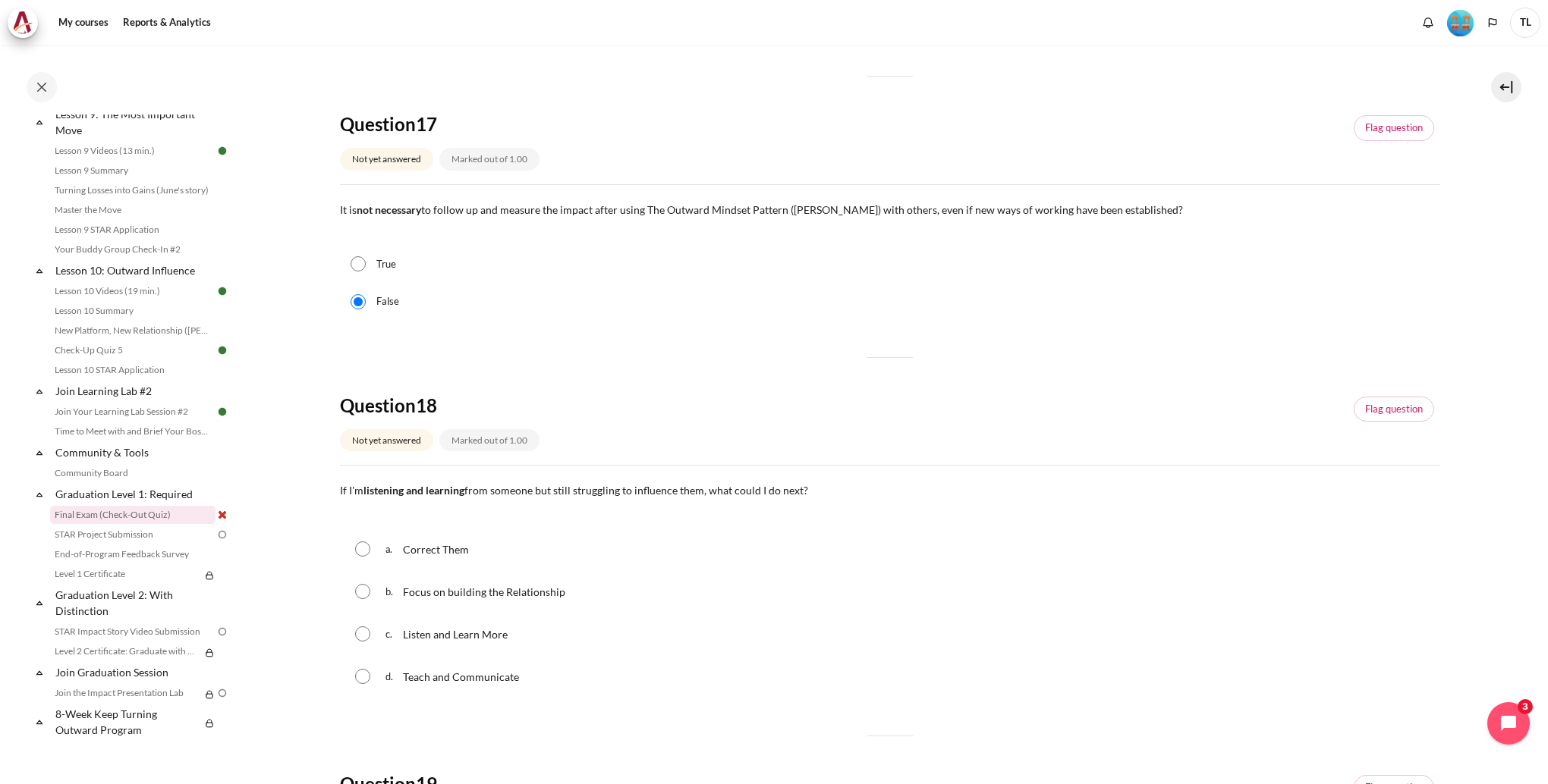
click at [364, 593] on input "Content" at bounding box center [363, 591] width 15 height 15
radio input "true"
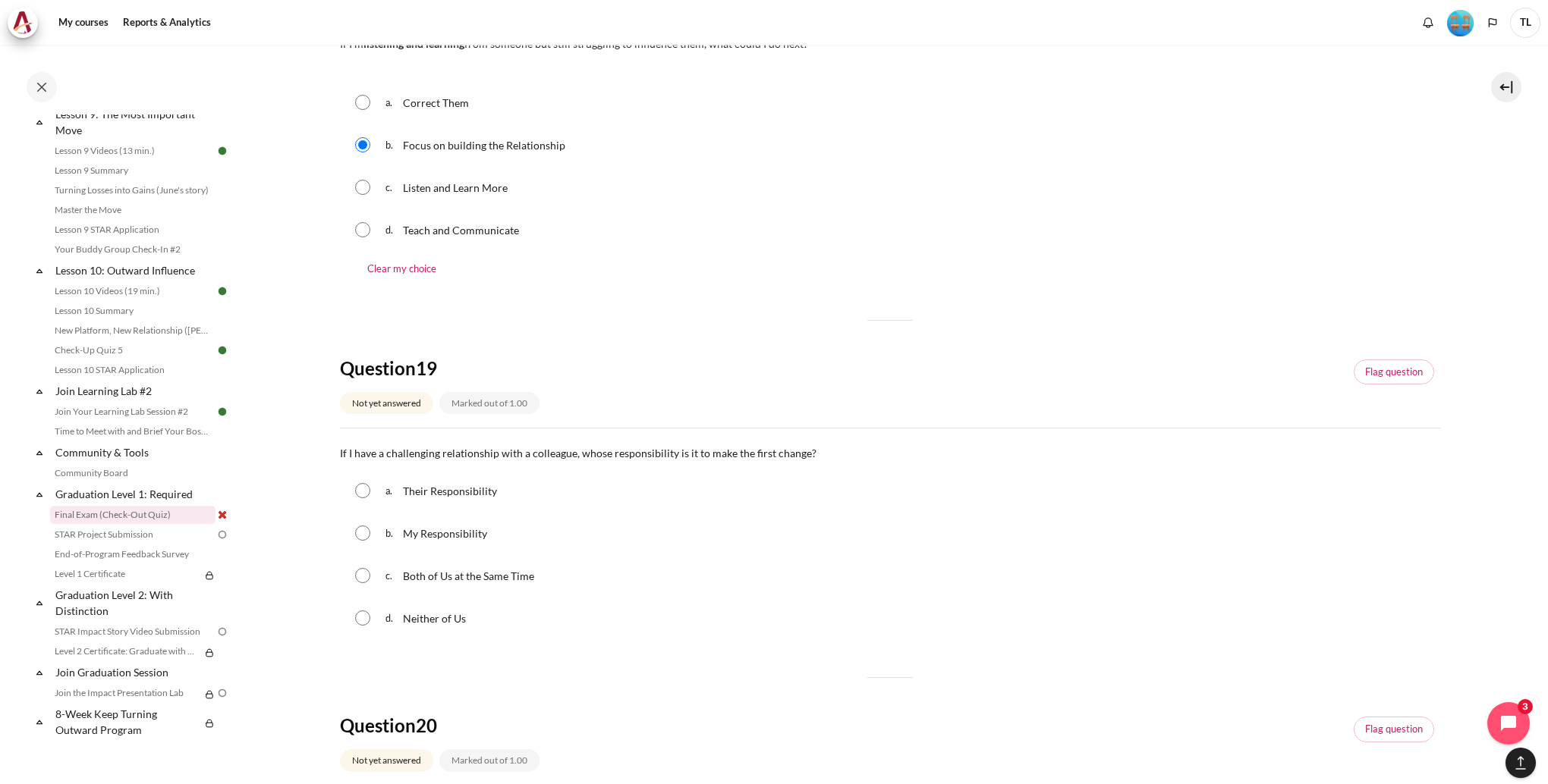
scroll to position [986, 0]
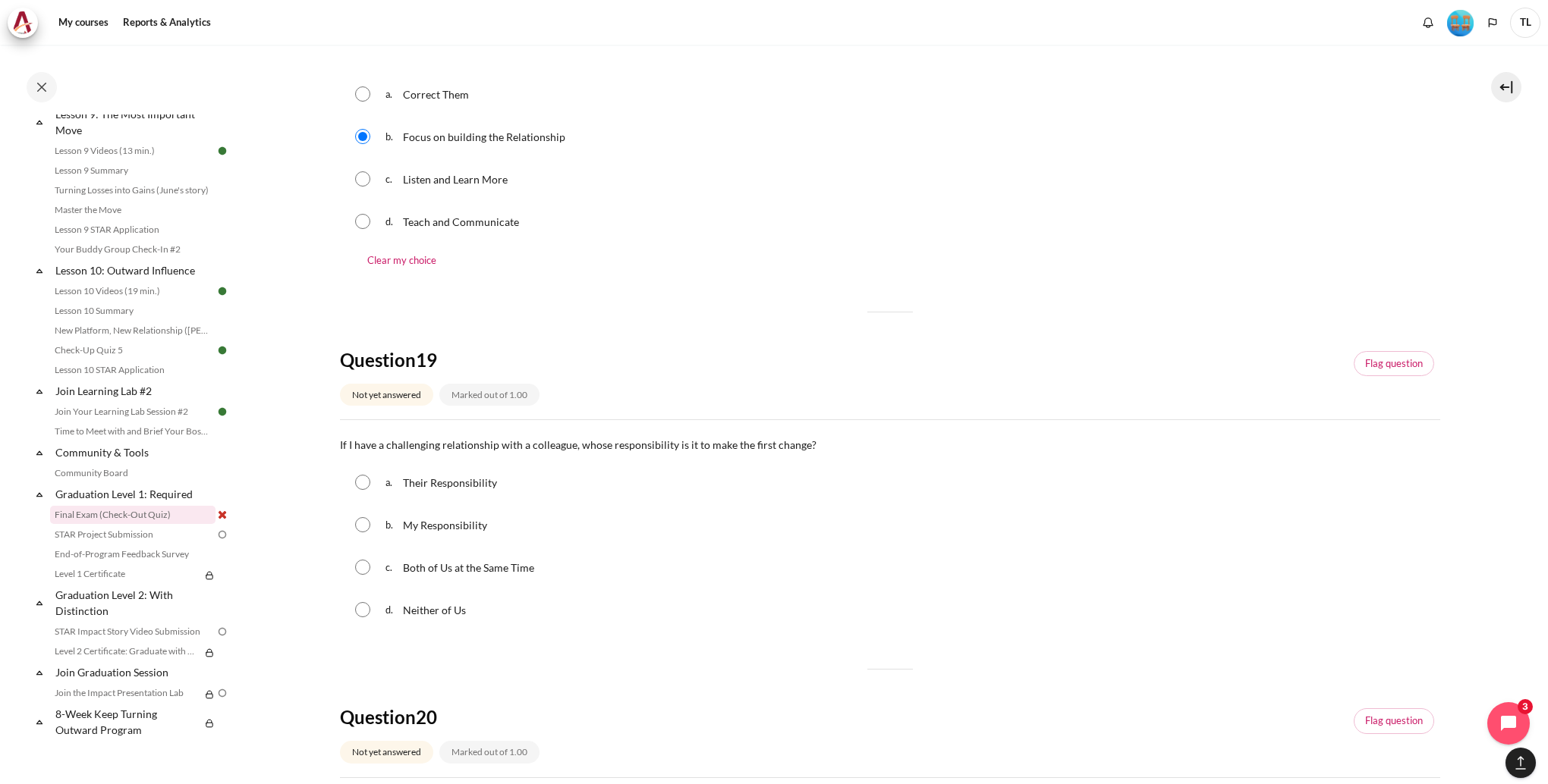
click at [364, 524] on input "Content" at bounding box center [363, 525] width 15 height 15
radio input "true"
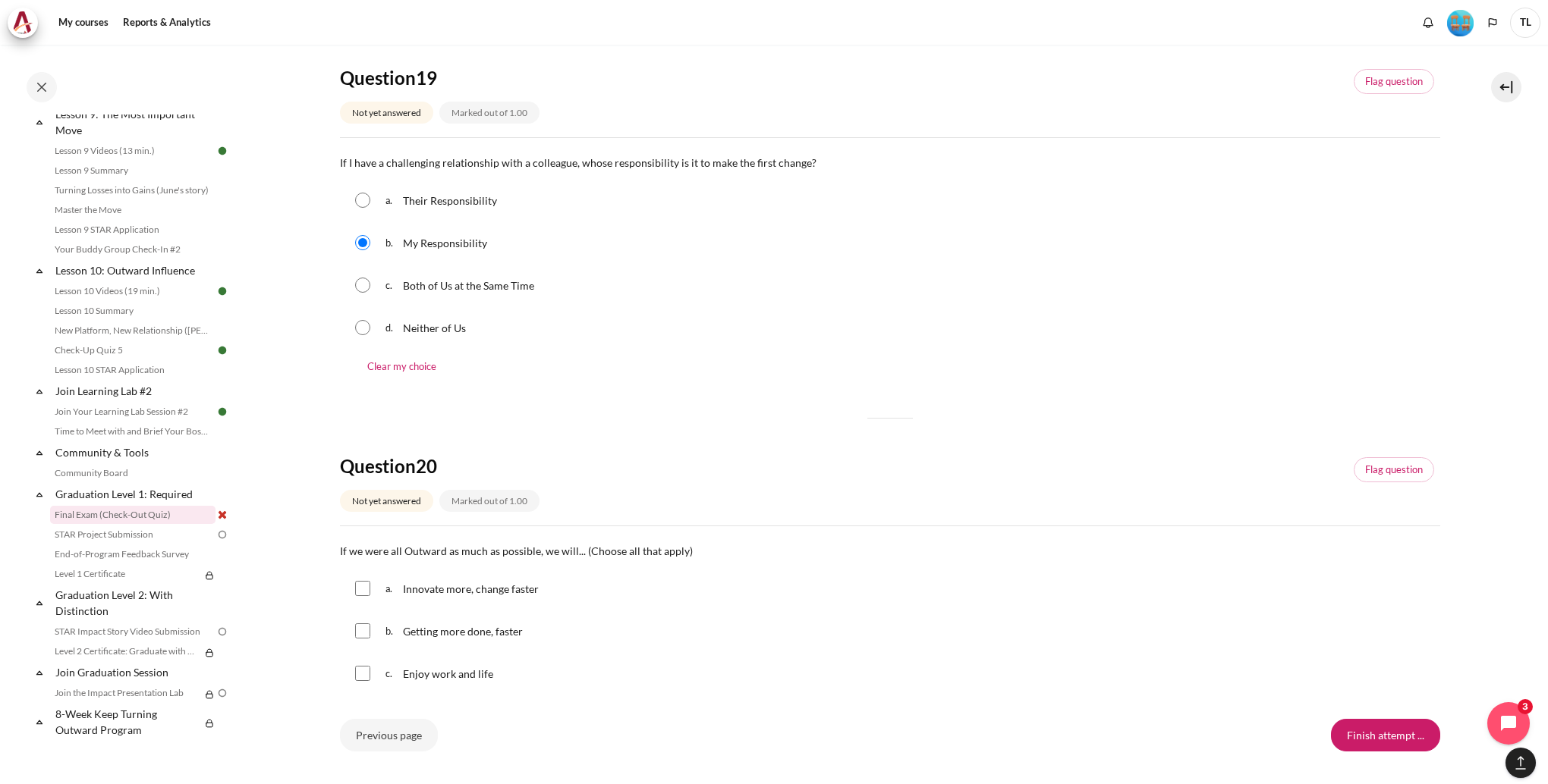
scroll to position [1362, 0]
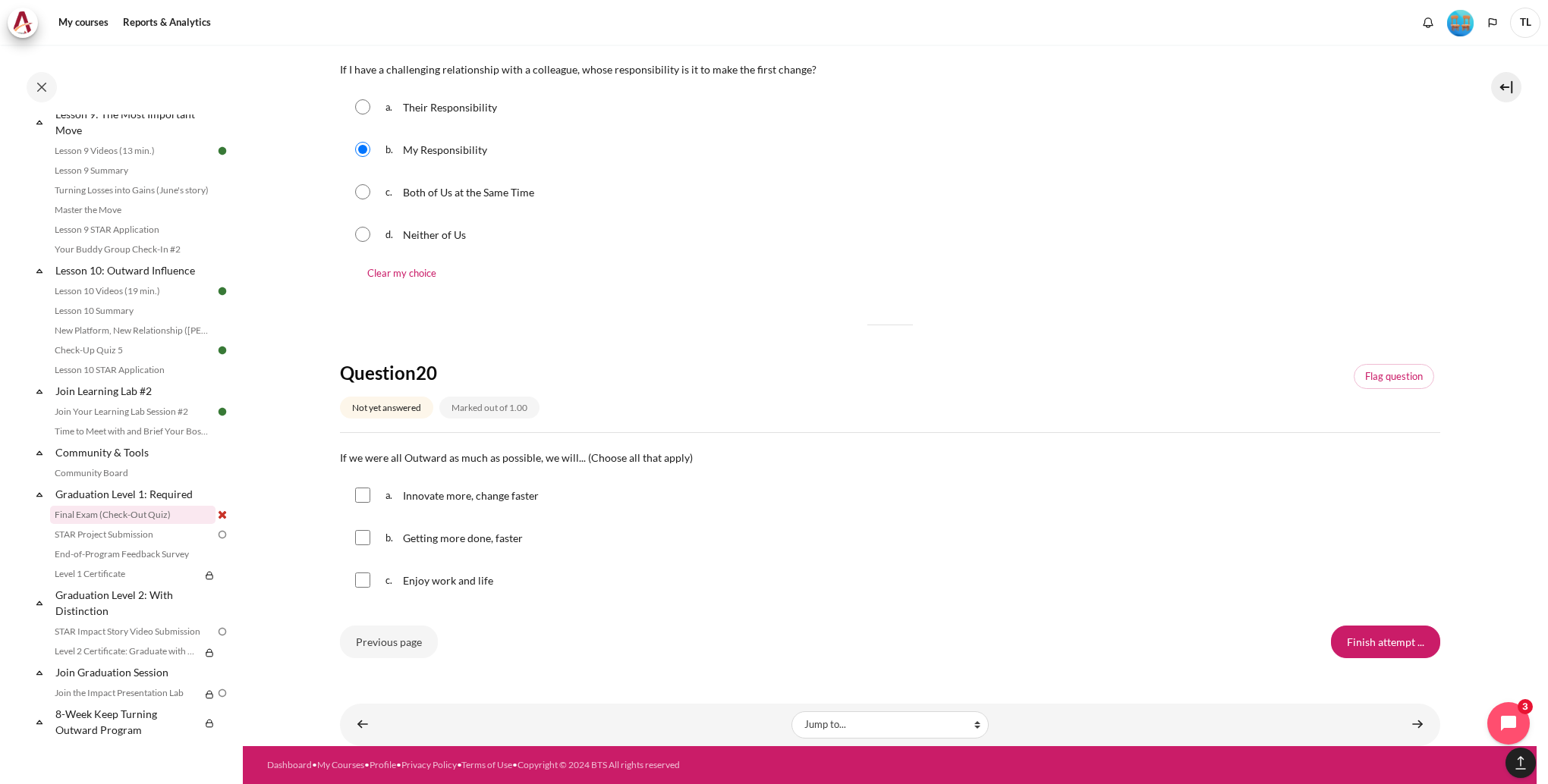
click at [479, 499] on span "Innovate more, change faster" at bounding box center [470, 496] width 136 height 13
checkbox input "true"
click at [517, 541] on span "Getting more done, faster" at bounding box center [462, 538] width 120 height 13
checkbox input "true"
click at [477, 575] on span "Enjoy work and life" at bounding box center [447, 580] width 90 height 13
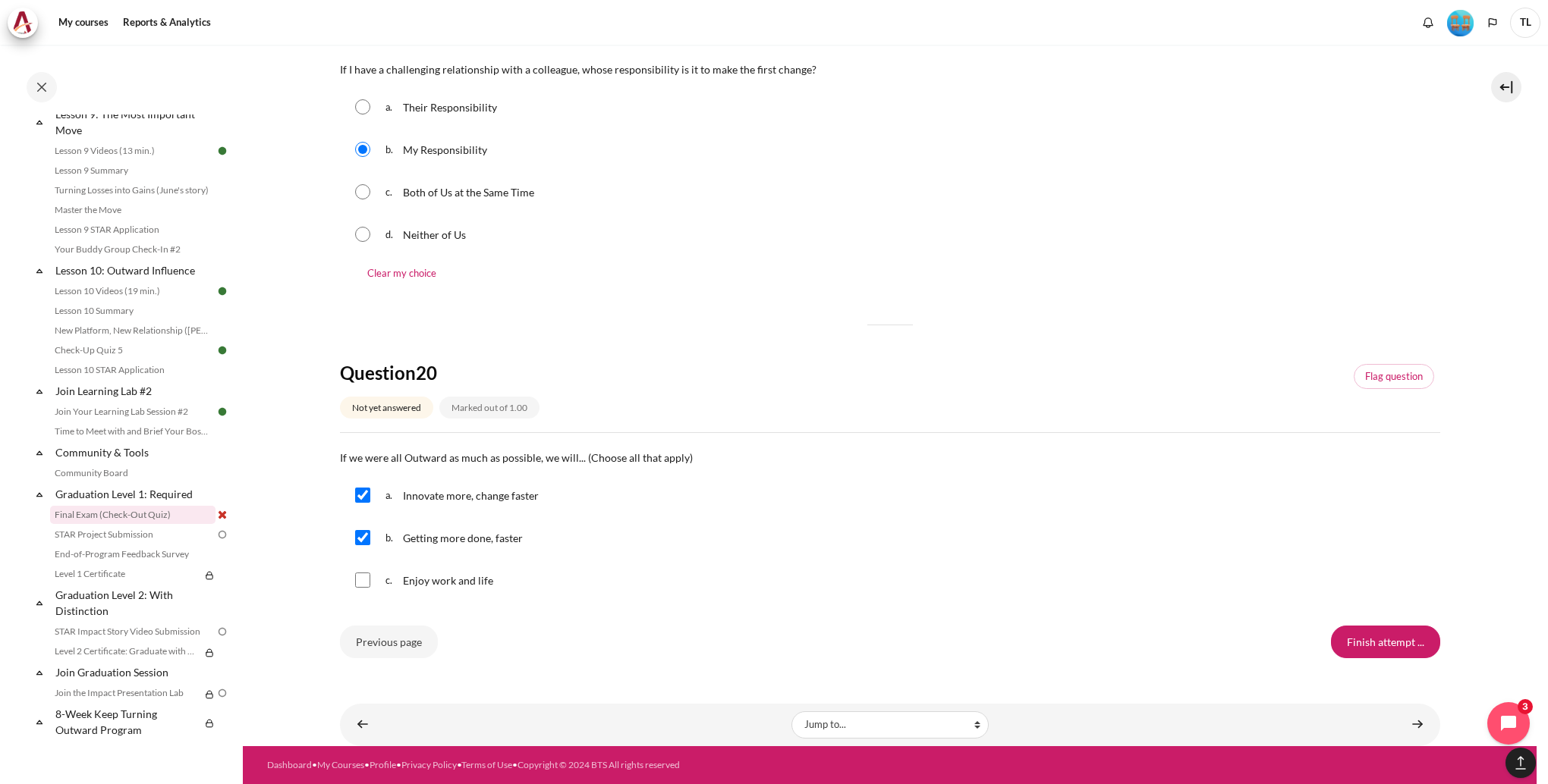
checkbox input "true"
click at [1381, 647] on input "Finish attempt ..." at bounding box center [1386, 641] width 110 height 32
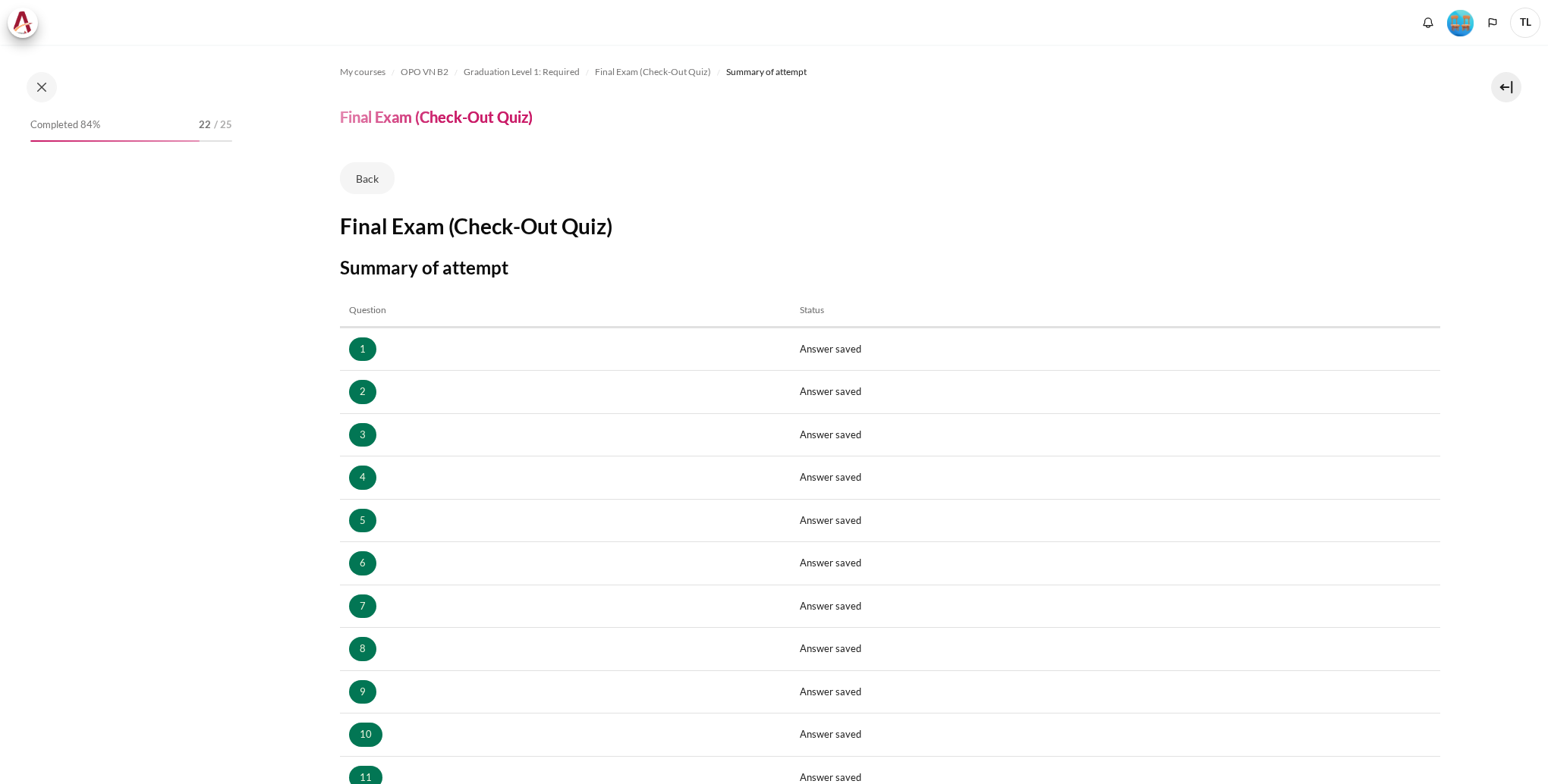
scroll to position [1314, 0]
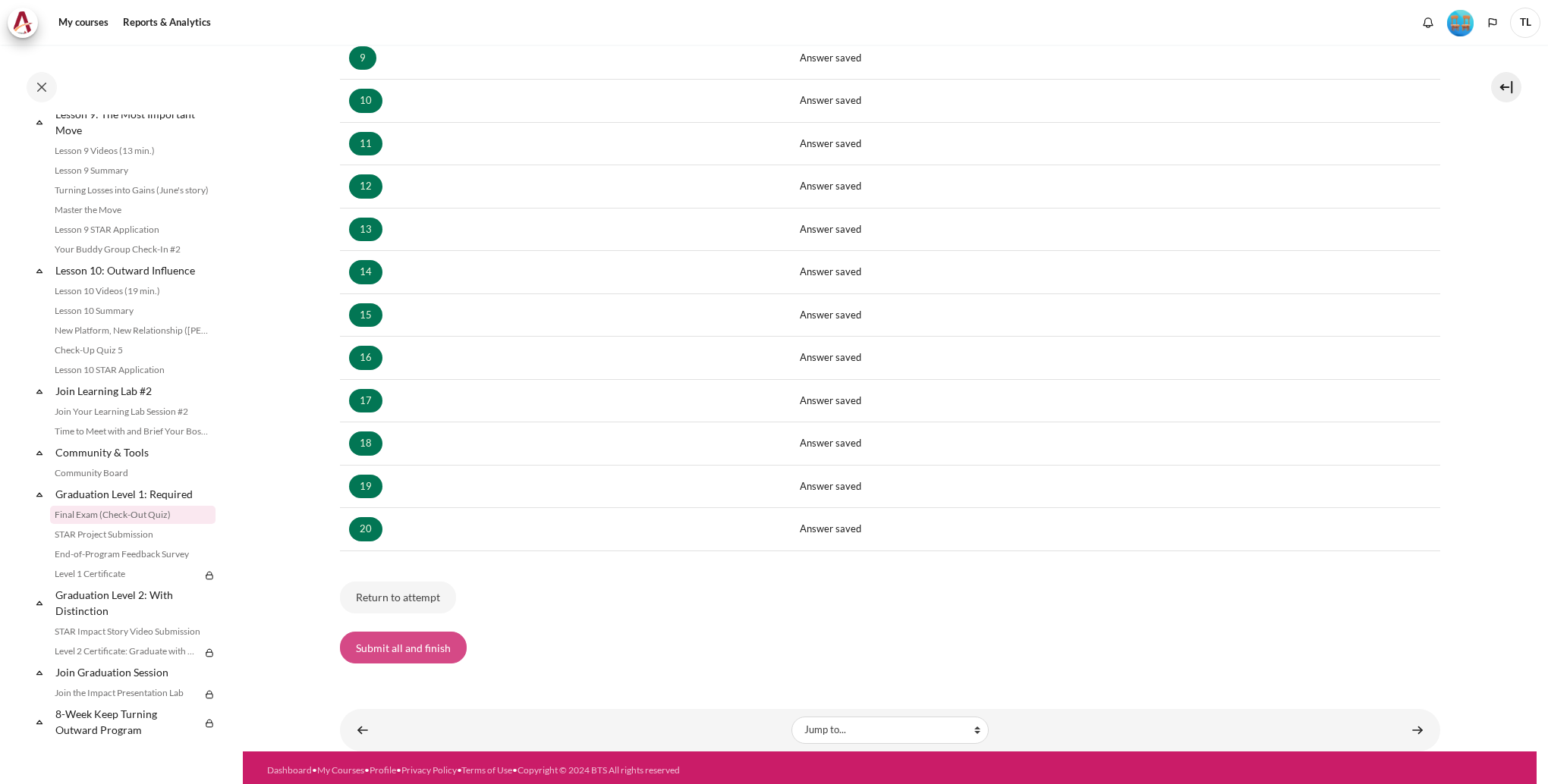
click at [433, 641] on button "Submit all and finish" at bounding box center [403, 647] width 126 height 32
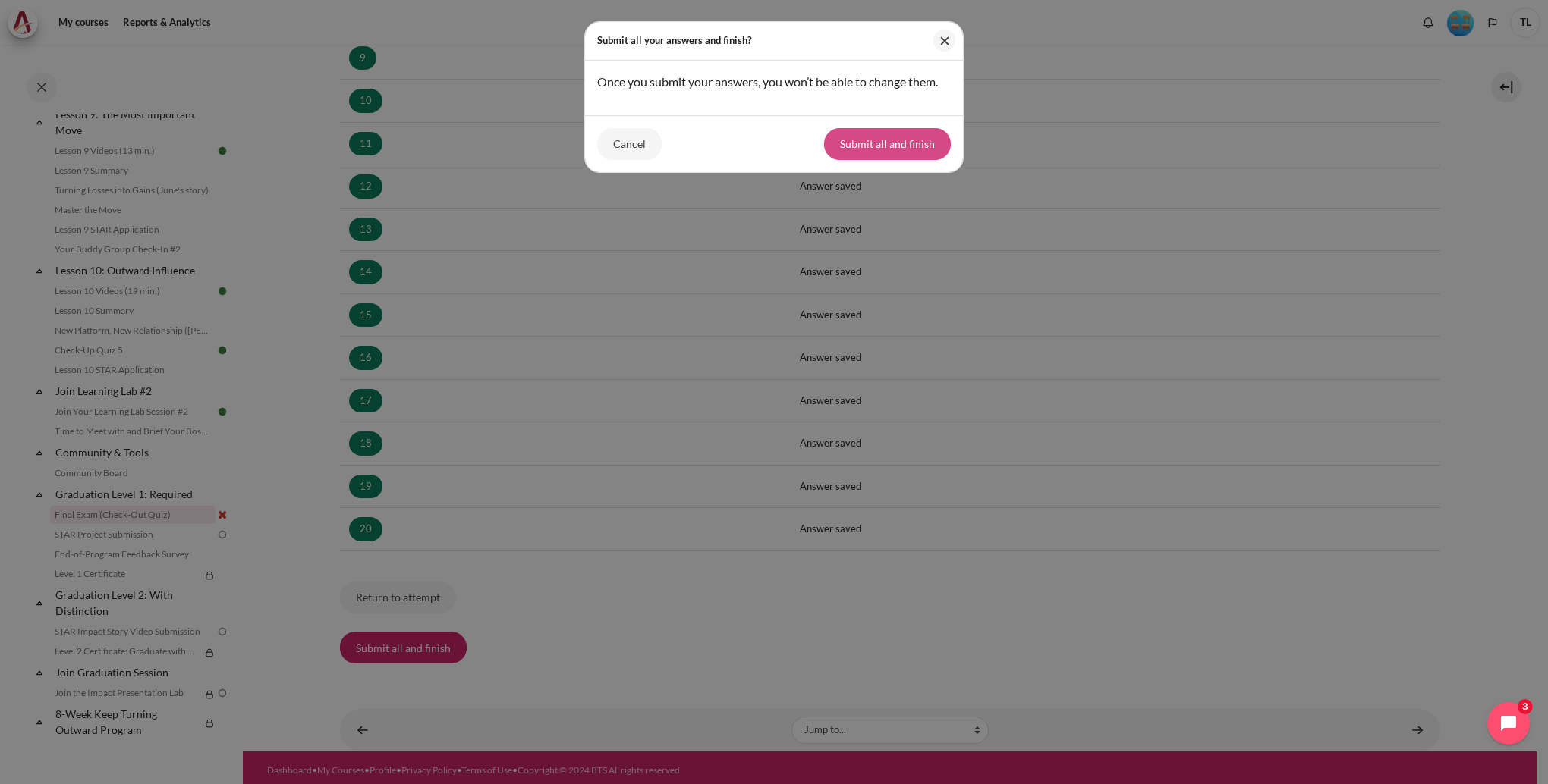
click at [887, 143] on button "Submit all and finish" at bounding box center [887, 143] width 126 height 32
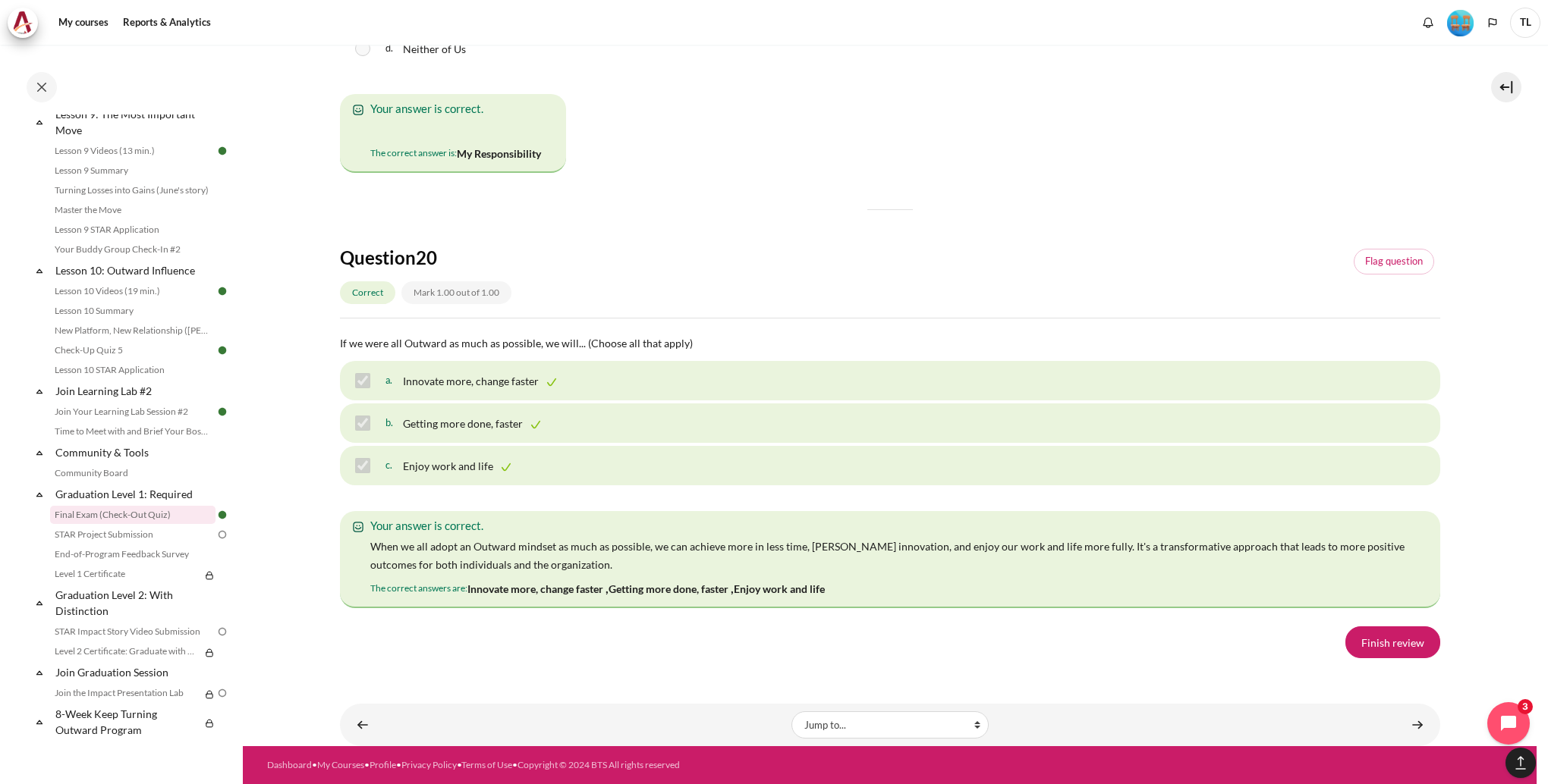
scroll to position [10460, 0]
click at [1375, 644] on link "Finish review" at bounding box center [1392, 642] width 95 height 32
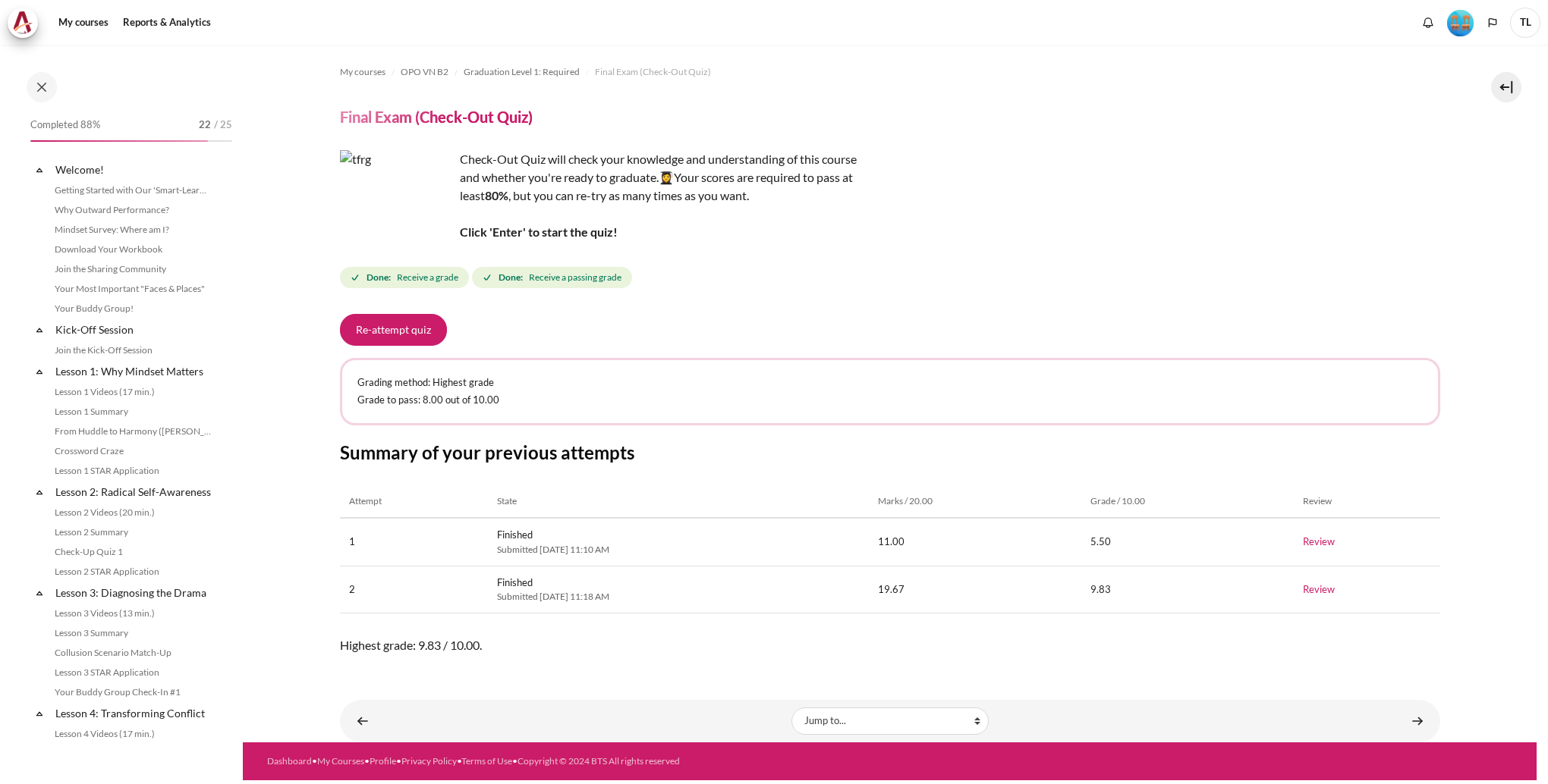
scroll to position [1314, 0]
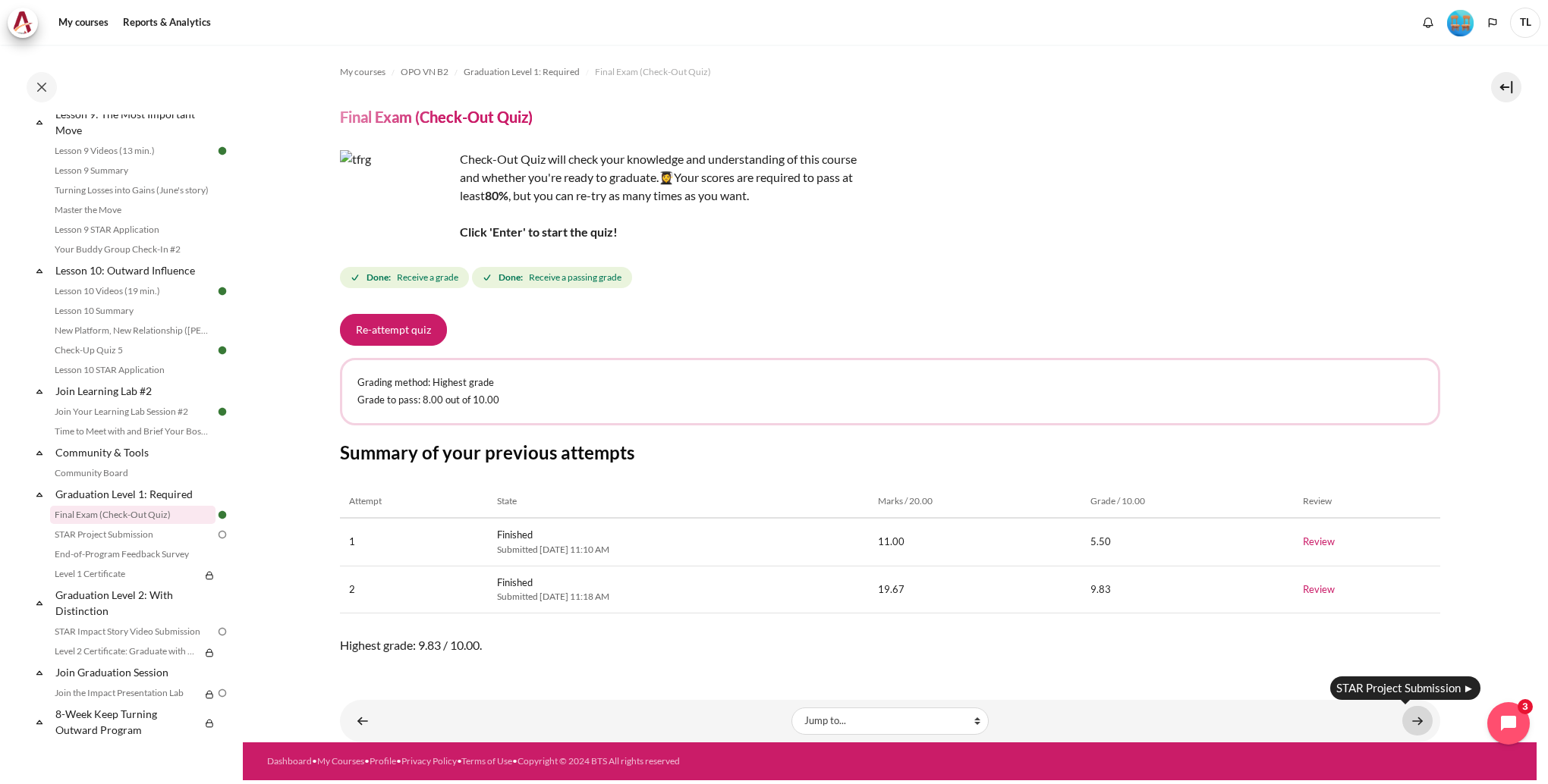
click at [1416, 716] on link "Content" at bounding box center [1417, 721] width 30 height 29
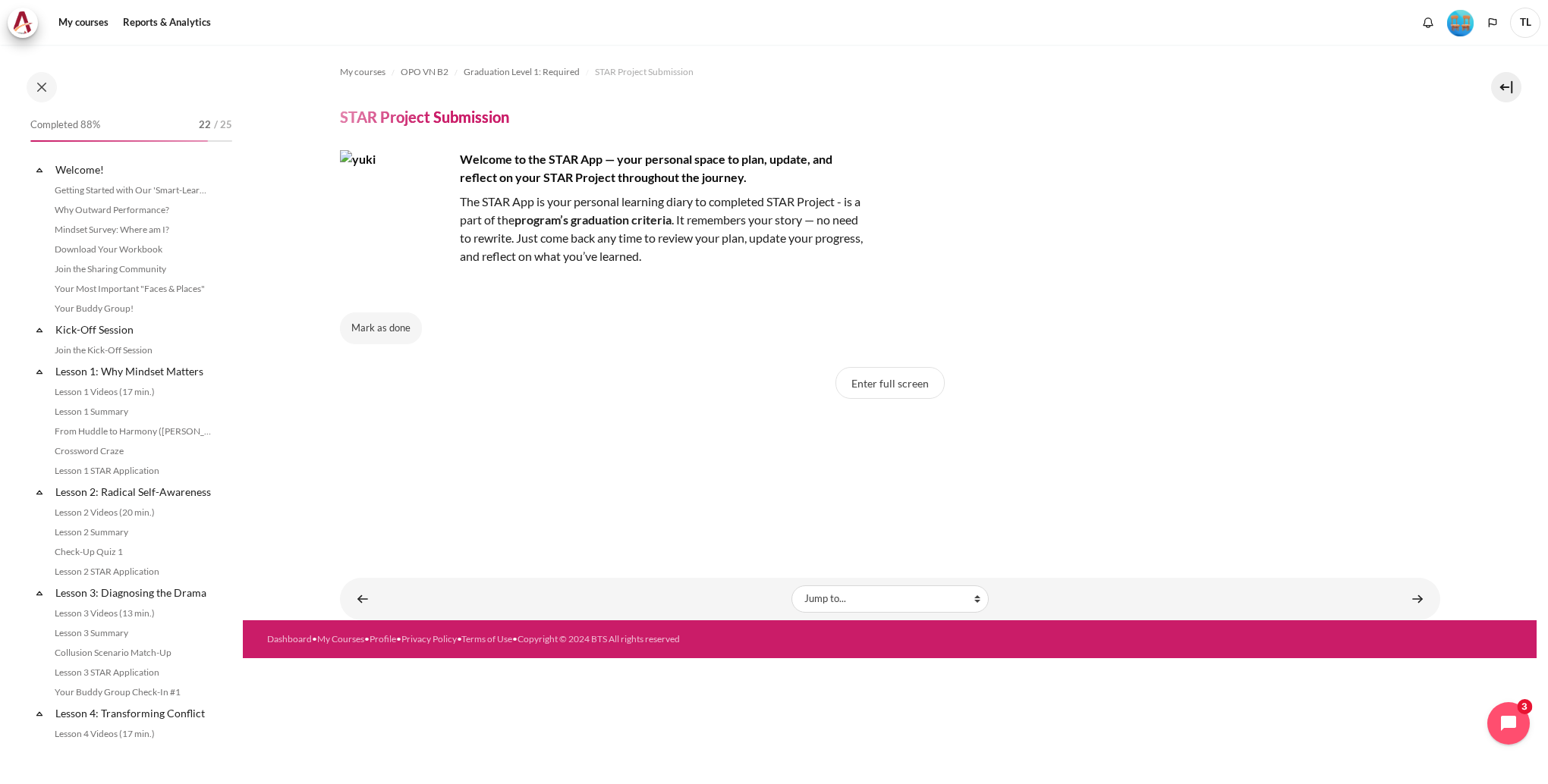
scroll to position [1314, 0]
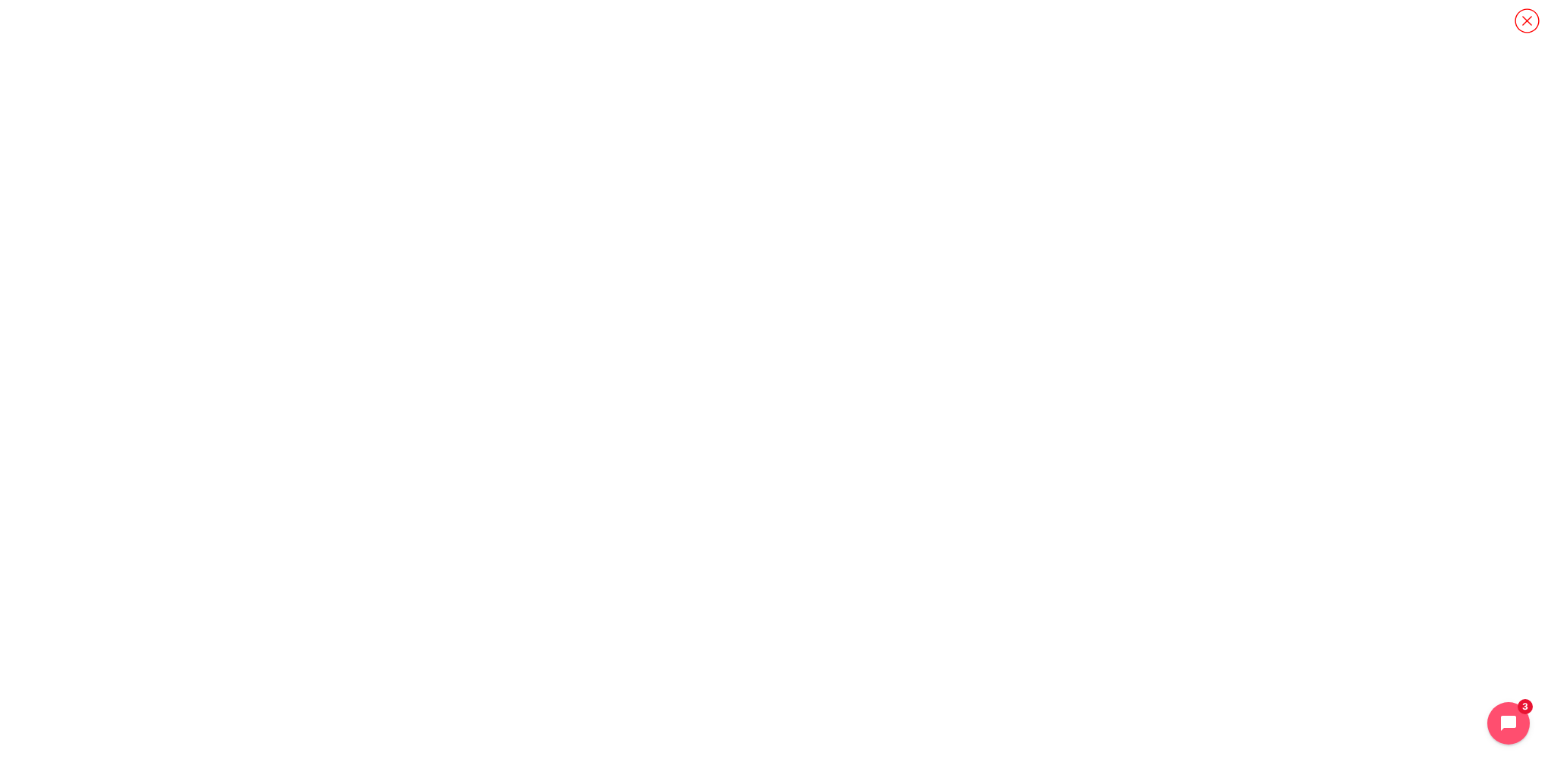
click at [1523, 24] on icon "Content" at bounding box center [1527, 21] width 26 height 26
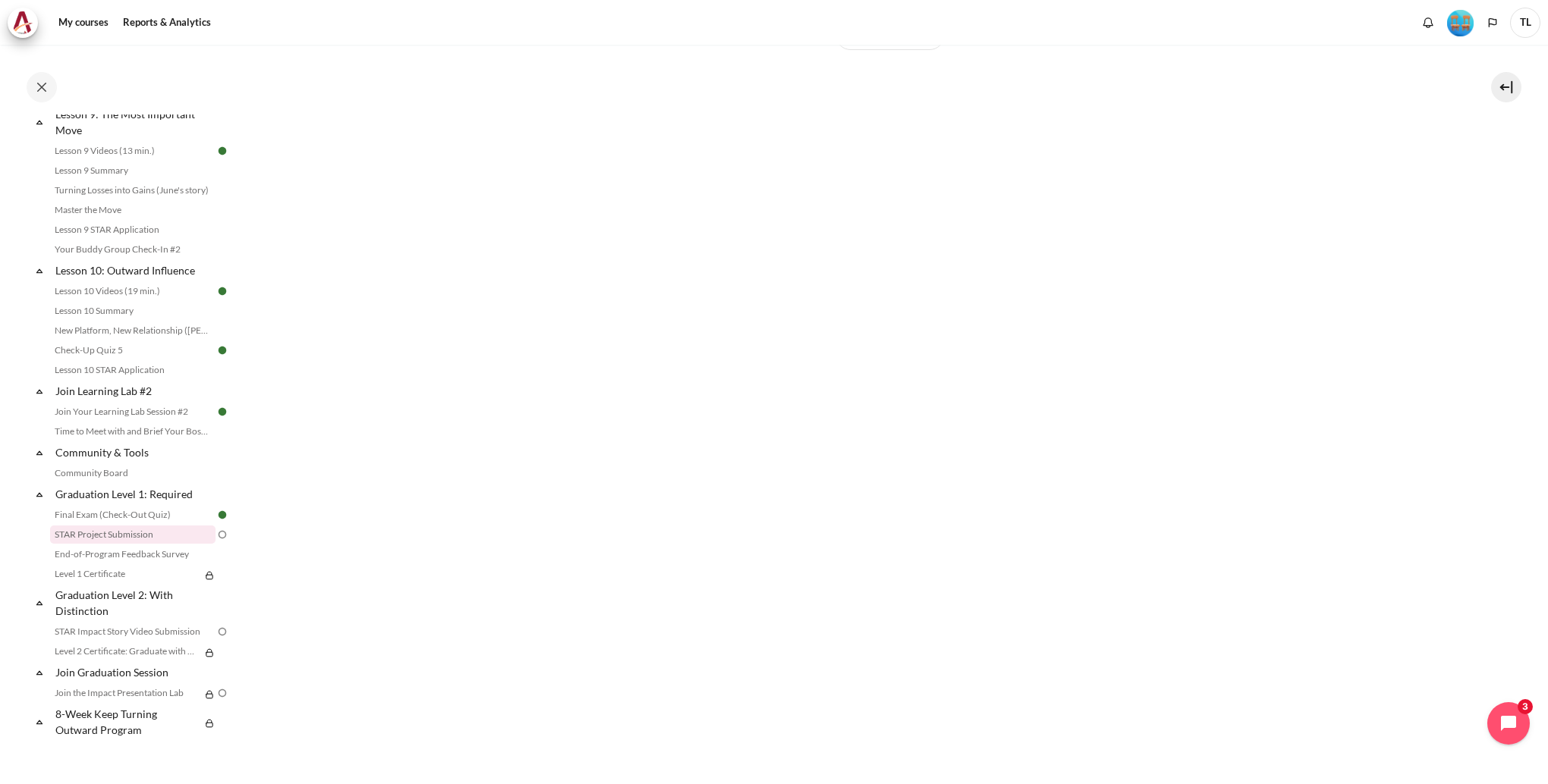
scroll to position [479, 0]
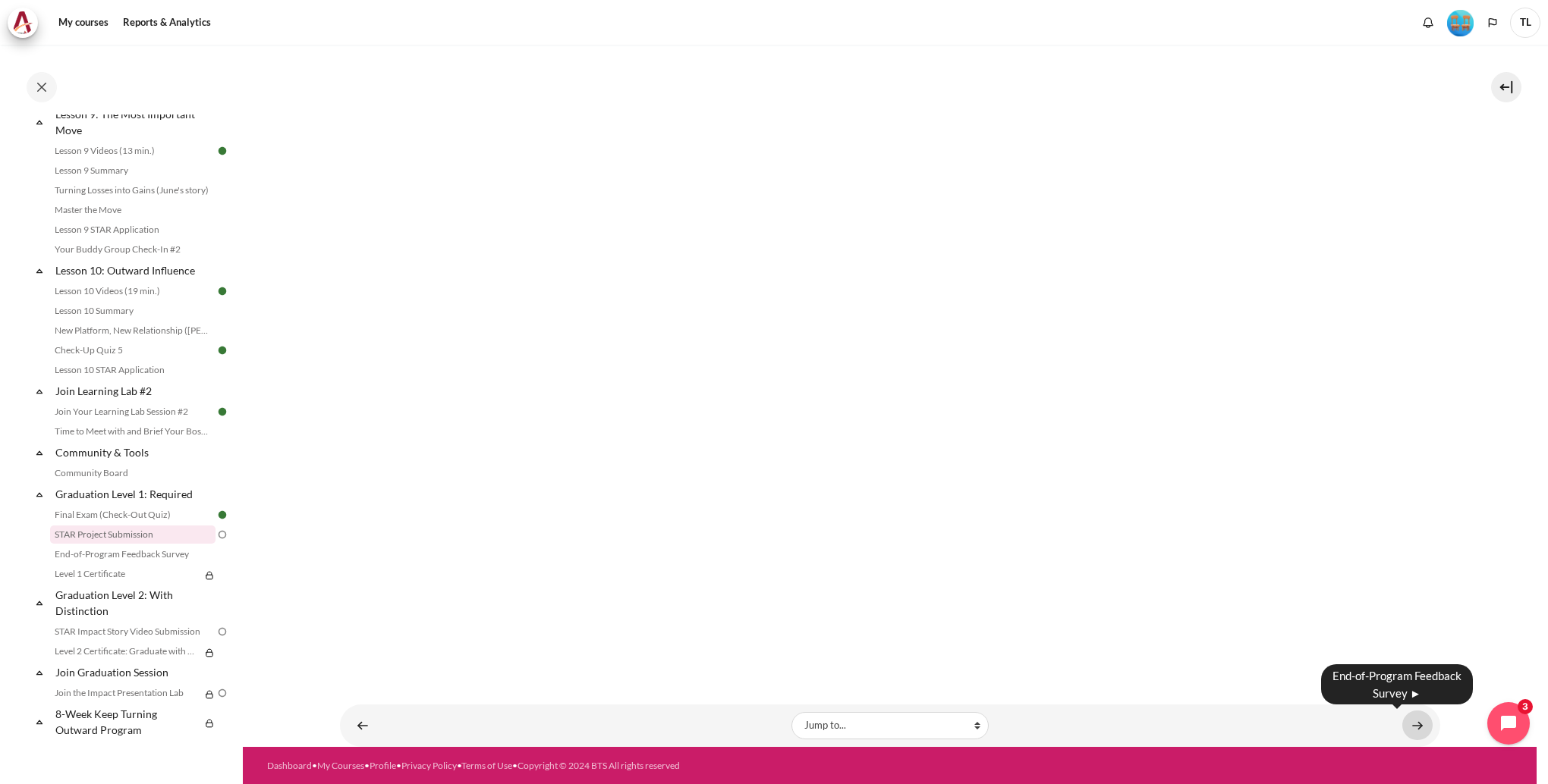
click at [1411, 726] on link "Content" at bounding box center [1417, 725] width 30 height 29
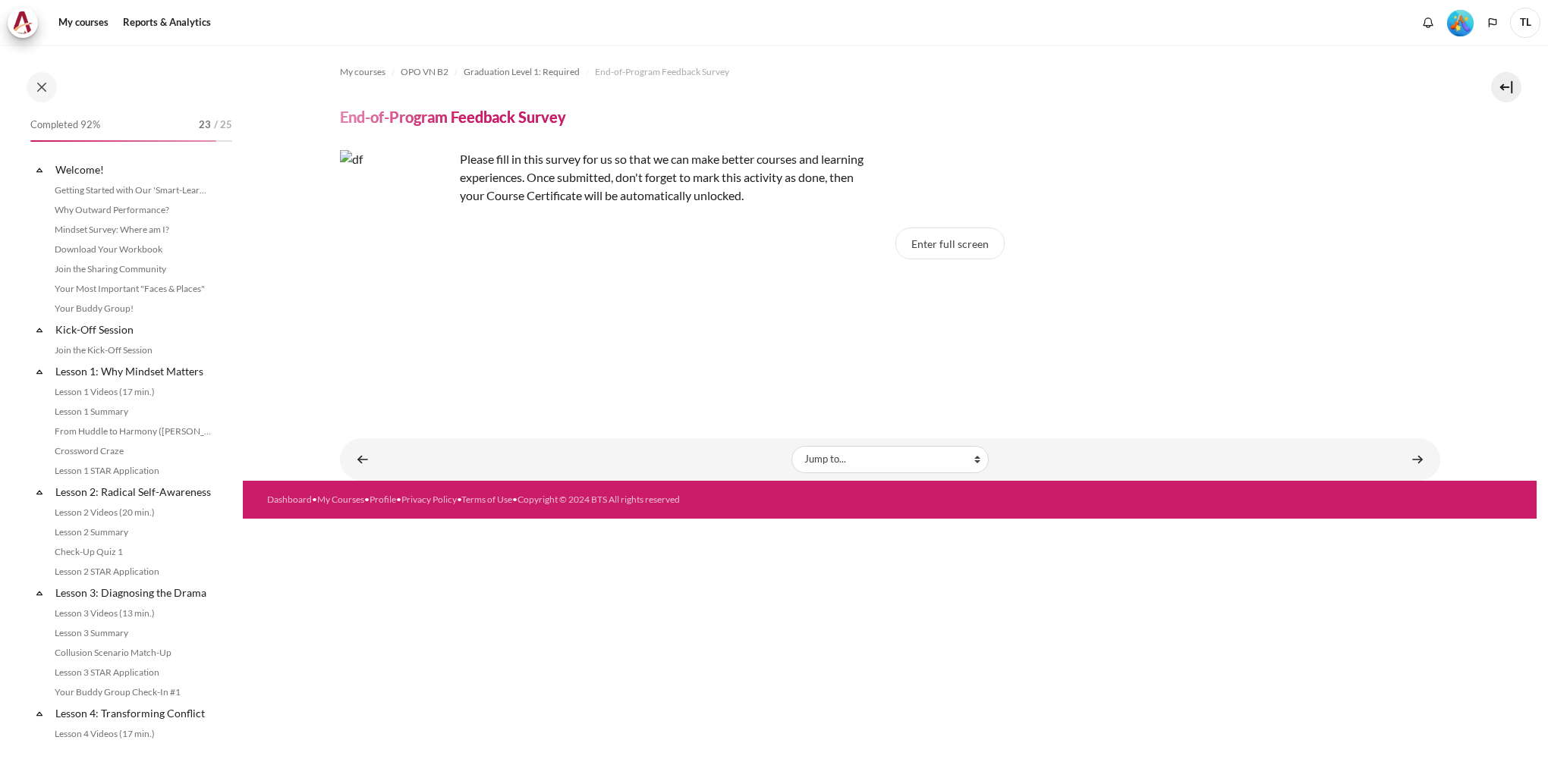
scroll to position [1314, 0]
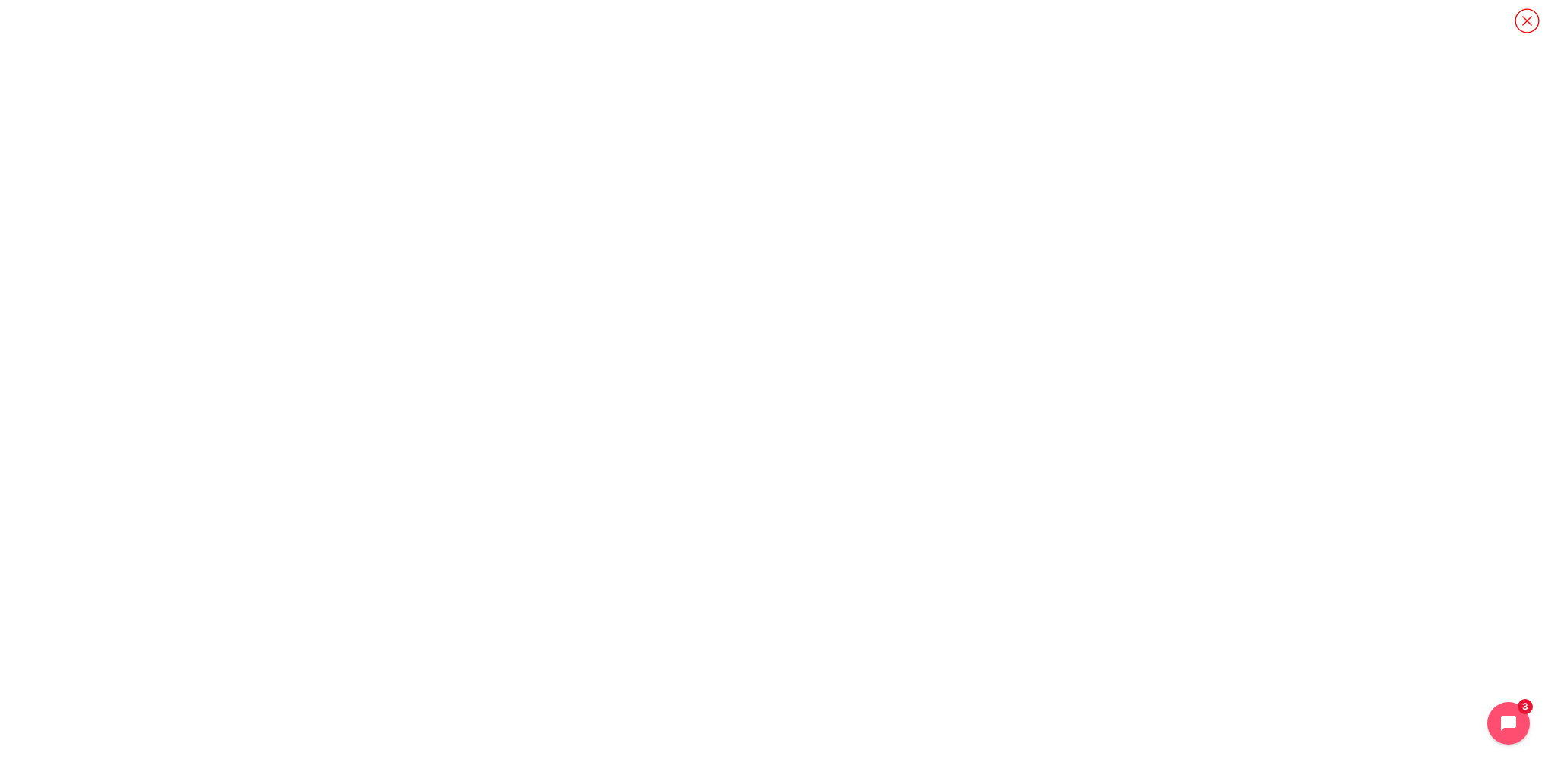
click at [1534, 26] on icon "Content" at bounding box center [1527, 21] width 26 height 26
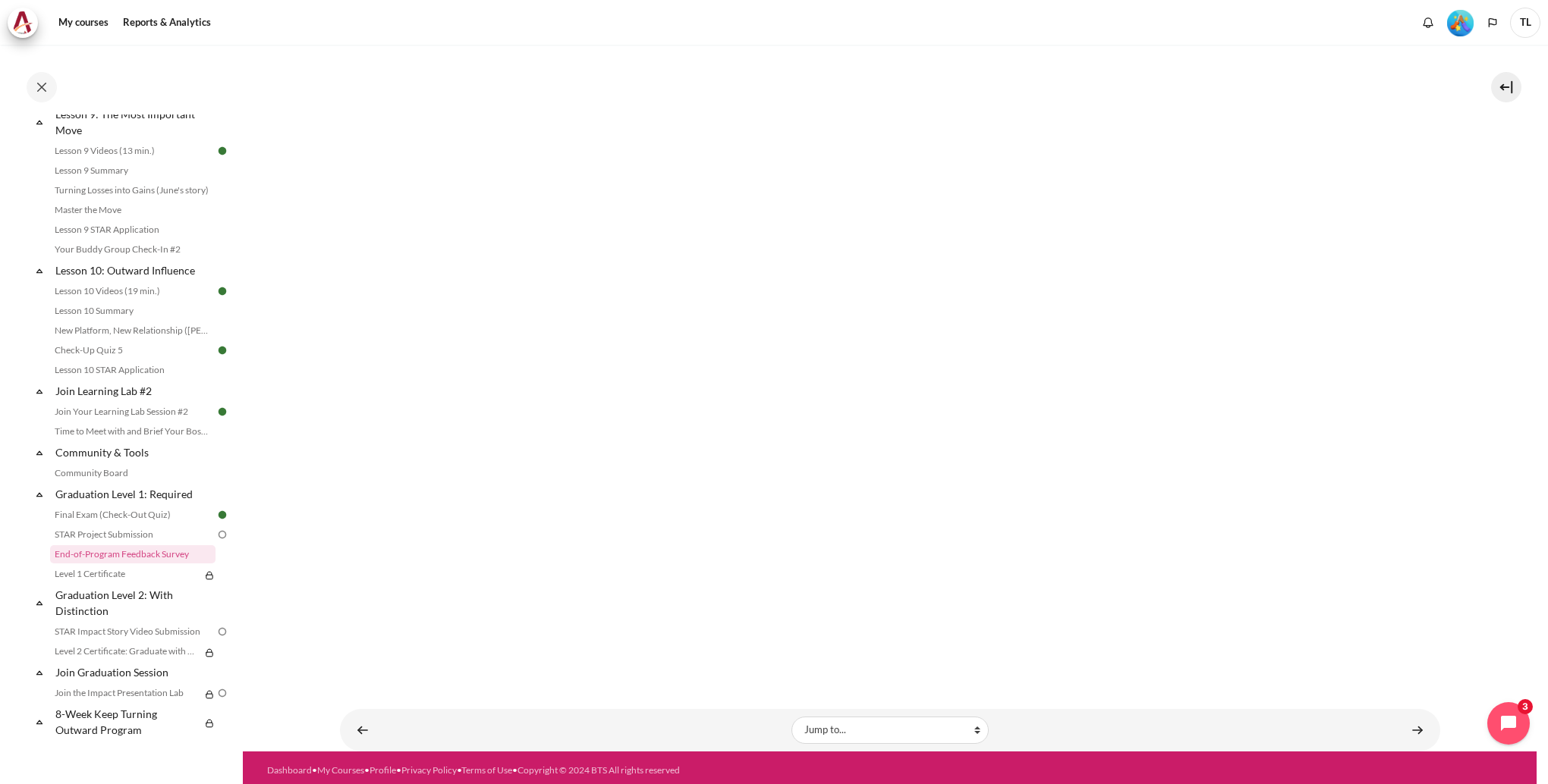
scroll to position [340, 0]
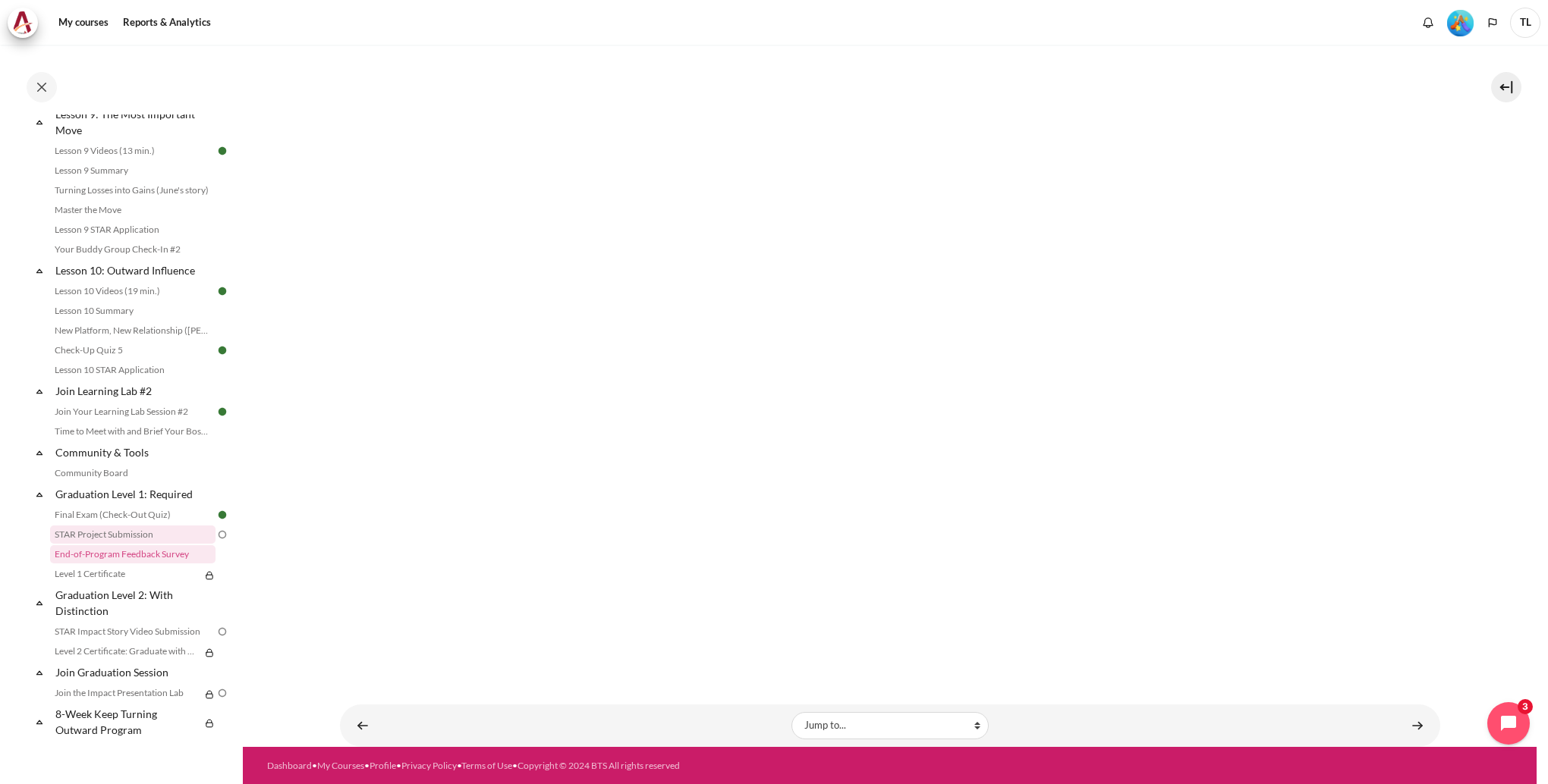
click at [143, 538] on link "STAR Project Submission" at bounding box center [133, 535] width 165 height 19
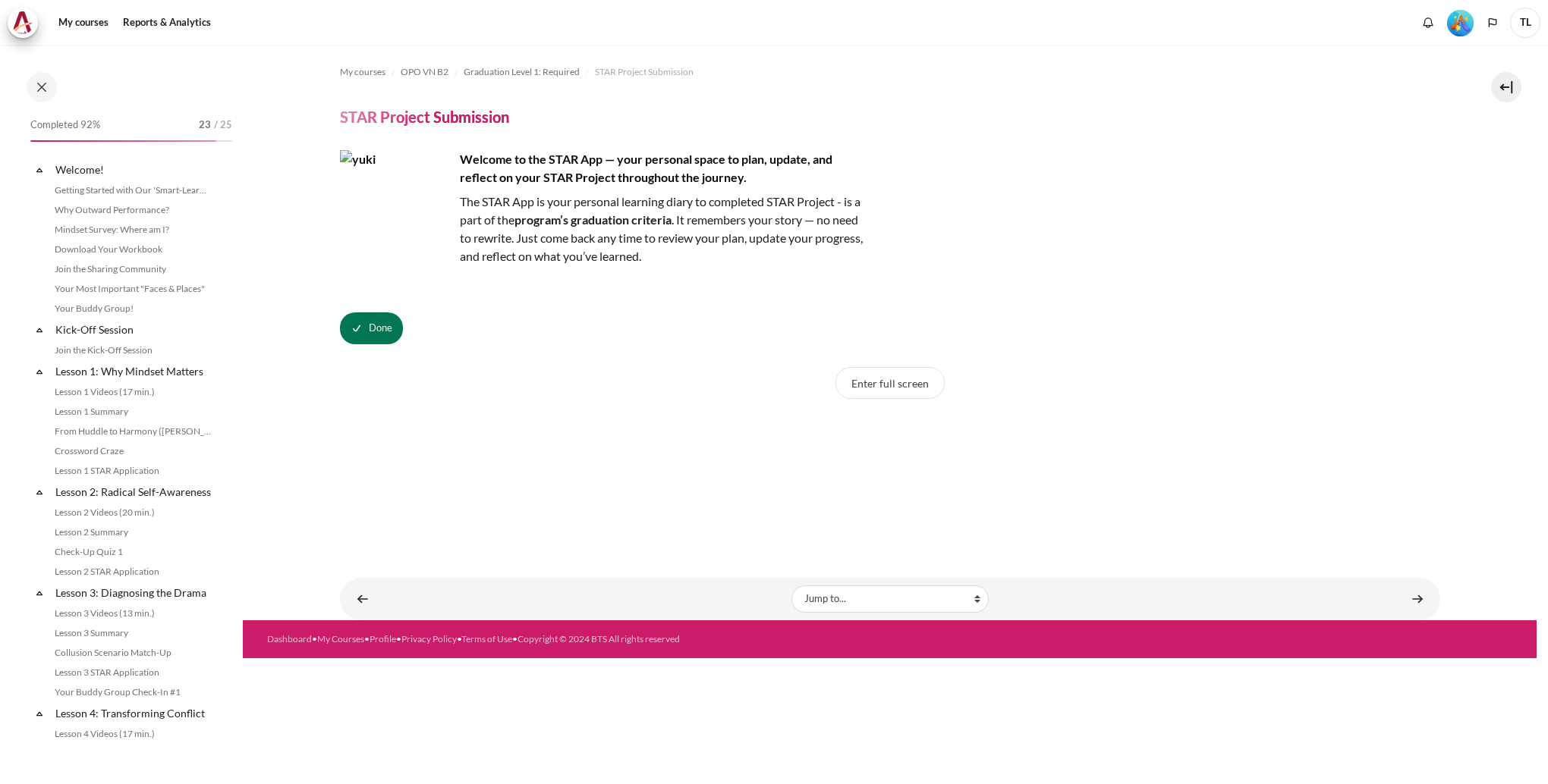
scroll to position [1314, 0]
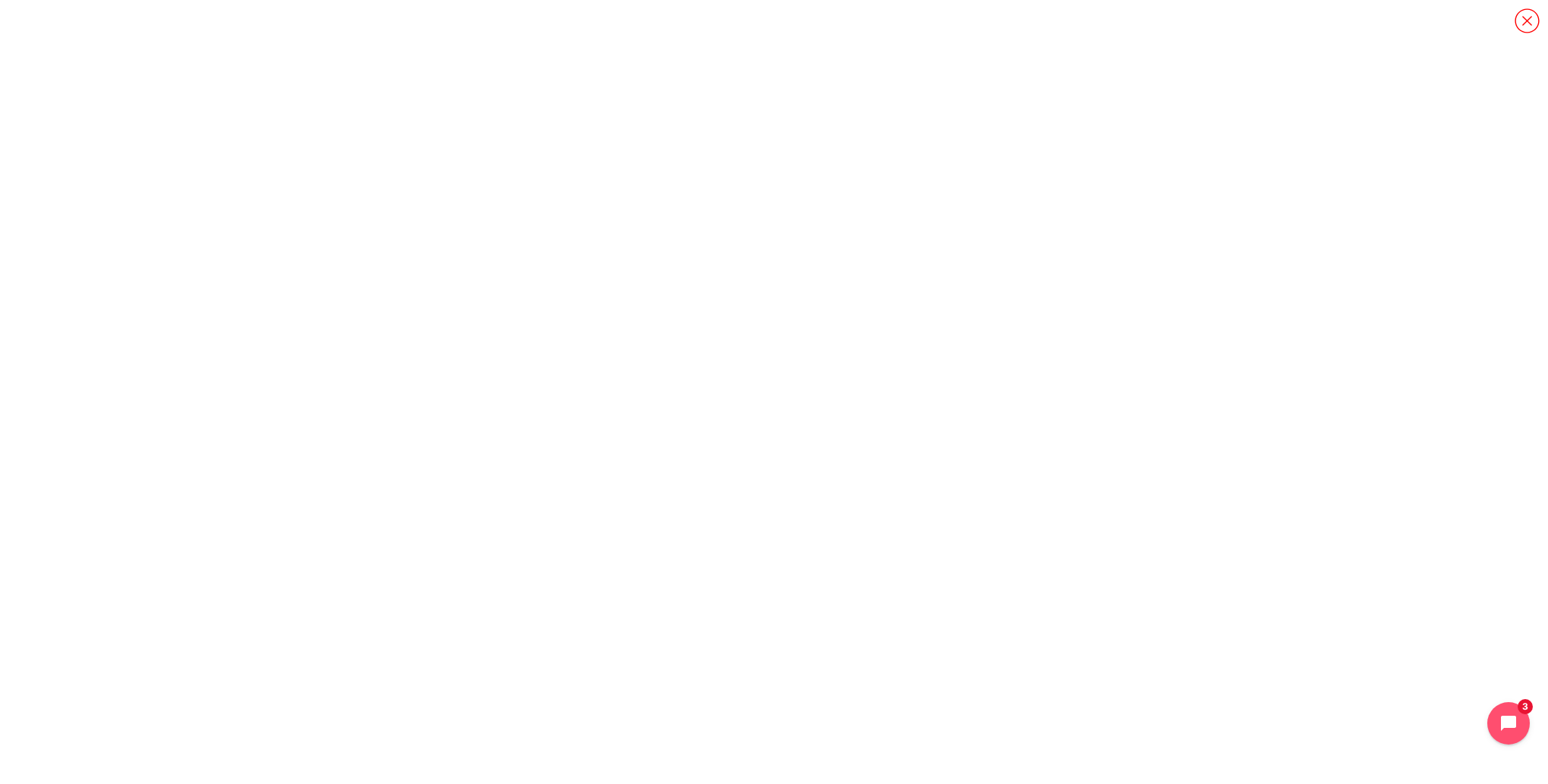
click at [1531, 23] on icon "Content" at bounding box center [1527, 21] width 26 height 26
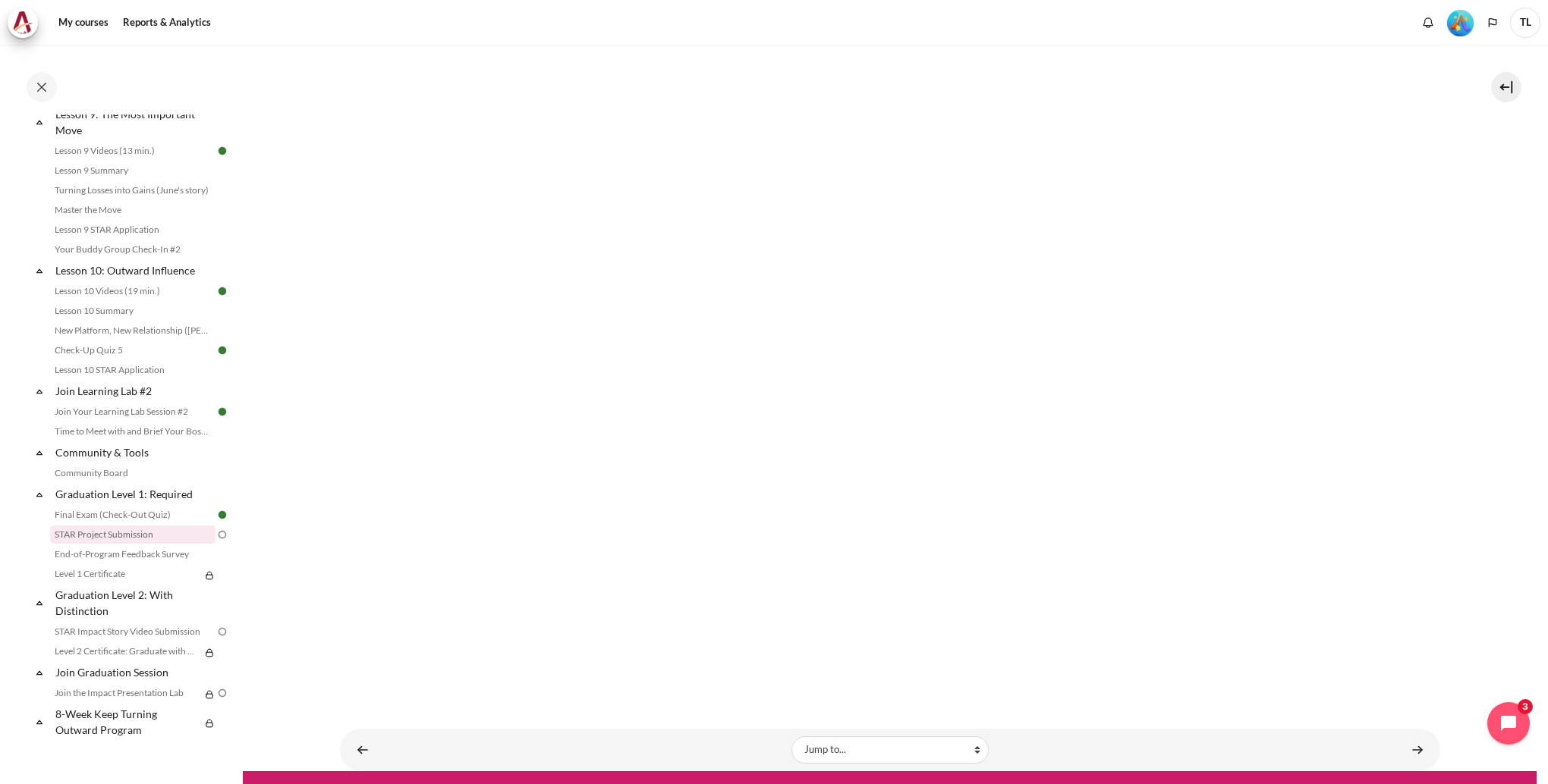
scroll to position [479, 0]
